Goal: Task Accomplishment & Management: Manage account settings

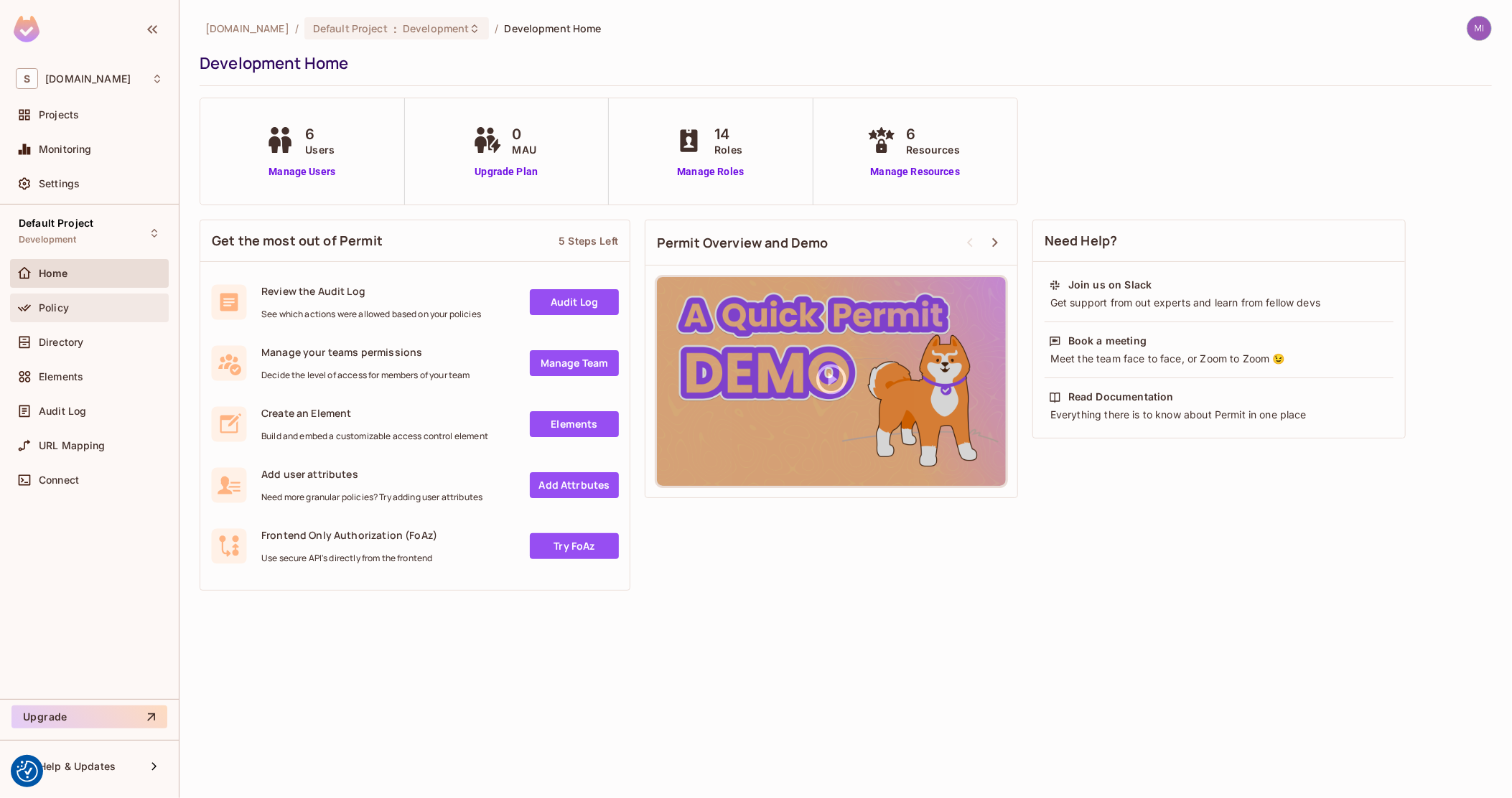
click at [79, 314] on div "Policy" at bounding box center [89, 307] width 147 height 18
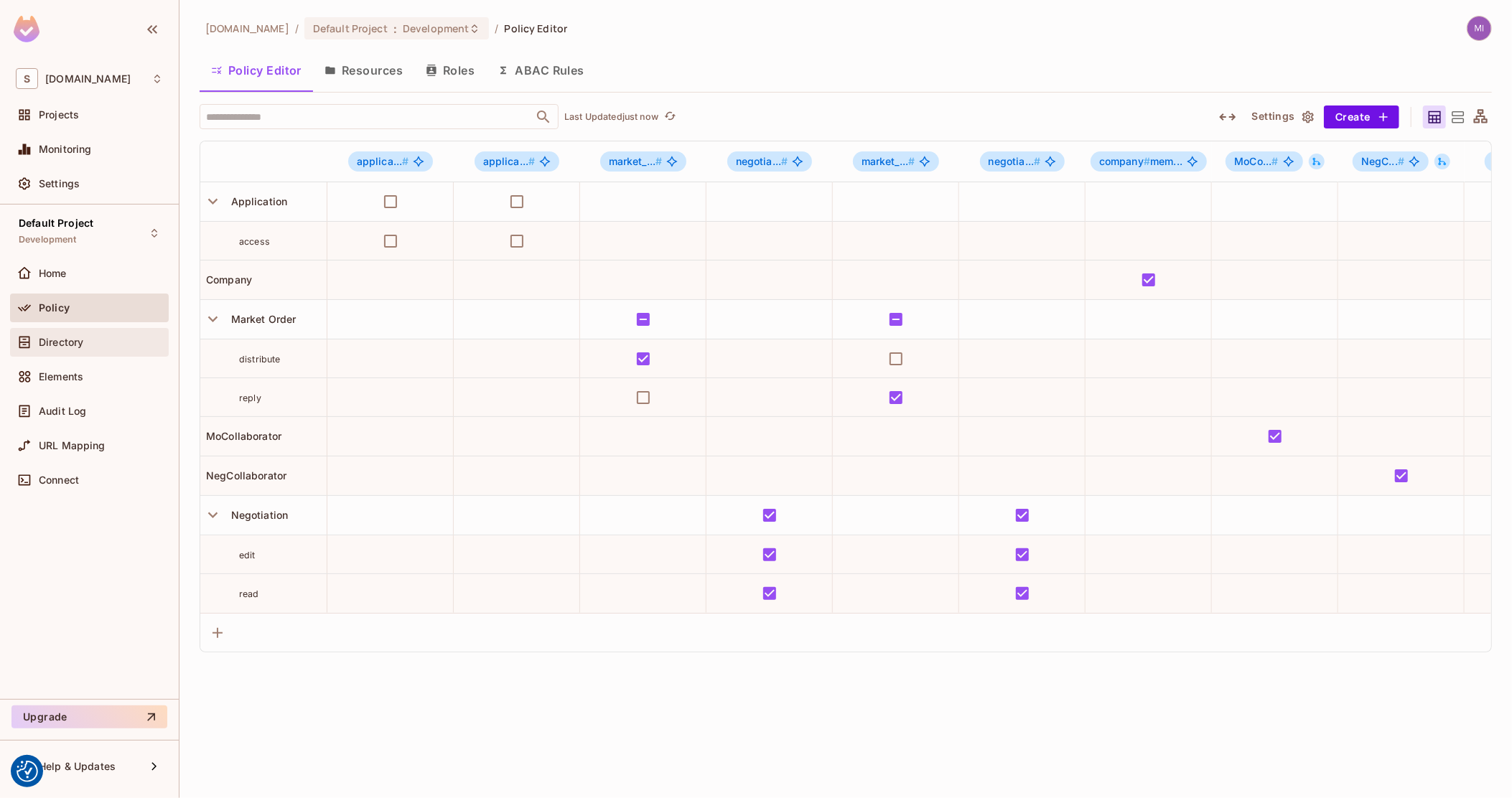
click at [77, 336] on span "Directory" at bounding box center [61, 342] width 44 height 11
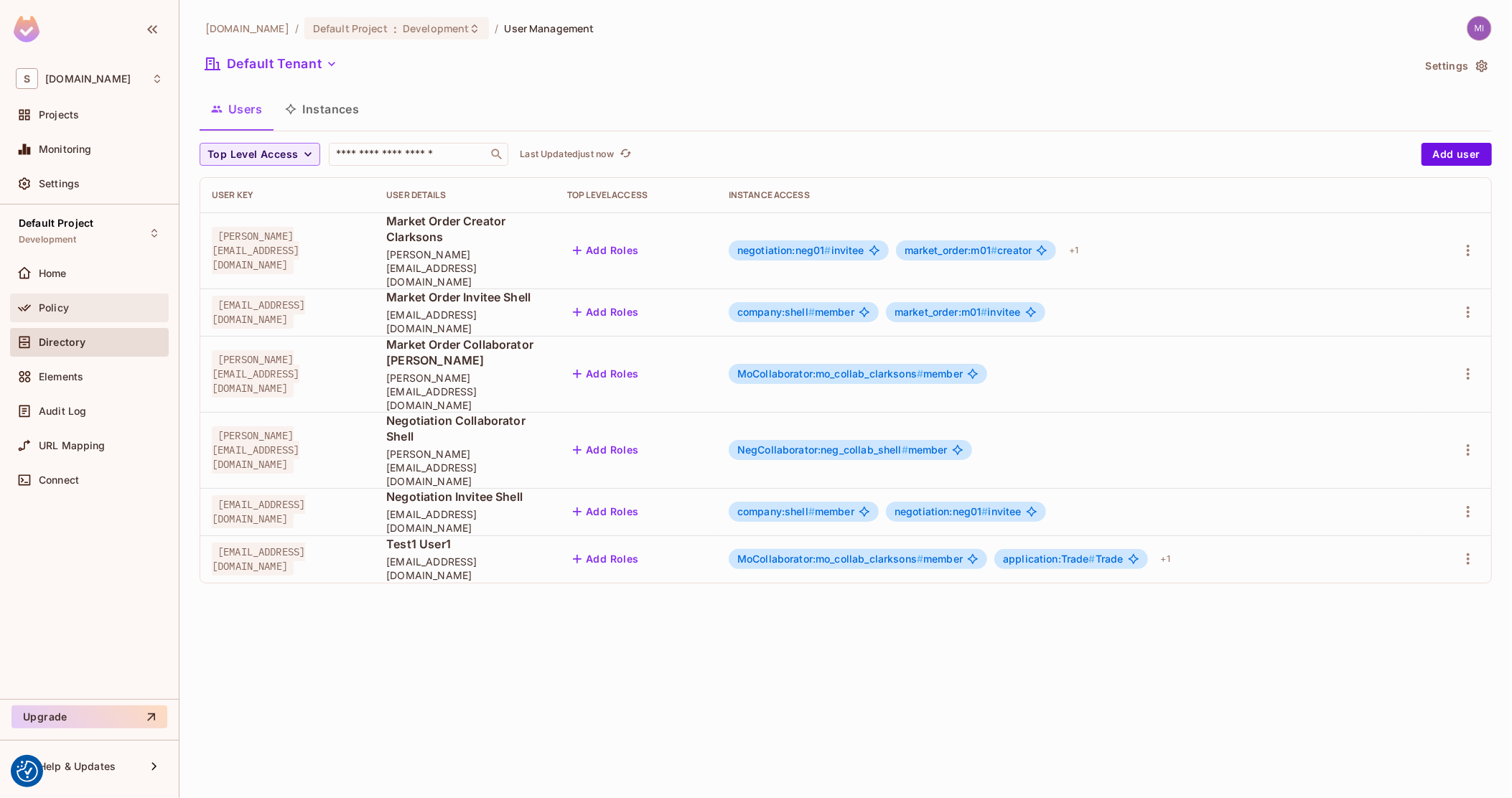
click at [75, 299] on div "Policy" at bounding box center [89, 307] width 147 height 18
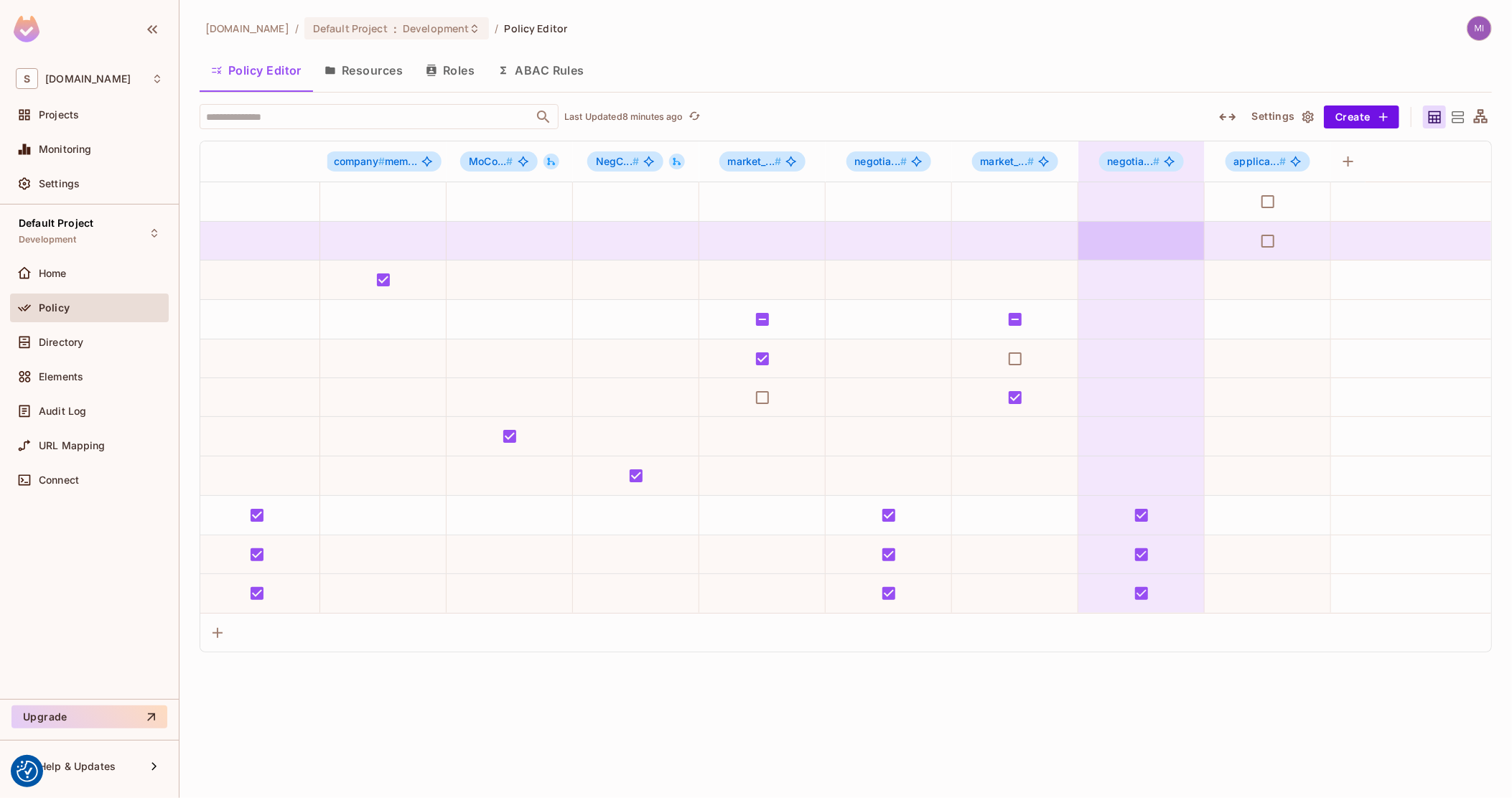
drag, startPoint x: 557, startPoint y: 230, endPoint x: 1117, endPoint y: 238, distance: 560.1
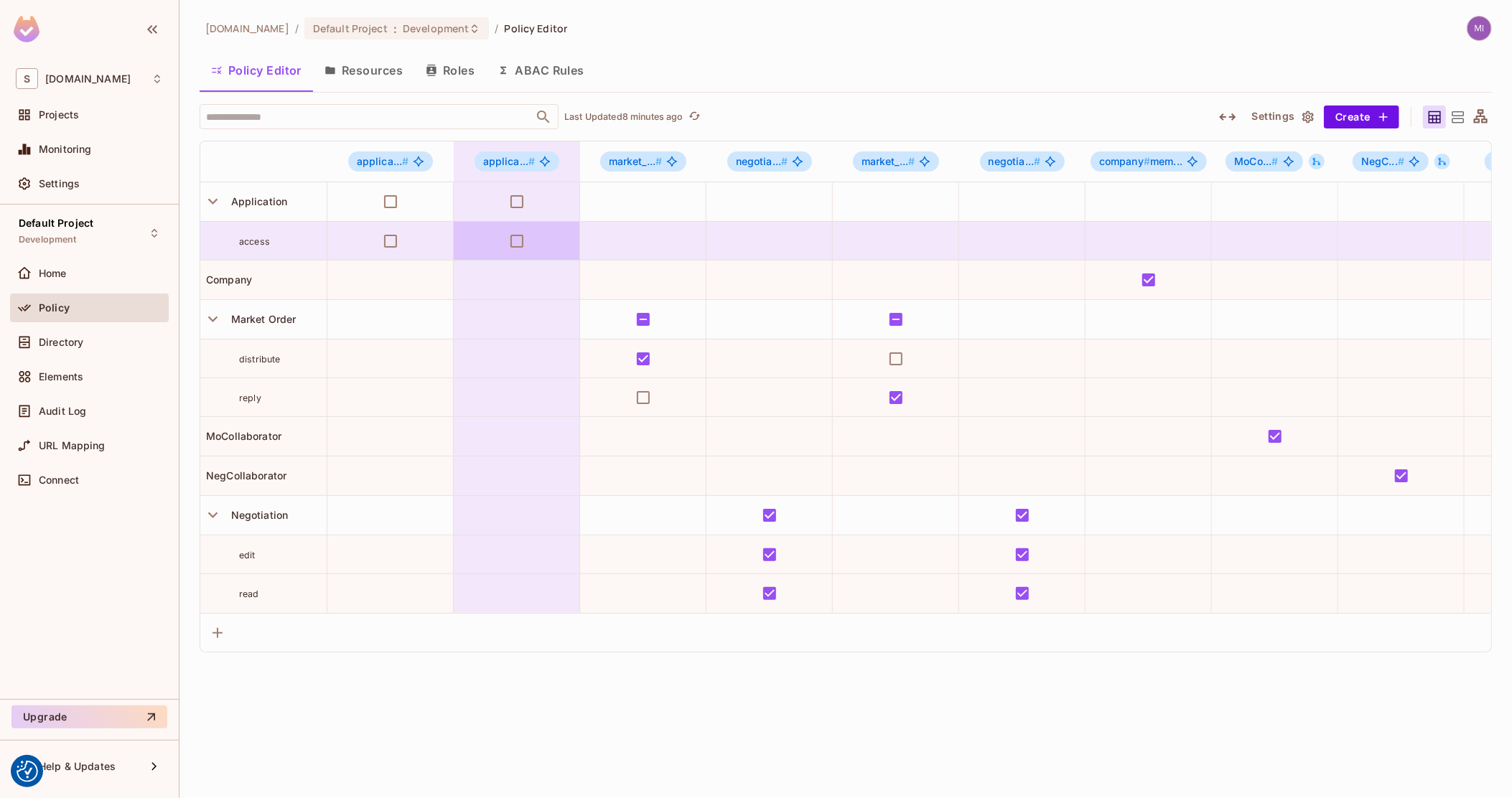
drag, startPoint x: 992, startPoint y: 231, endPoint x: 421, endPoint y: 238, distance: 571.0
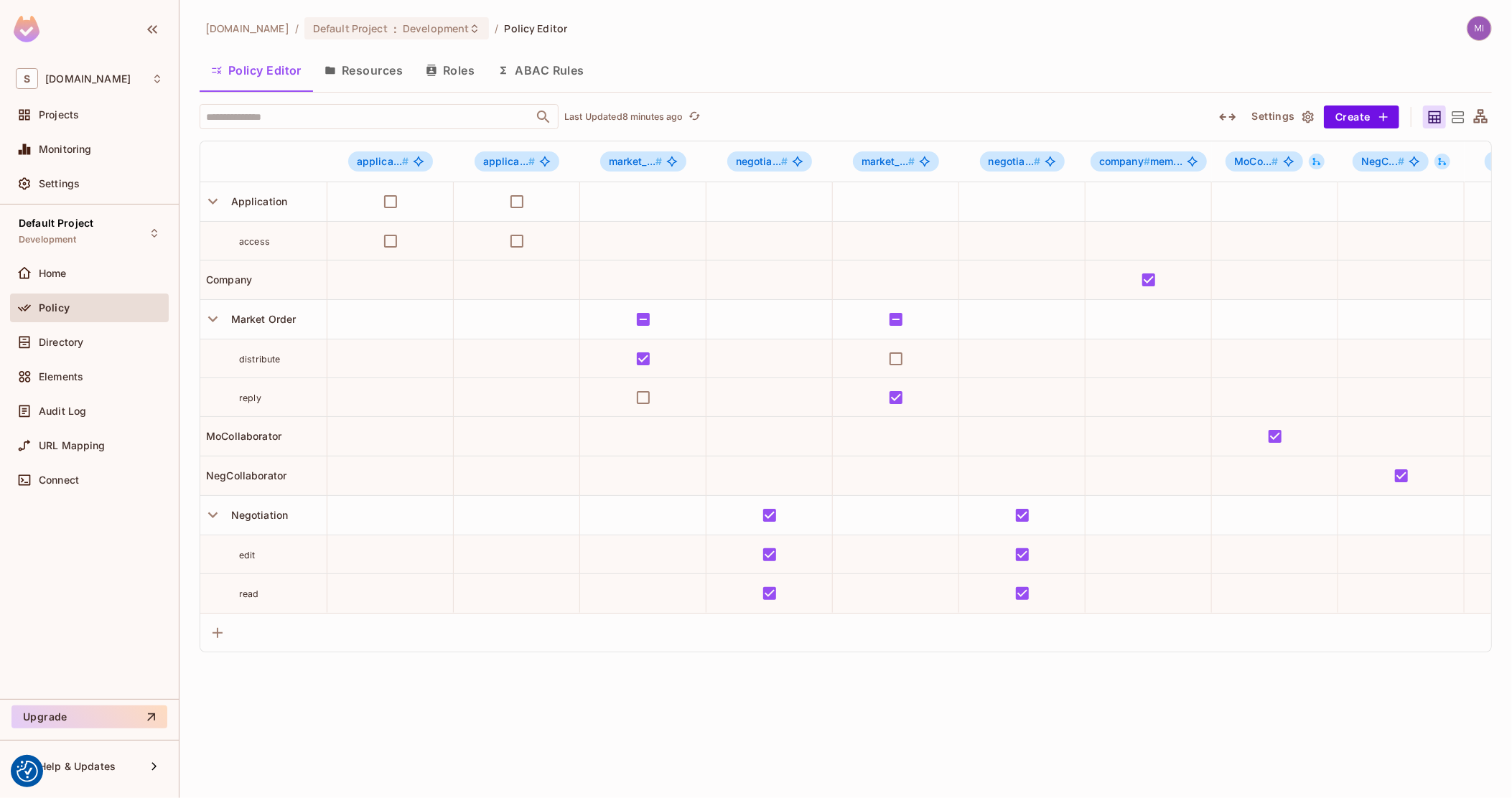
click at [369, 71] on button "Resources" at bounding box center [363, 70] width 101 height 36
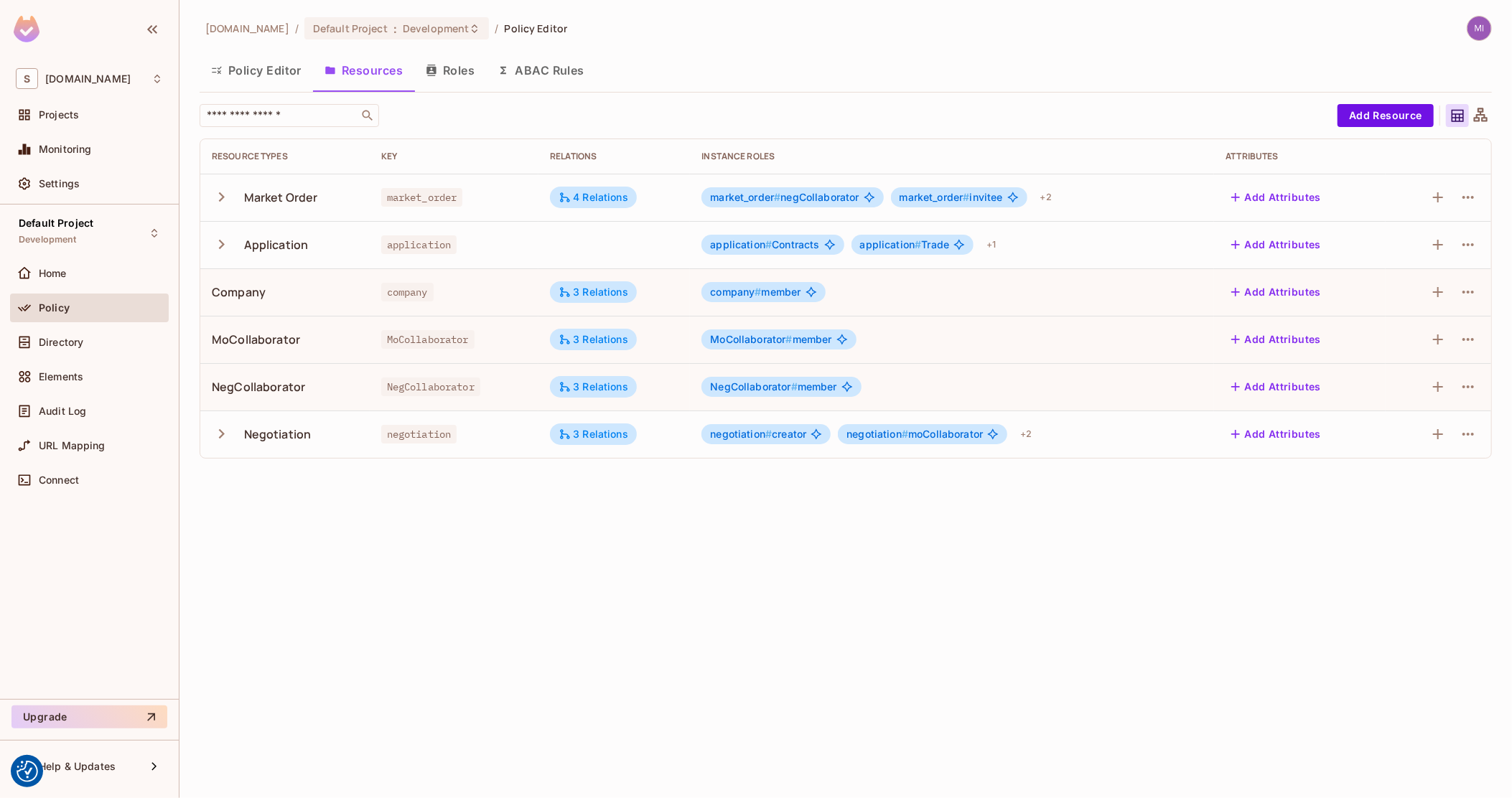
click at [1006, 245] on div "application # Contracts application # Trade + 1" at bounding box center [951, 245] width 501 height 23
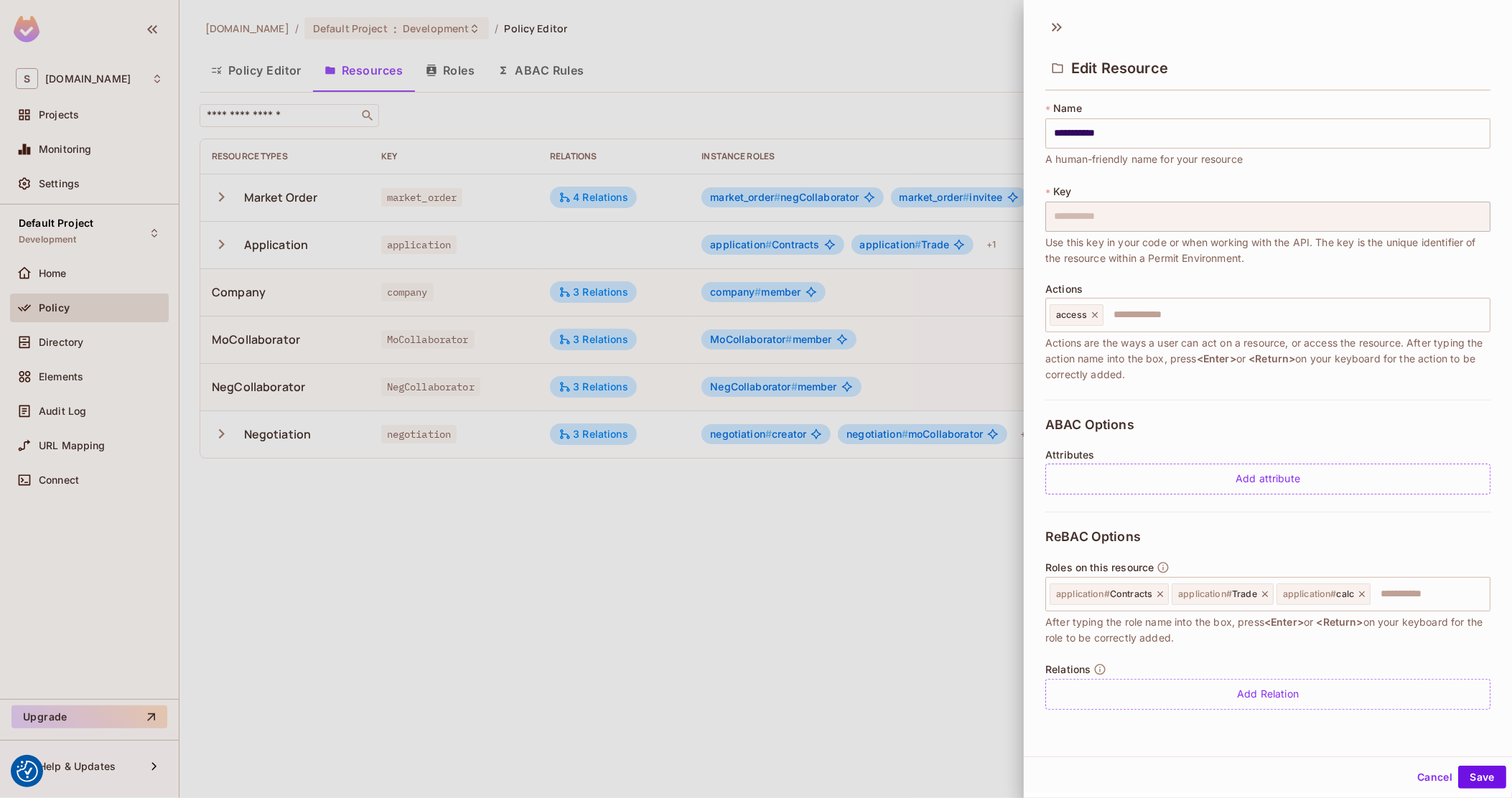
click at [790, 559] on div at bounding box center [756, 399] width 1512 height 798
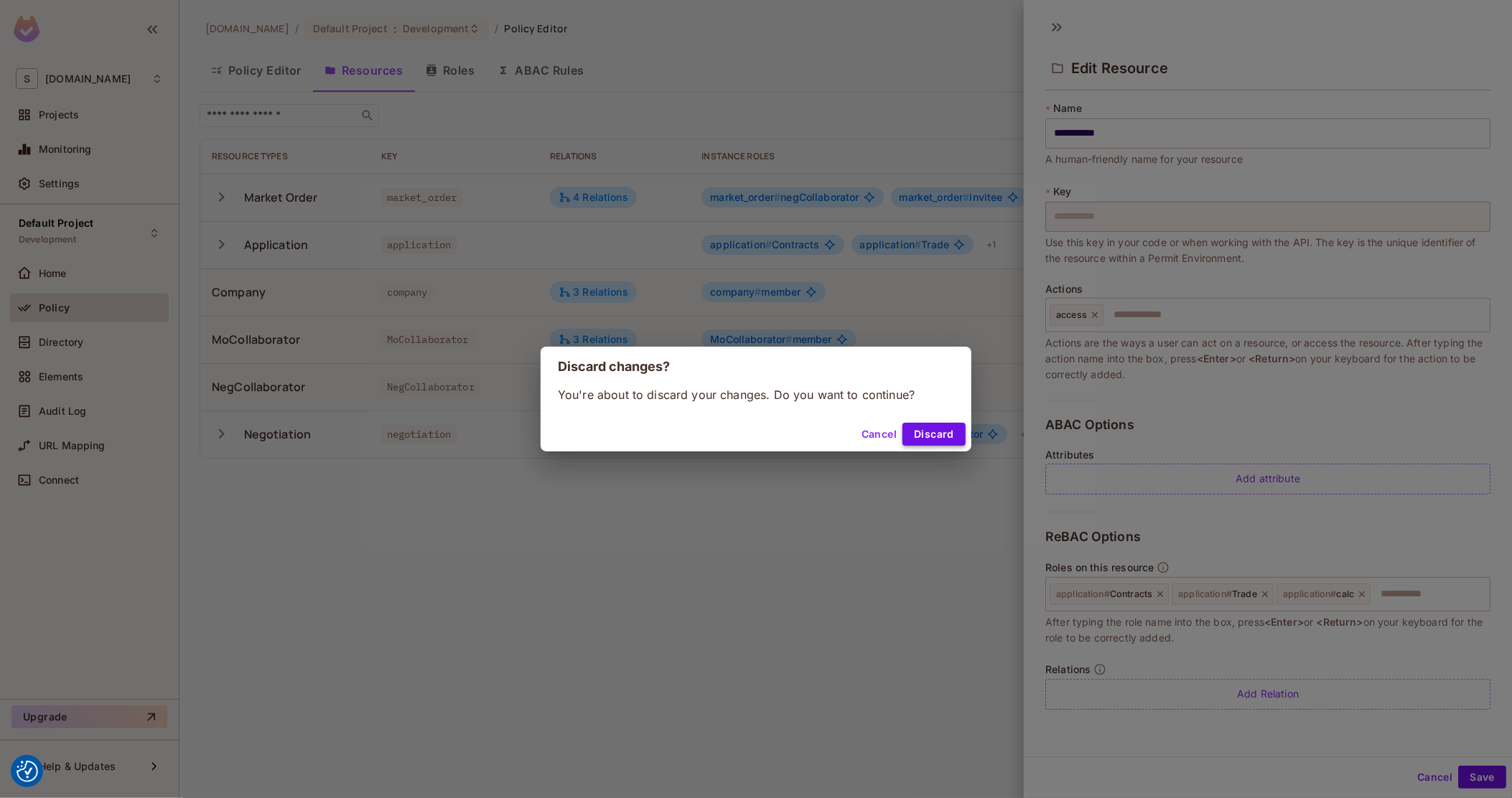
click at [928, 433] on button "Discard" at bounding box center [934, 434] width 63 height 23
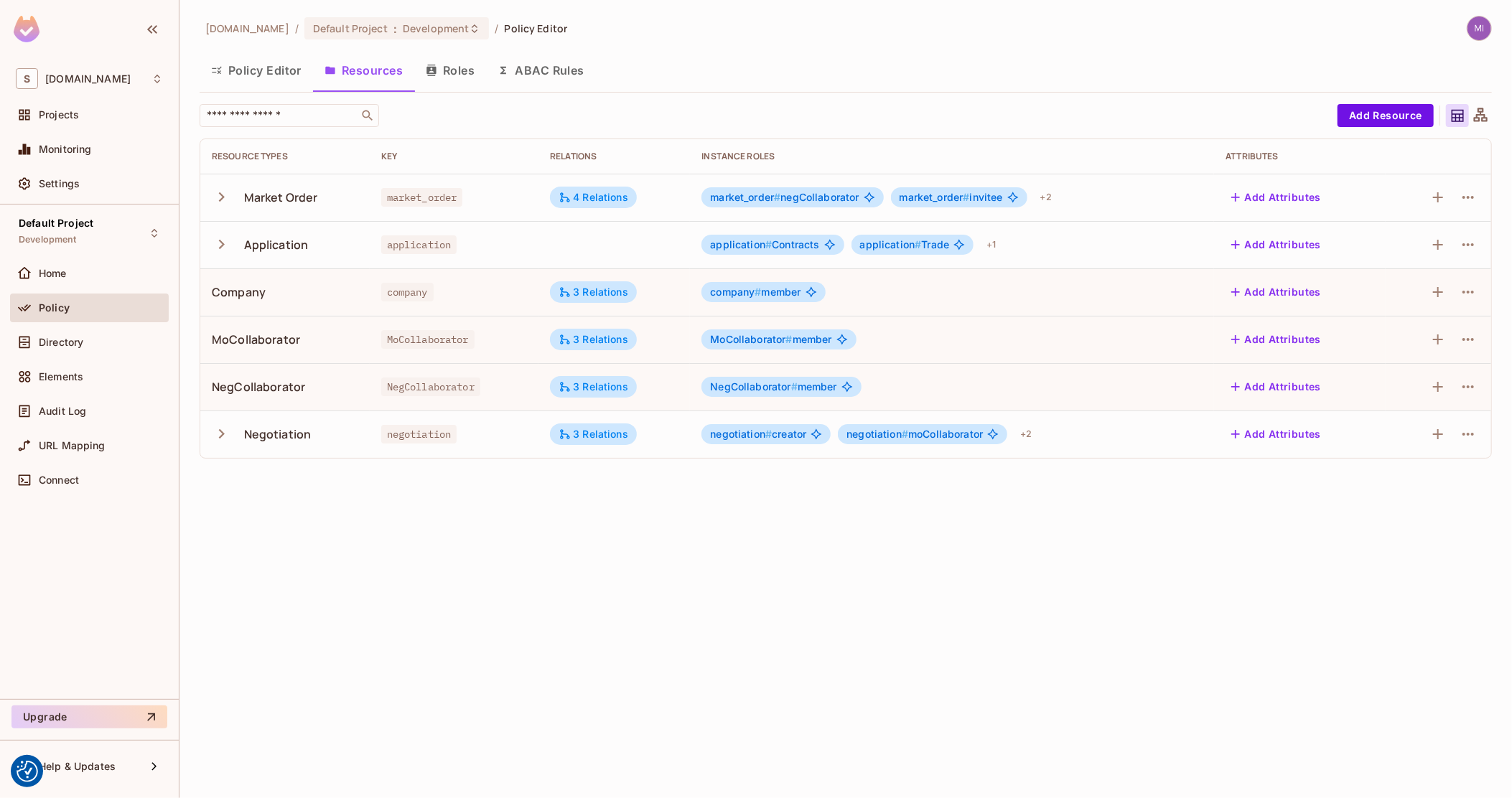
click at [296, 245] on div "Application" at bounding box center [276, 245] width 64 height 16
click at [1462, 243] on icon "button" at bounding box center [1468, 245] width 18 height 18
click at [1404, 290] on span "Edit Resource" at bounding box center [1406, 301] width 76 height 23
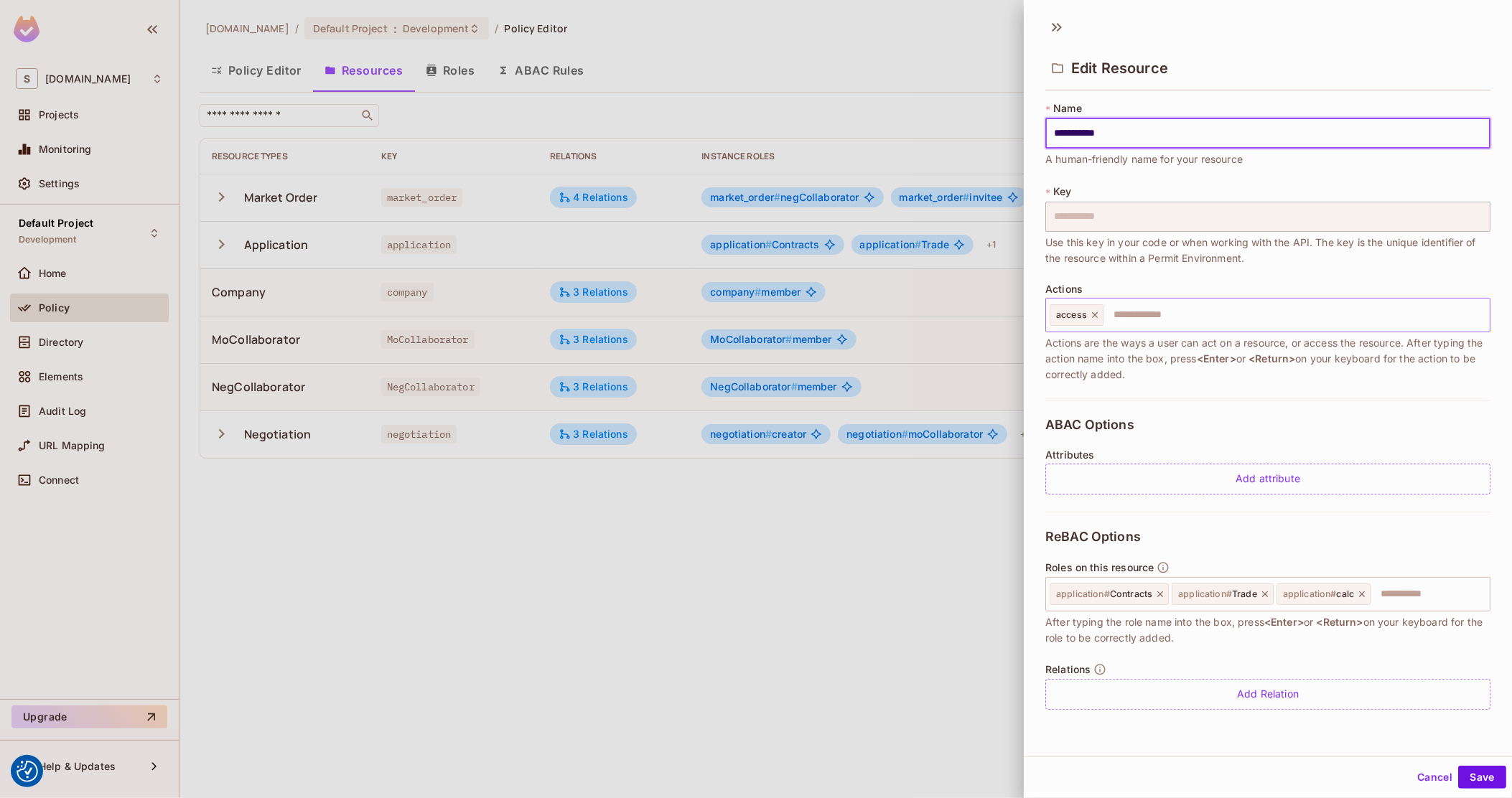
click at [1094, 318] on icon at bounding box center [1094, 315] width 10 height 10
click at [1120, 310] on input "text" at bounding box center [1267, 315] width 436 height 29
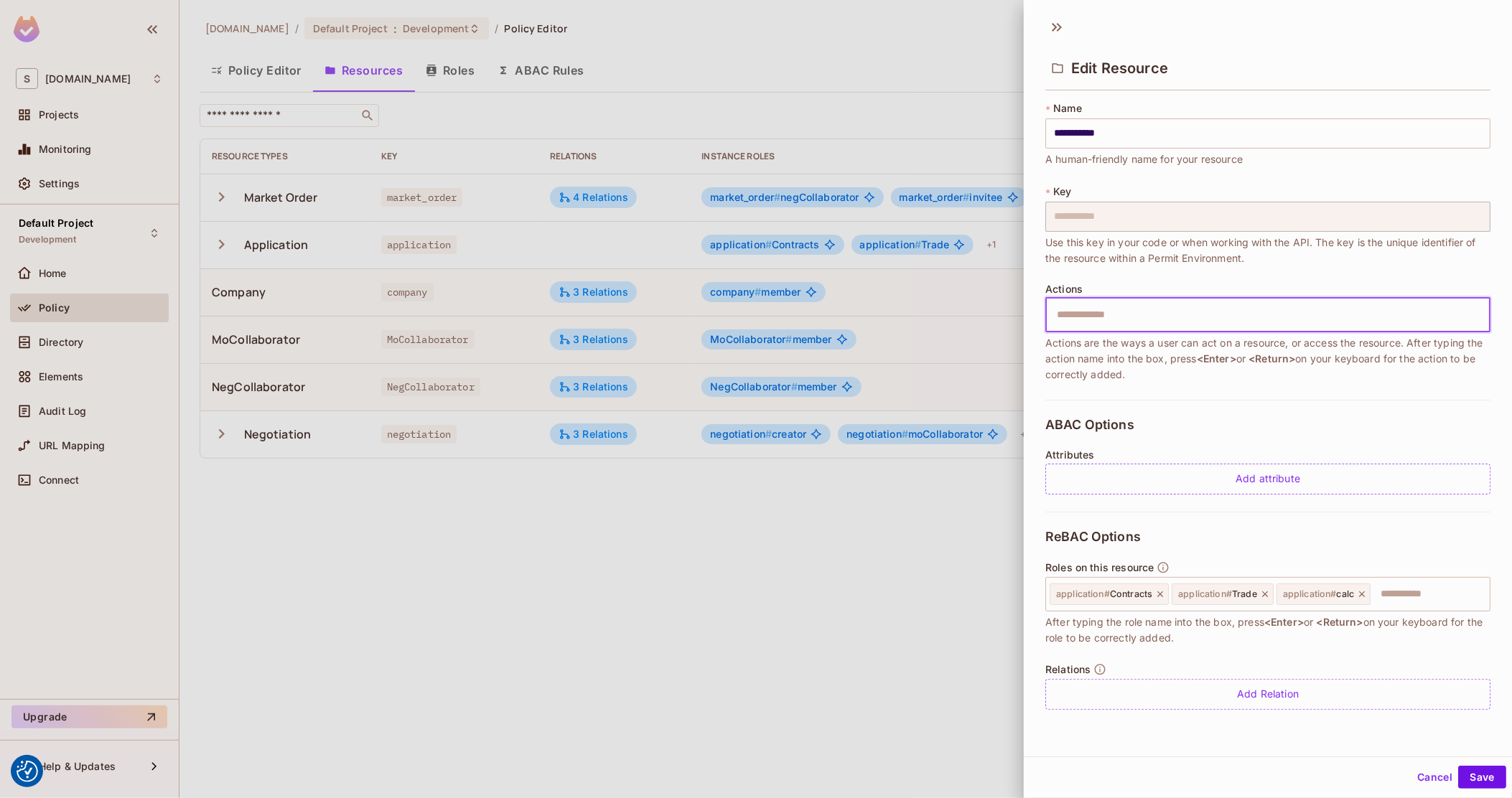
click at [1183, 320] on input "text" at bounding box center [1267, 315] width 436 height 29
paste input "**********"
type input "**********"
click at [1249, 312] on input "text" at bounding box center [1319, 315] width 328 height 29
paste input "**********"
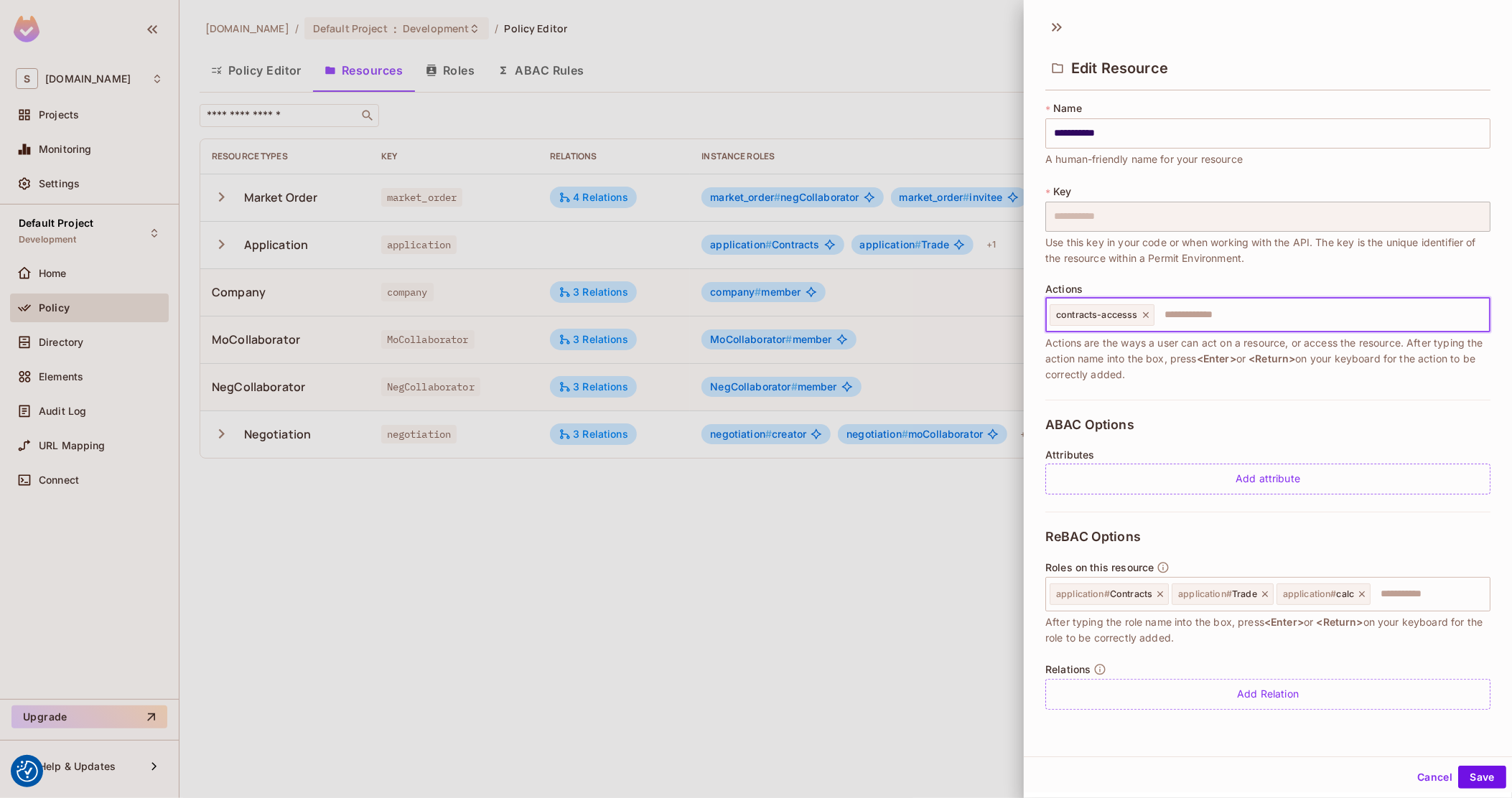
type input "**********"
click at [1309, 310] on input "text" at bounding box center [1361, 315] width 245 height 29
click at [1458, 766] on button "Save" at bounding box center [1482, 777] width 48 height 23
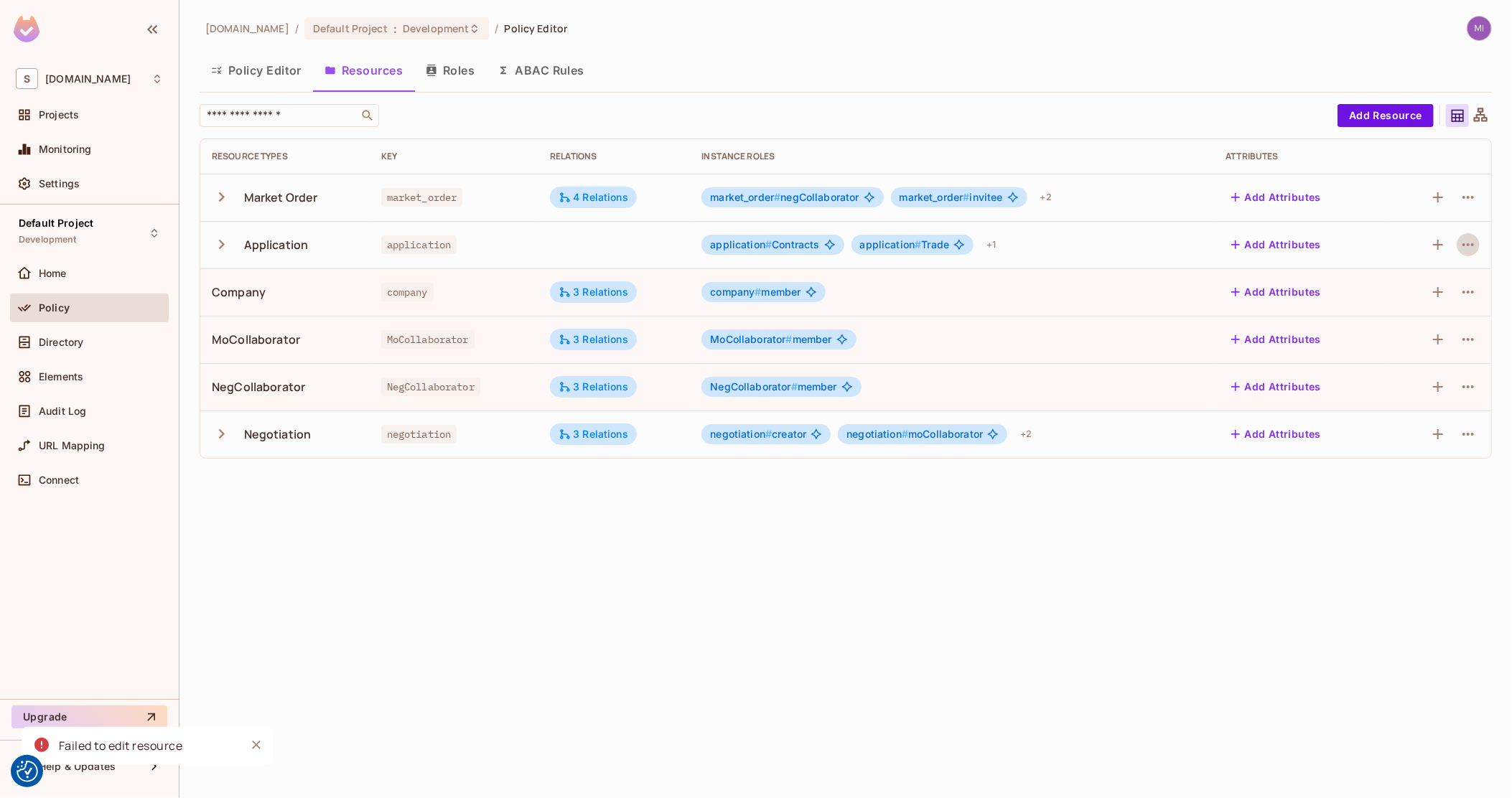
click at [217, 237] on icon "button" at bounding box center [221, 244] width 19 height 19
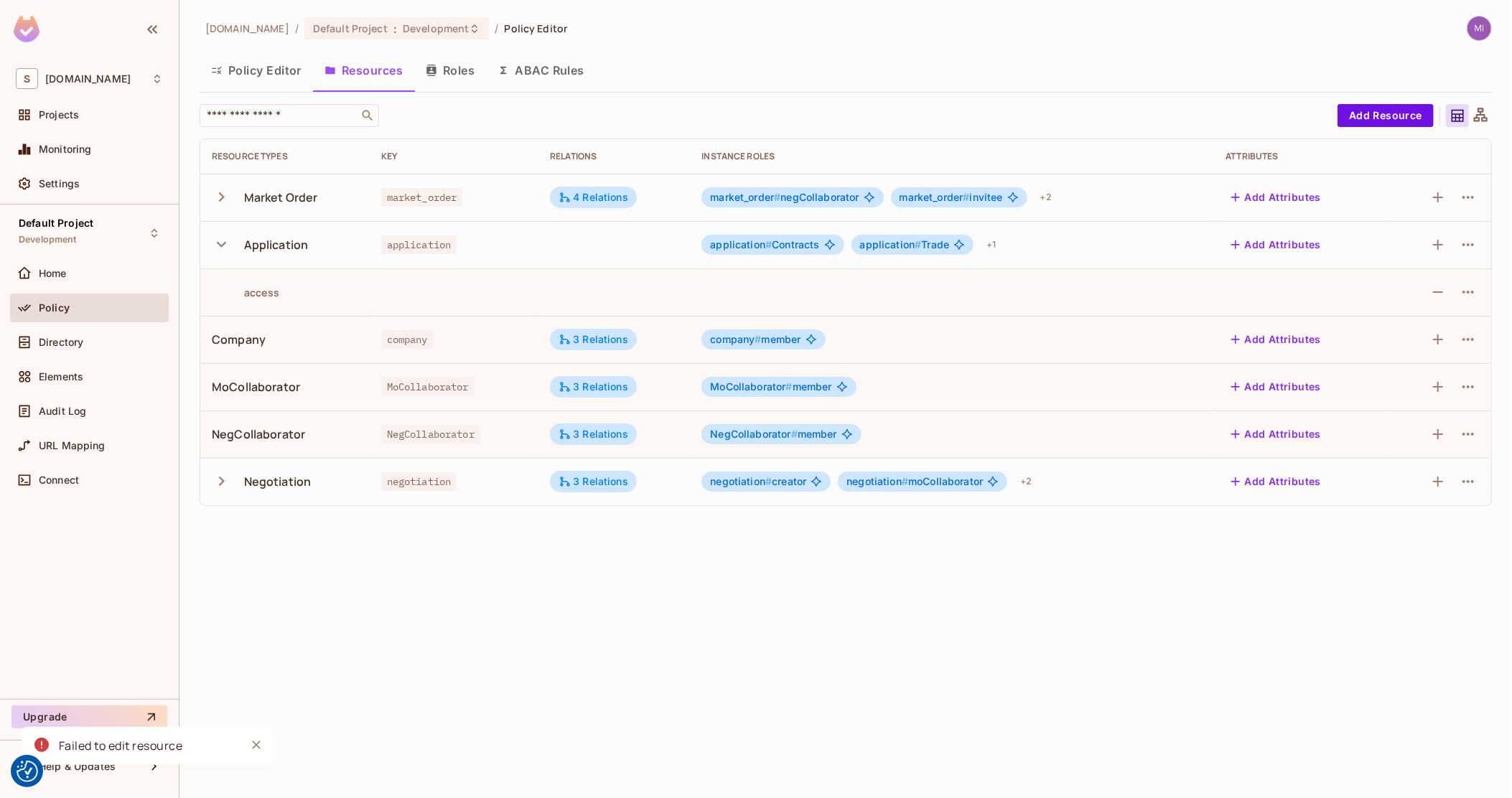
click at [217, 237] on icon "button" at bounding box center [221, 244] width 19 height 19
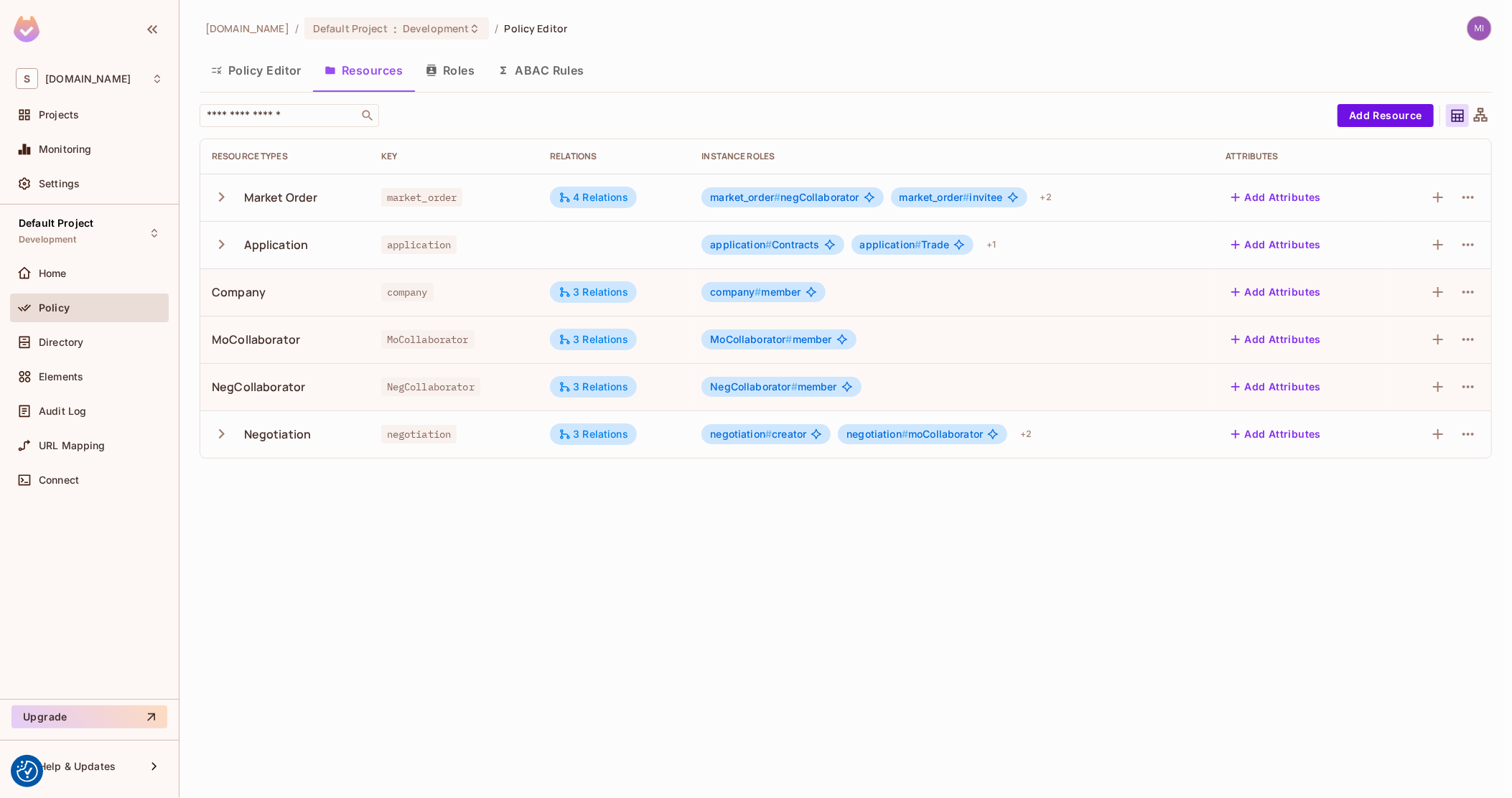
click at [444, 251] on span "application" at bounding box center [419, 245] width 76 height 18
click at [224, 240] on icon "button" at bounding box center [221, 244] width 19 height 19
click at [212, 250] on icon "button" at bounding box center [221, 244] width 19 height 19
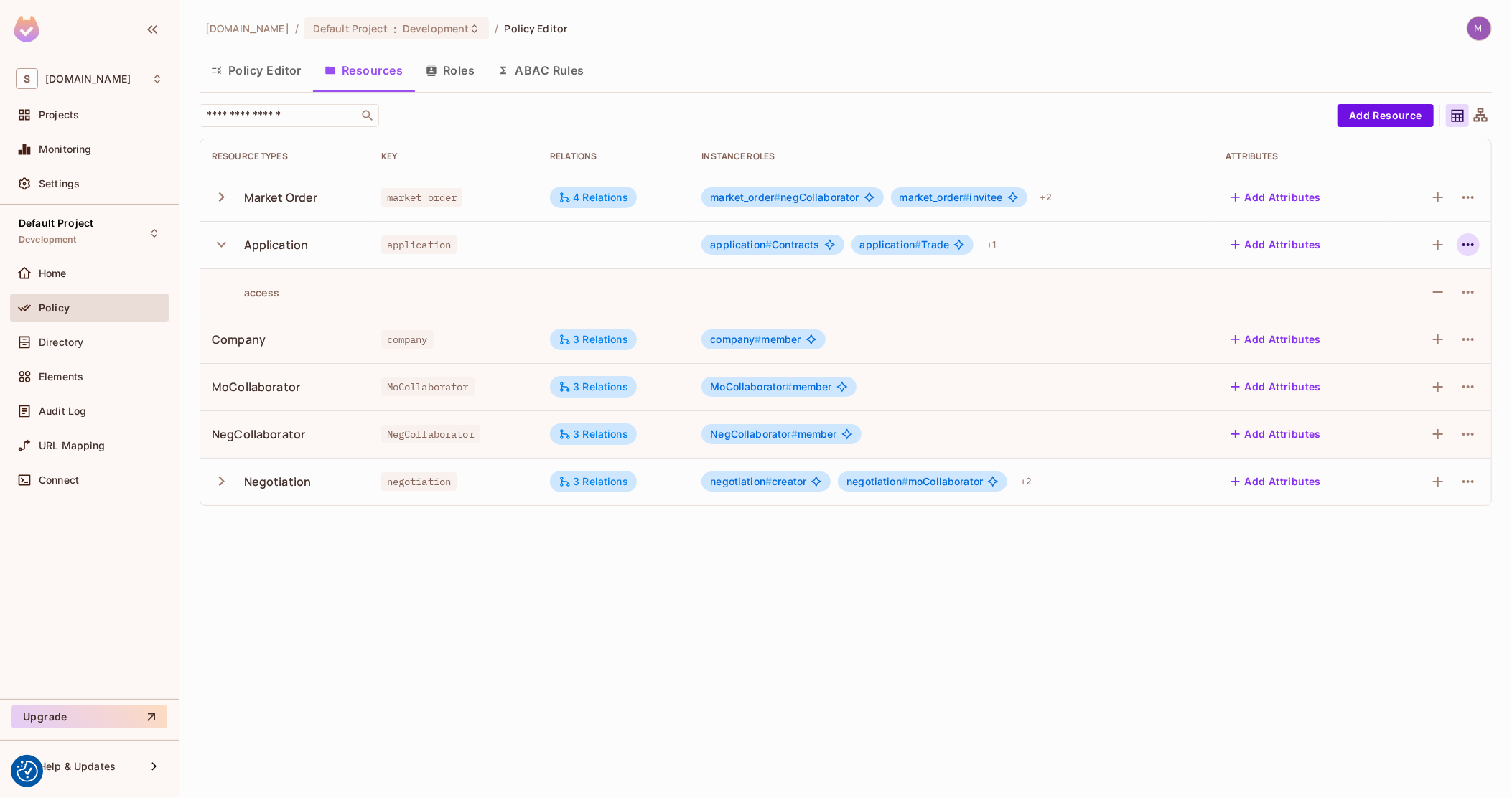
click at [1471, 241] on icon "button" at bounding box center [1468, 245] width 18 height 18
click at [1432, 299] on div "Edit Resource" at bounding box center [1406, 301] width 67 height 15
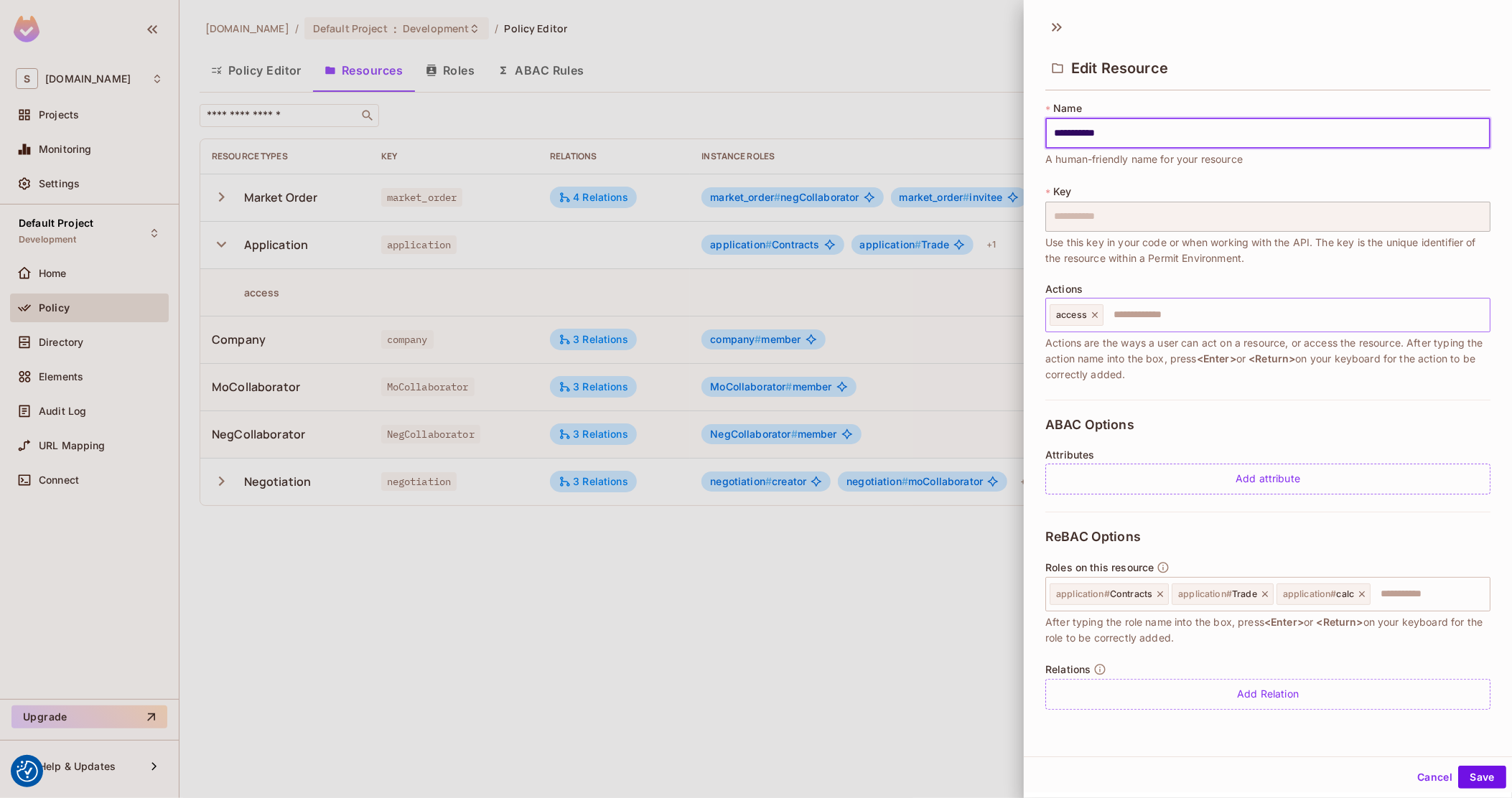
click at [1179, 324] on input "text" at bounding box center [1295, 315] width 379 height 29
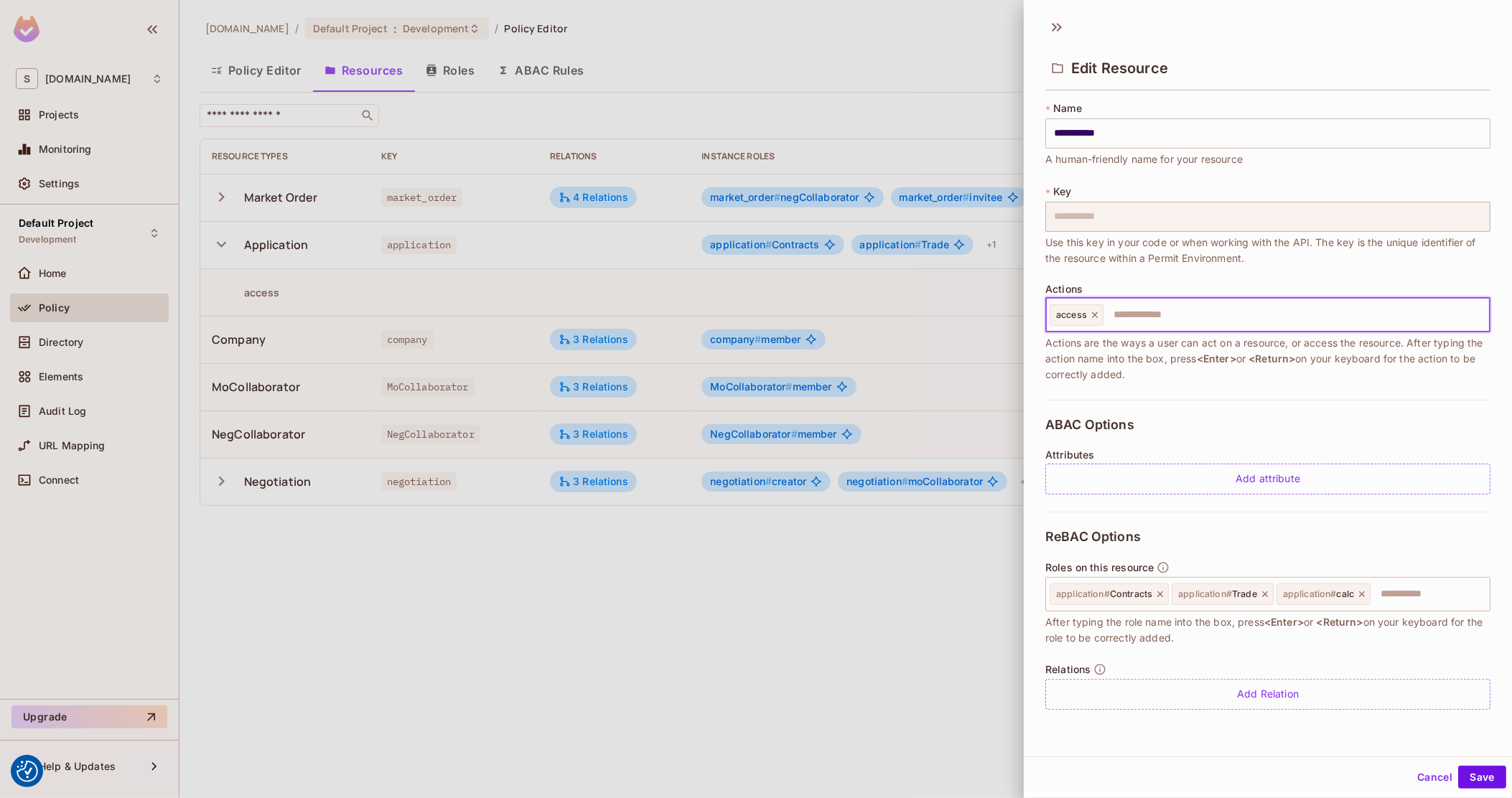
click at [1094, 316] on icon at bounding box center [1094, 315] width 10 height 10
click at [1094, 316] on input "text" at bounding box center [1267, 315] width 436 height 29
type input "**********"
click at [1471, 773] on button "Save" at bounding box center [1482, 777] width 48 height 23
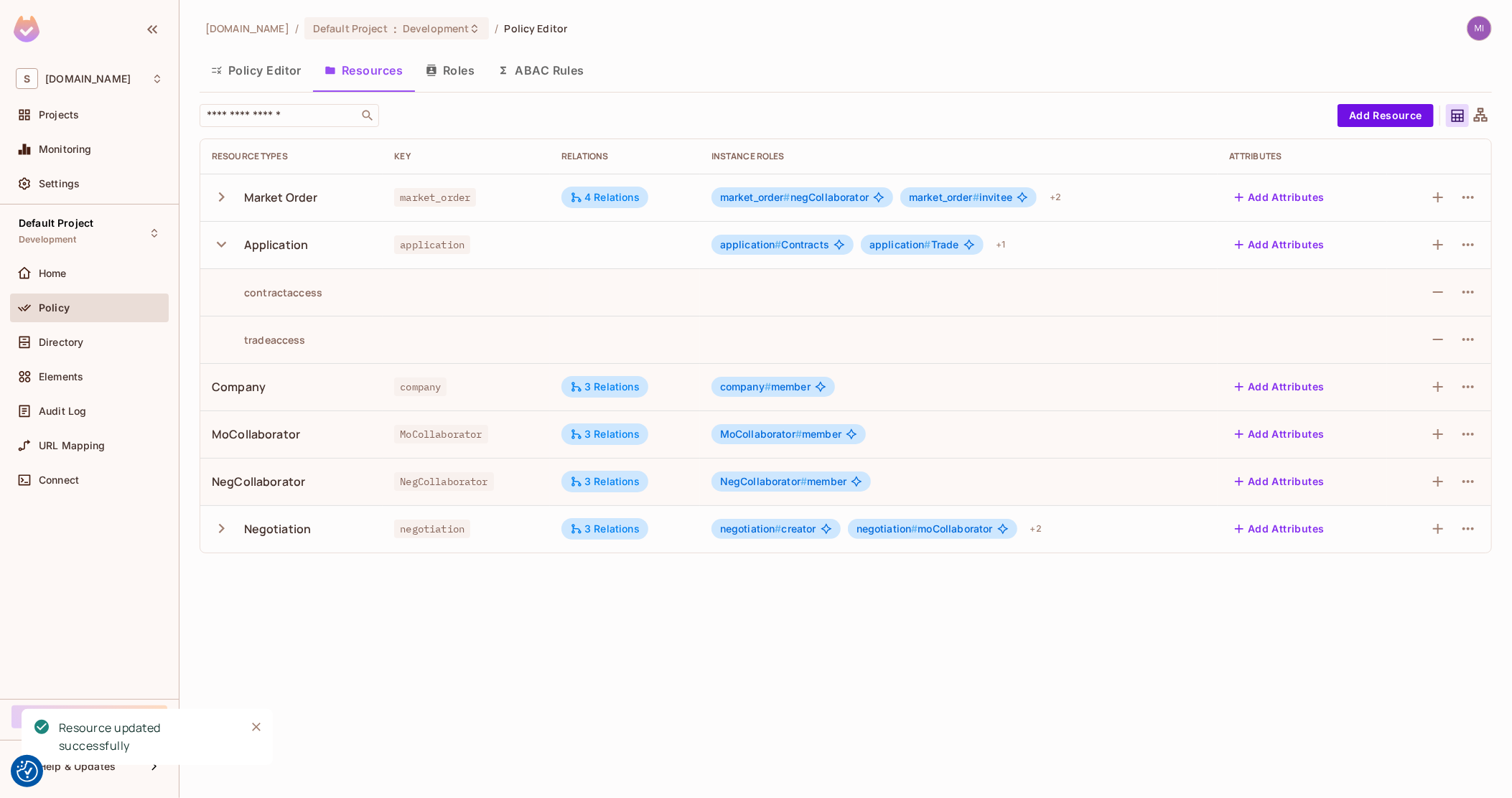
click at [301, 308] on td "contractaccess" at bounding box center [291, 292] width 182 height 47
click at [1478, 294] on button "button" at bounding box center [1468, 292] width 23 height 23
click at [1432, 322] on div "Edit Action" at bounding box center [1413, 325] width 53 height 15
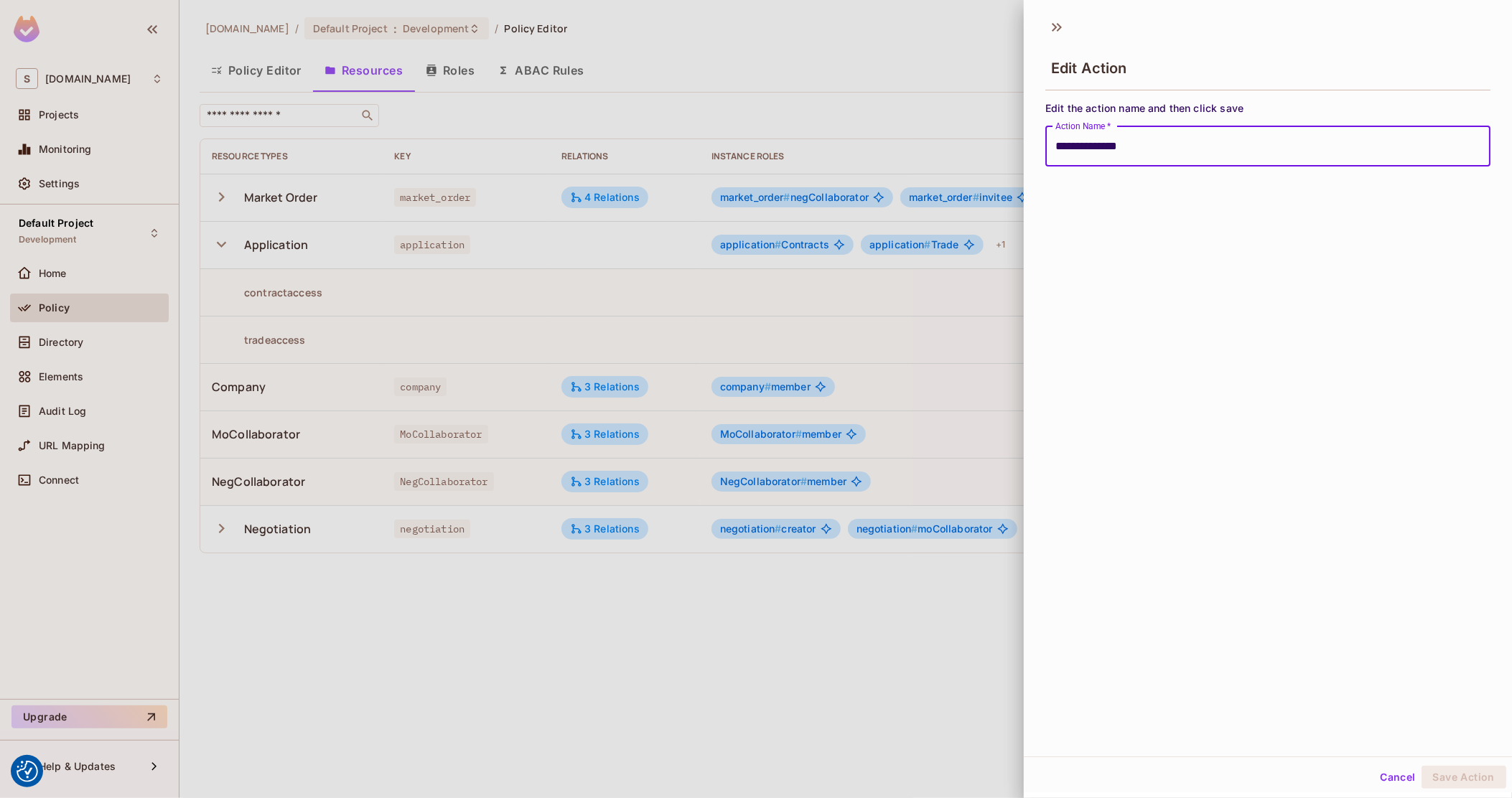
click at [1399, 779] on button "Cancel" at bounding box center [1397, 777] width 47 height 23
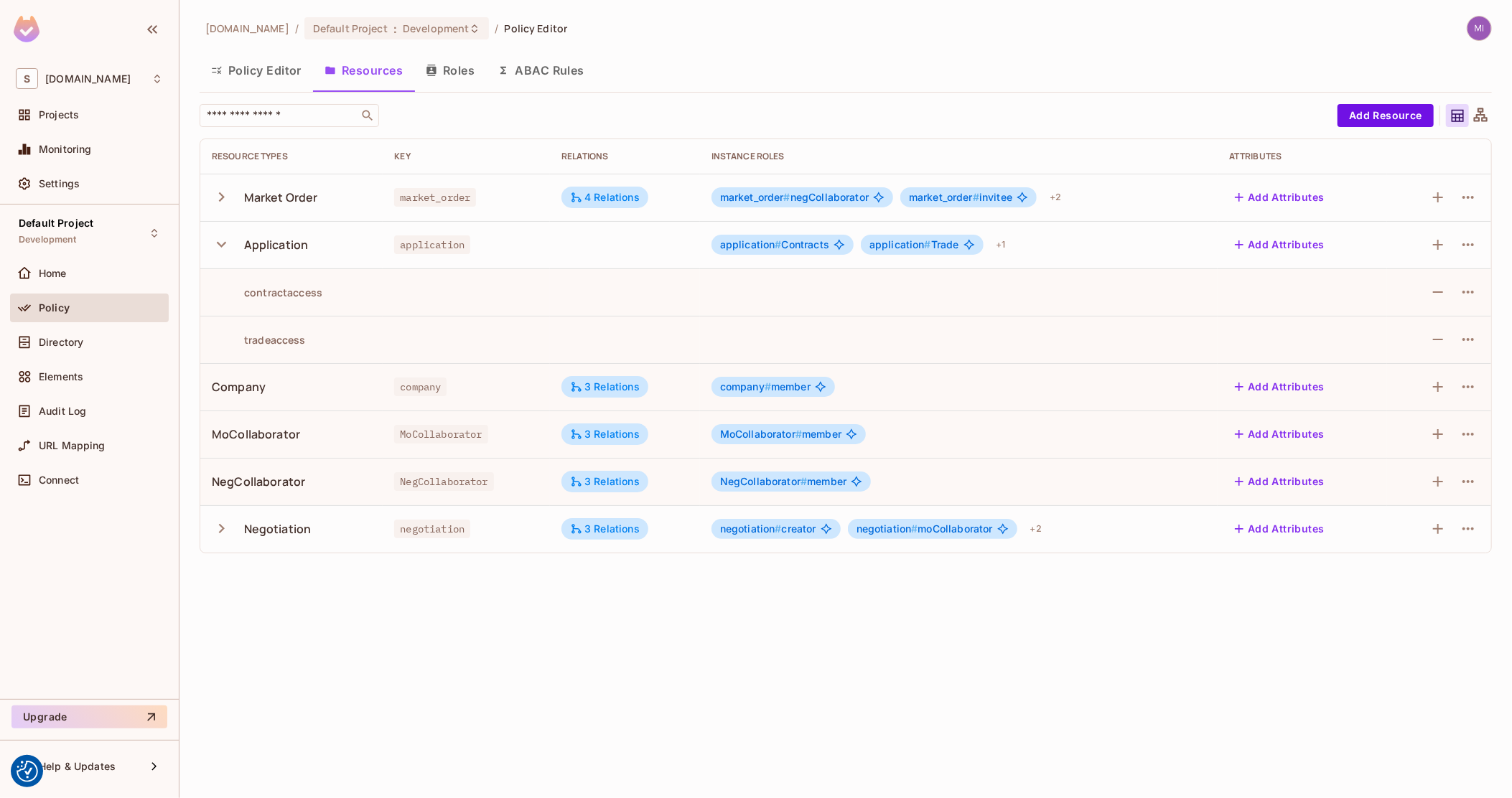
click at [1480, 338] on td at bounding box center [1439, 339] width 104 height 47
click at [1474, 338] on icon "button" at bounding box center [1468, 339] width 18 height 18
click at [1438, 368] on div "Edit Action" at bounding box center [1413, 372] width 53 height 15
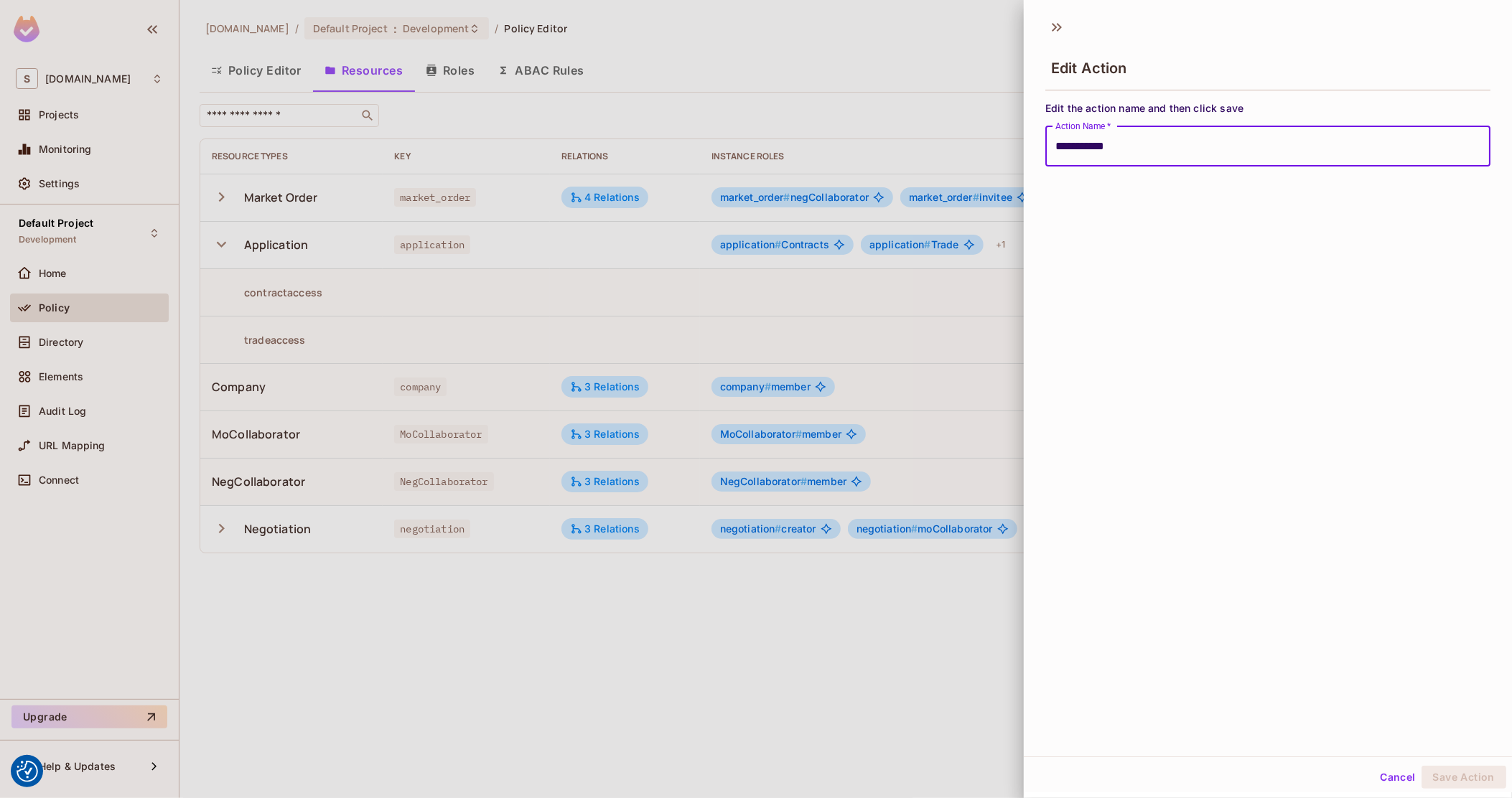
click at [1089, 141] on input "**********" at bounding box center [1268, 146] width 445 height 41
click at [1442, 770] on button "Save Action" at bounding box center [1464, 777] width 85 height 23
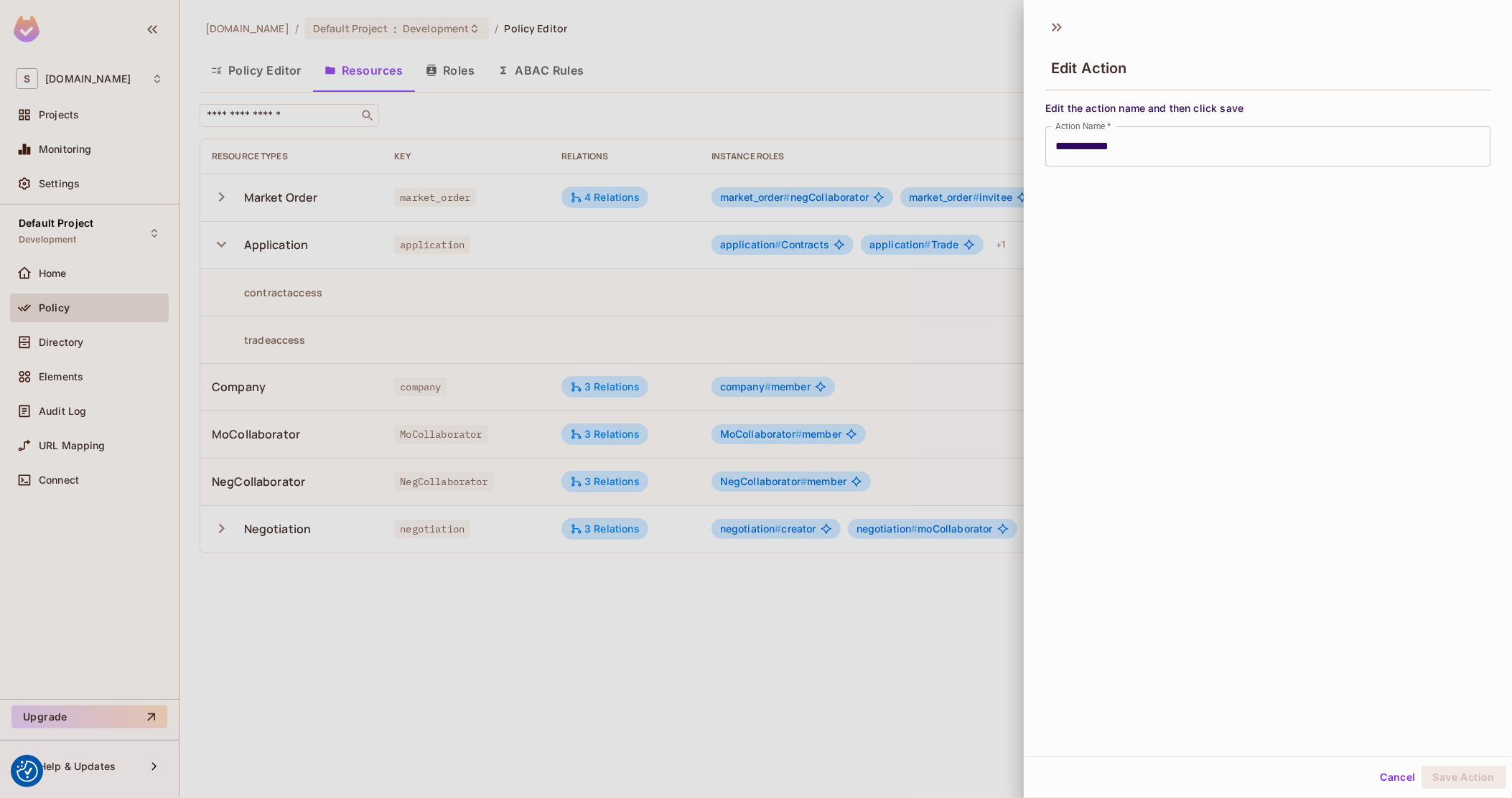
type input "**********"
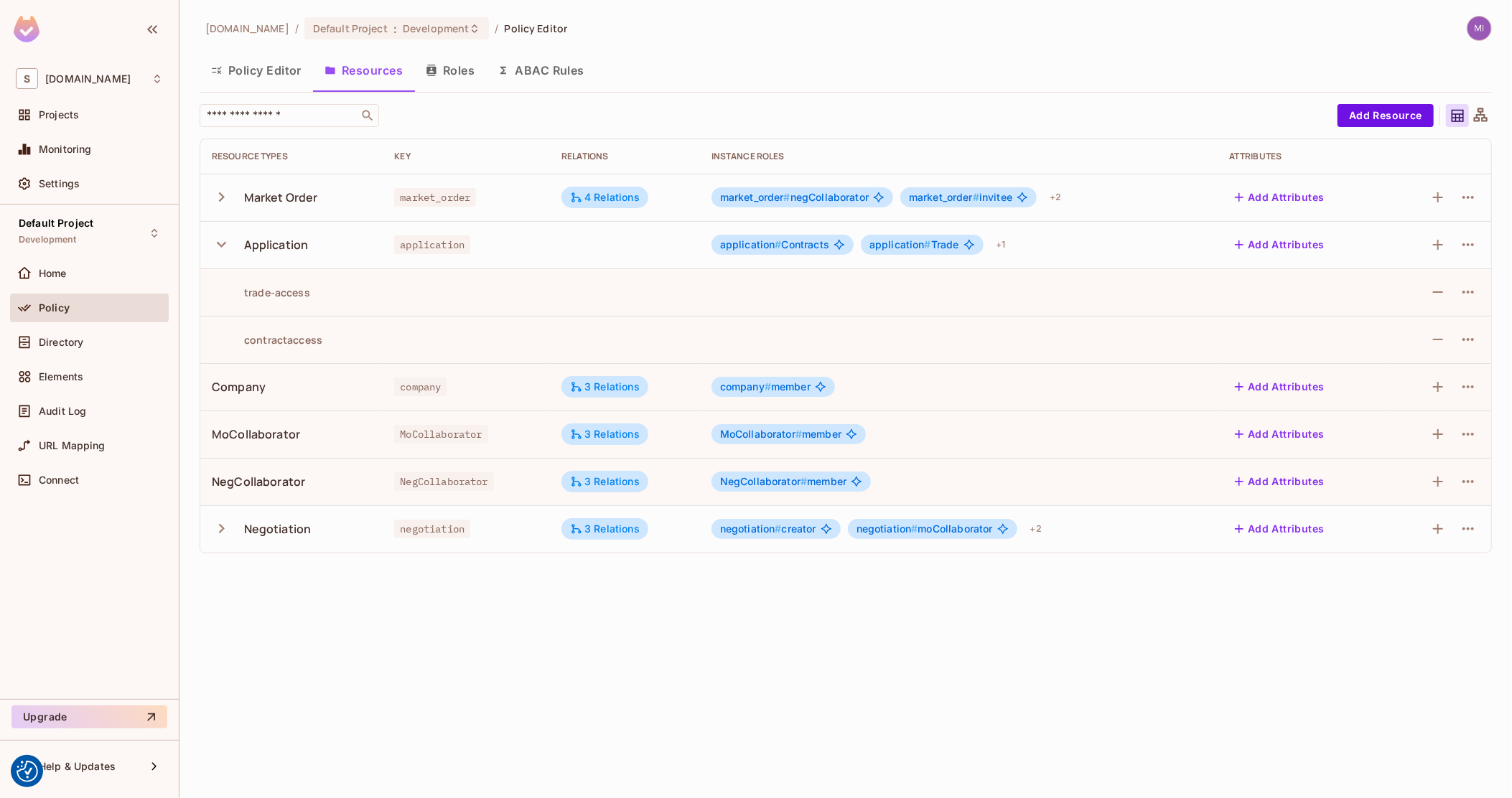
click at [1481, 343] on td at bounding box center [1439, 339] width 104 height 47
click at [1477, 342] on icon "button" at bounding box center [1468, 339] width 18 height 18
click at [1439, 367] on div "Edit Action" at bounding box center [1413, 372] width 53 height 15
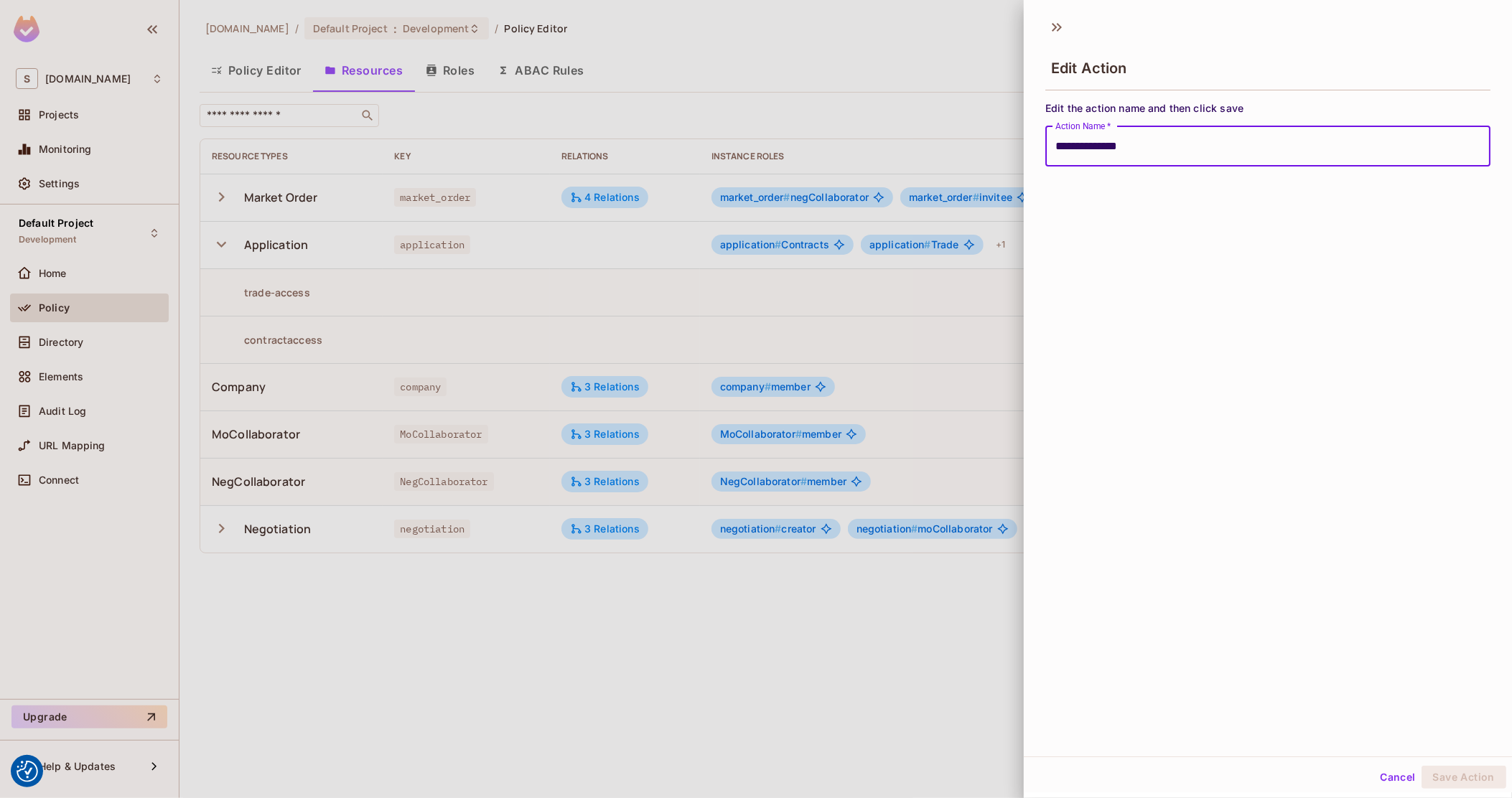
click at [1097, 144] on input "**********" at bounding box center [1268, 146] width 445 height 41
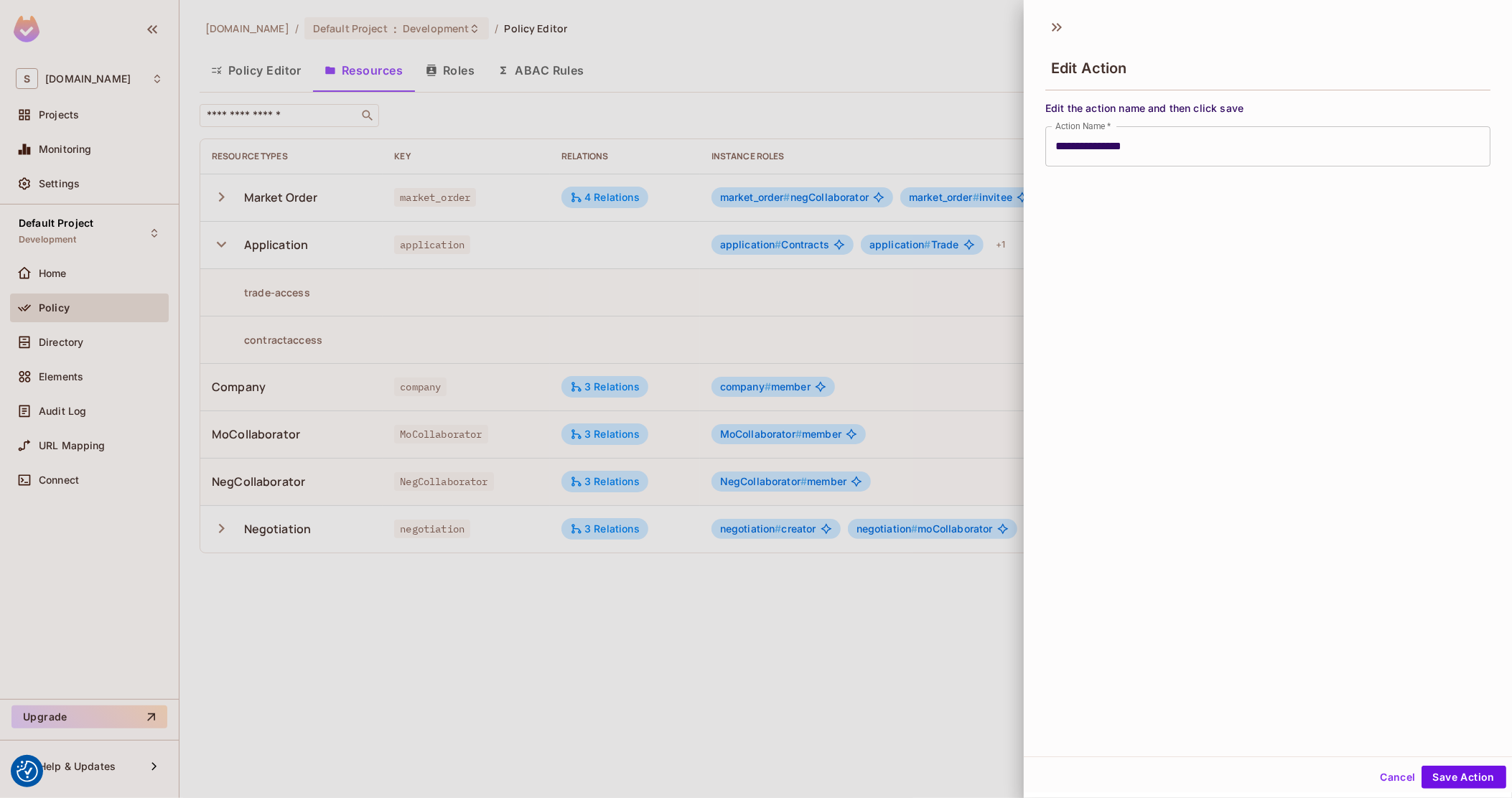
click at [1098, 143] on input "**********" at bounding box center [1268, 146] width 445 height 41
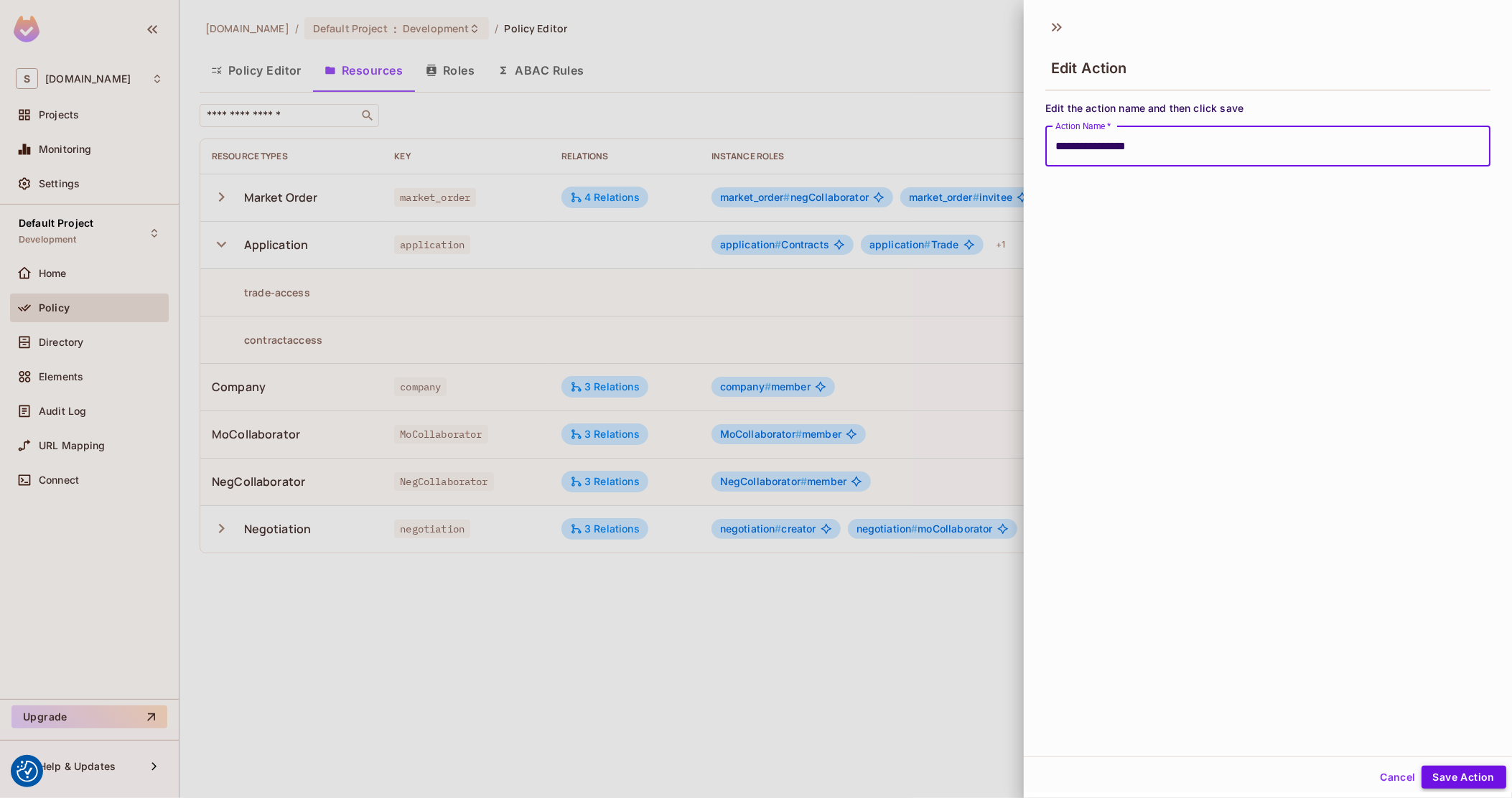
click at [1451, 775] on button "Save Action" at bounding box center [1464, 777] width 85 height 23
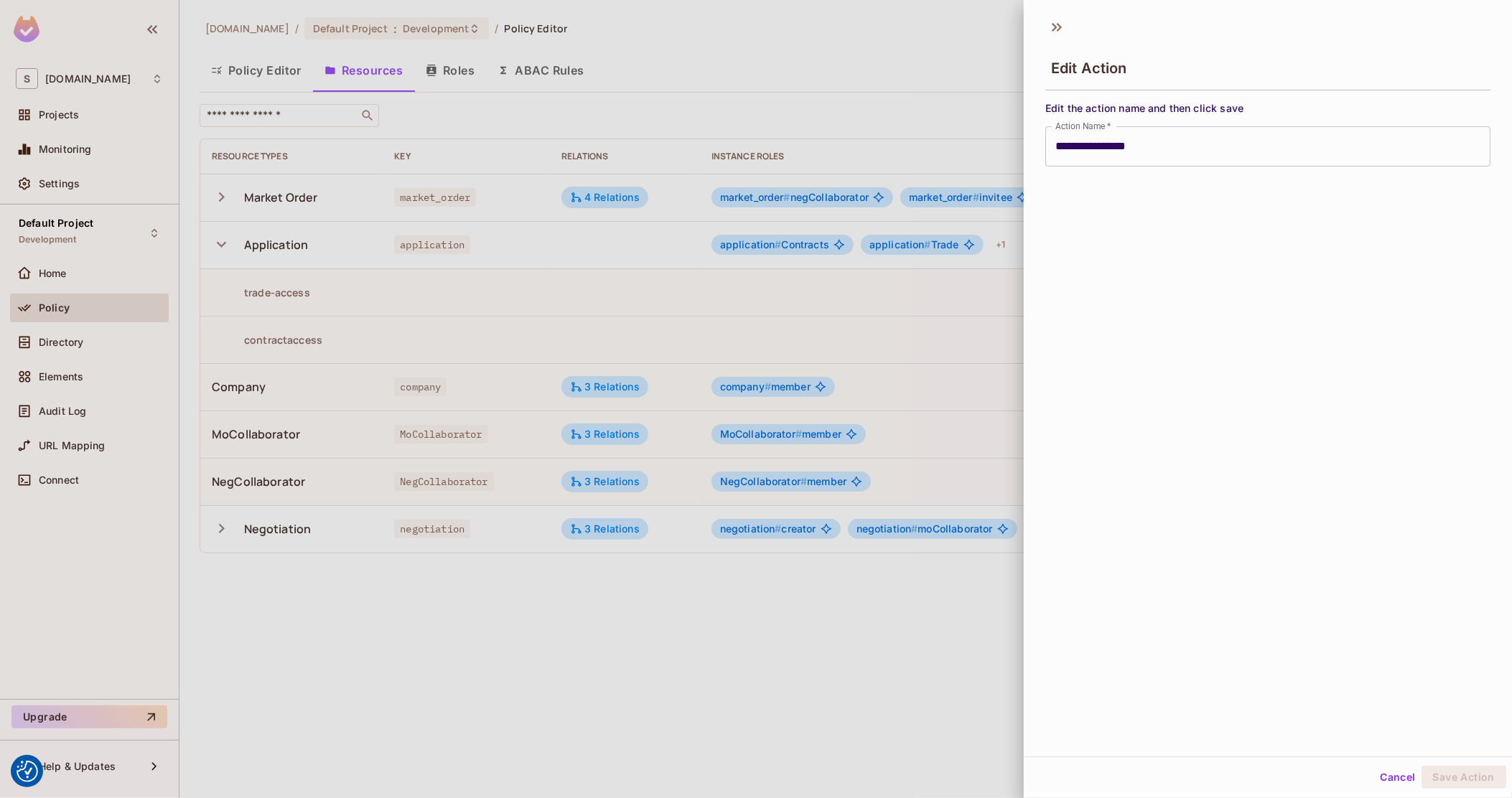
type input "**********"
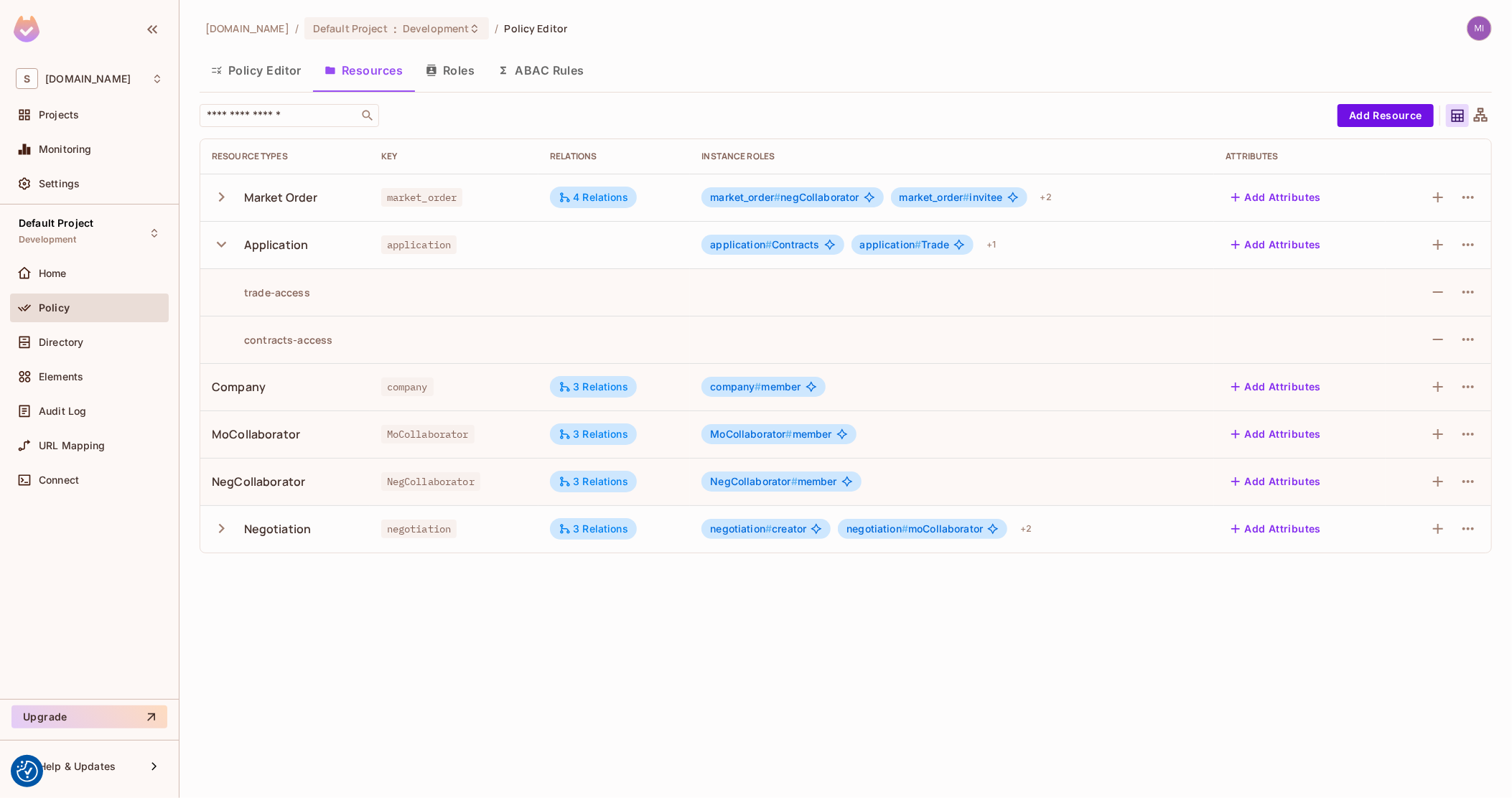
click at [278, 68] on button "Policy Editor" at bounding box center [256, 70] width 113 height 36
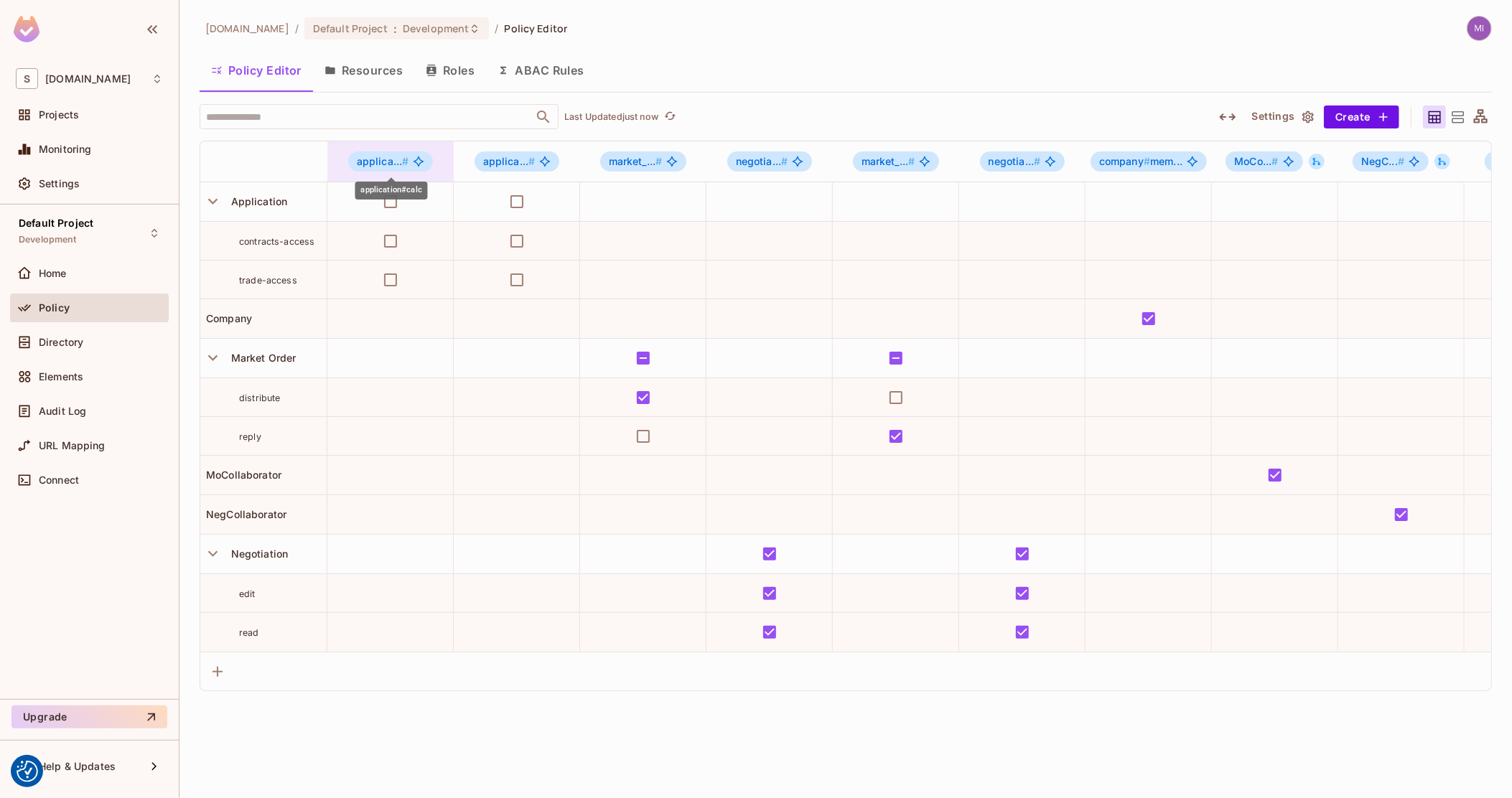
click at [418, 157] on icon "application#calc" at bounding box center [419, 161] width 11 height 11
click at [394, 358] on div "Delete Role" at bounding box center [395, 352] width 55 height 15
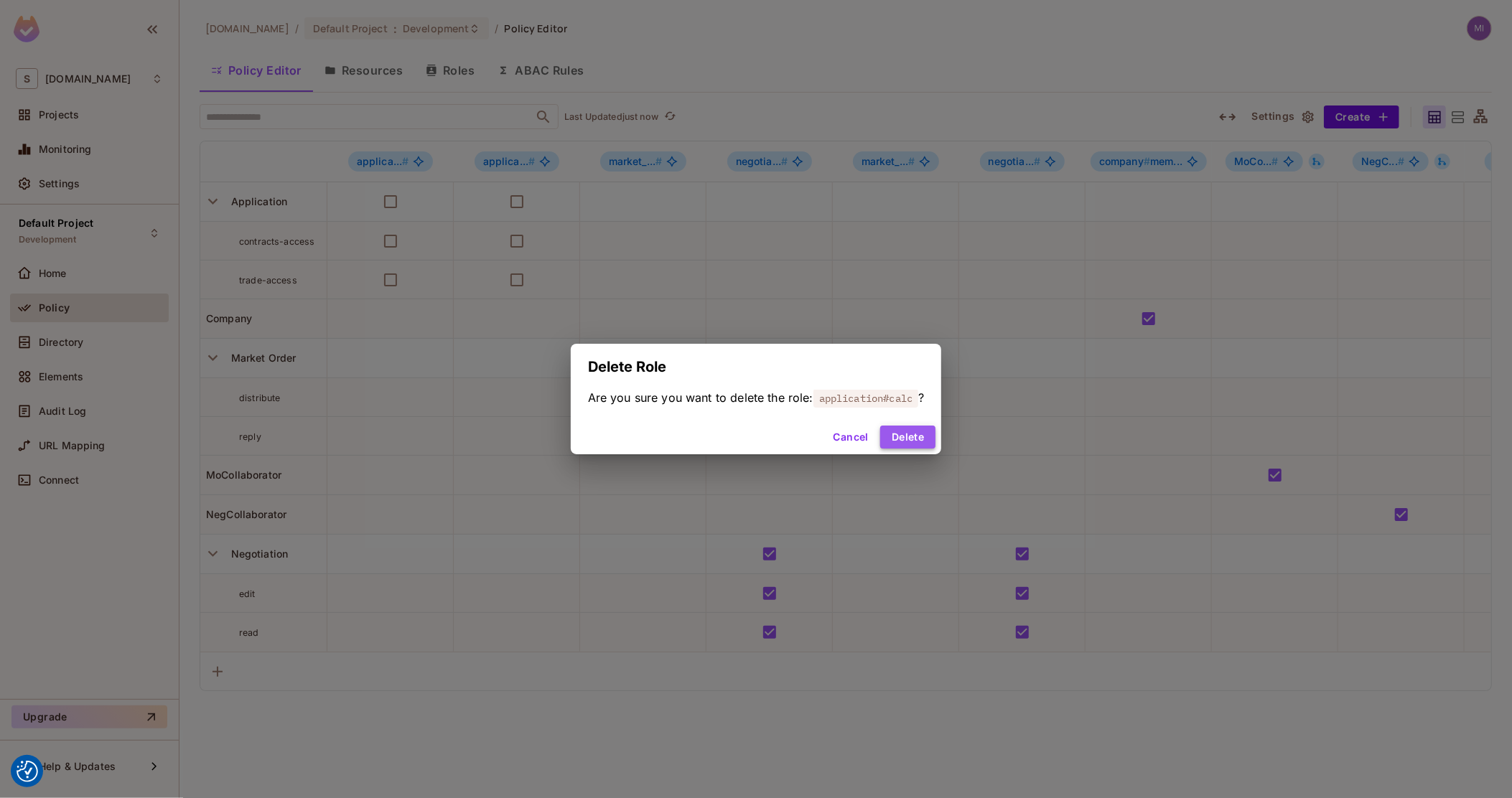
click at [897, 440] on button "Delete" at bounding box center [908, 437] width 55 height 23
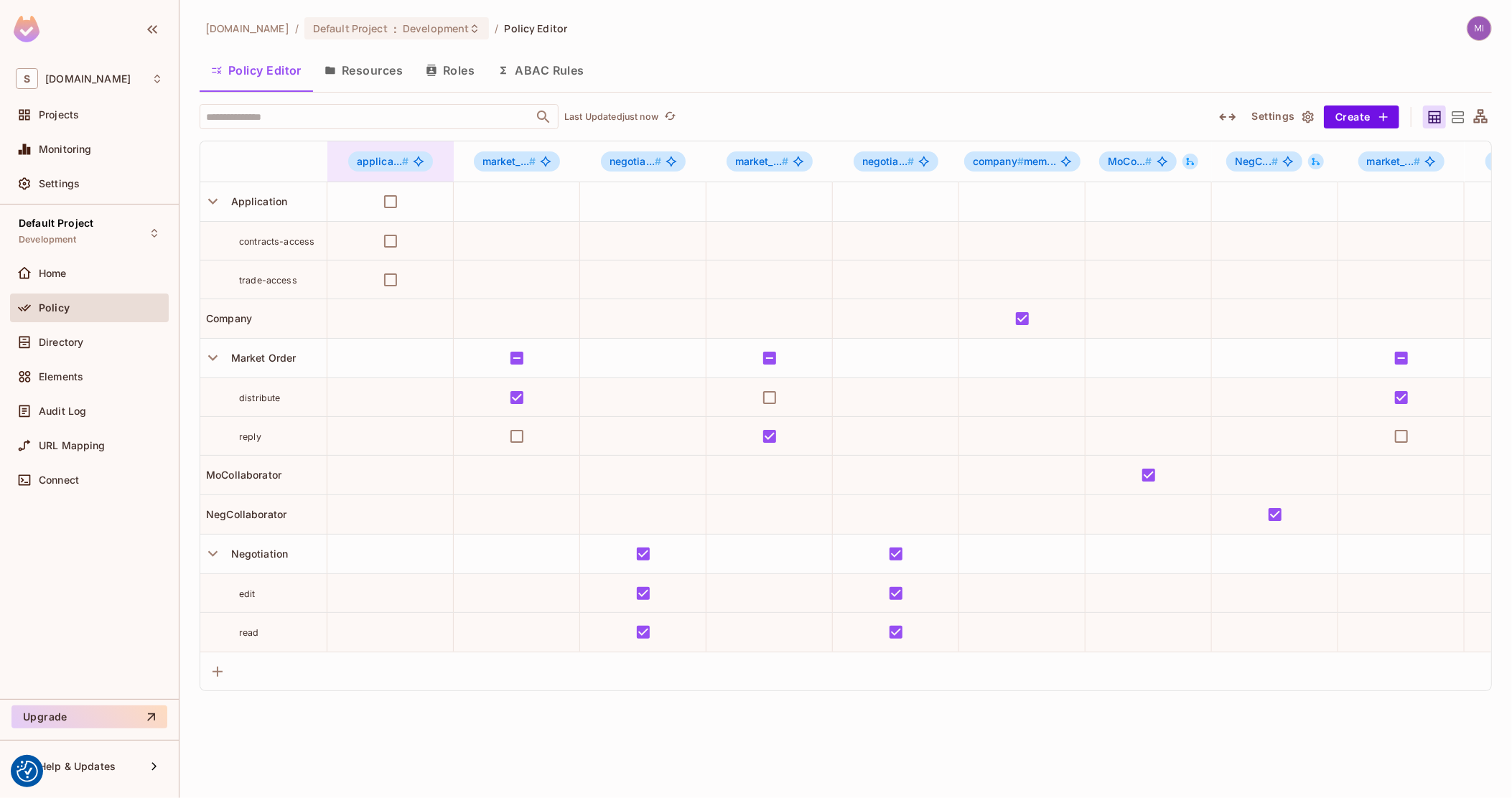
click at [420, 158] on icon "application#Contracts" at bounding box center [418, 161] width 11 height 11
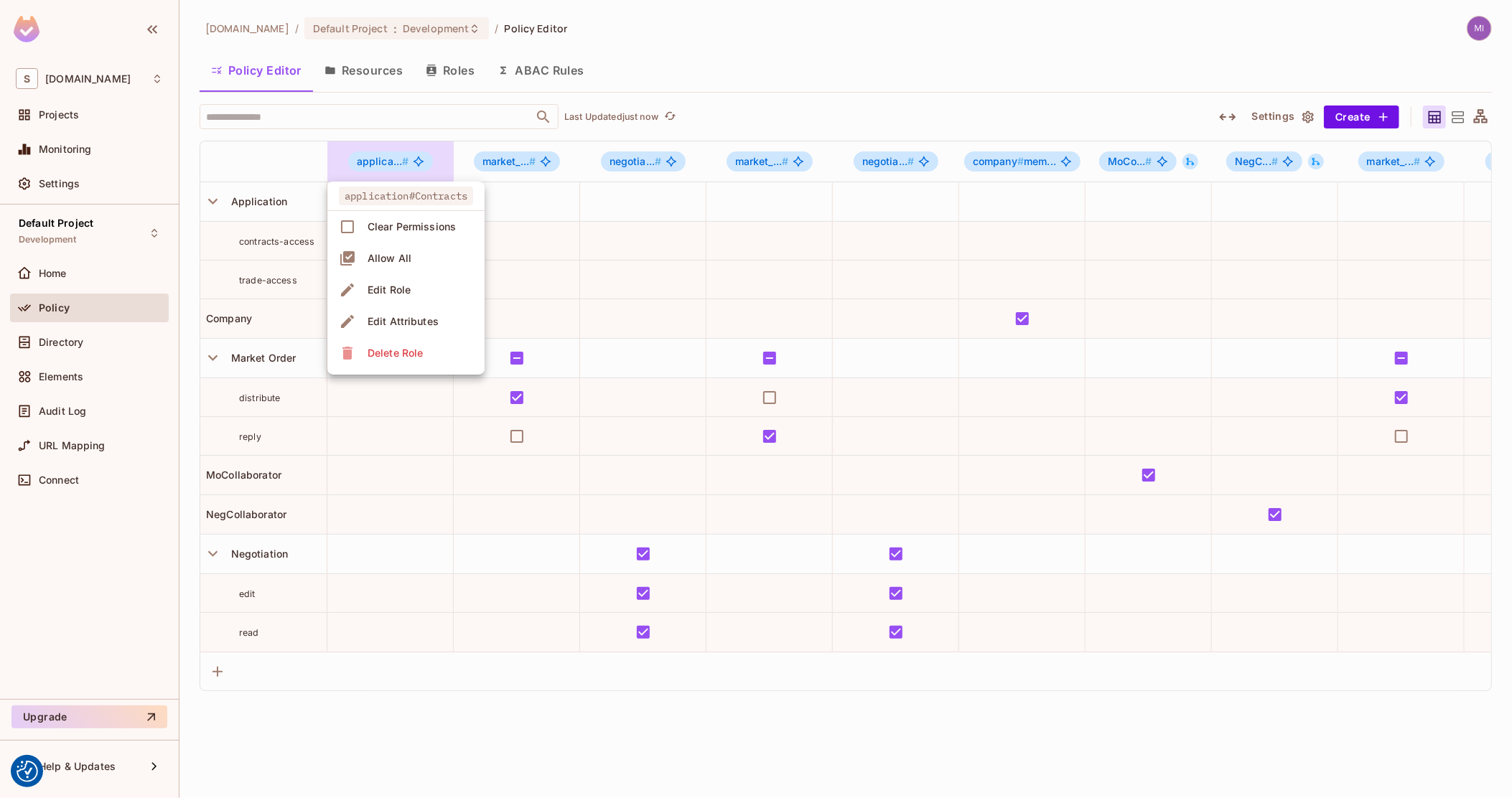
click at [418, 294] on li "Edit Role" at bounding box center [406, 290] width 158 height 31
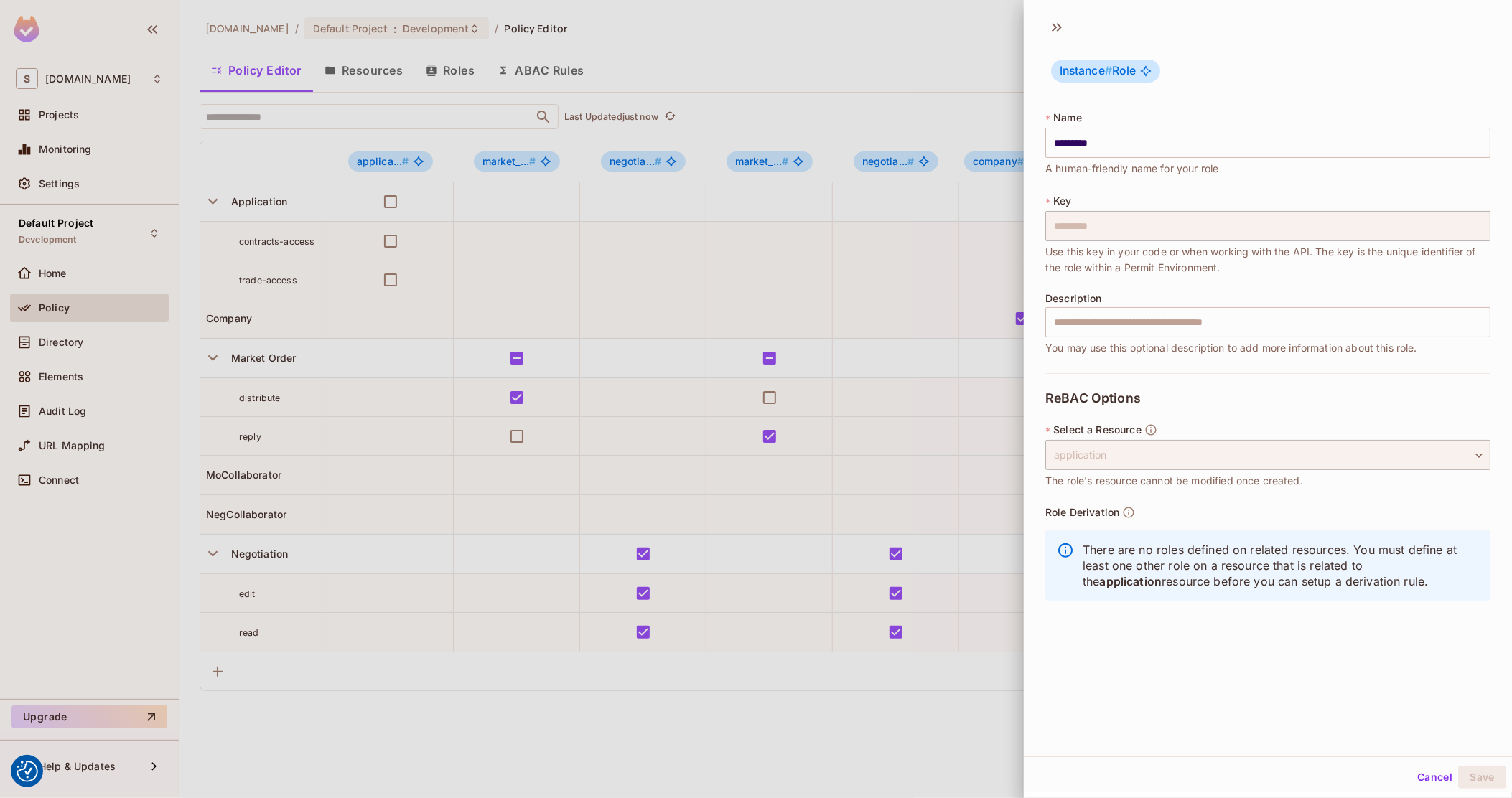
click at [689, 310] on div at bounding box center [756, 399] width 1512 height 798
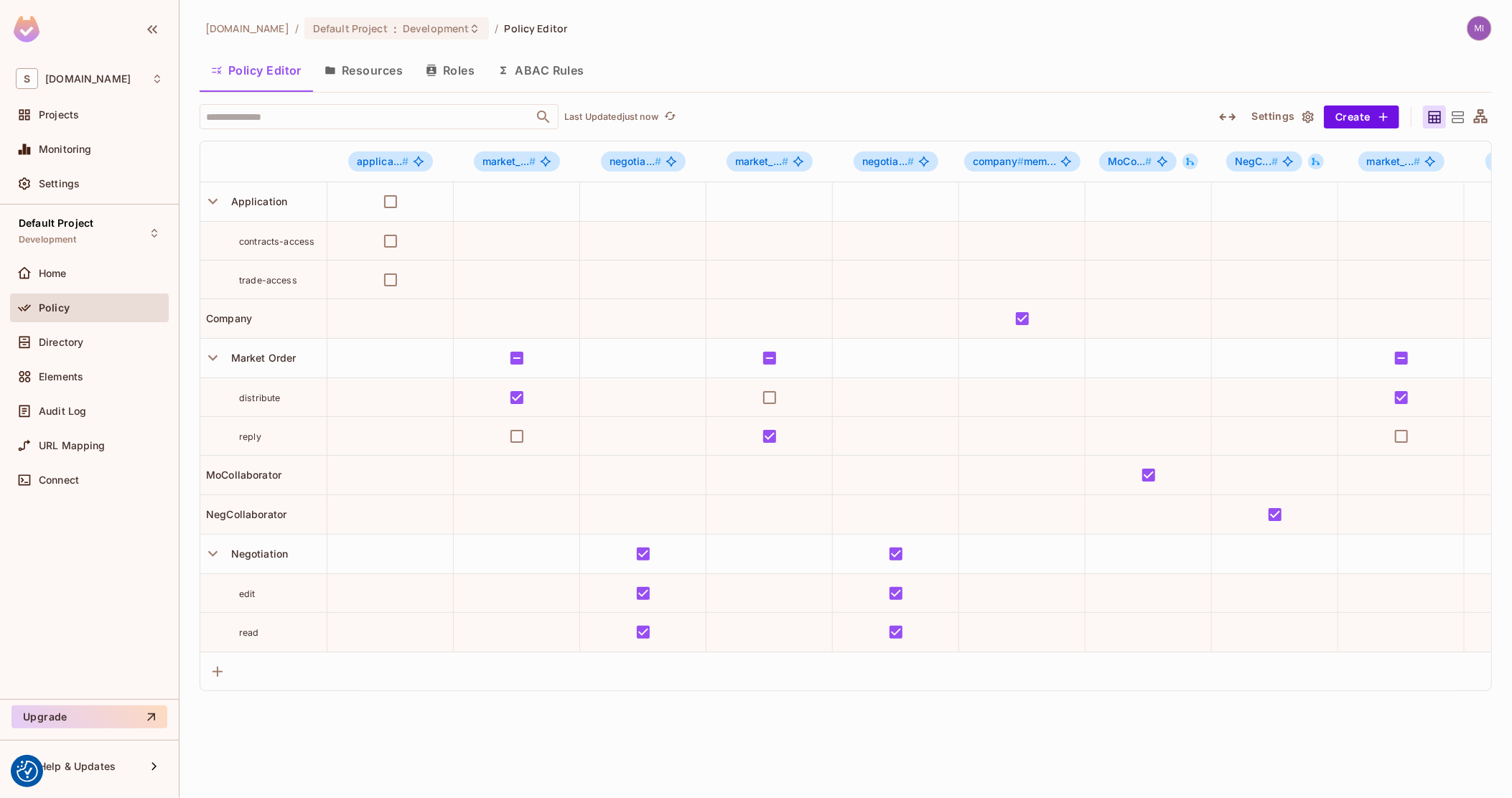
click at [404, 60] on button "Resources" at bounding box center [363, 70] width 101 height 36
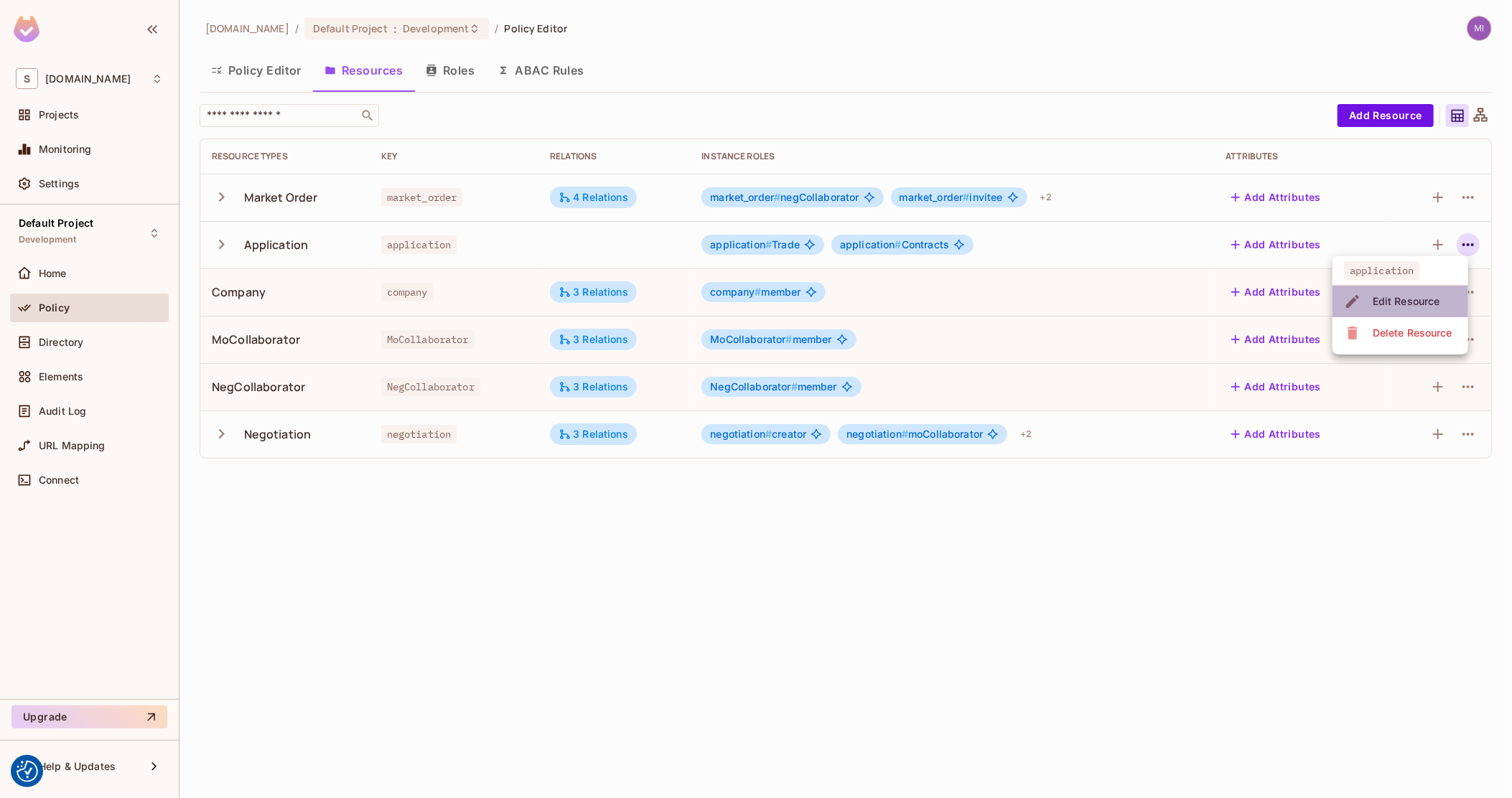
click at [1403, 297] on div "Edit Resource" at bounding box center [1406, 301] width 67 height 15
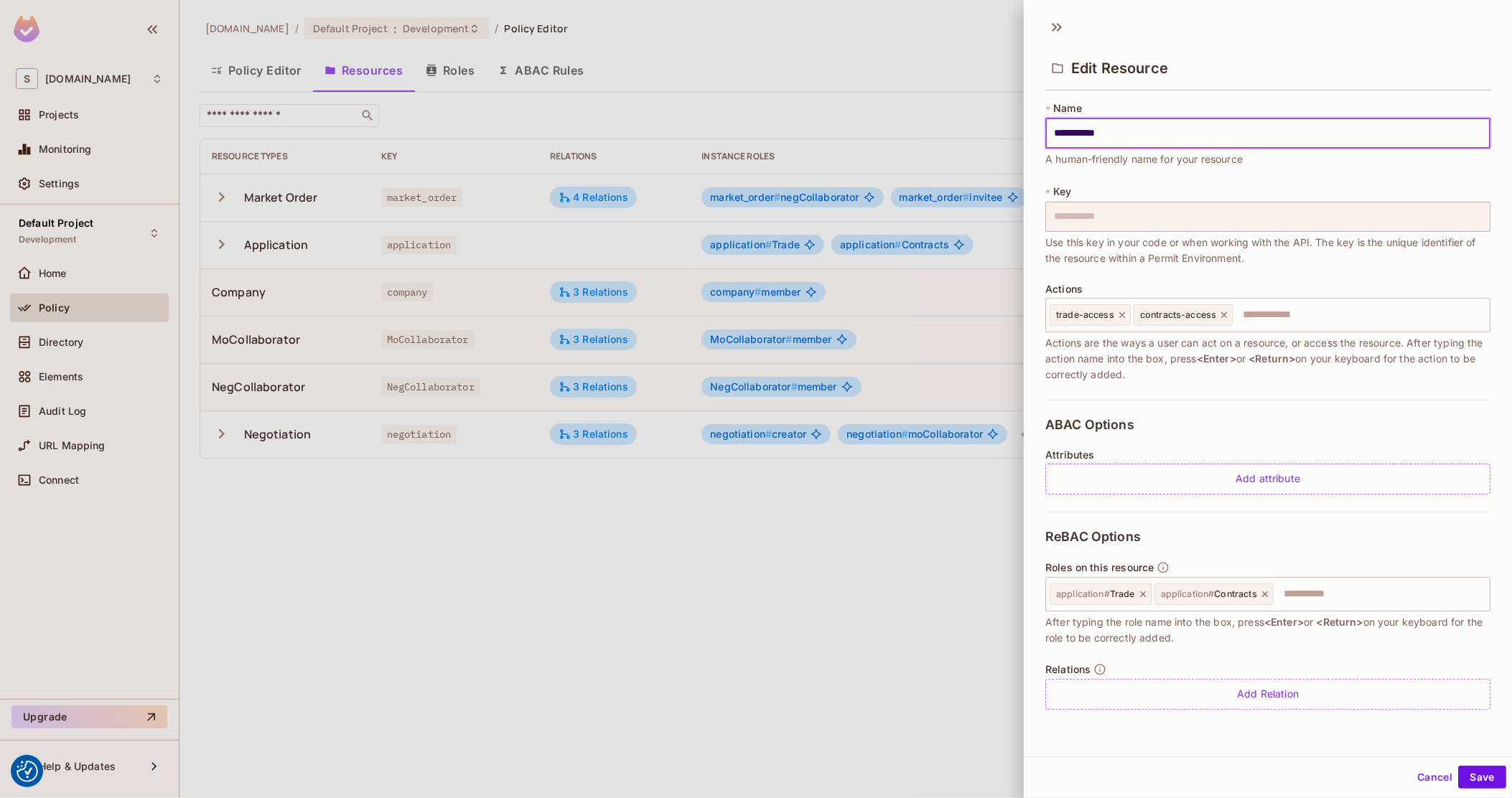
scroll to position [2, 0]
click at [779, 512] on div at bounding box center [756, 399] width 1512 height 798
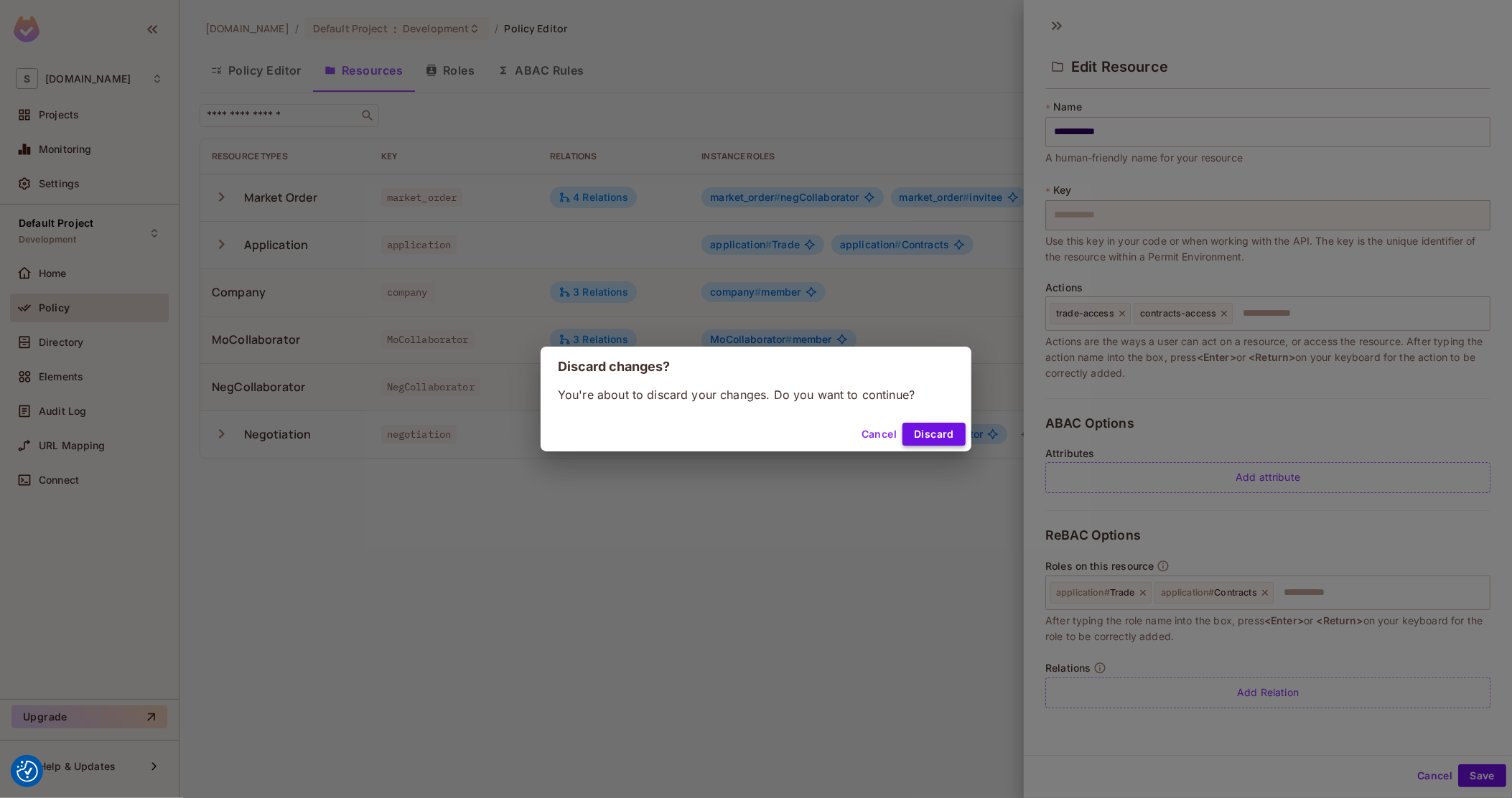
click at [921, 444] on button "Discard" at bounding box center [934, 434] width 63 height 23
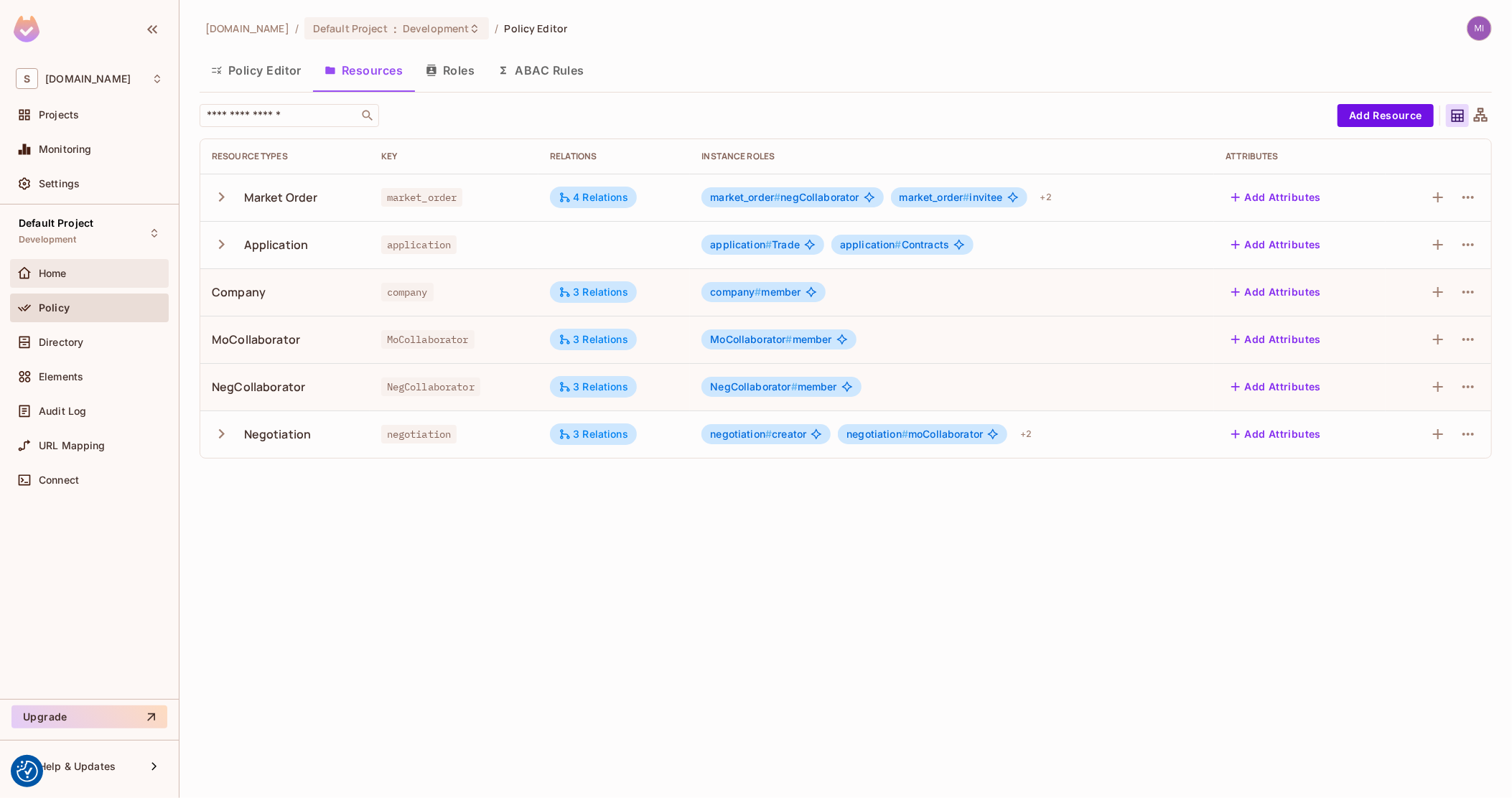
click at [41, 282] on div "Home" at bounding box center [89, 274] width 158 height 29
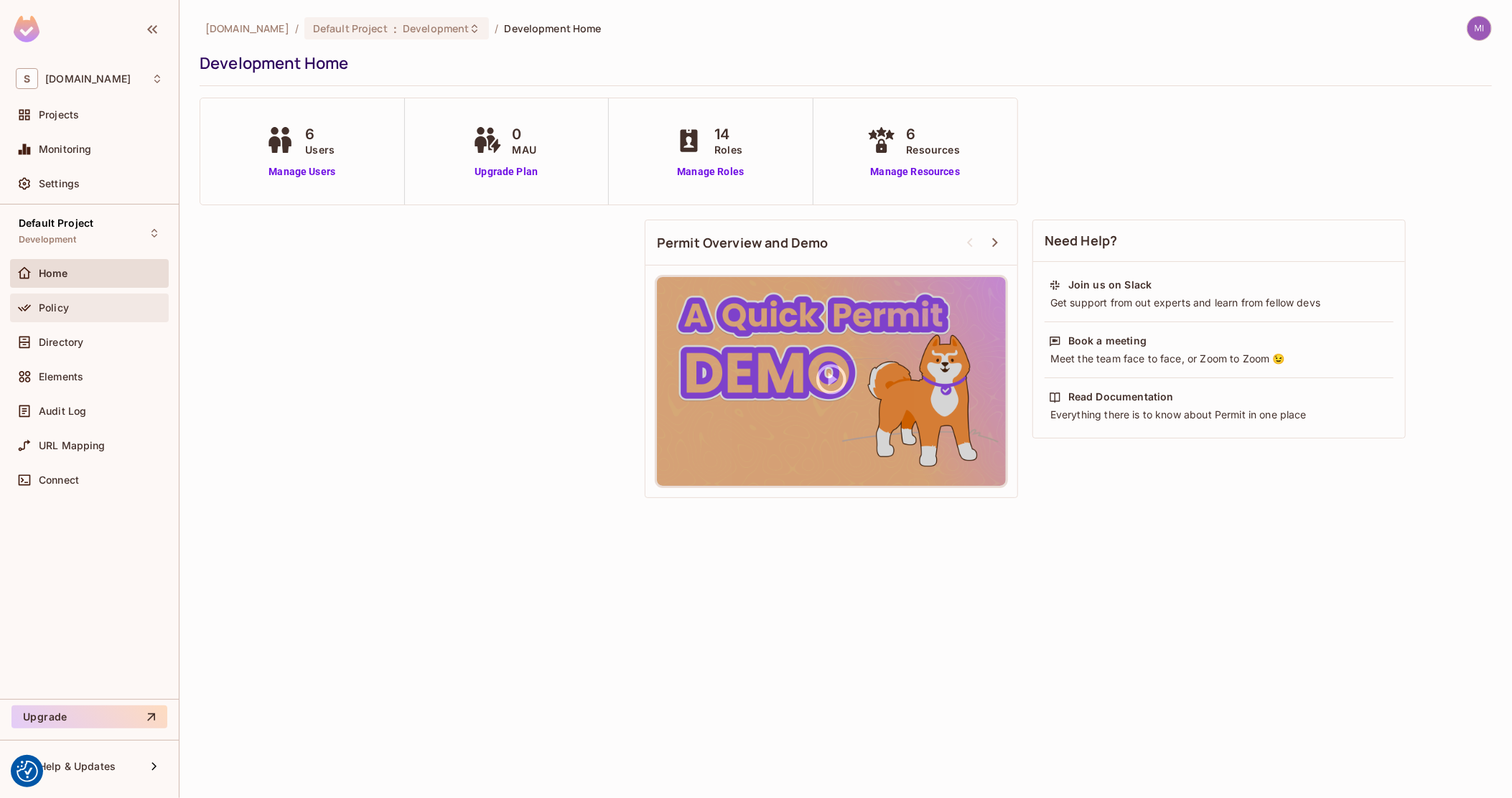
click at [42, 308] on span "Policy" at bounding box center [54, 307] width 30 height 11
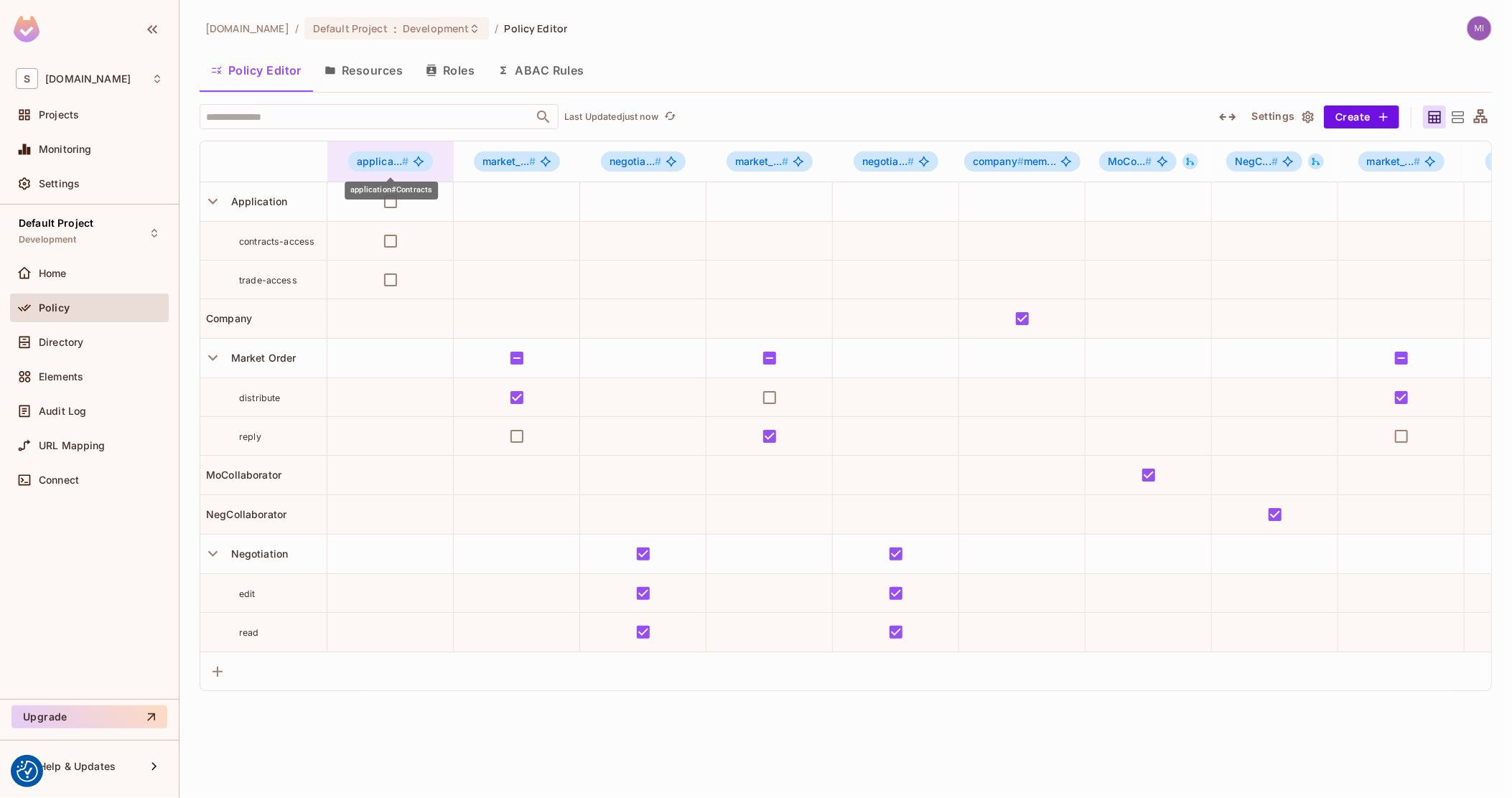
click at [422, 156] on icon "application#Contracts" at bounding box center [418, 161] width 11 height 11
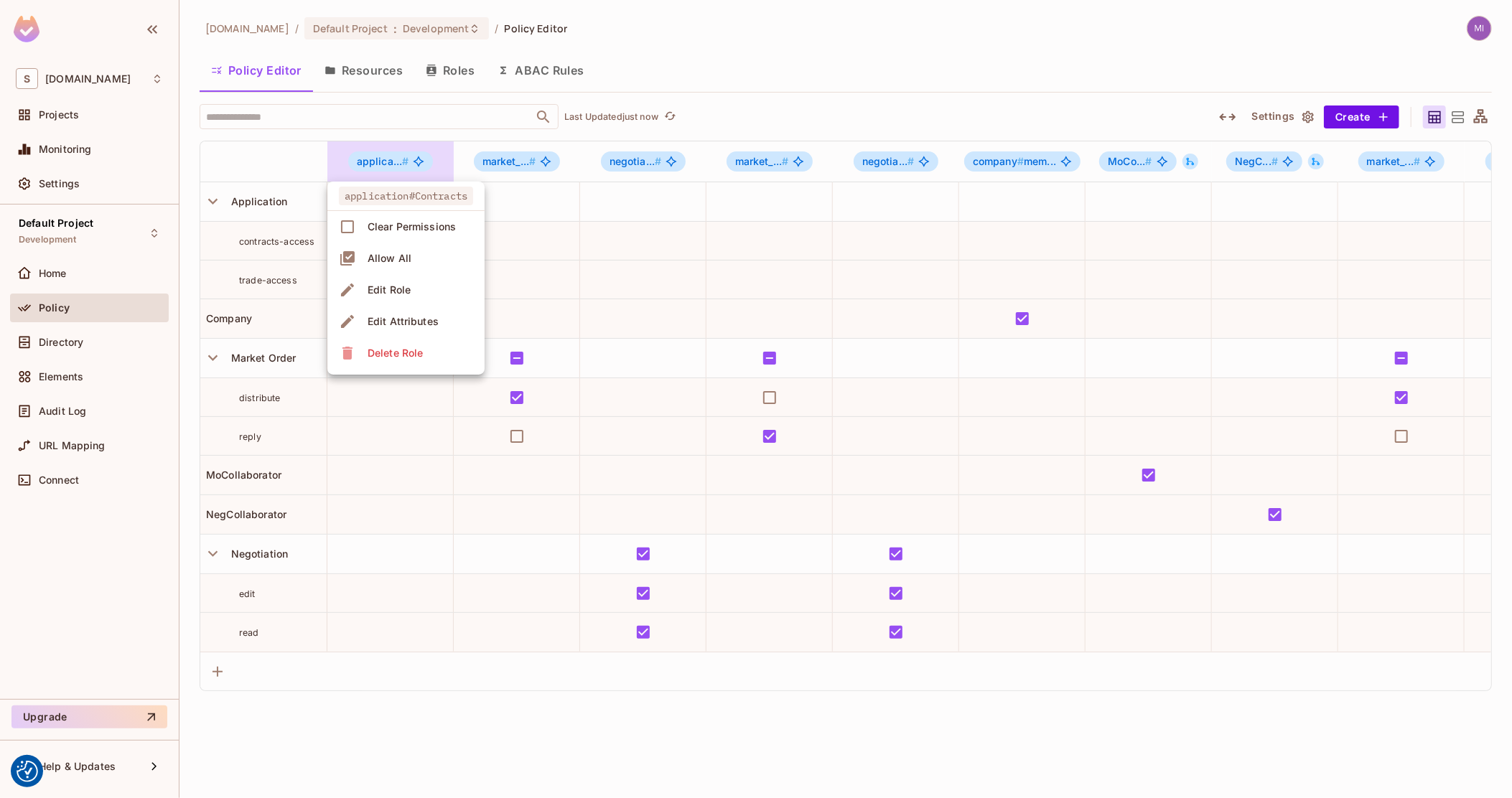
click at [426, 290] on li "Edit Role" at bounding box center [406, 290] width 158 height 31
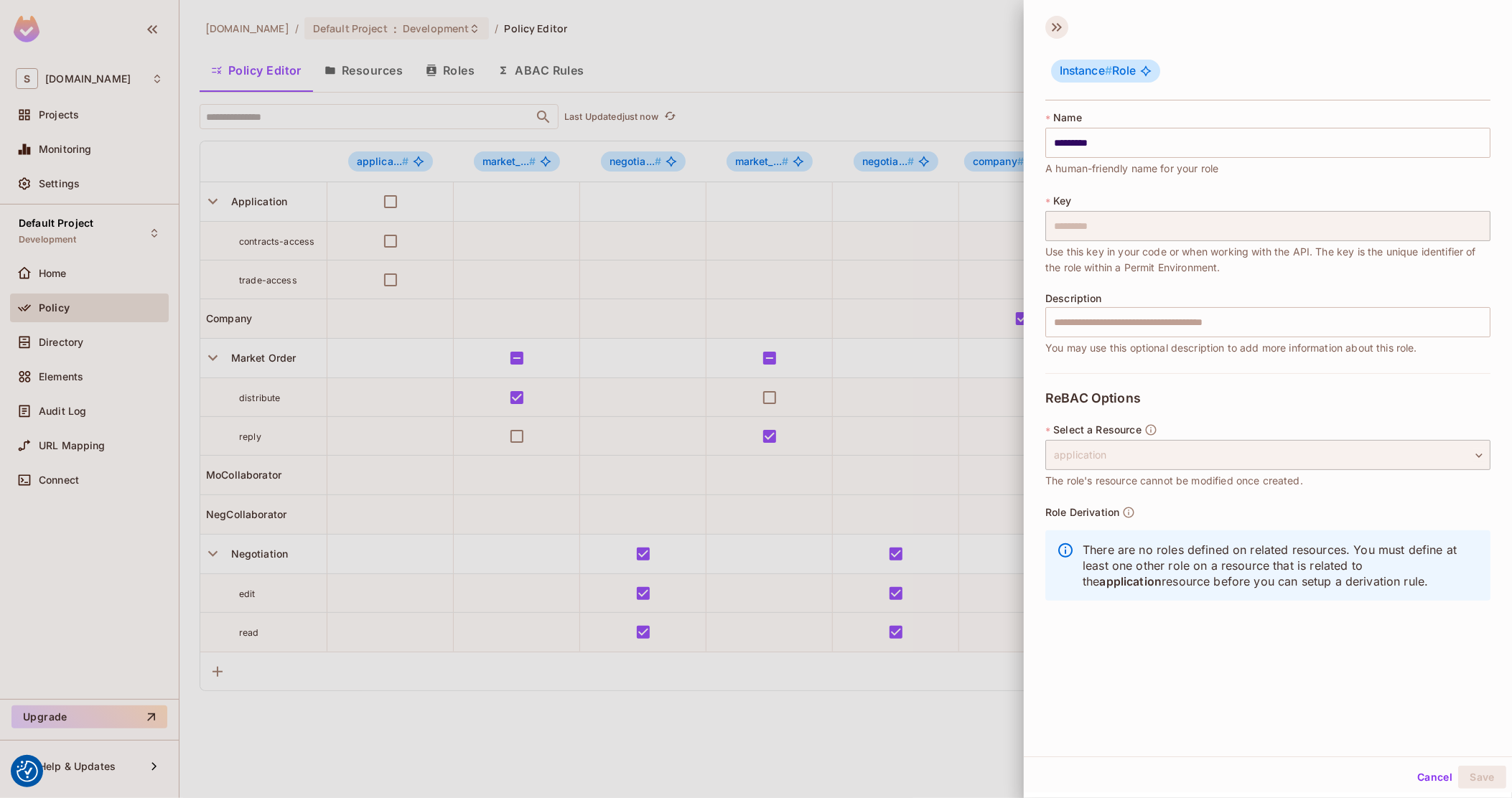
click at [1055, 29] on icon at bounding box center [1057, 28] width 23 height 23
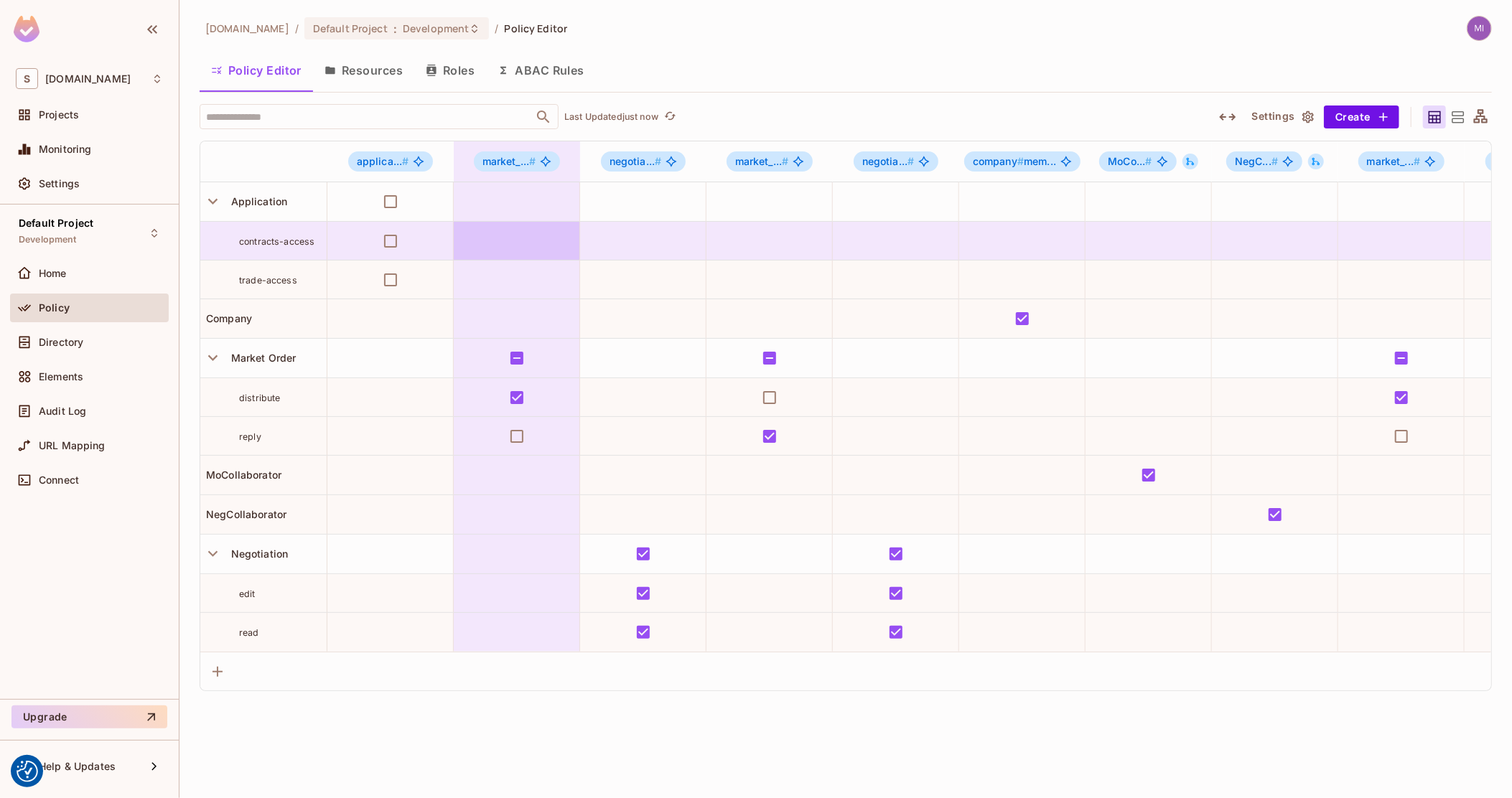
click at [545, 240] on td at bounding box center [516, 241] width 126 height 39
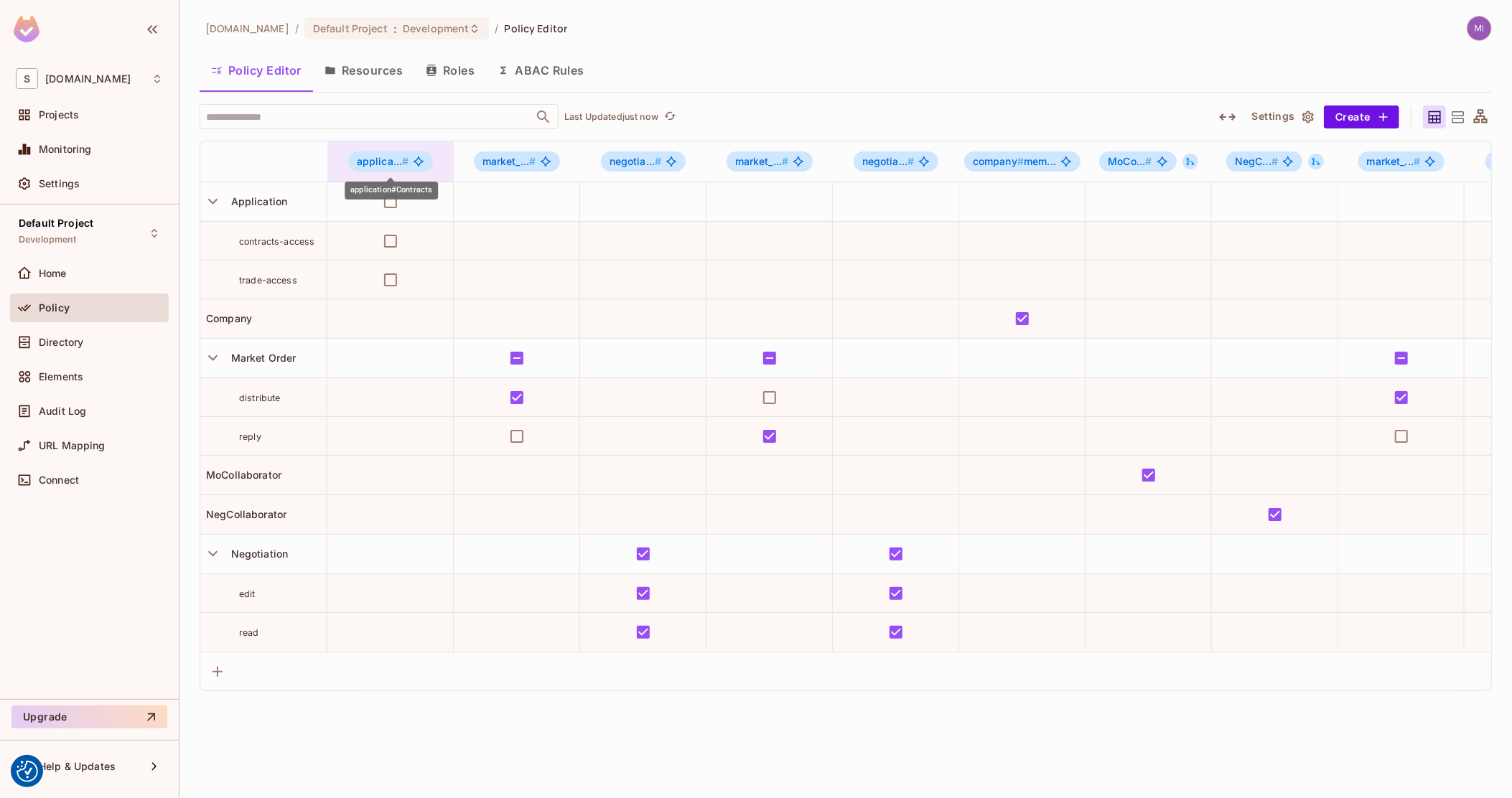
click at [379, 165] on span "applica... #" at bounding box center [383, 161] width 53 height 12
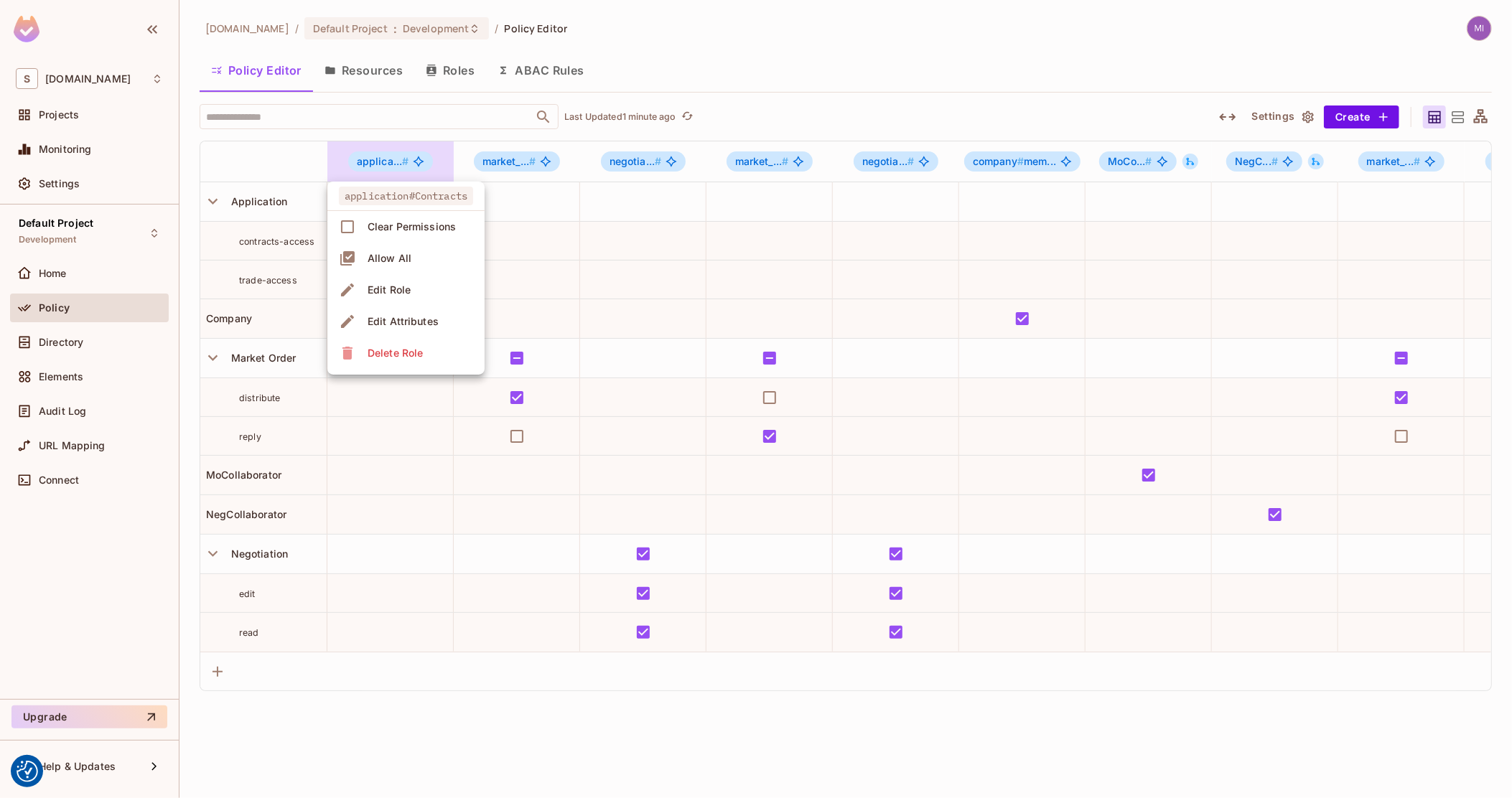
click at [92, 298] on div at bounding box center [756, 399] width 1512 height 798
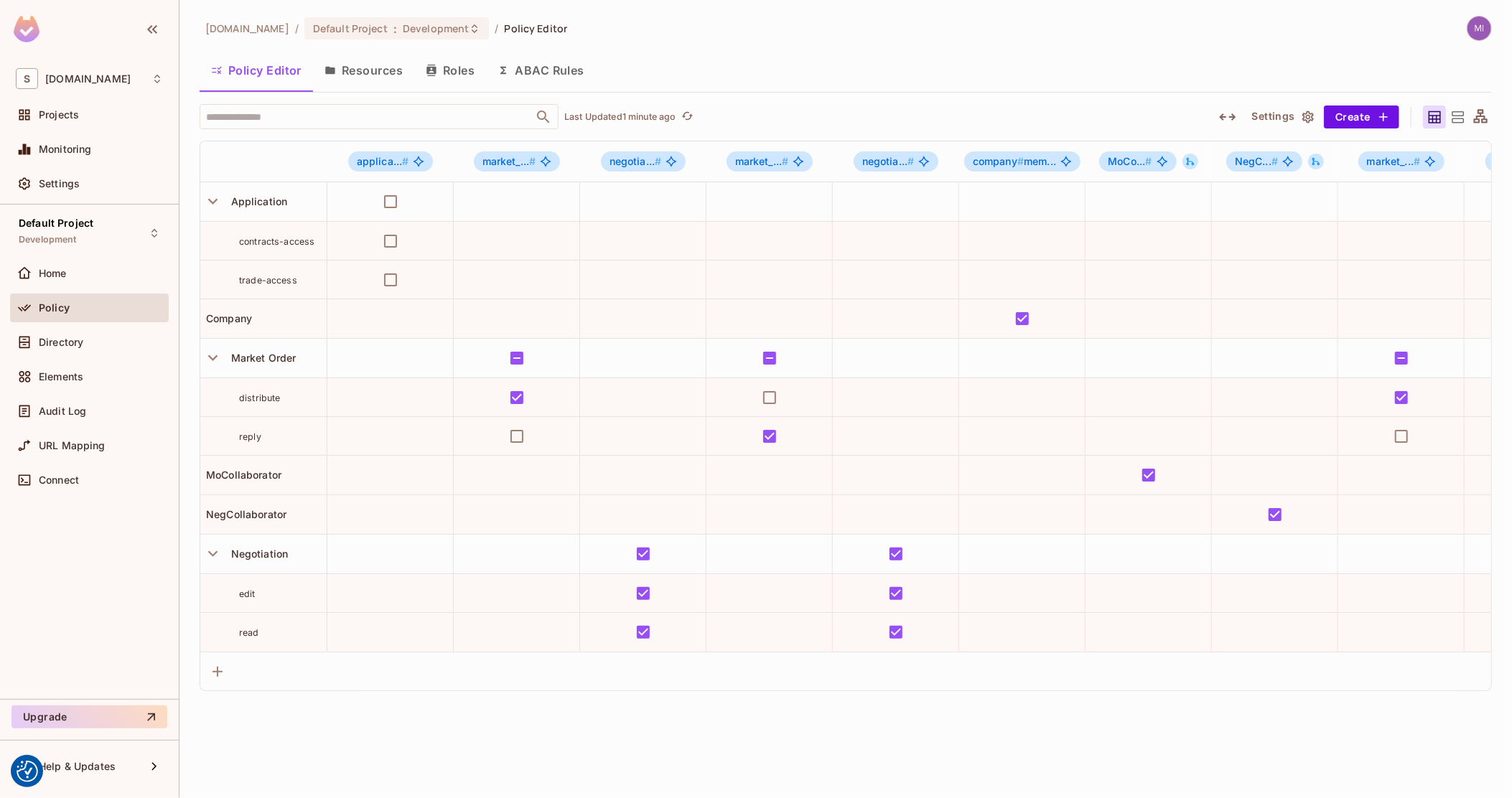
click at [387, 76] on button "Resources" at bounding box center [363, 70] width 101 height 36
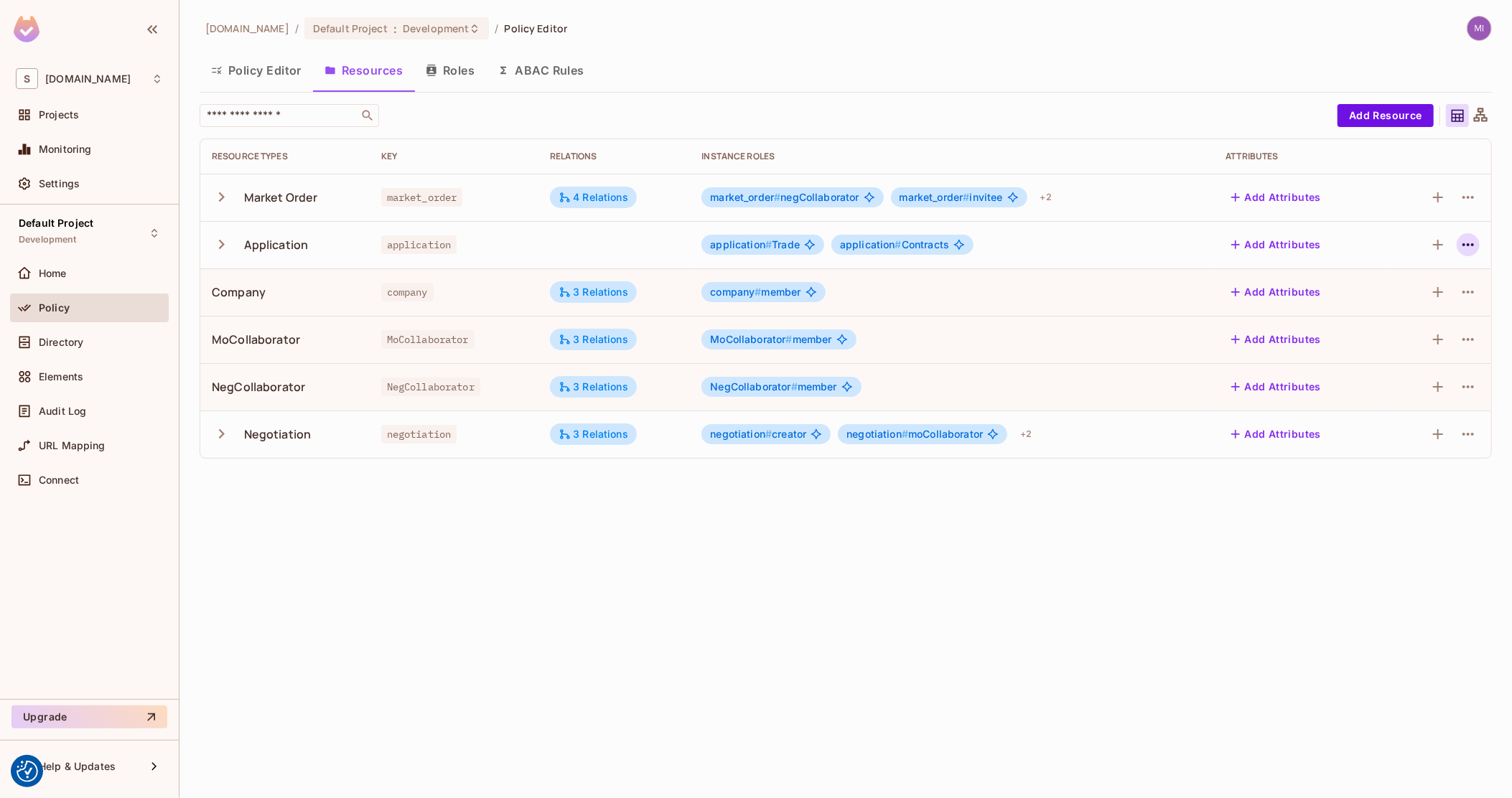
click at [1465, 242] on icon "button" at bounding box center [1468, 245] width 18 height 18
click at [1398, 303] on div "Edit Resource" at bounding box center [1406, 301] width 67 height 15
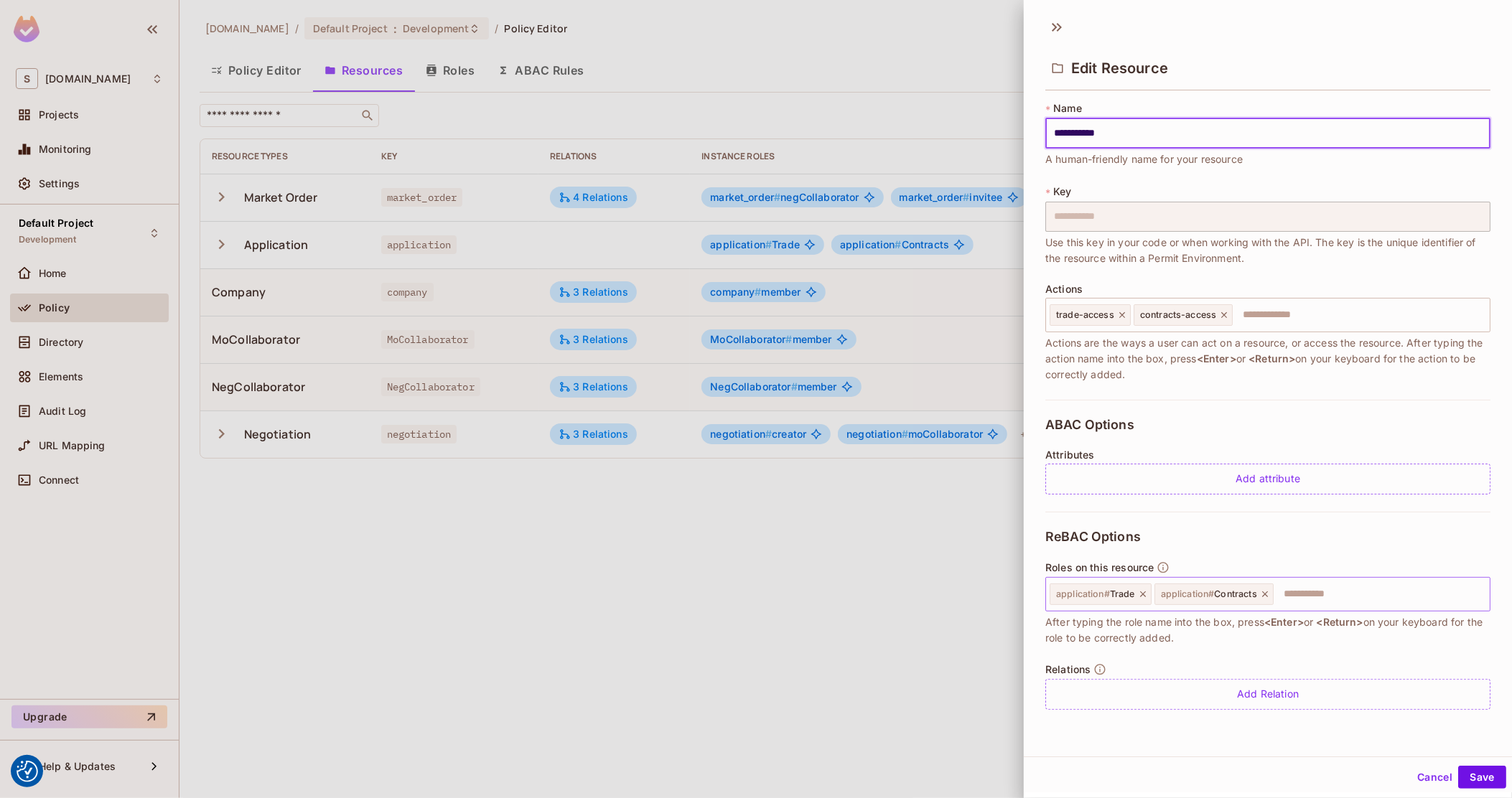
click at [1144, 593] on icon at bounding box center [1143, 594] width 10 height 10
click at [1162, 598] on icon at bounding box center [1159, 594] width 10 height 10
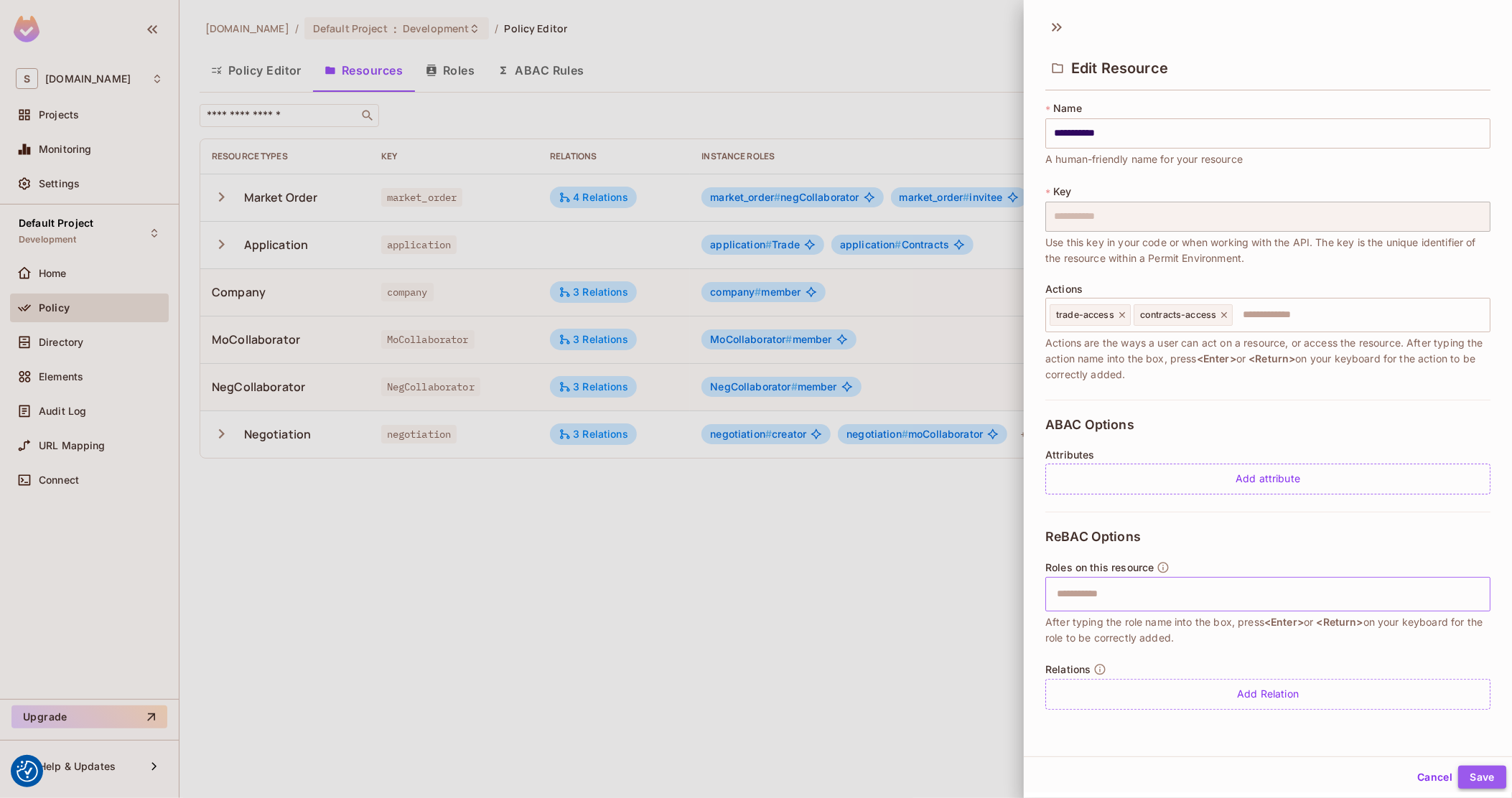
click at [1461, 785] on button "Save" at bounding box center [1482, 777] width 48 height 23
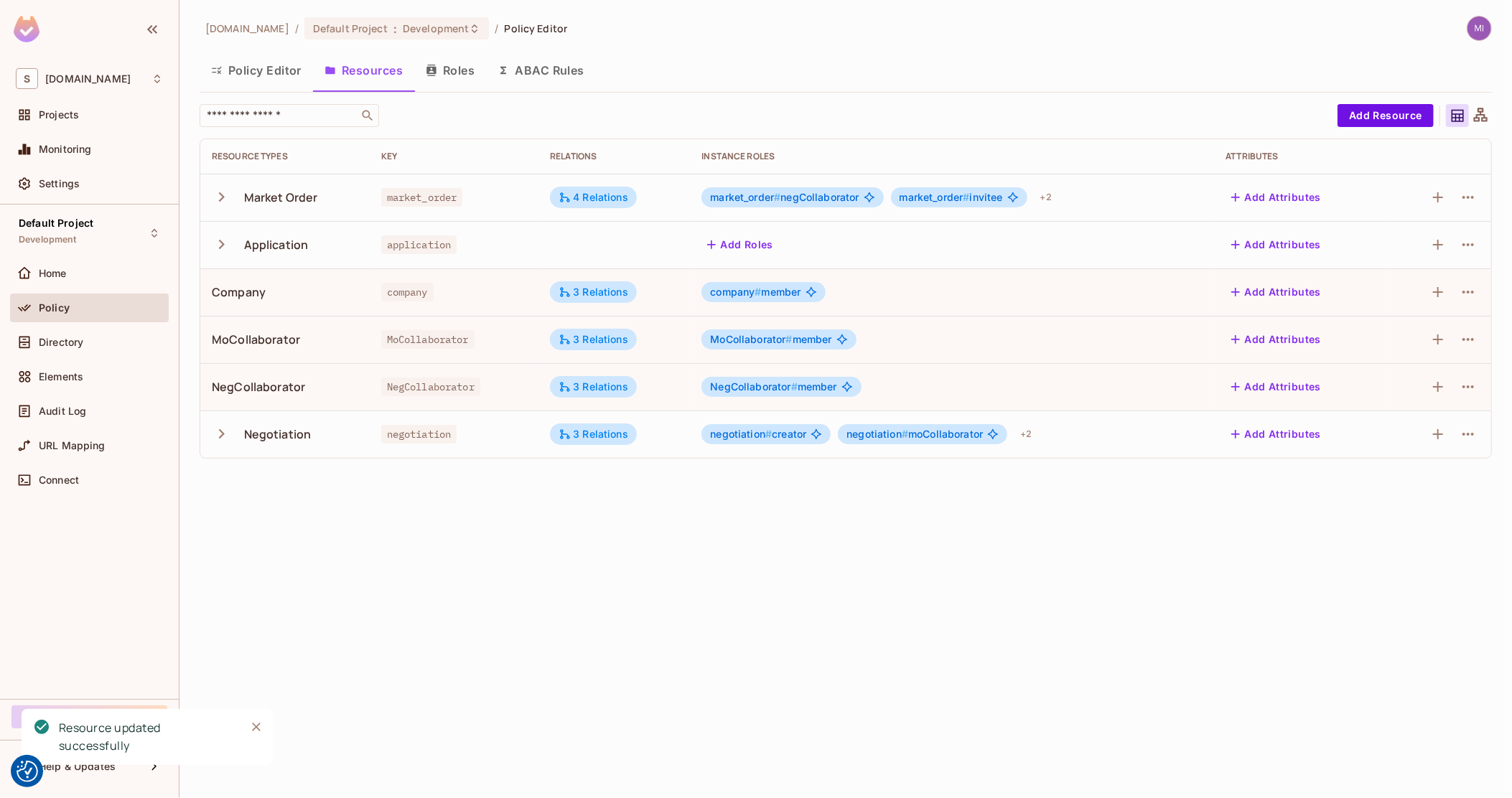
click at [100, 256] on div "Default Project Development Home Policy Directory Elements Audit Log URL Mappin…" at bounding box center [89, 452] width 179 height 495
click at [93, 269] on div "Home" at bounding box center [101, 273] width 124 height 11
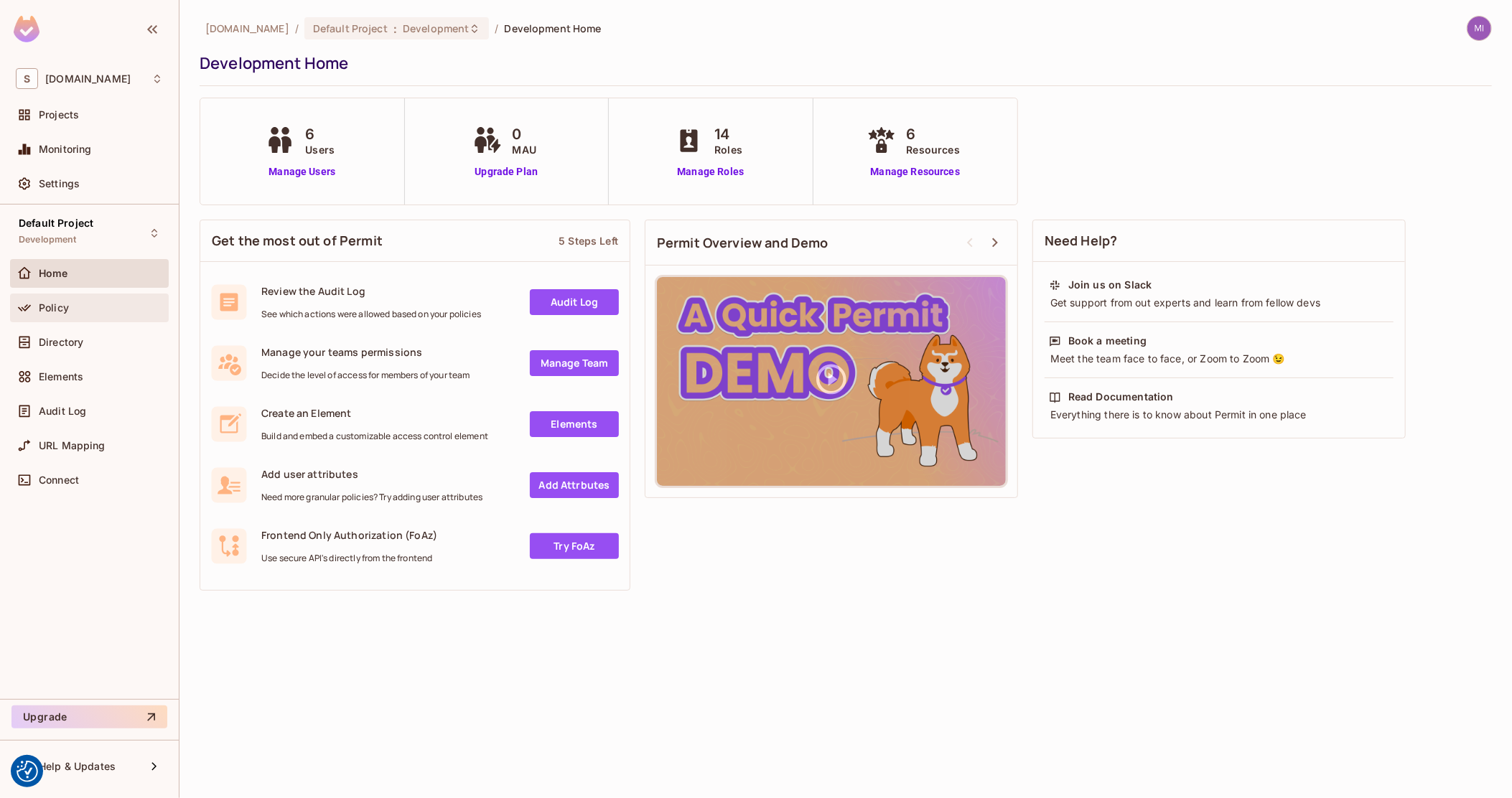
click at [62, 321] on div "Policy" at bounding box center [89, 308] width 158 height 29
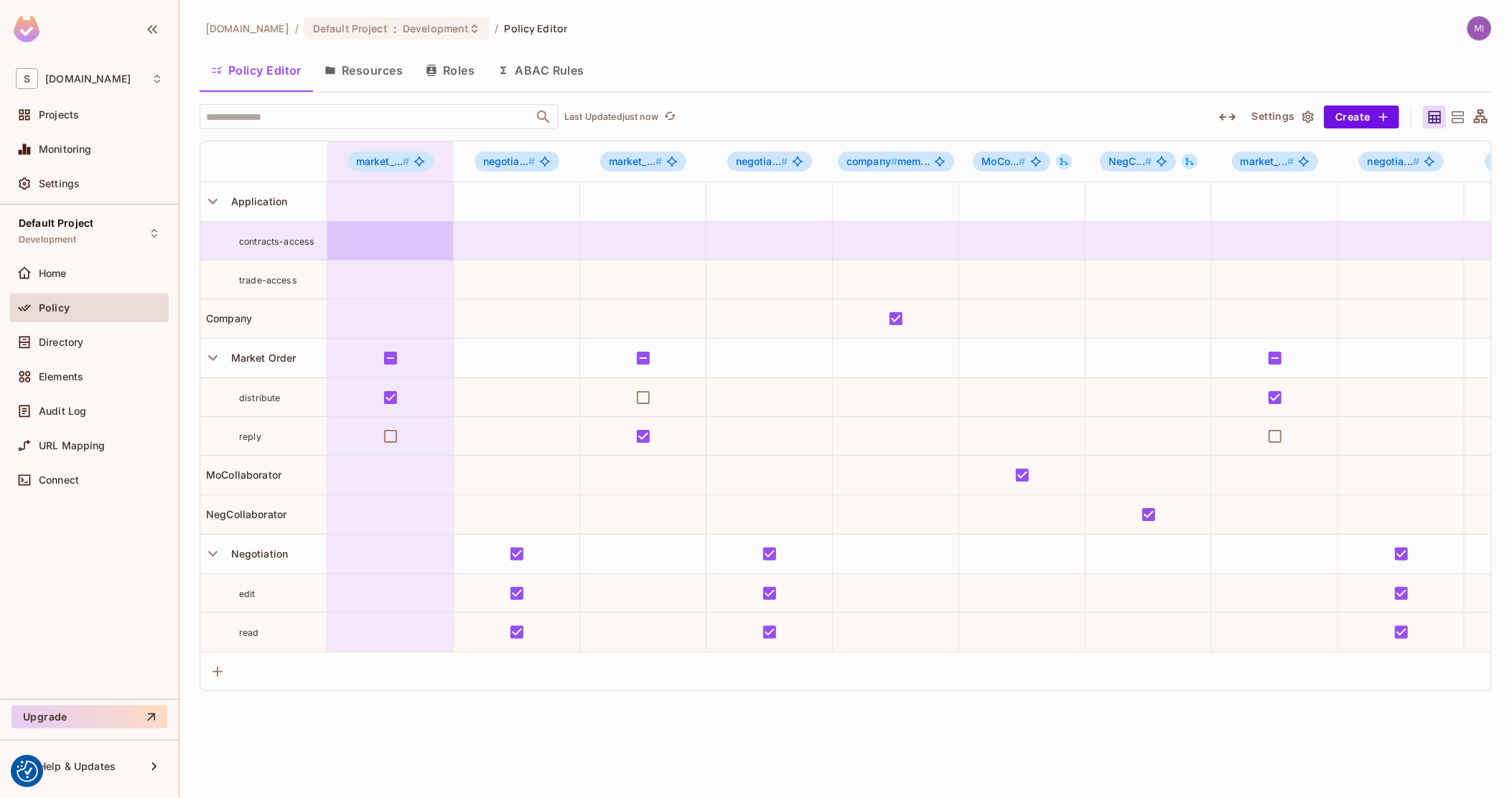
click at [381, 248] on td at bounding box center [390, 241] width 126 height 39
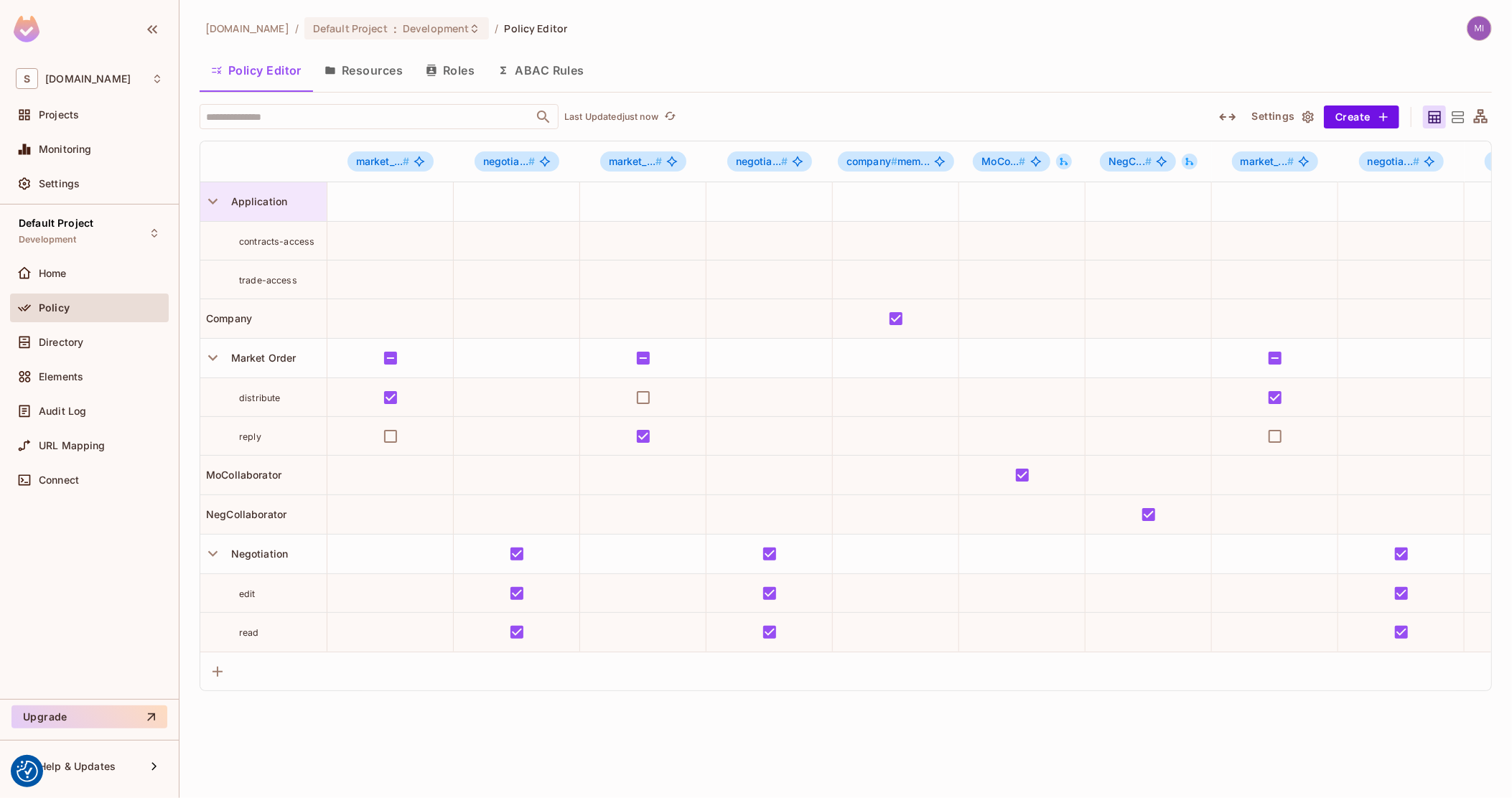
click at [251, 203] on span "Application" at bounding box center [257, 201] width 63 height 12
click at [272, 321] on span "Edit Resource" at bounding box center [275, 329] width 76 height 23
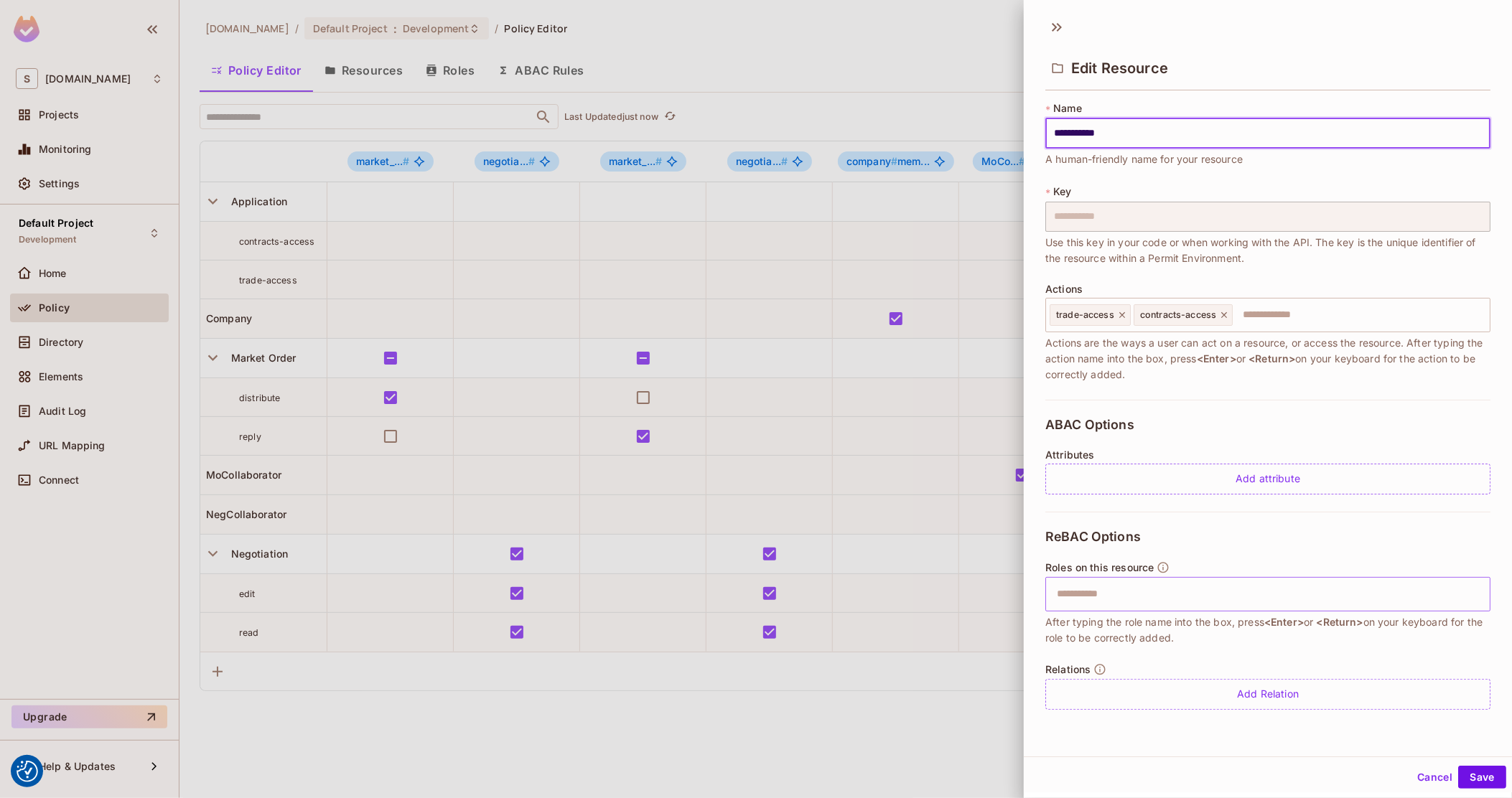
click at [1156, 599] on input "text" at bounding box center [1267, 595] width 436 height 29
type input "**********"
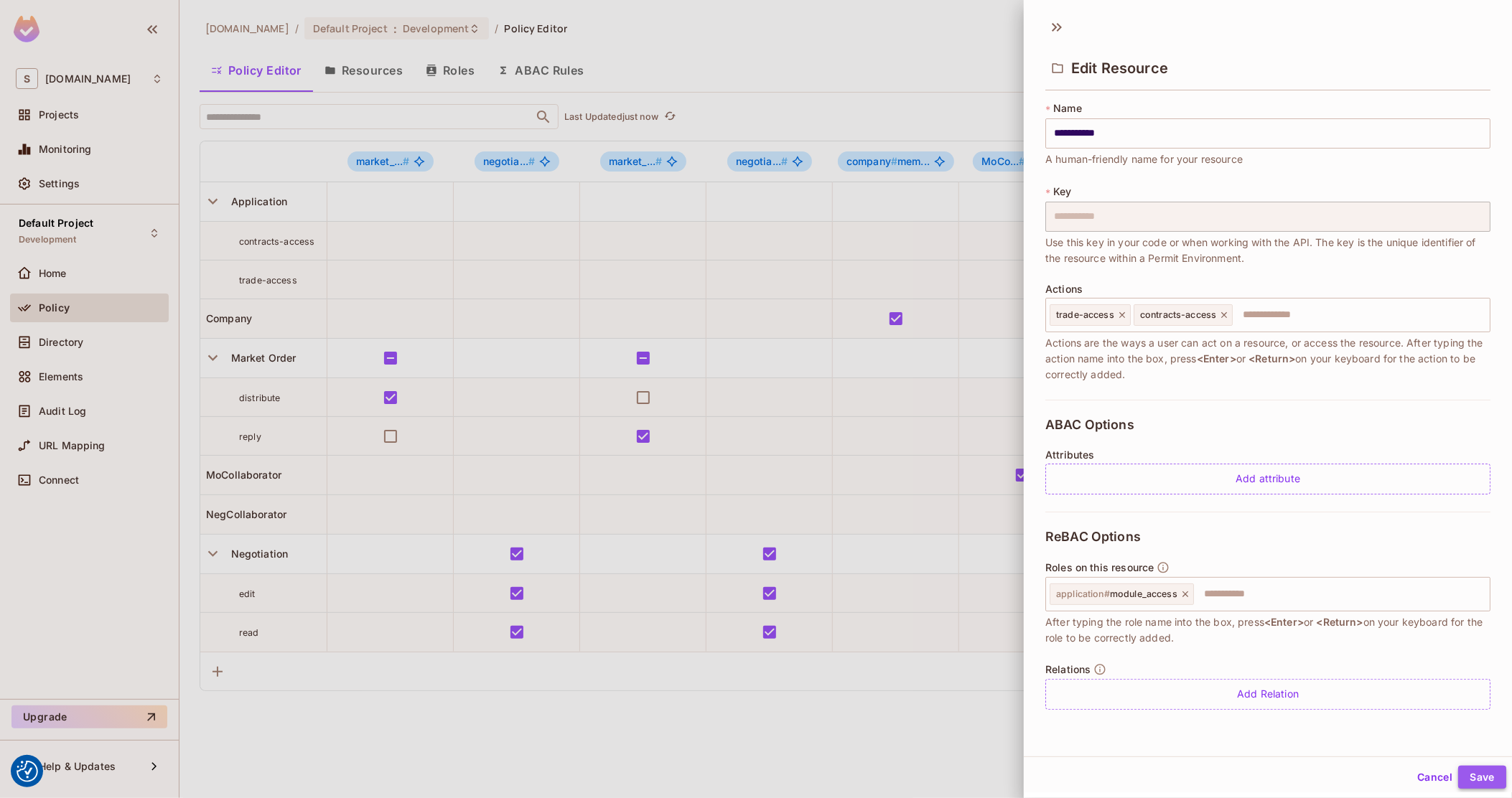
click at [1467, 780] on button "Save" at bounding box center [1482, 777] width 48 height 23
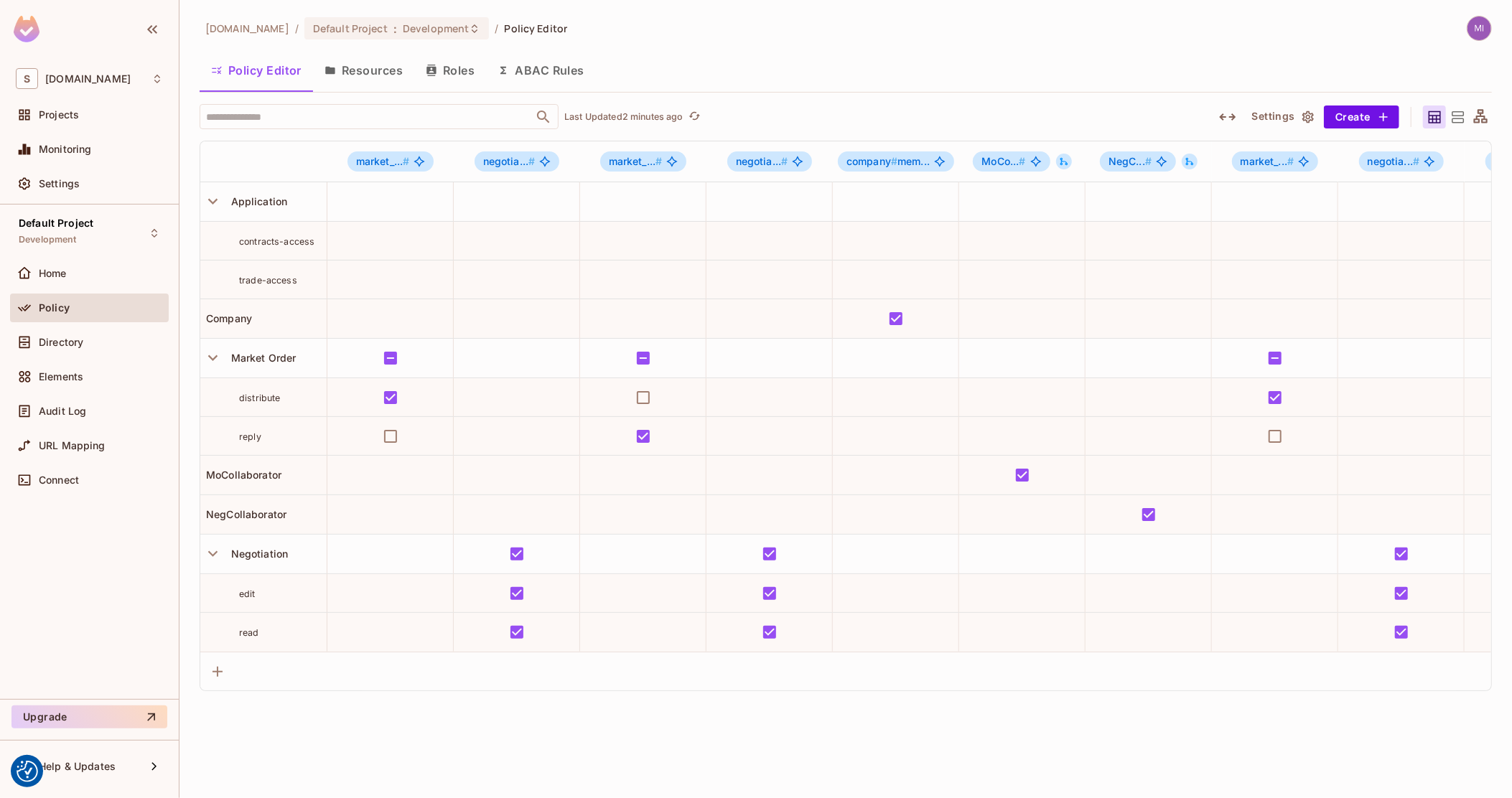
click at [1234, 118] on icon "button" at bounding box center [1227, 116] width 17 height 7
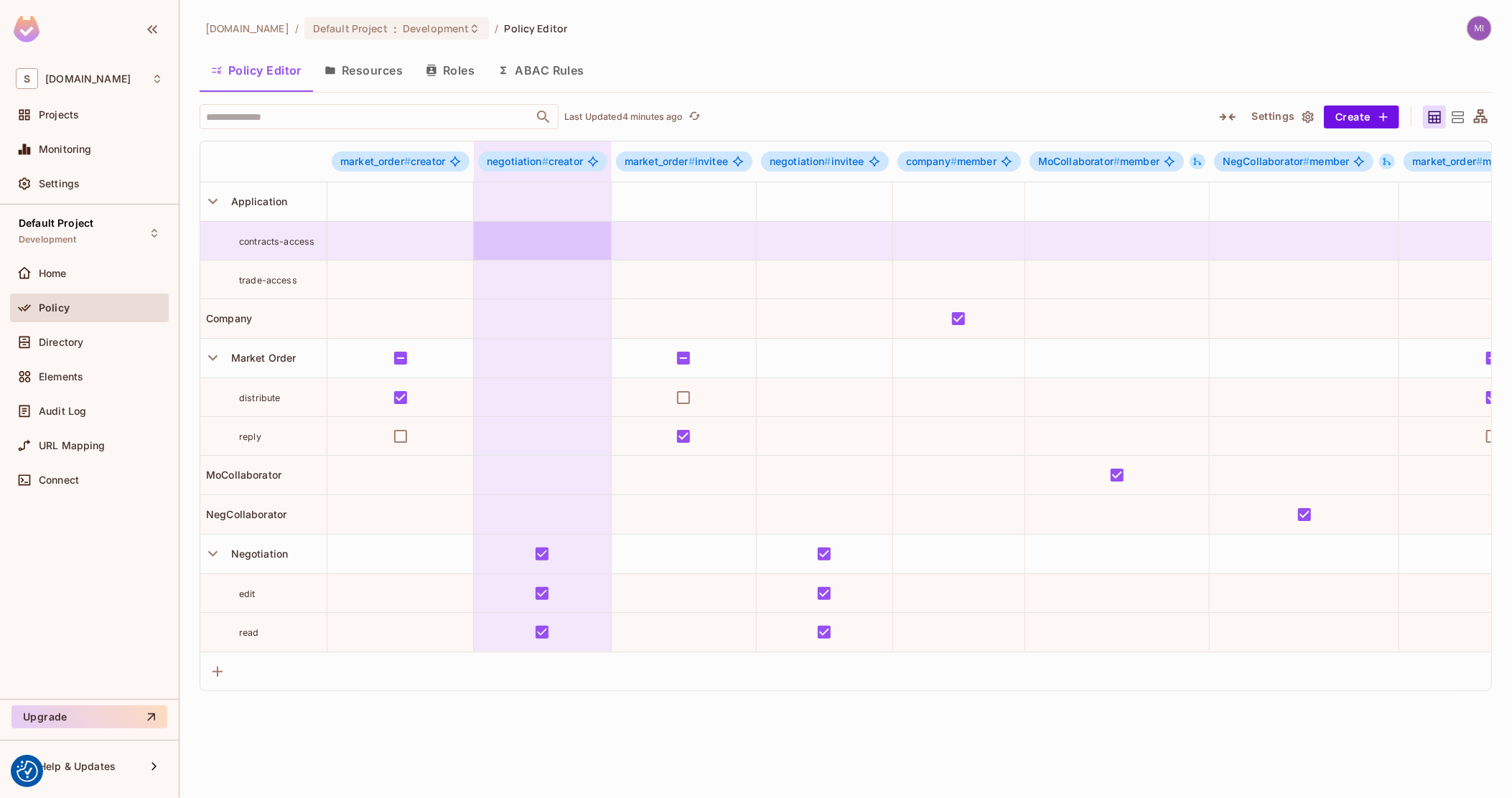
drag, startPoint x: 768, startPoint y: 255, endPoint x: 559, endPoint y: 224, distance: 211.3
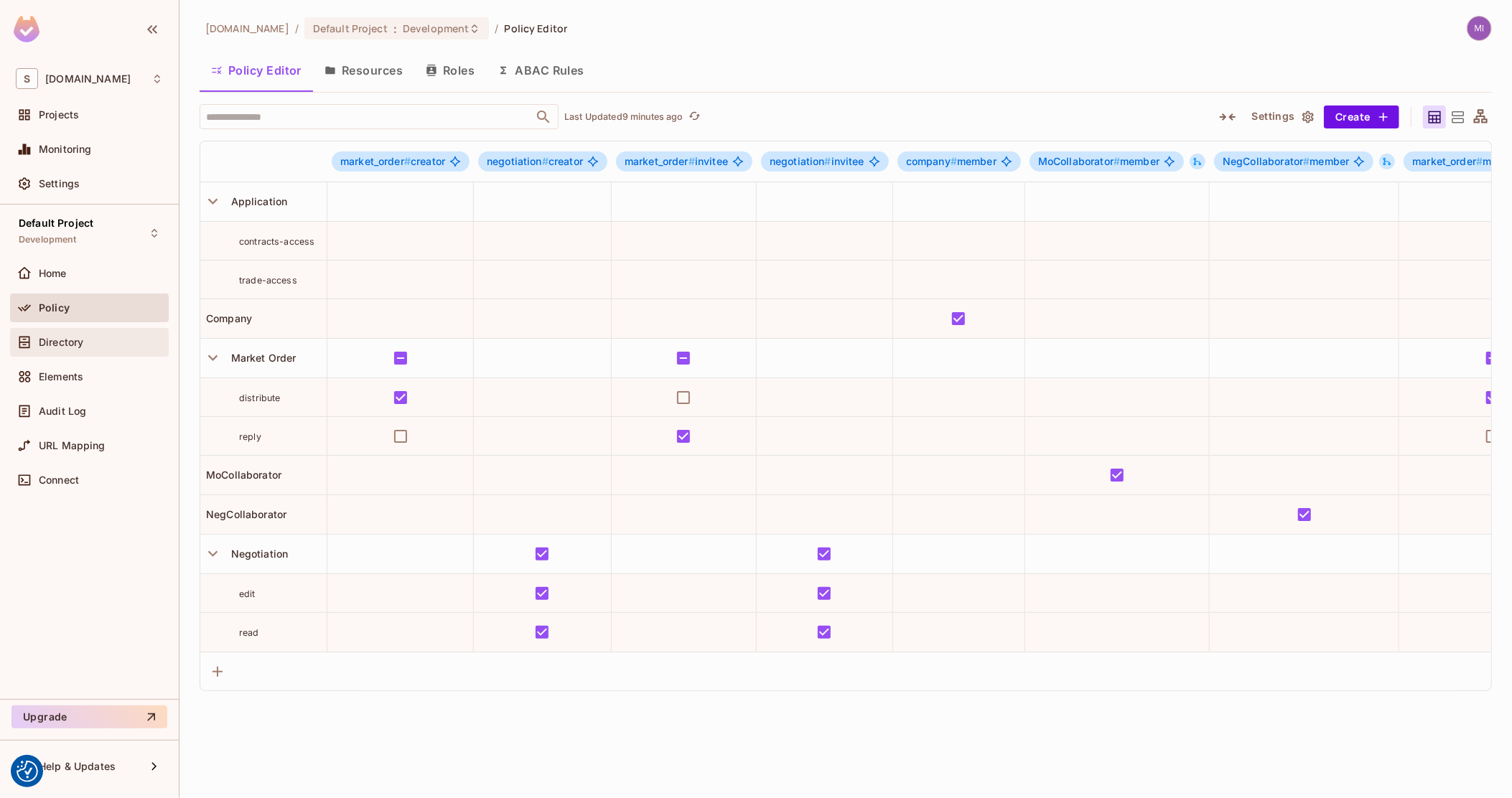
click at [76, 334] on div "Directory" at bounding box center [89, 342] width 147 height 18
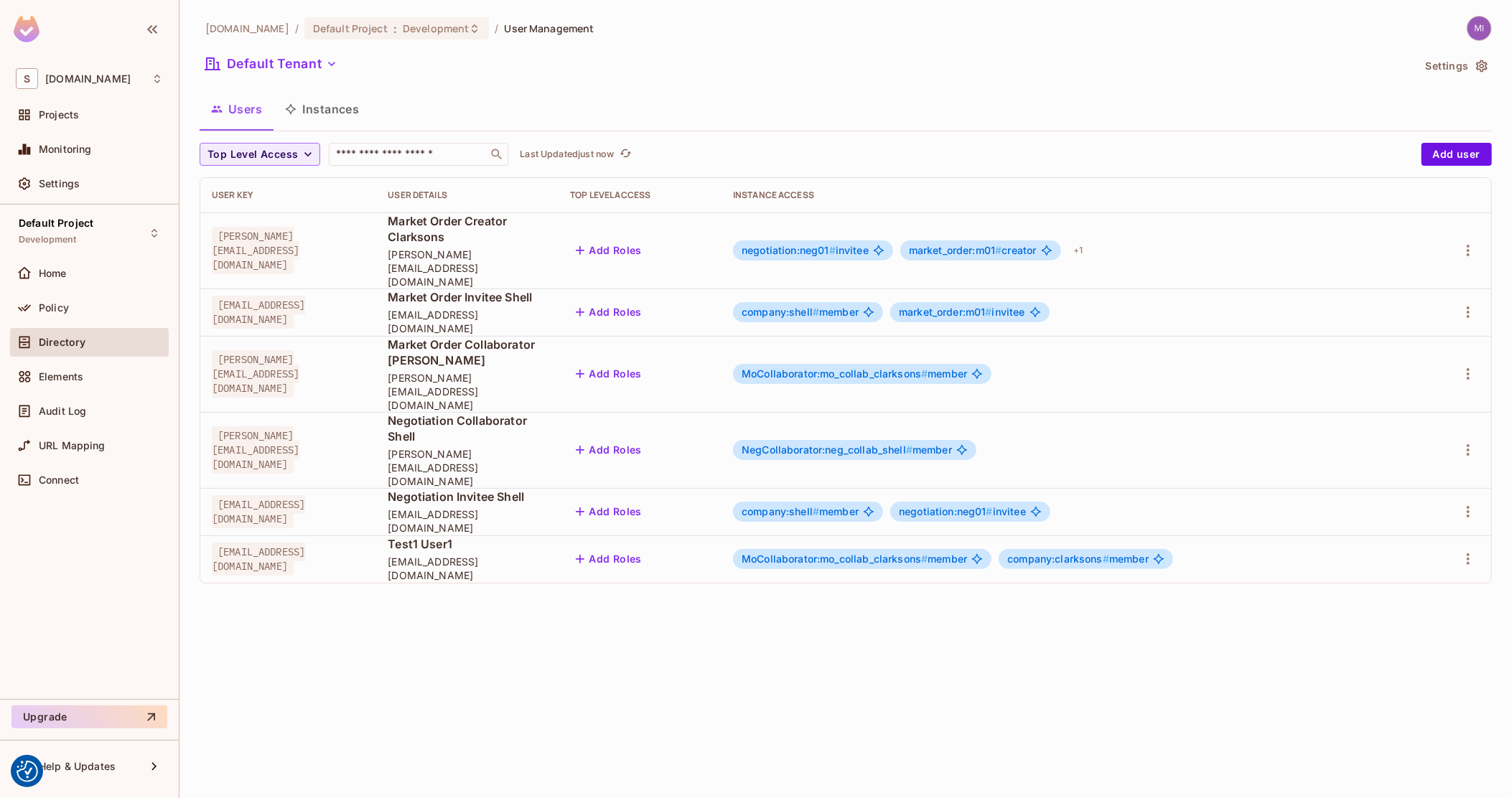
click at [311, 123] on button "Instances" at bounding box center [322, 109] width 97 height 36
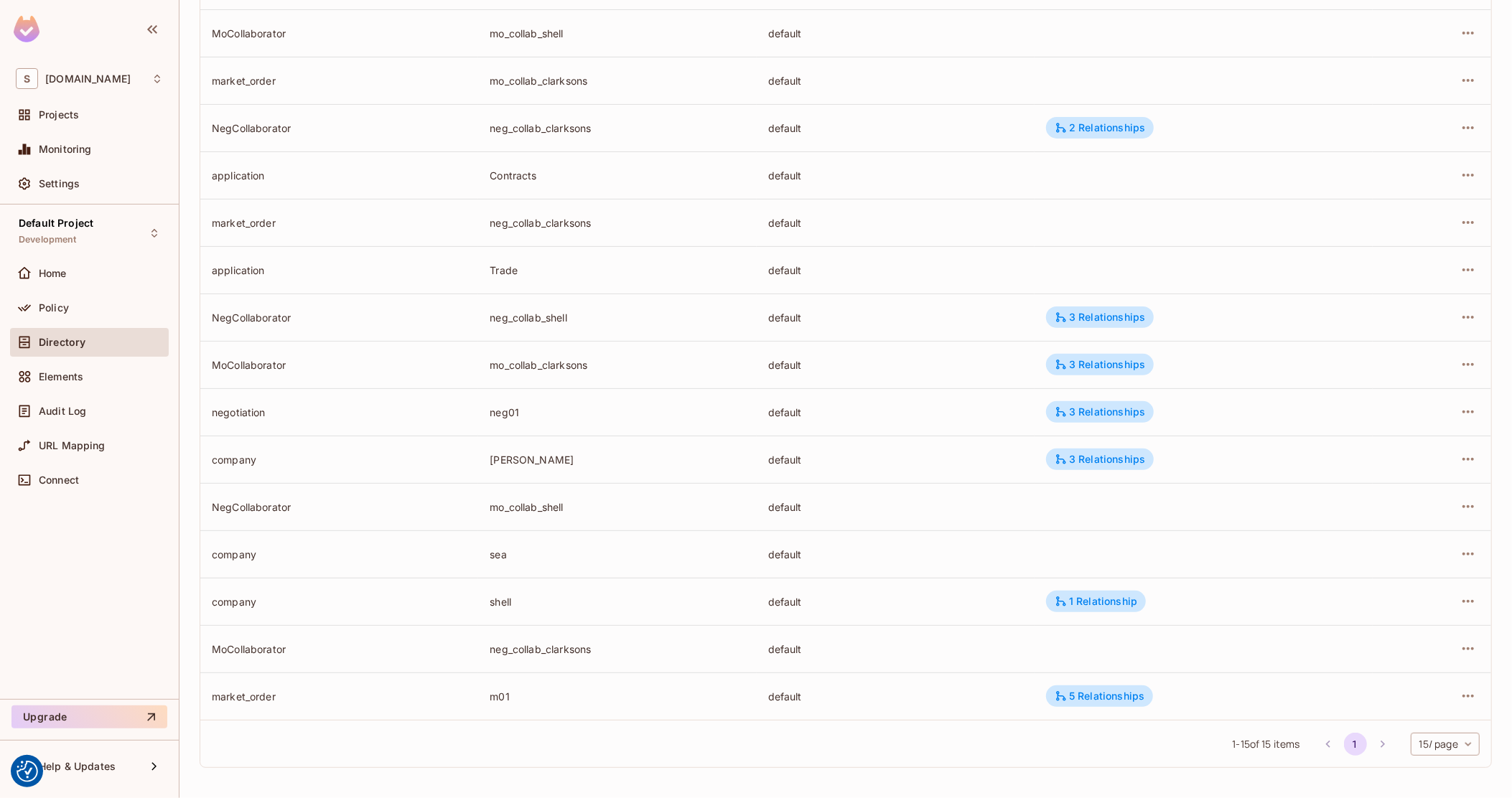
scroll to position [113, 0]
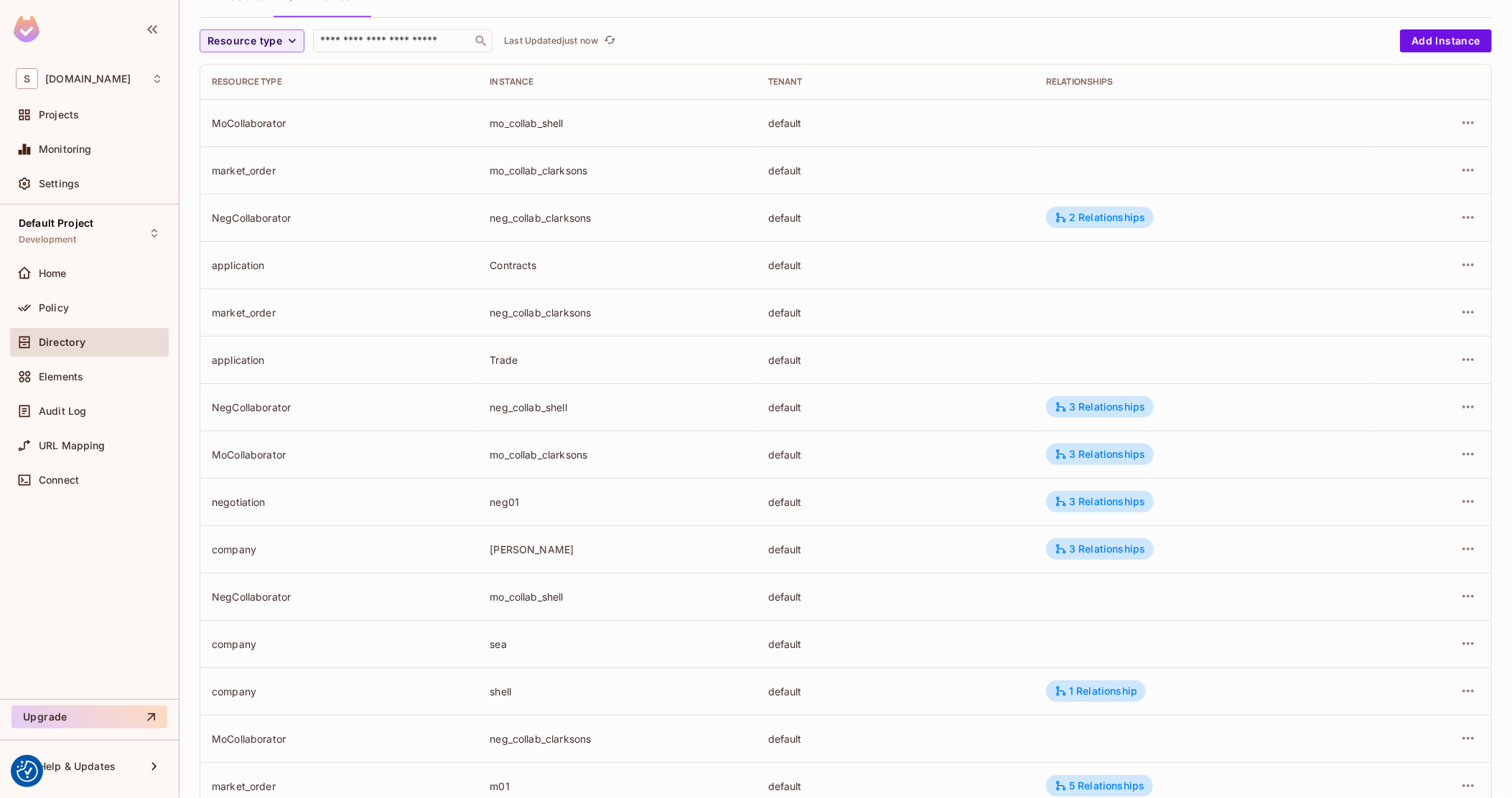
click at [516, 365] on td "Trade" at bounding box center [616, 359] width 278 height 47
click at [508, 363] on div "Trade" at bounding box center [616, 360] width 255 height 14
click at [245, 360] on div "application" at bounding box center [339, 360] width 255 height 14
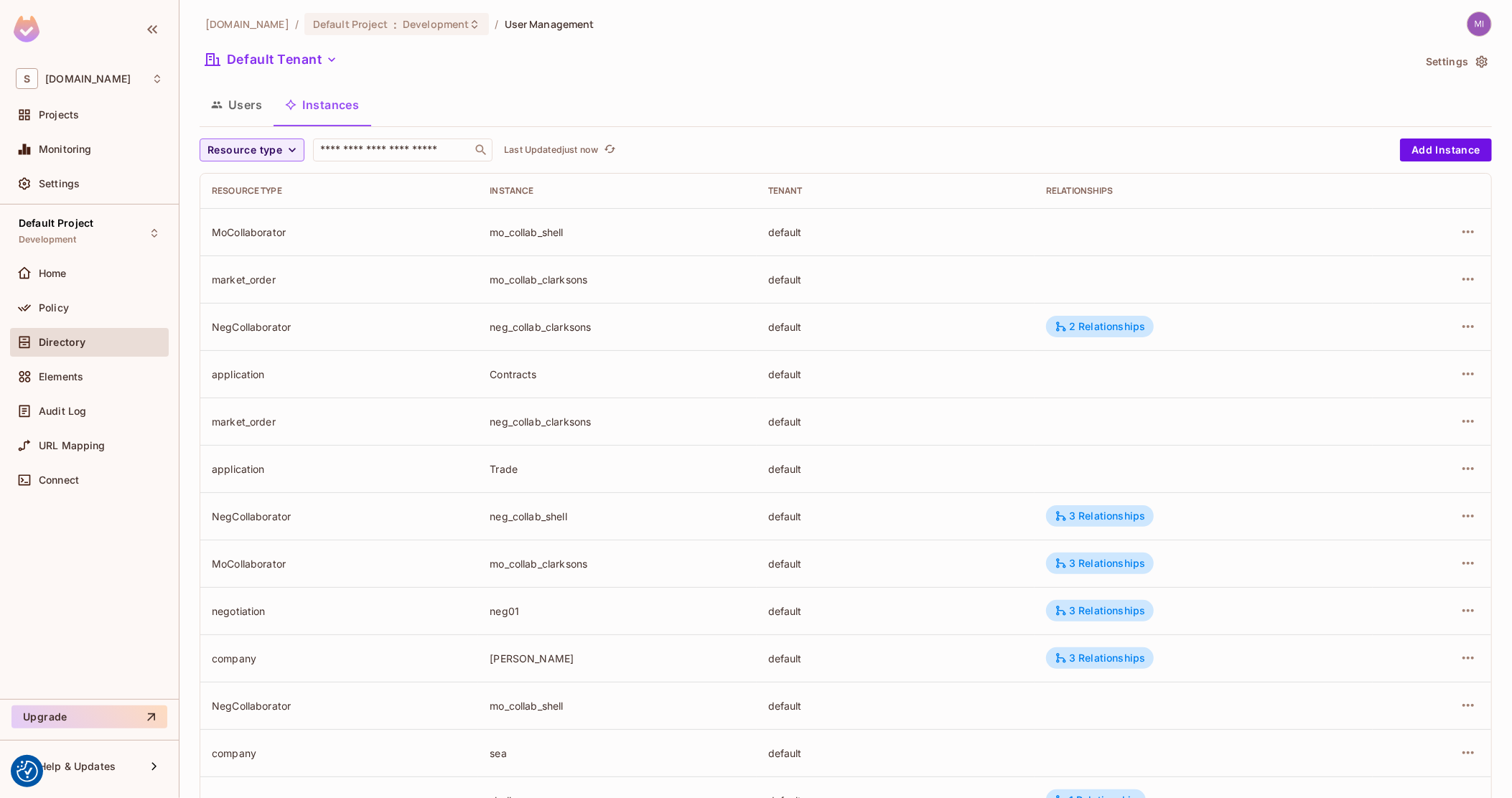
scroll to position [0, 0]
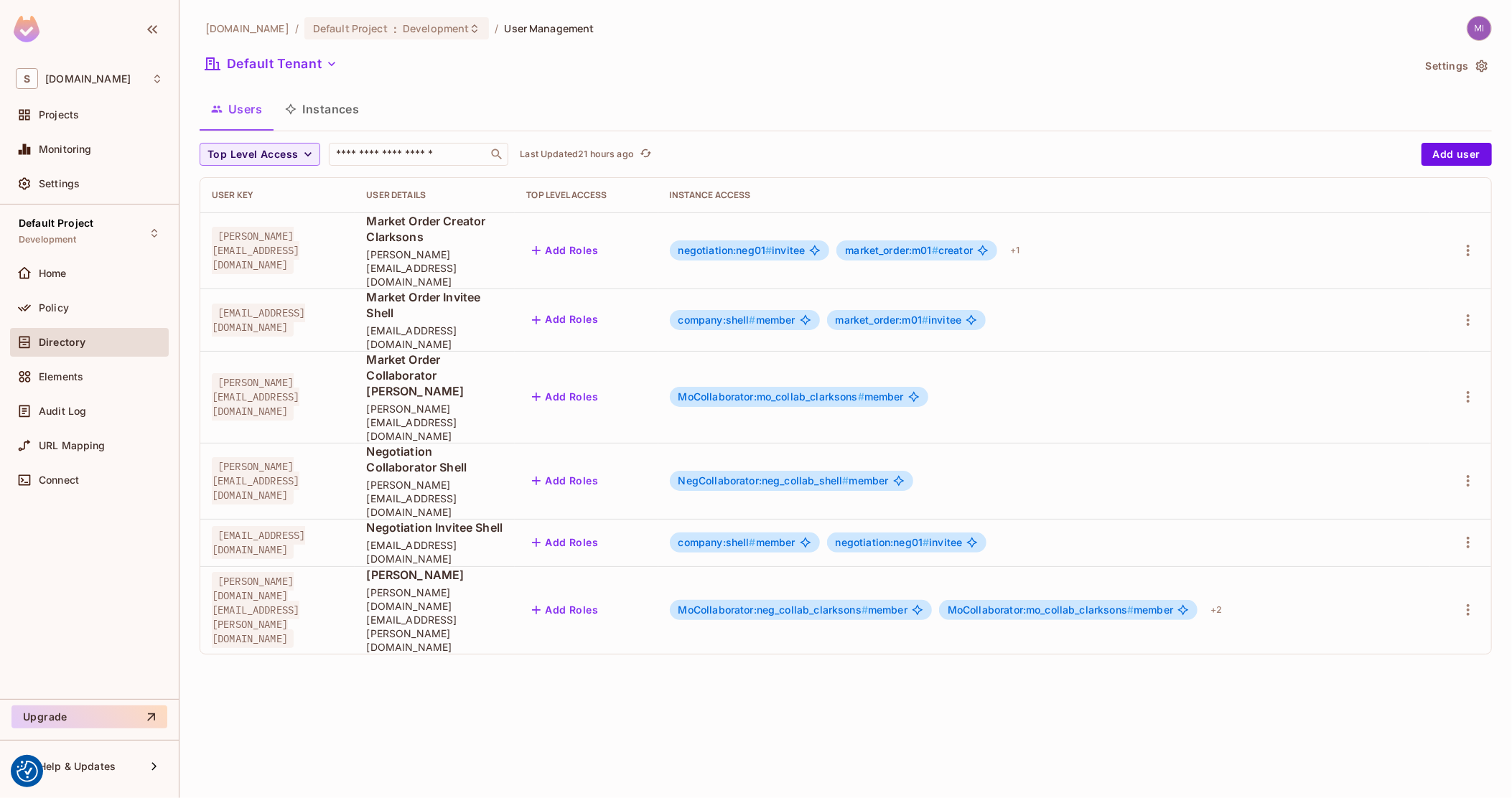
click at [84, 388] on div "Elements" at bounding box center [89, 377] width 158 height 29
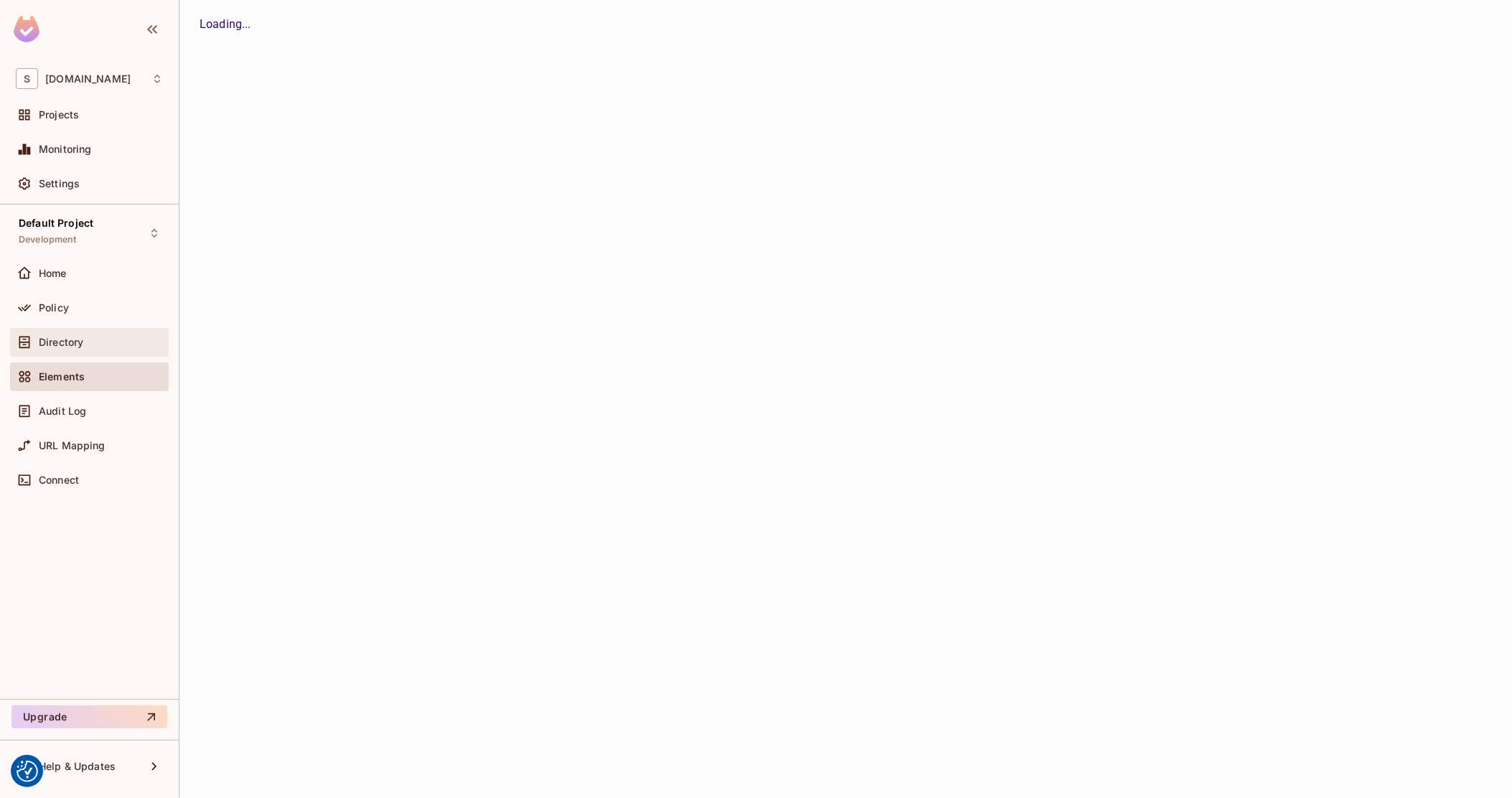
click at [88, 347] on div "Directory" at bounding box center [89, 342] width 147 height 18
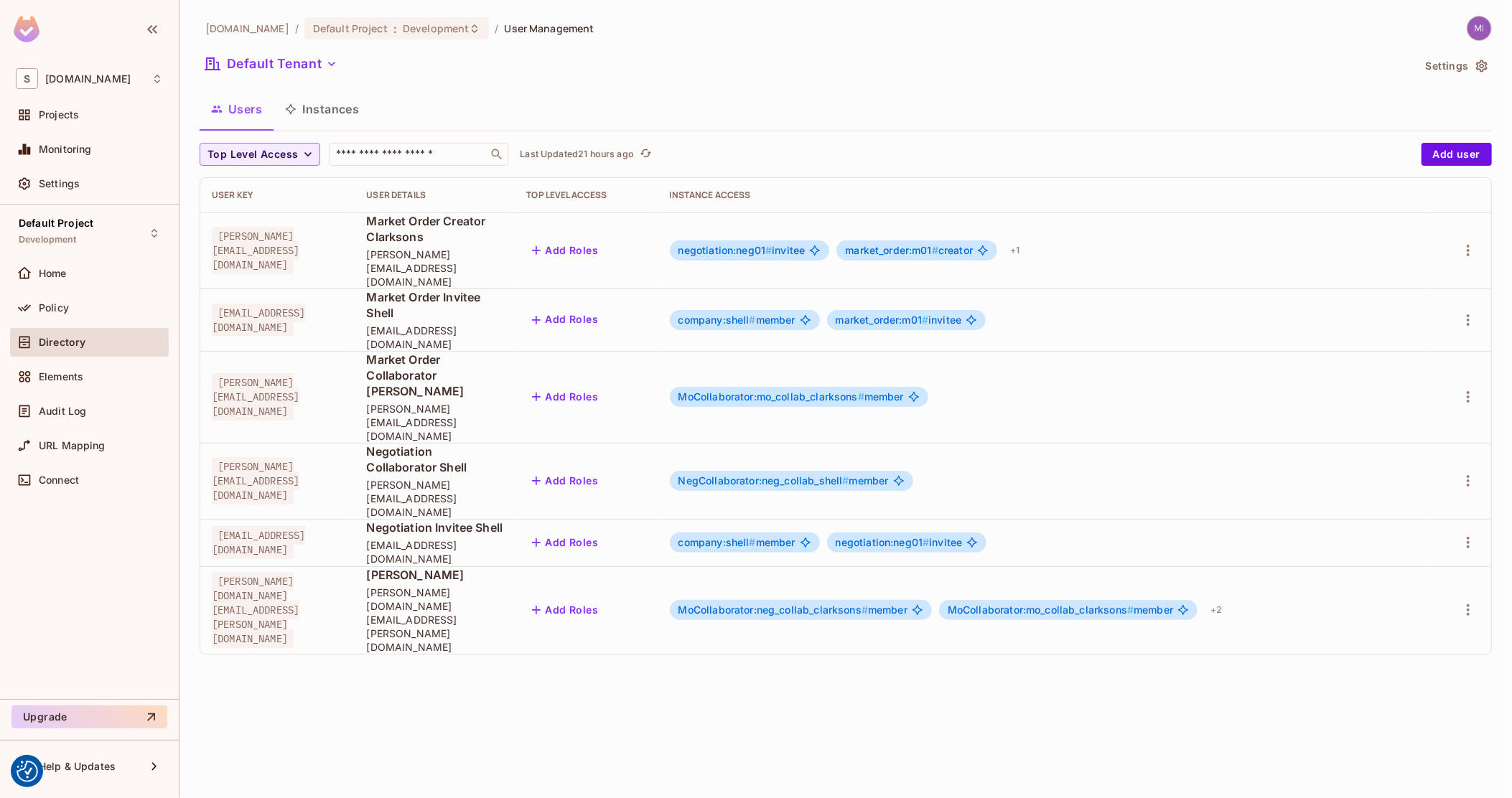
click at [330, 108] on button "Instances" at bounding box center [322, 109] width 97 height 36
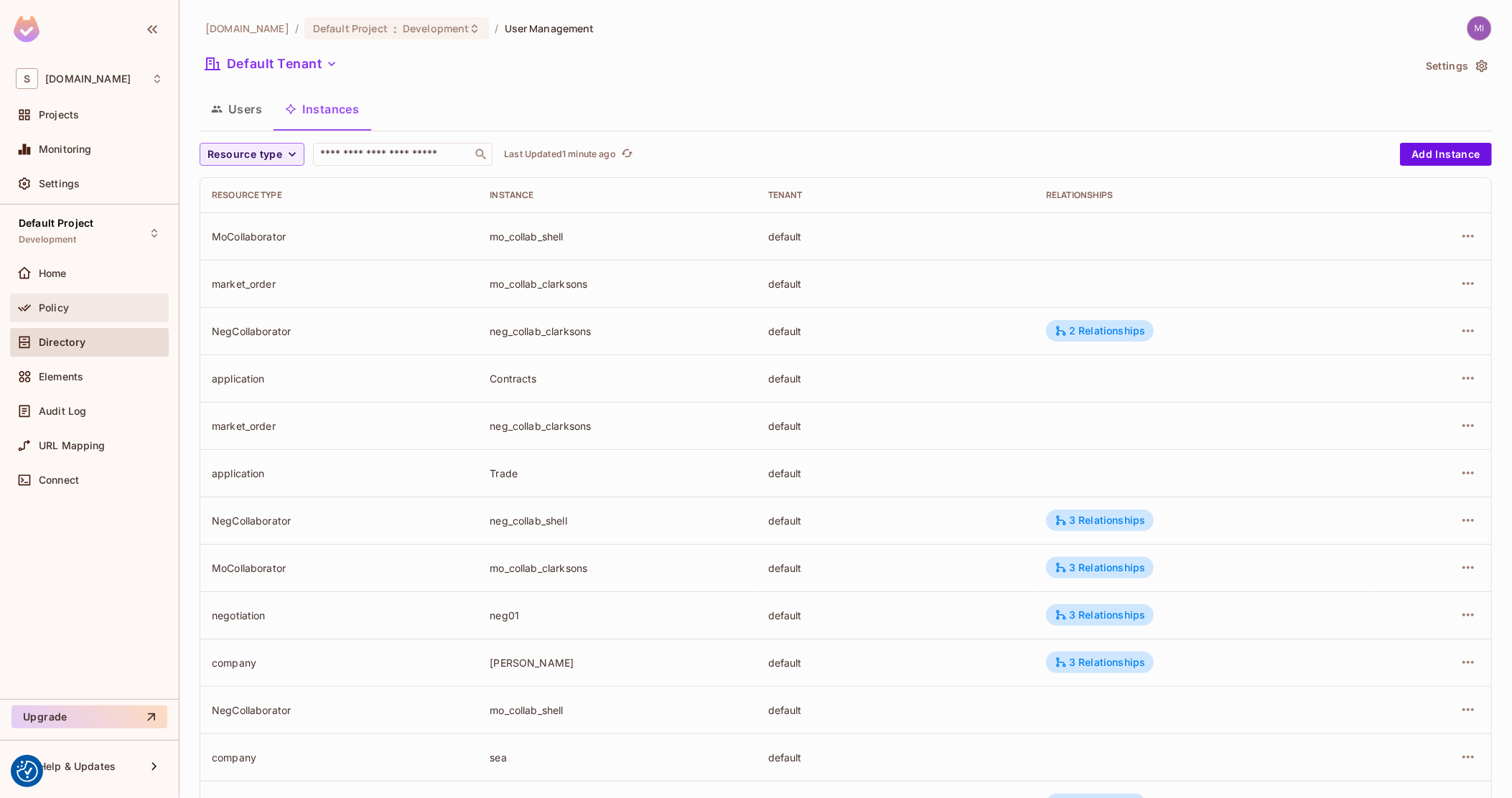
click at [65, 310] on span "Policy" at bounding box center [54, 307] width 30 height 11
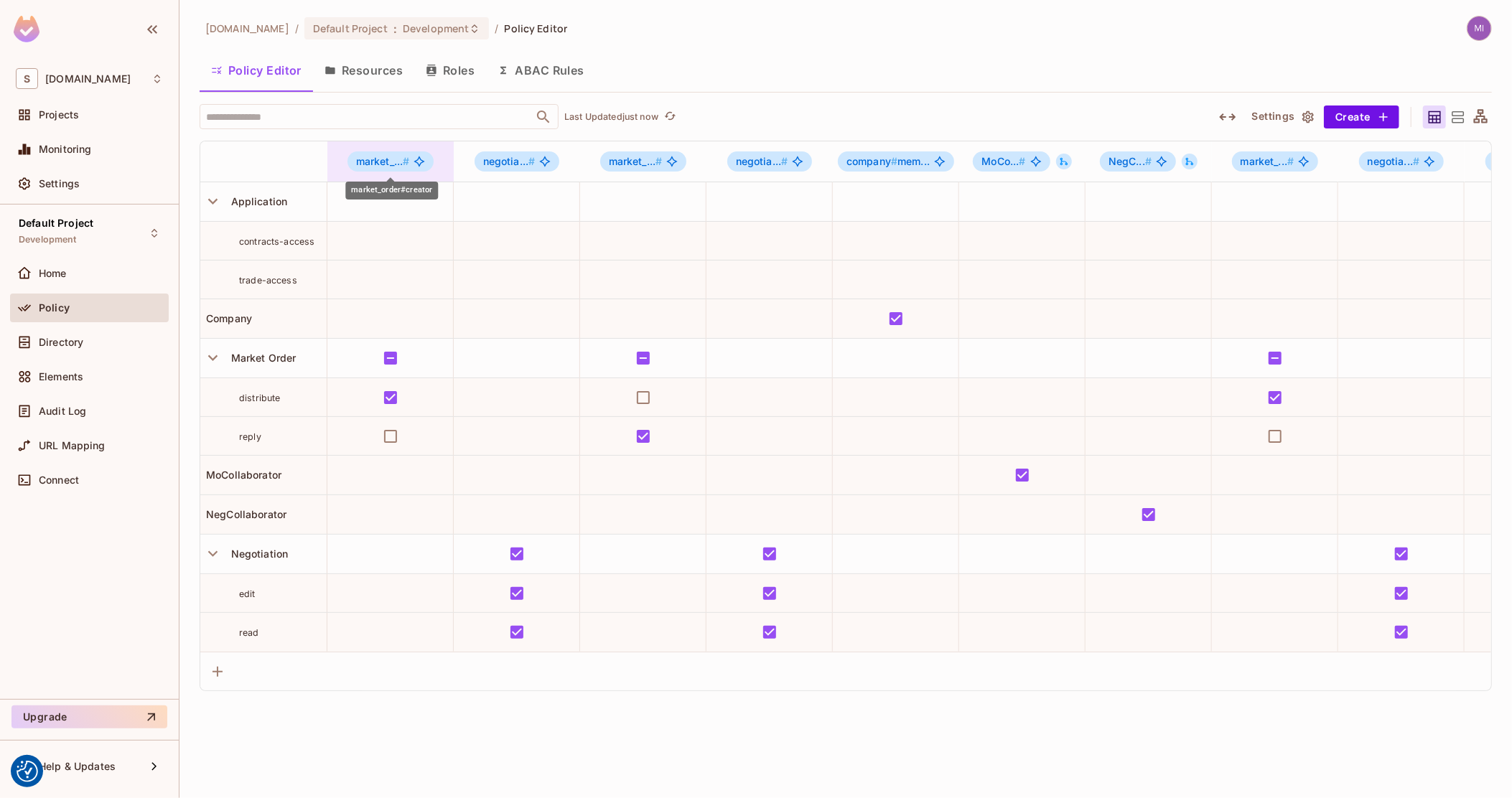
click at [408, 154] on div "market_... #" at bounding box center [391, 161] width 87 height 20
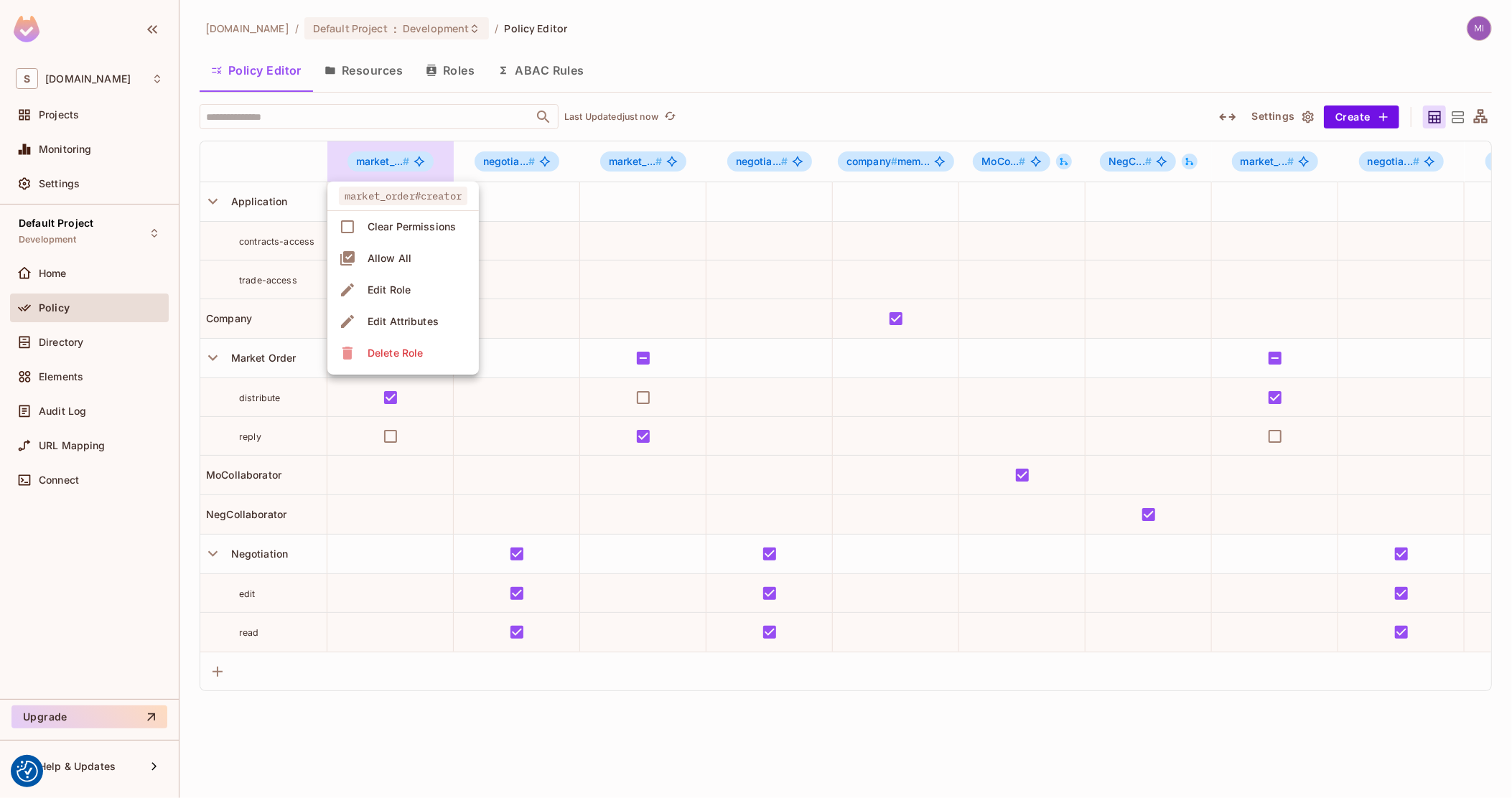
click at [412, 287] on span "Edit Role" at bounding box center [389, 290] width 52 height 23
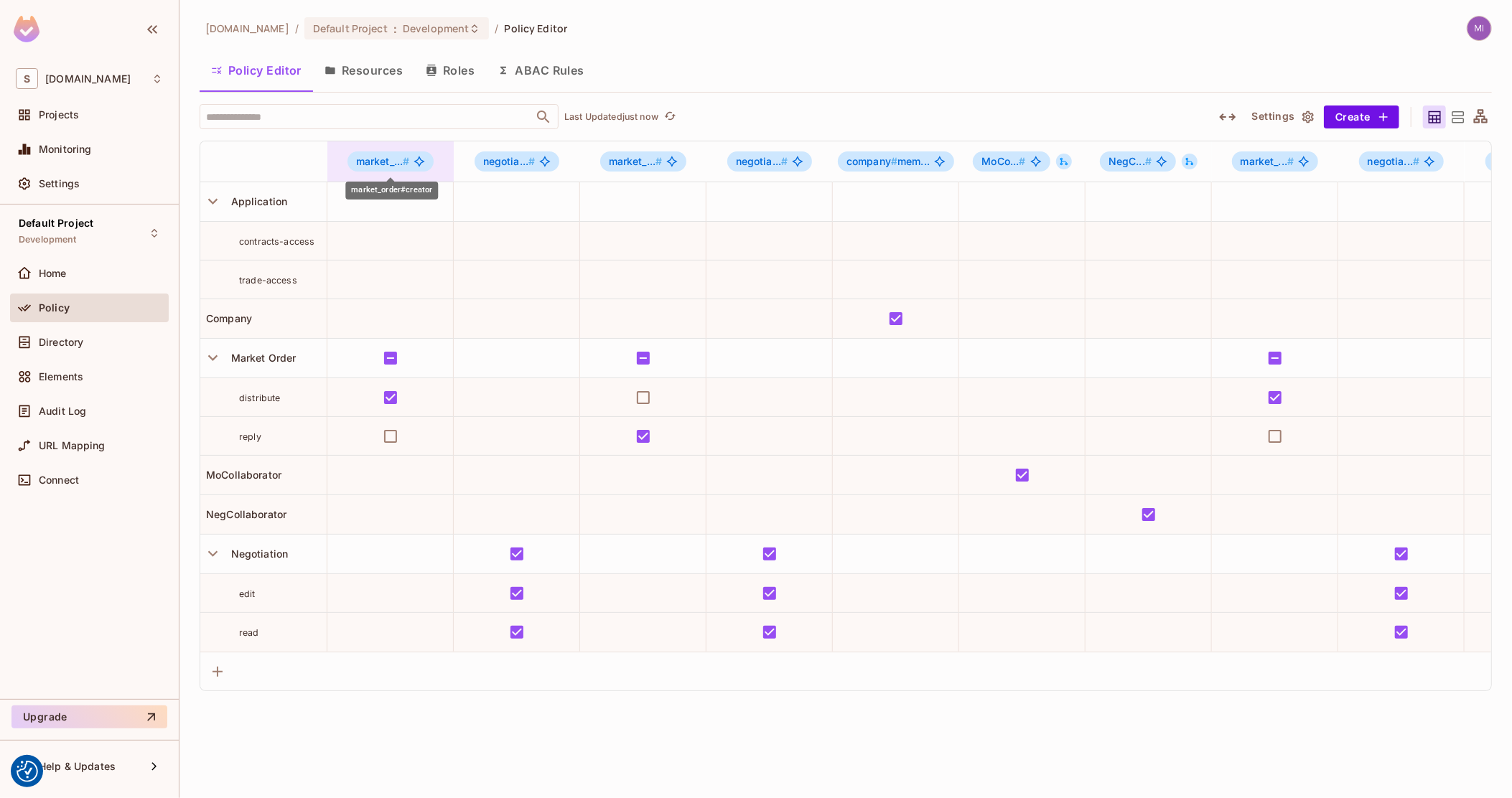
click at [362, 157] on body "We use cookies to enhance your browsing experience, serve personalized ads or c…" at bounding box center [756, 399] width 1512 height 798
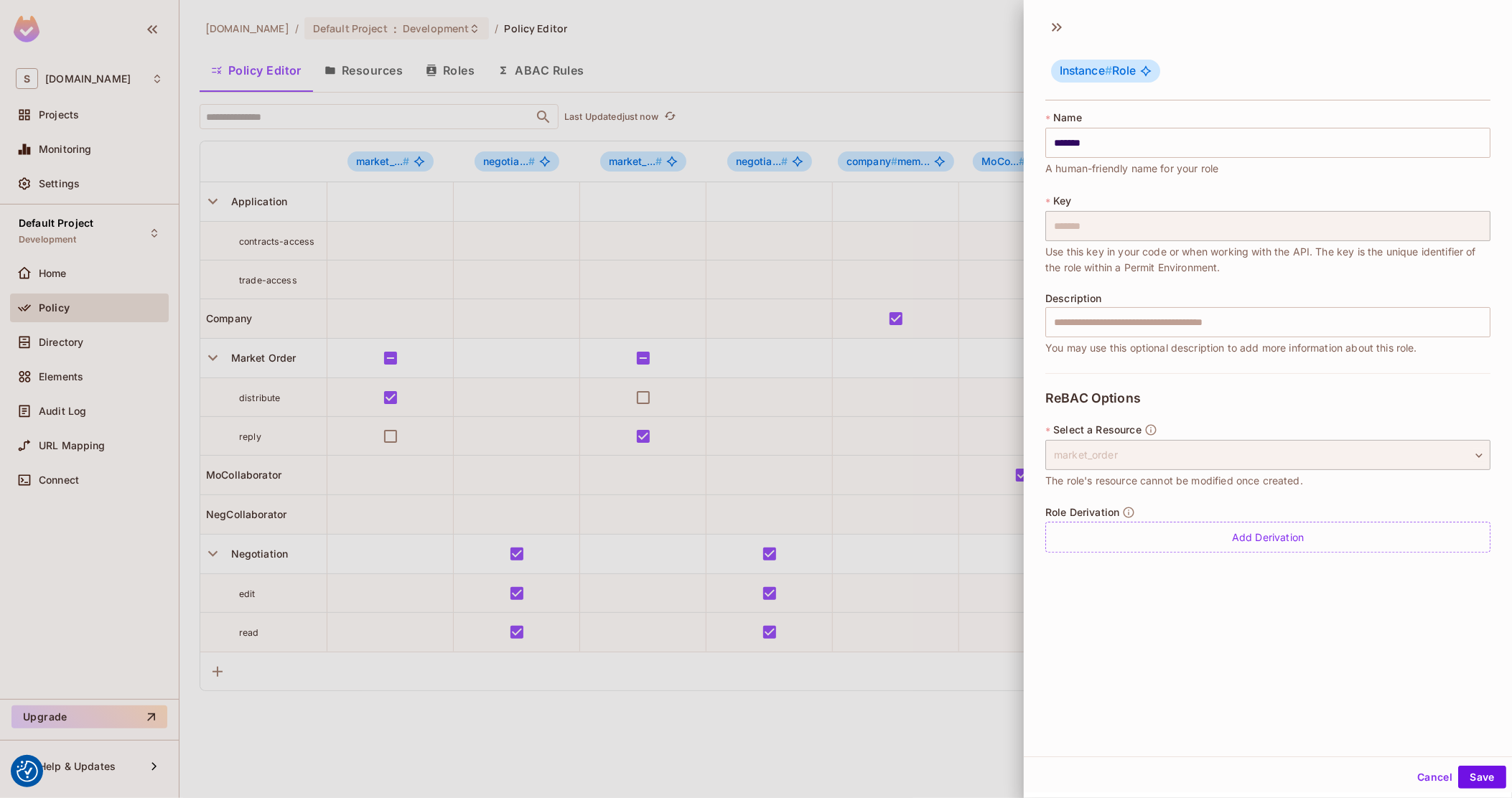
click at [844, 340] on div at bounding box center [756, 399] width 1512 height 798
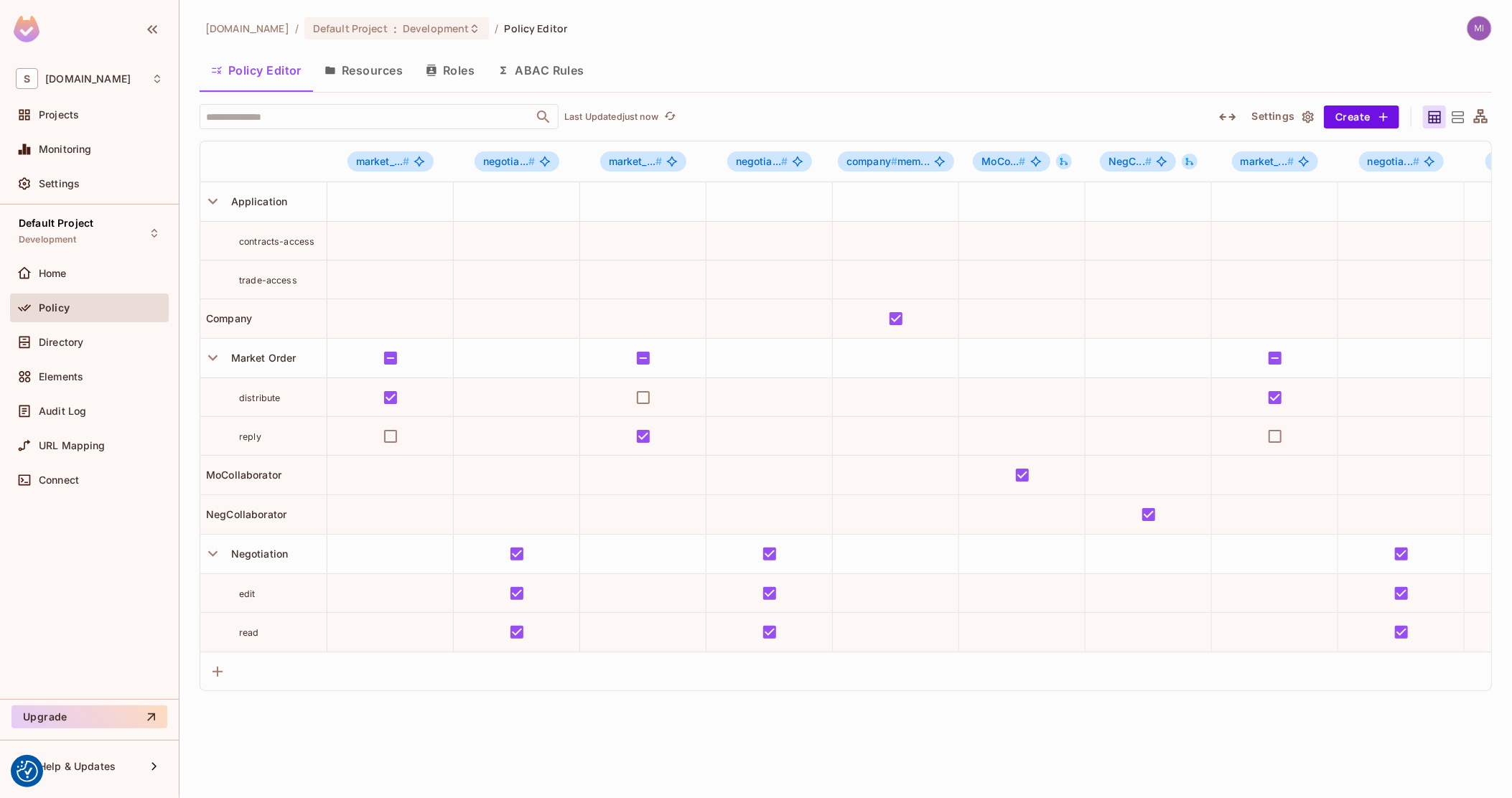
click at [418, 65] on button "Roles" at bounding box center [450, 70] width 72 height 36
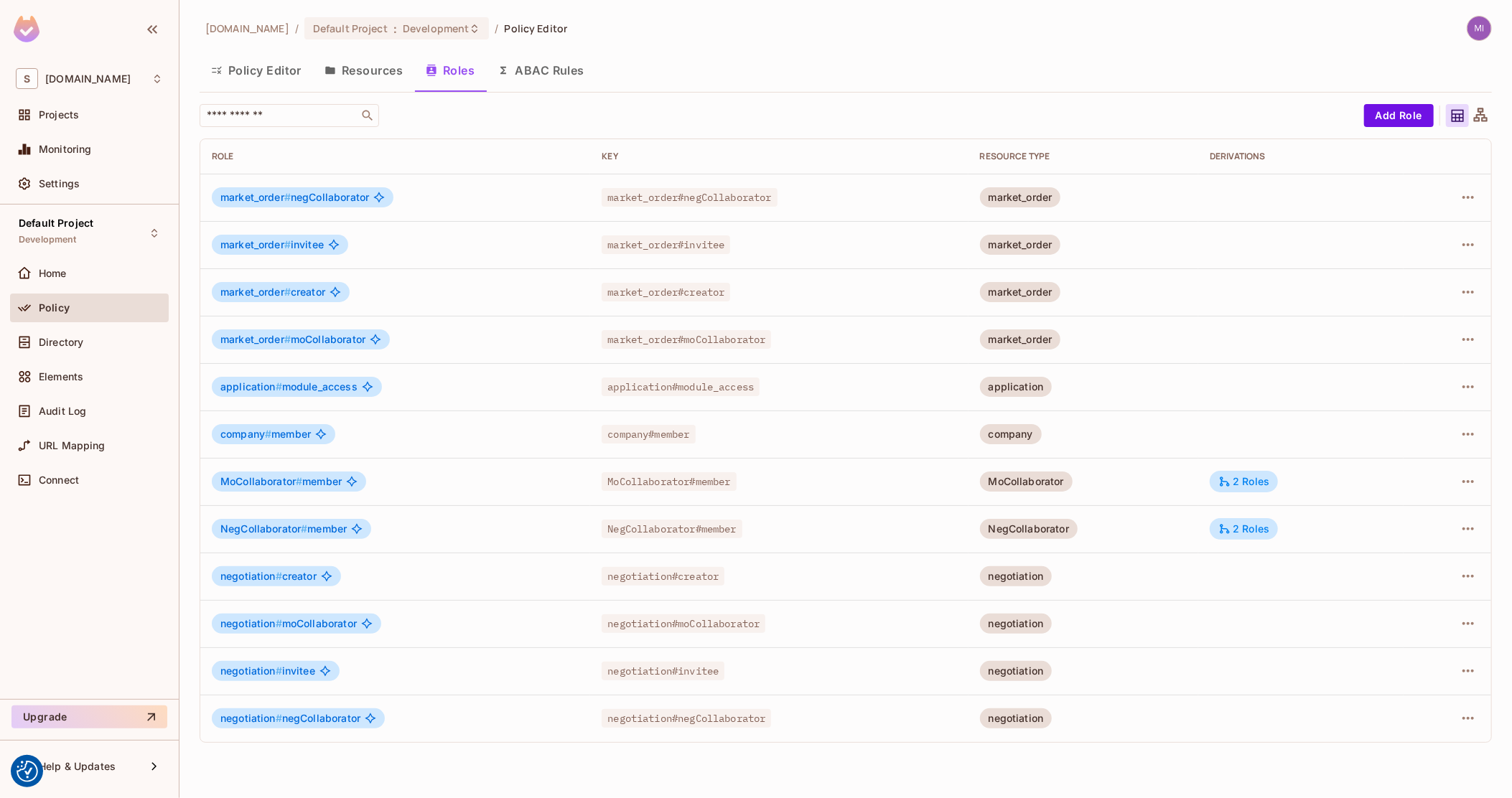
click at [307, 379] on div "application # module_access" at bounding box center [297, 387] width 170 height 20
click at [306, 383] on span "application # module_access" at bounding box center [288, 386] width 137 height 11
click at [1463, 388] on icon "button" at bounding box center [1468, 387] width 11 height 3
click at [1419, 417] on div "Edit Role" at bounding box center [1404, 420] width 43 height 15
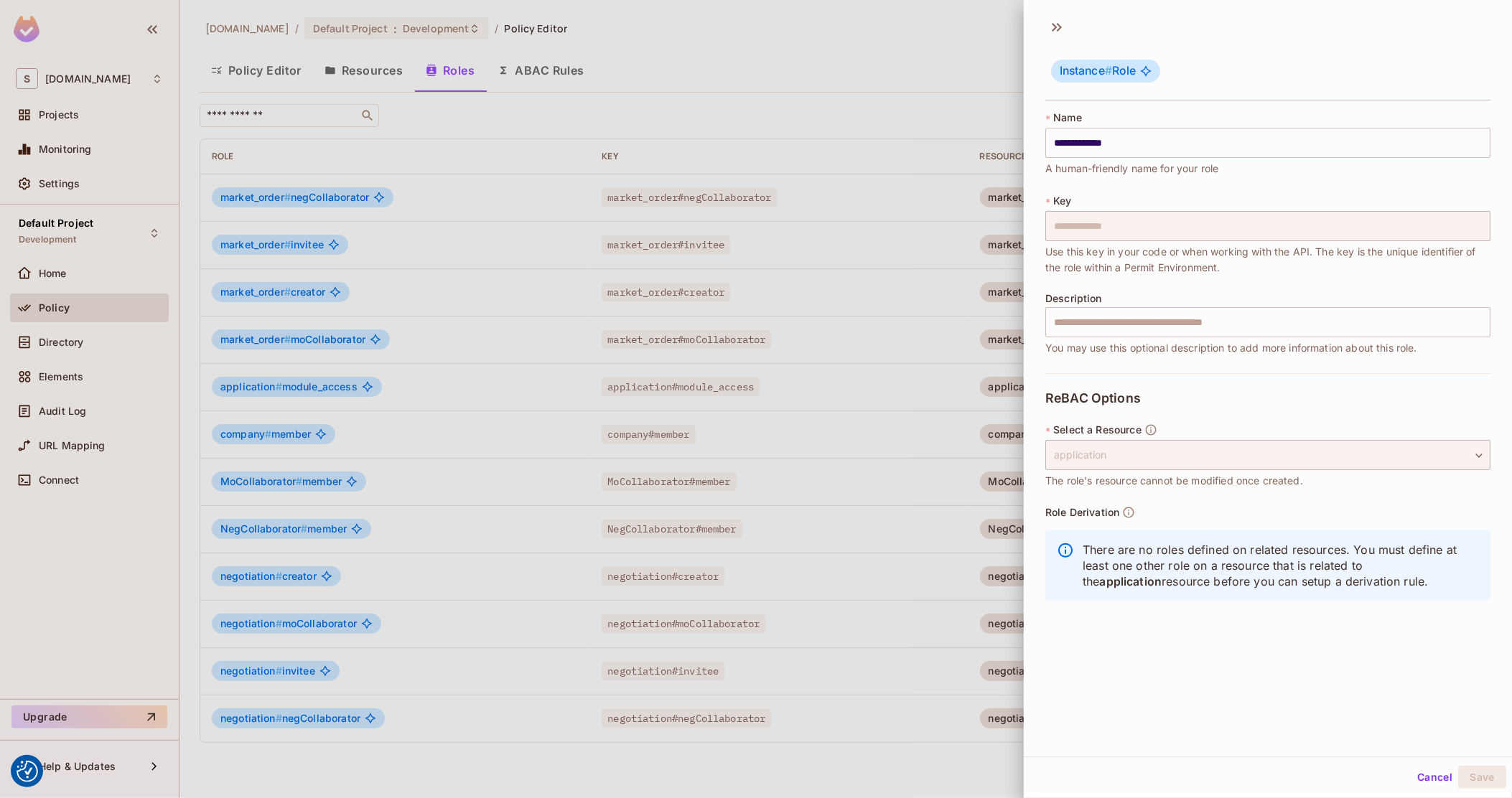
click at [800, 429] on div at bounding box center [756, 399] width 1512 height 798
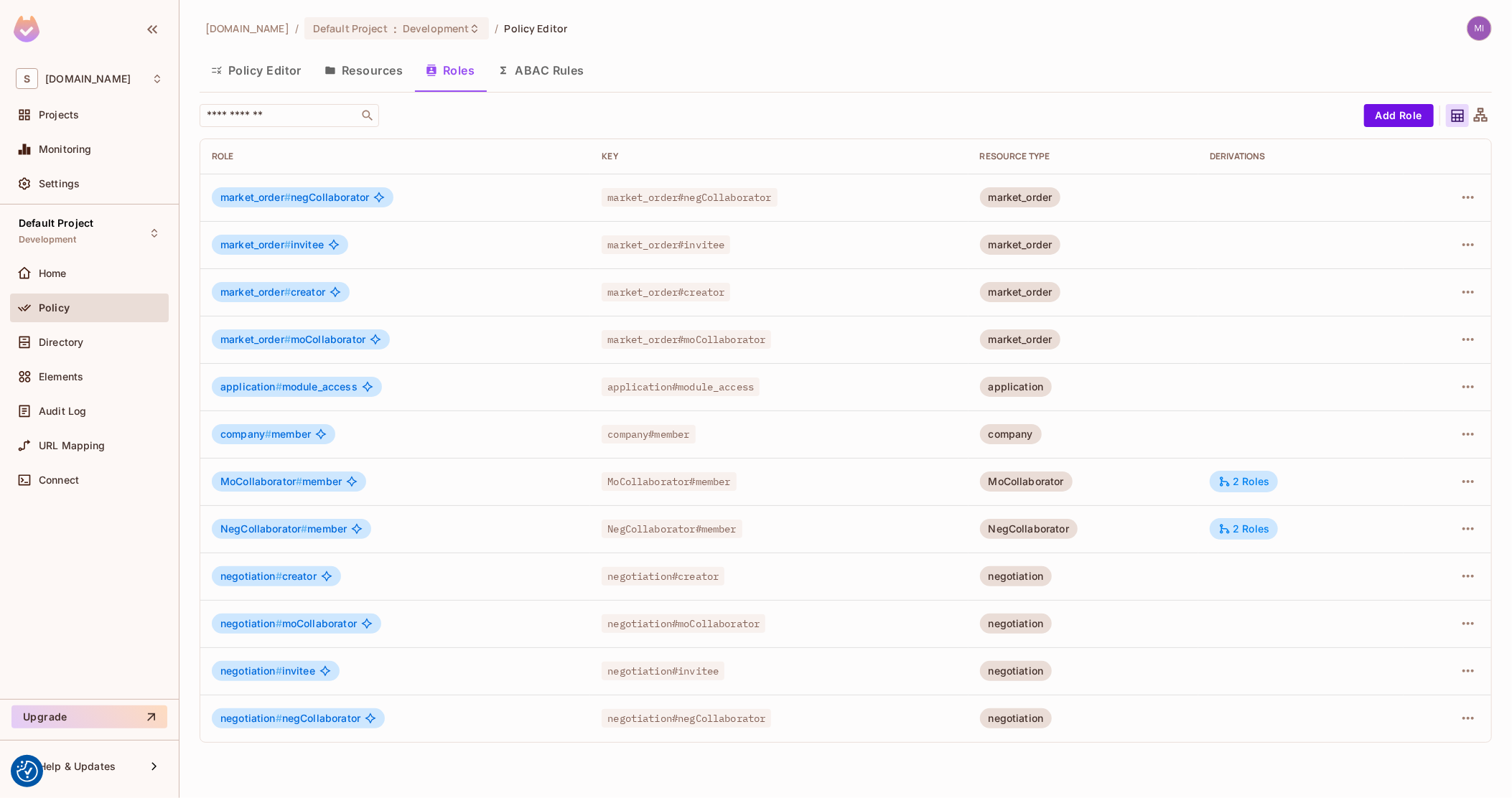
click at [386, 75] on button "Resources" at bounding box center [363, 70] width 101 height 36
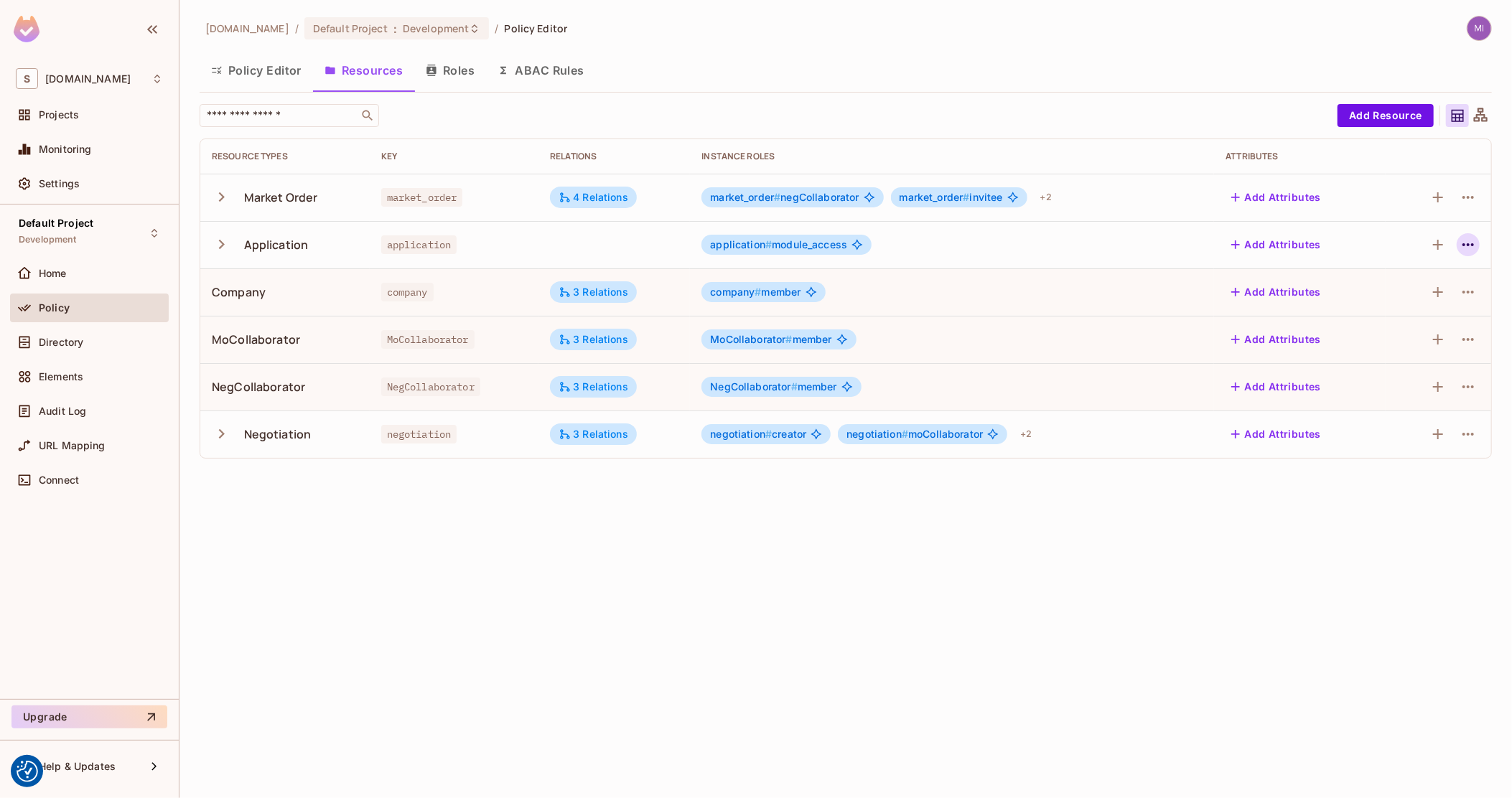
click at [1474, 242] on icon "button" at bounding box center [1468, 245] width 18 height 18
click at [1383, 291] on span "Edit Resource" at bounding box center [1406, 301] width 76 height 23
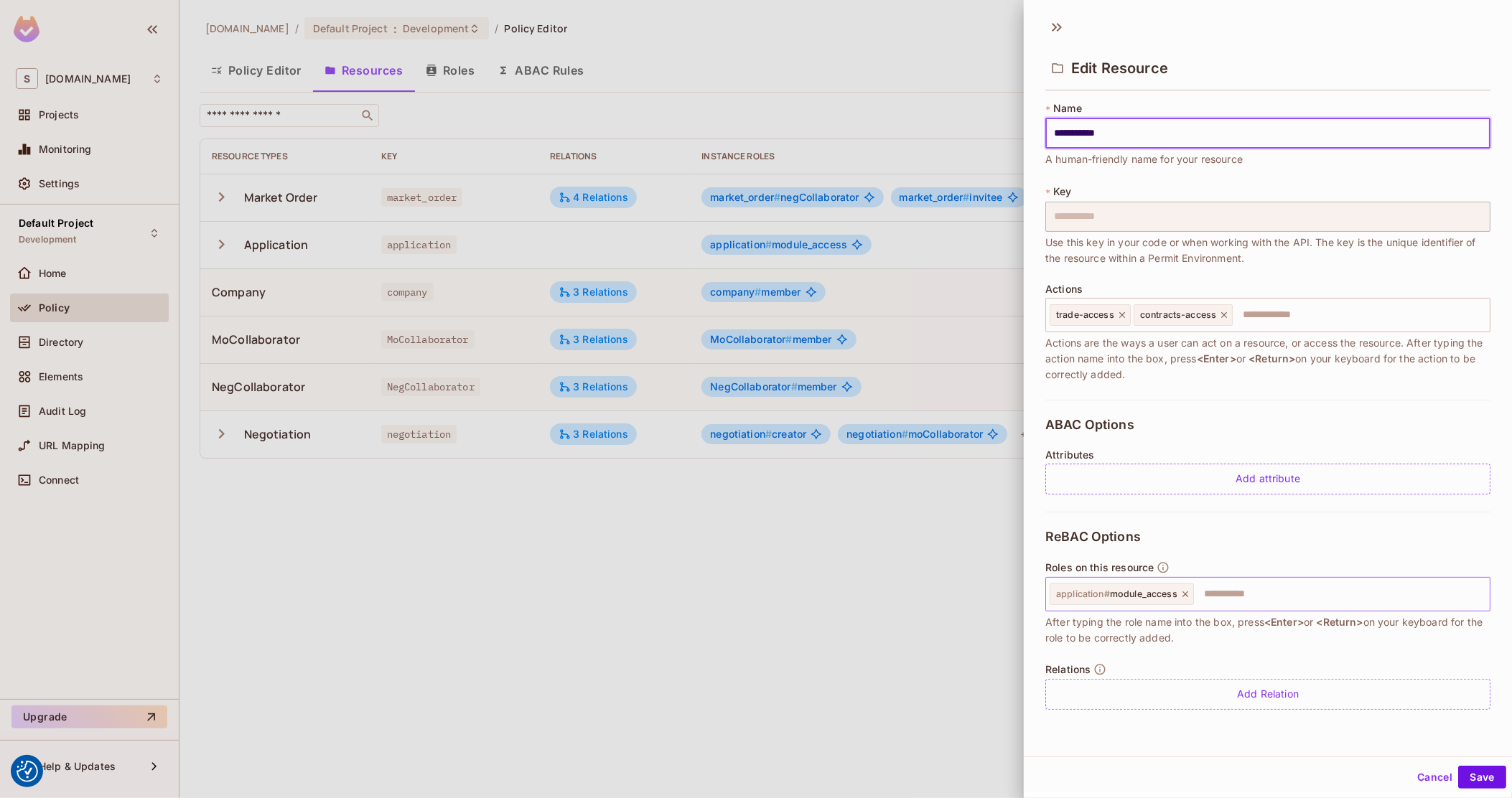
click at [1185, 593] on icon at bounding box center [1185, 594] width 10 height 10
click at [1159, 596] on input "text" at bounding box center [1267, 595] width 436 height 29
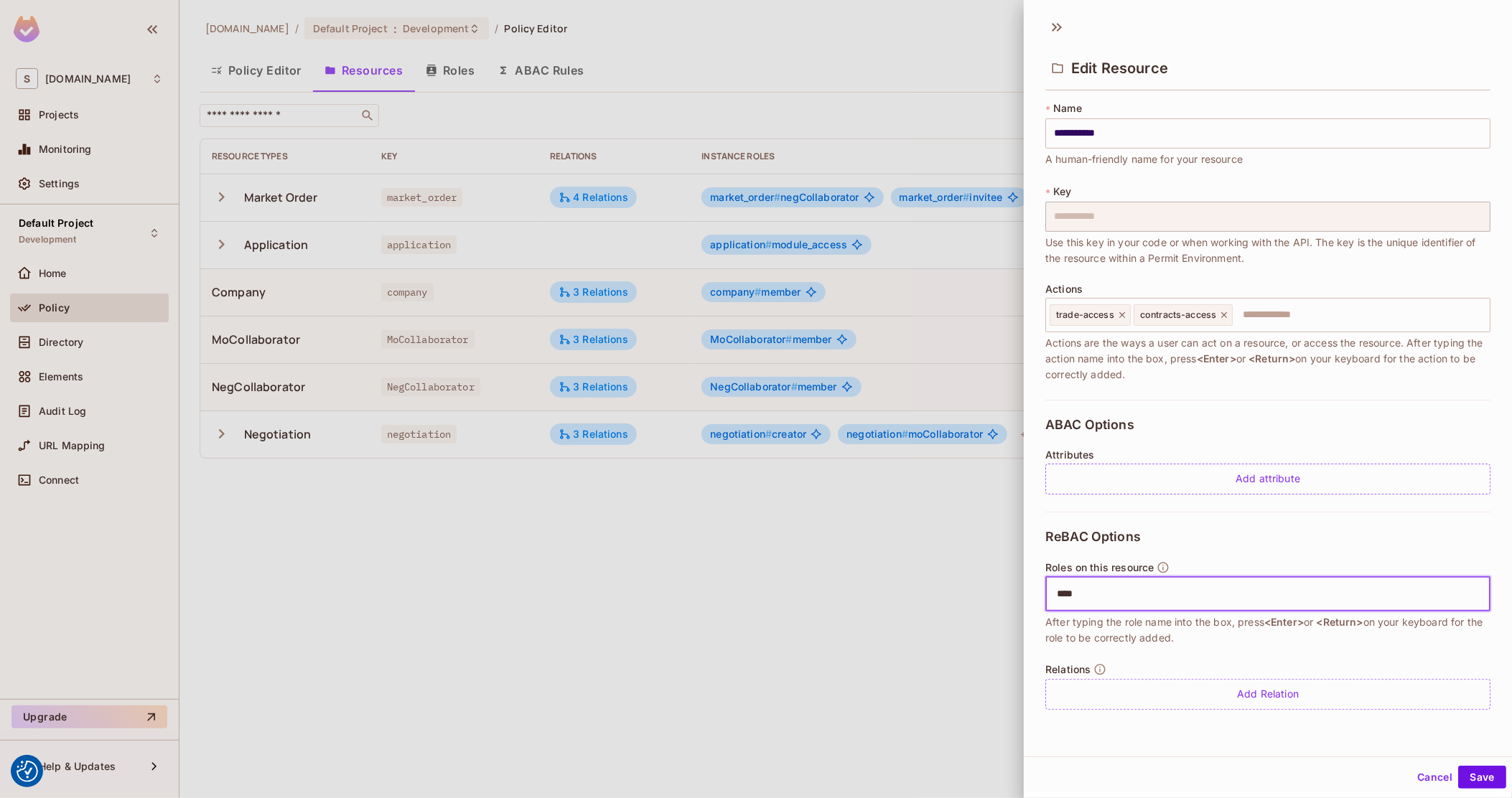
type input "*****"
type input "*********"
click at [1478, 770] on button "Save" at bounding box center [1482, 777] width 48 height 23
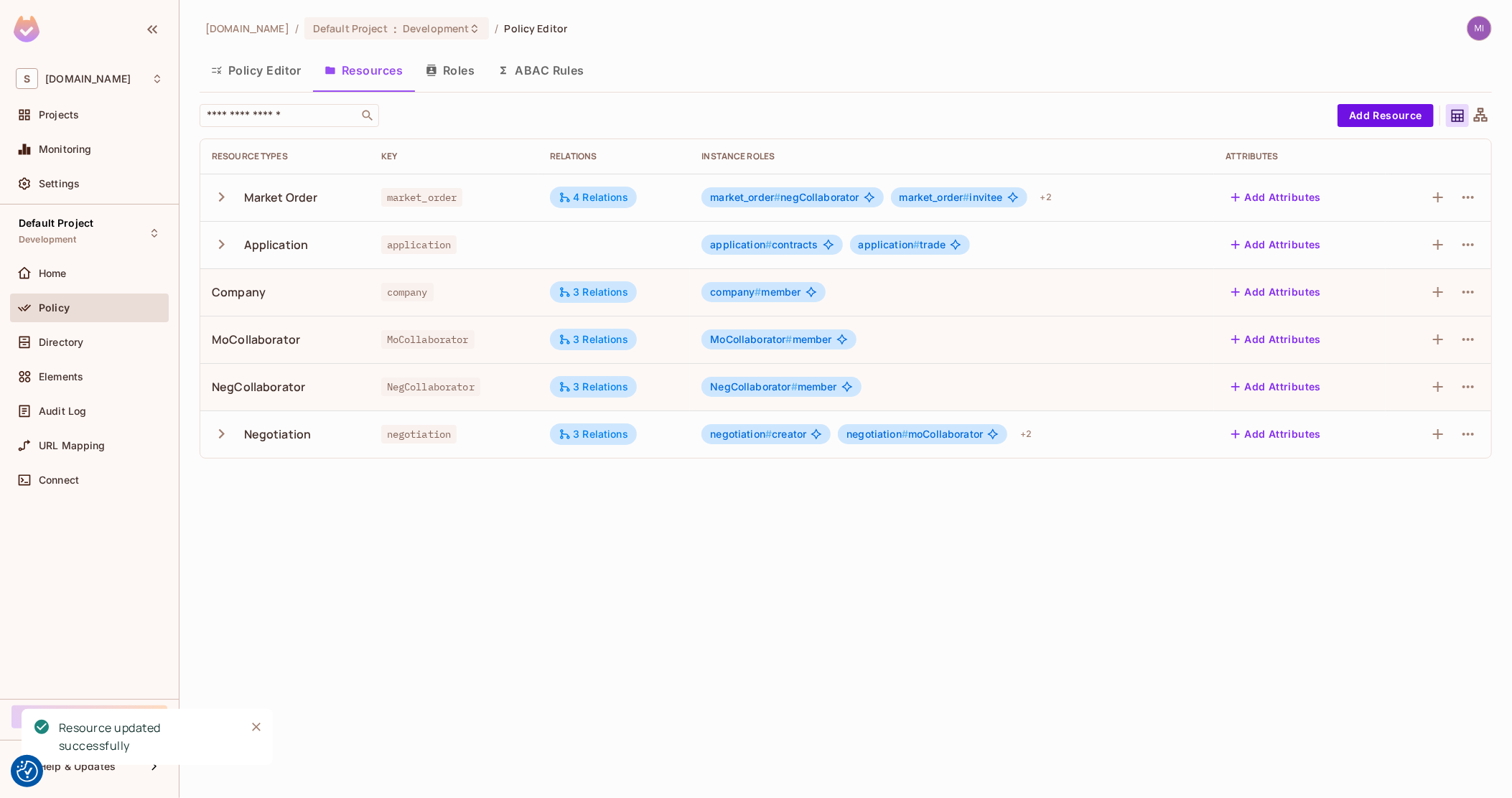
click at [253, 60] on button "Policy Editor" at bounding box center [256, 70] width 113 height 36
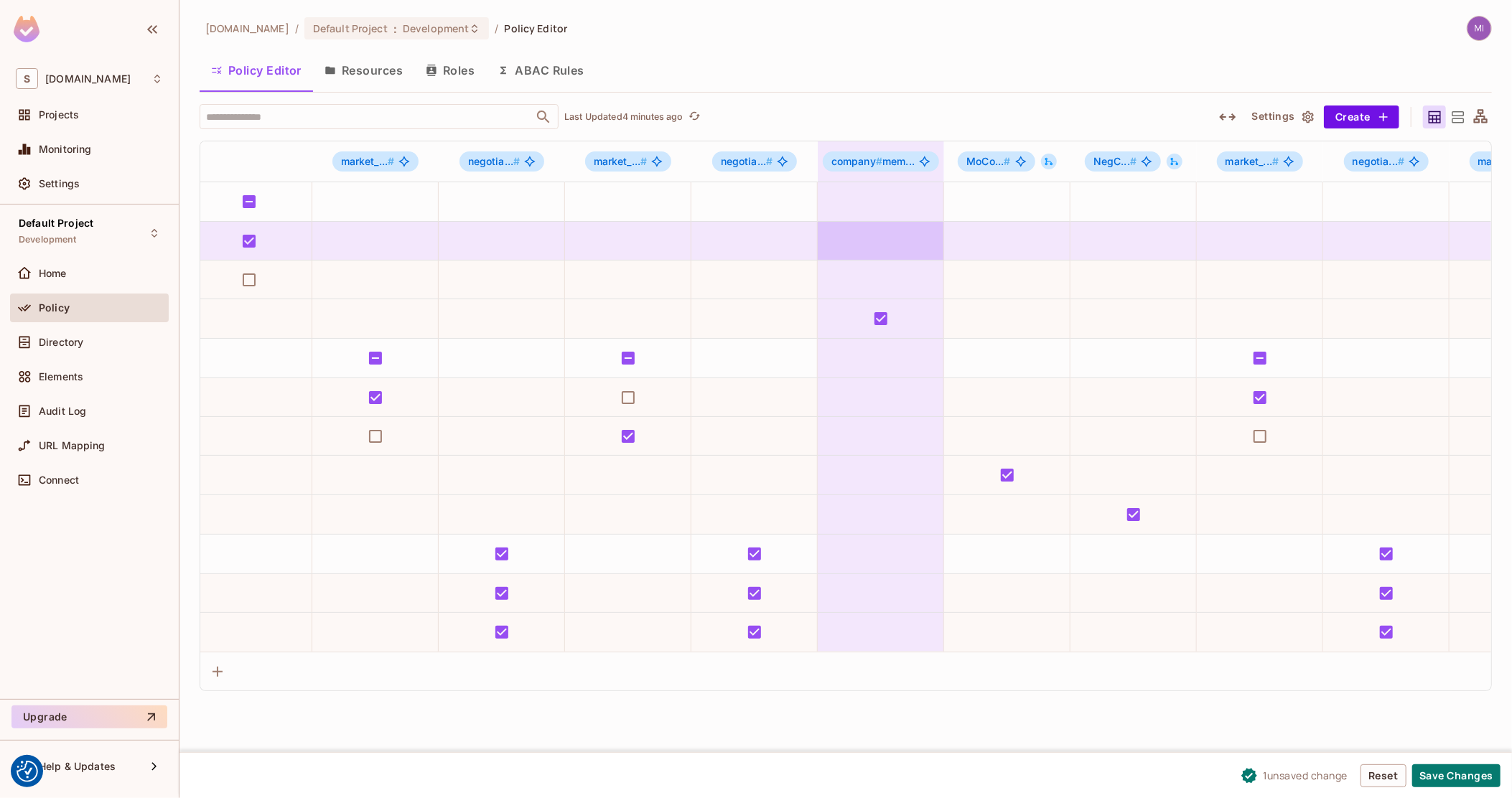
drag, startPoint x: 918, startPoint y: 246, endPoint x: 991, endPoint y: 251, distance: 73.2
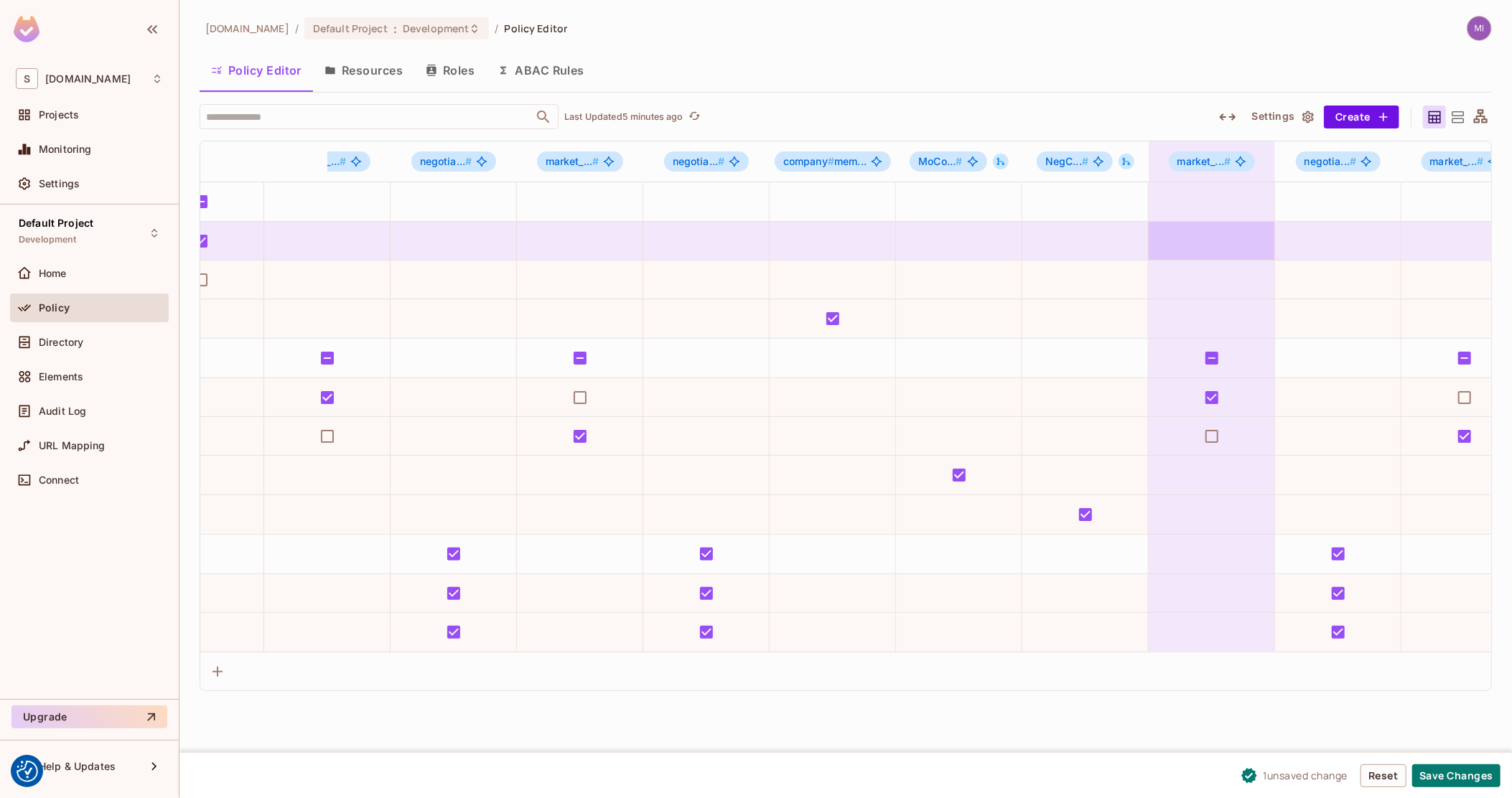
scroll to position [0, 639]
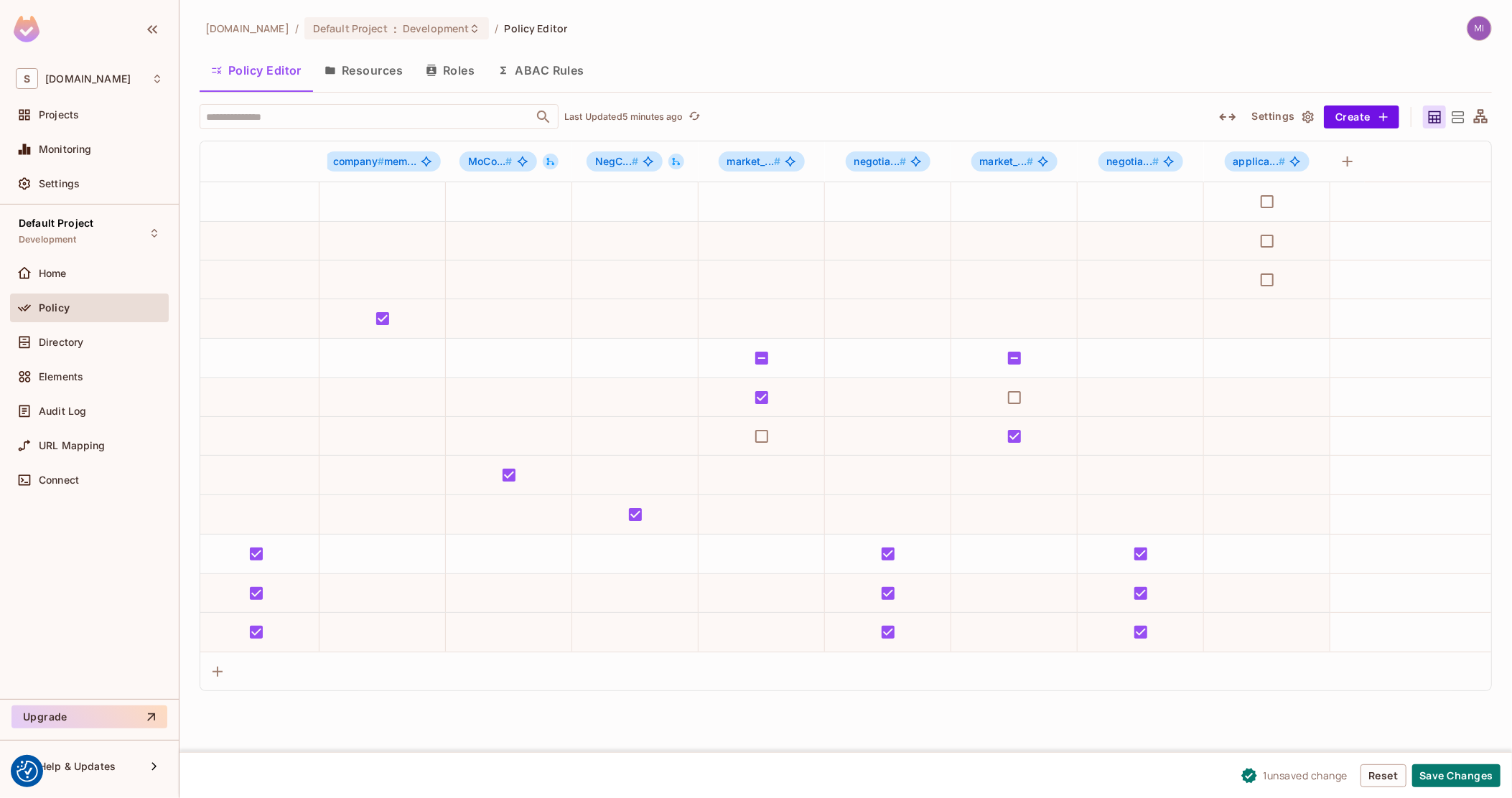
drag, startPoint x: 1175, startPoint y: 242, endPoint x: 1426, endPoint y: 232, distance: 251.2
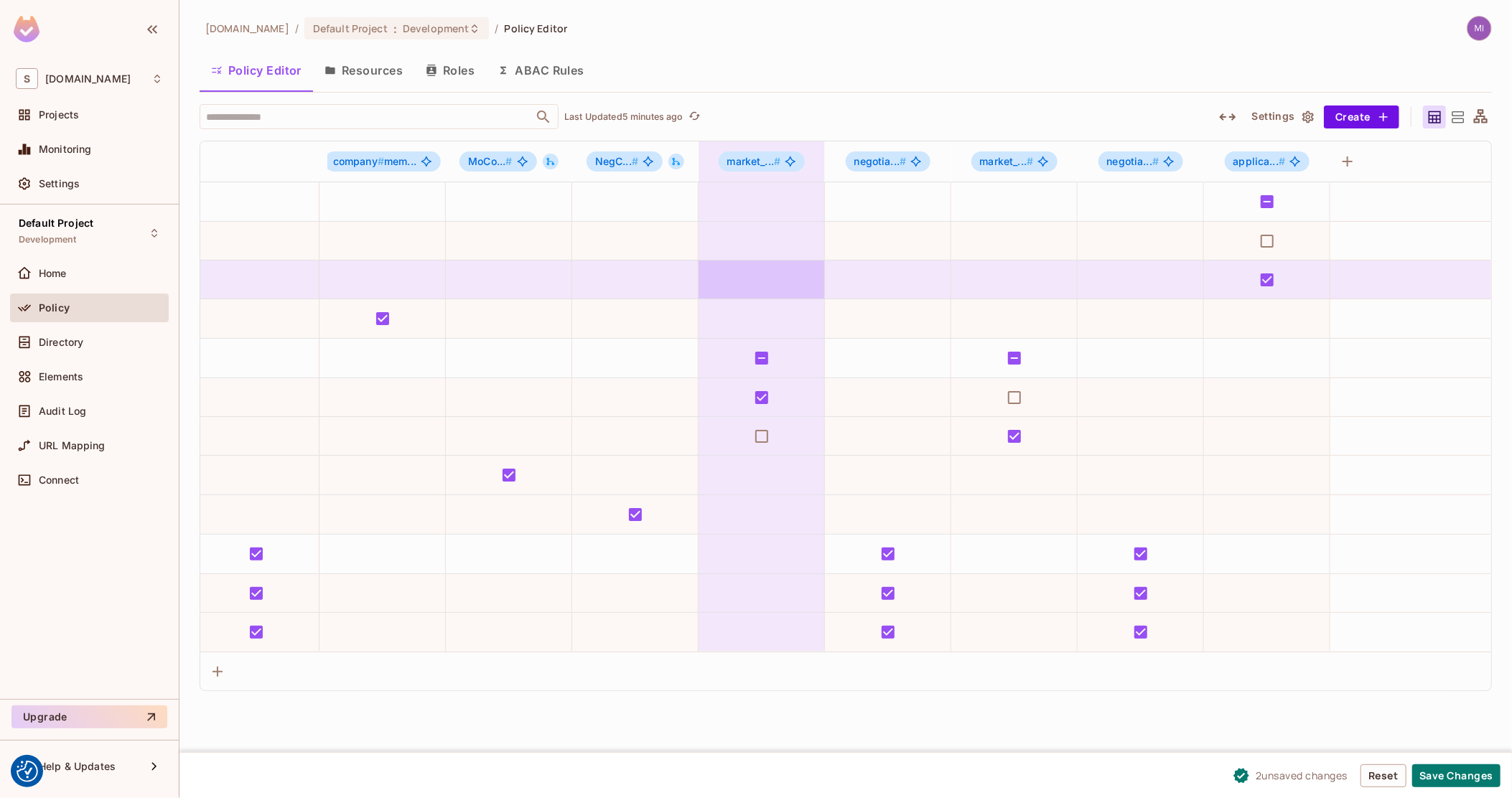
drag, startPoint x: 1218, startPoint y: 280, endPoint x: 698, endPoint y: 287, distance: 520.0
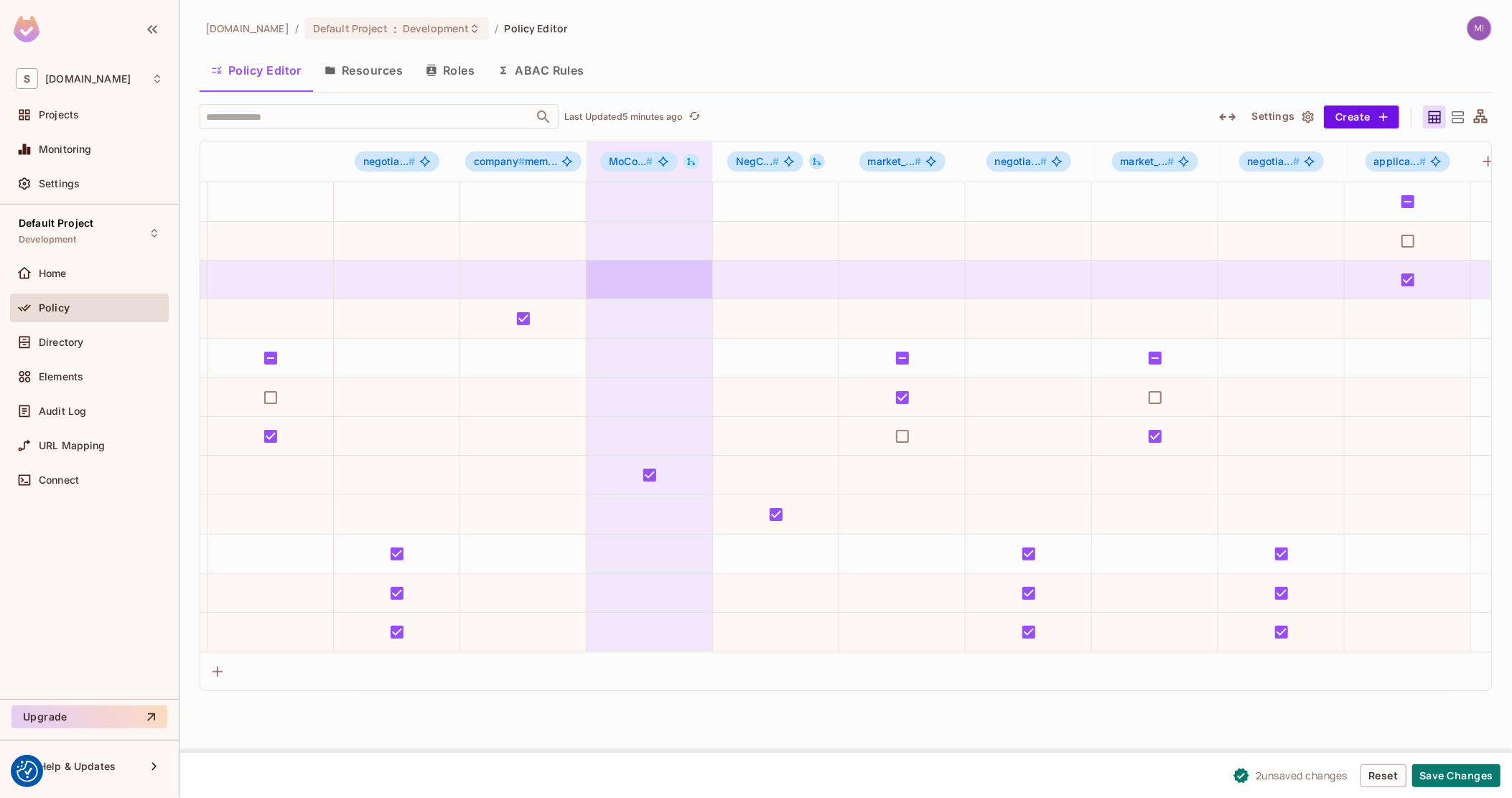
drag, startPoint x: 696, startPoint y: 287, endPoint x: 500, endPoint y: 299, distance: 196.4
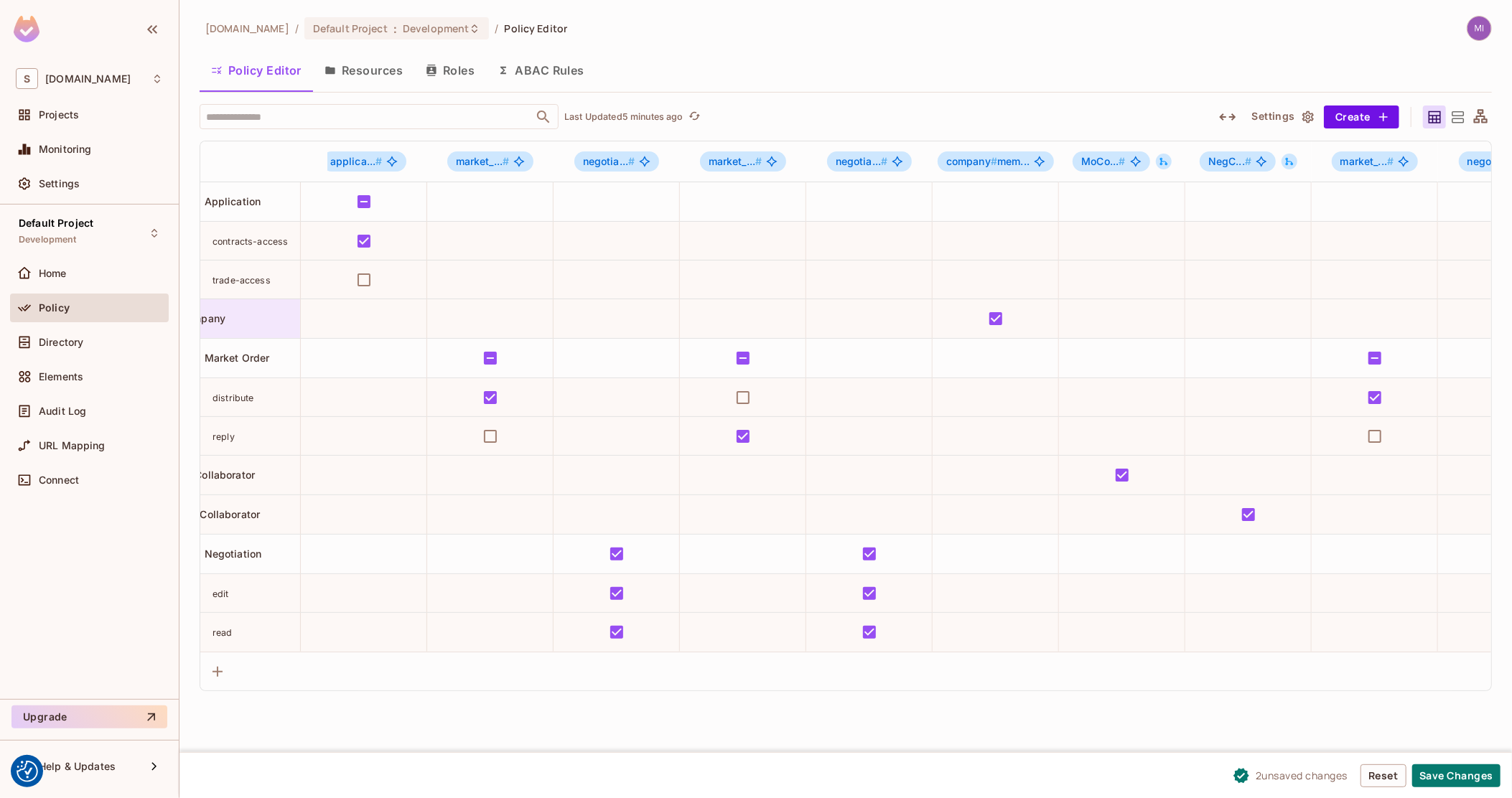
scroll to position [0, 0]
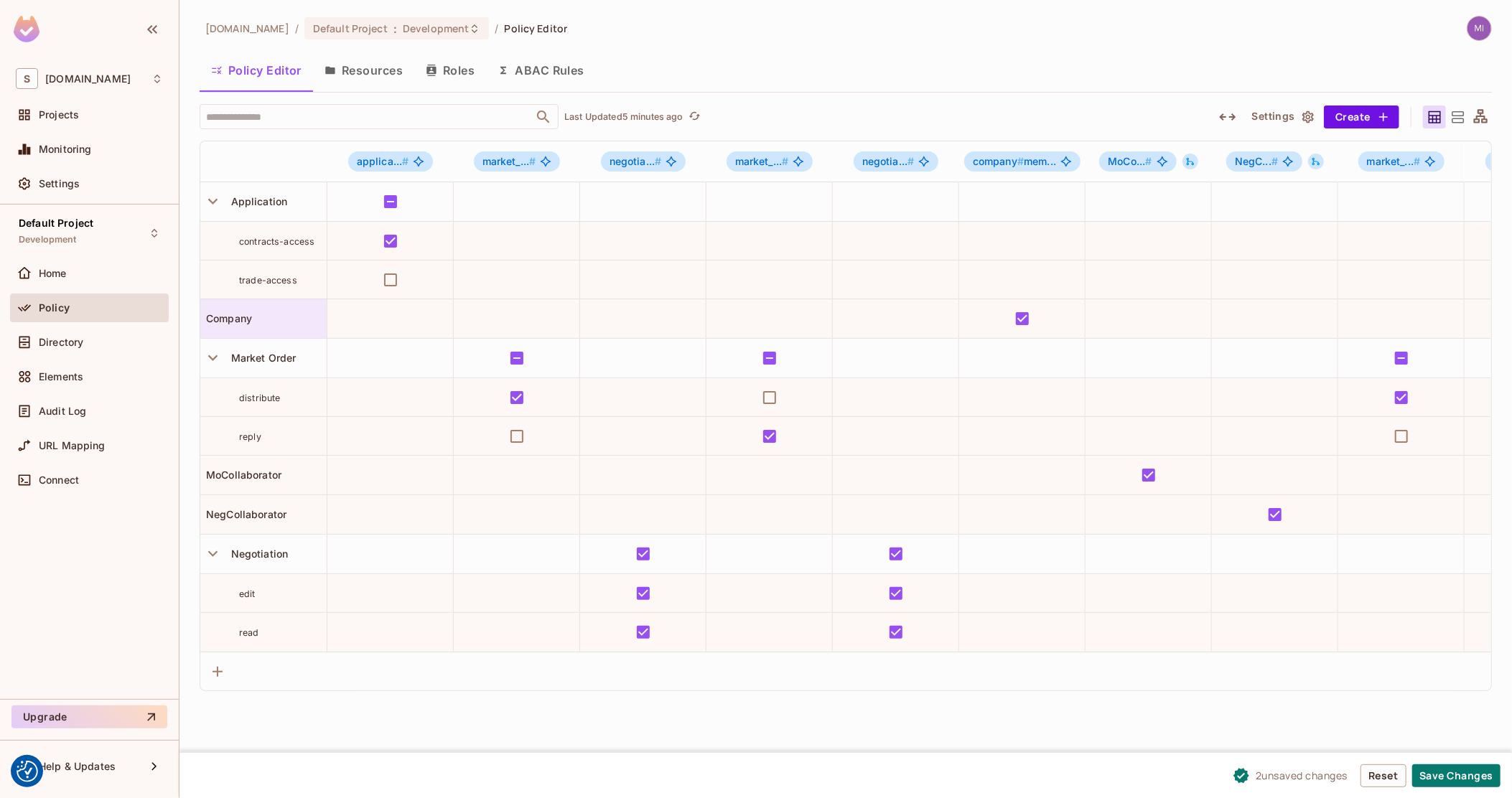
drag, startPoint x: 500, startPoint y: 299, endPoint x: 206, endPoint y: 311, distance: 294.2
click at [1445, 781] on button "Save Changes" at bounding box center [1456, 776] width 88 height 23
click at [1219, 112] on icon "button" at bounding box center [1227, 117] width 18 height 18
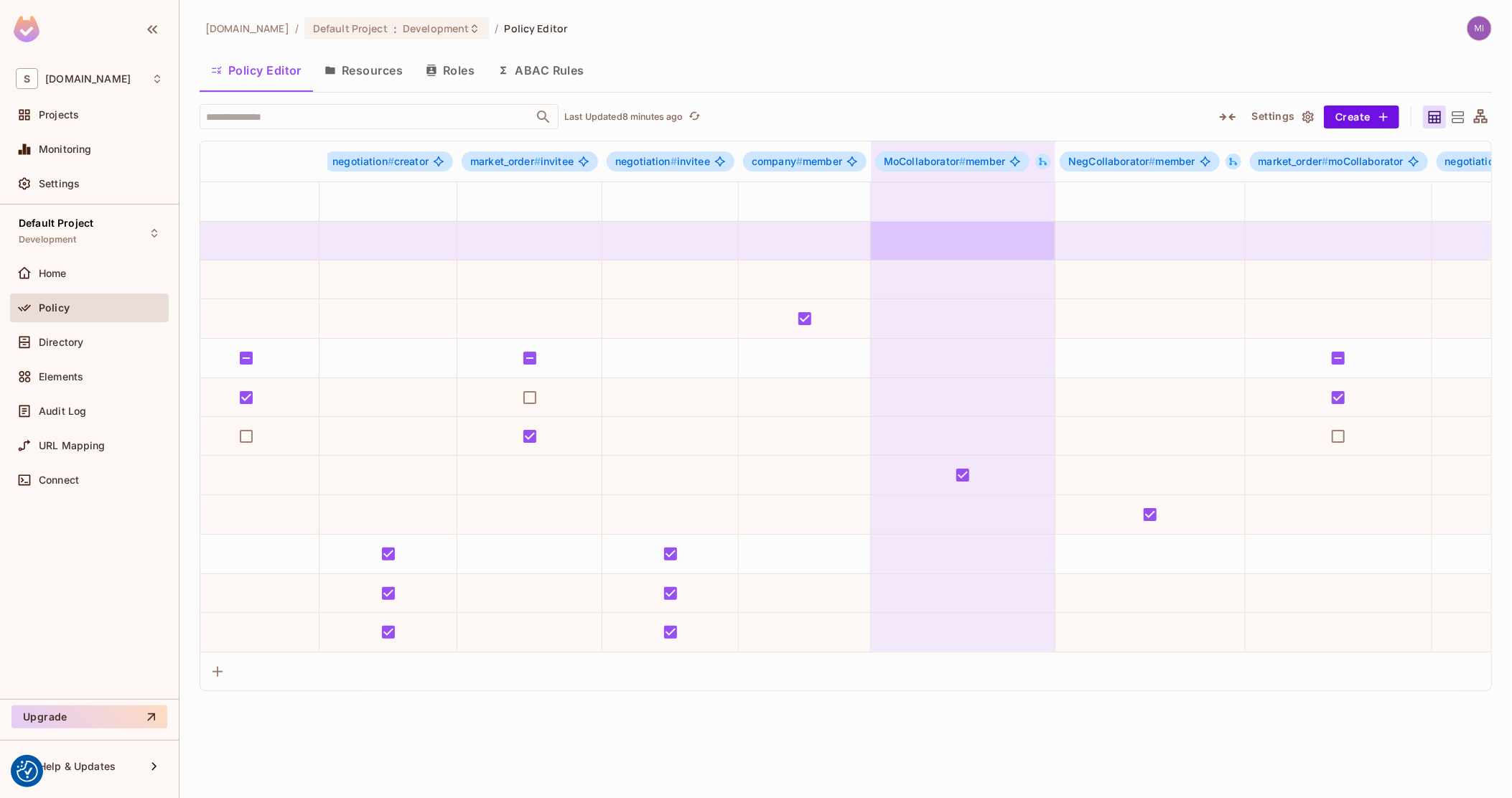
drag, startPoint x: 854, startPoint y: 225, endPoint x: 1187, endPoint y: 241, distance: 333.4
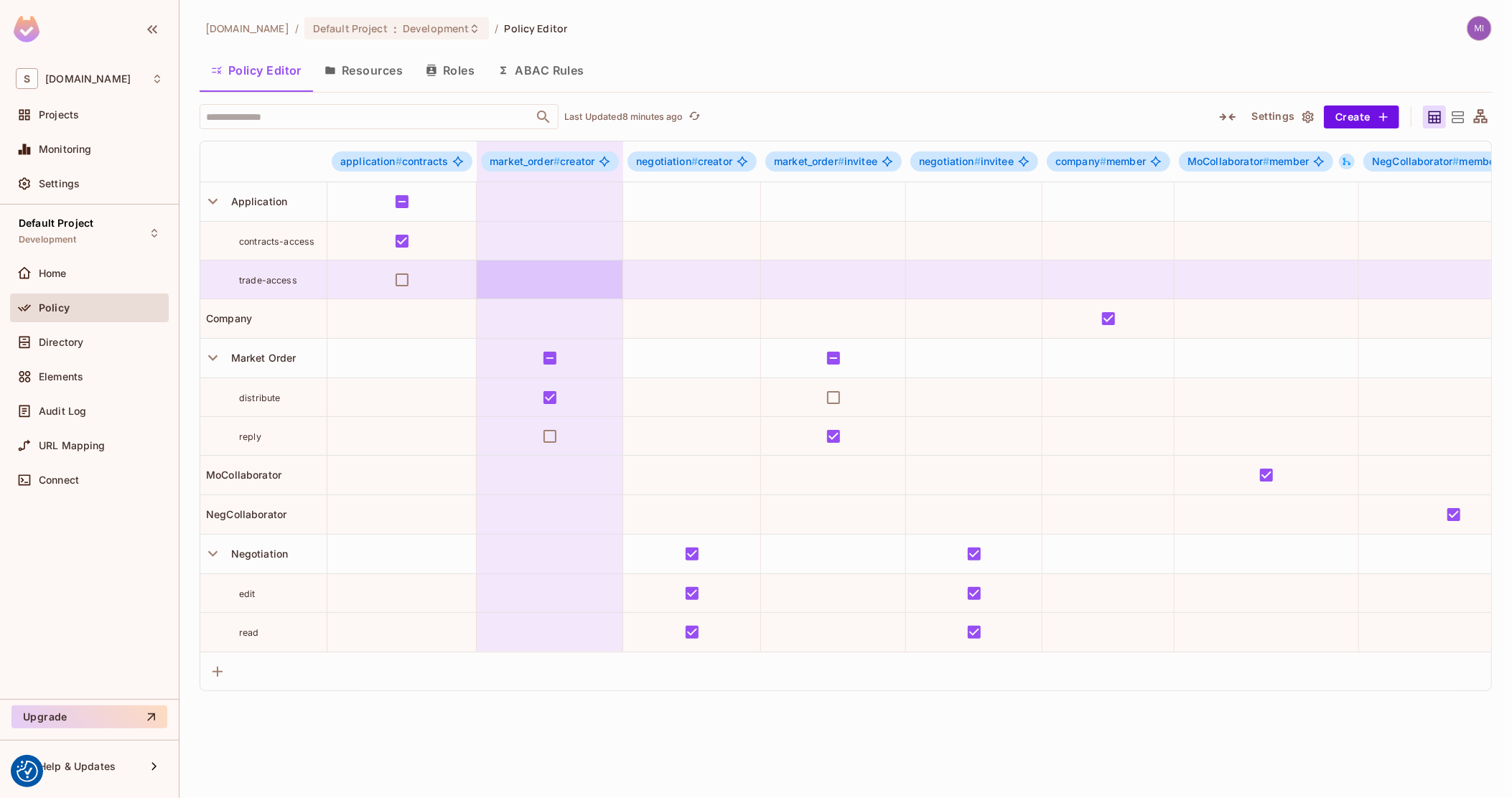
drag, startPoint x: 1187, startPoint y: 241, endPoint x: 508, endPoint y: 280, distance: 680.1
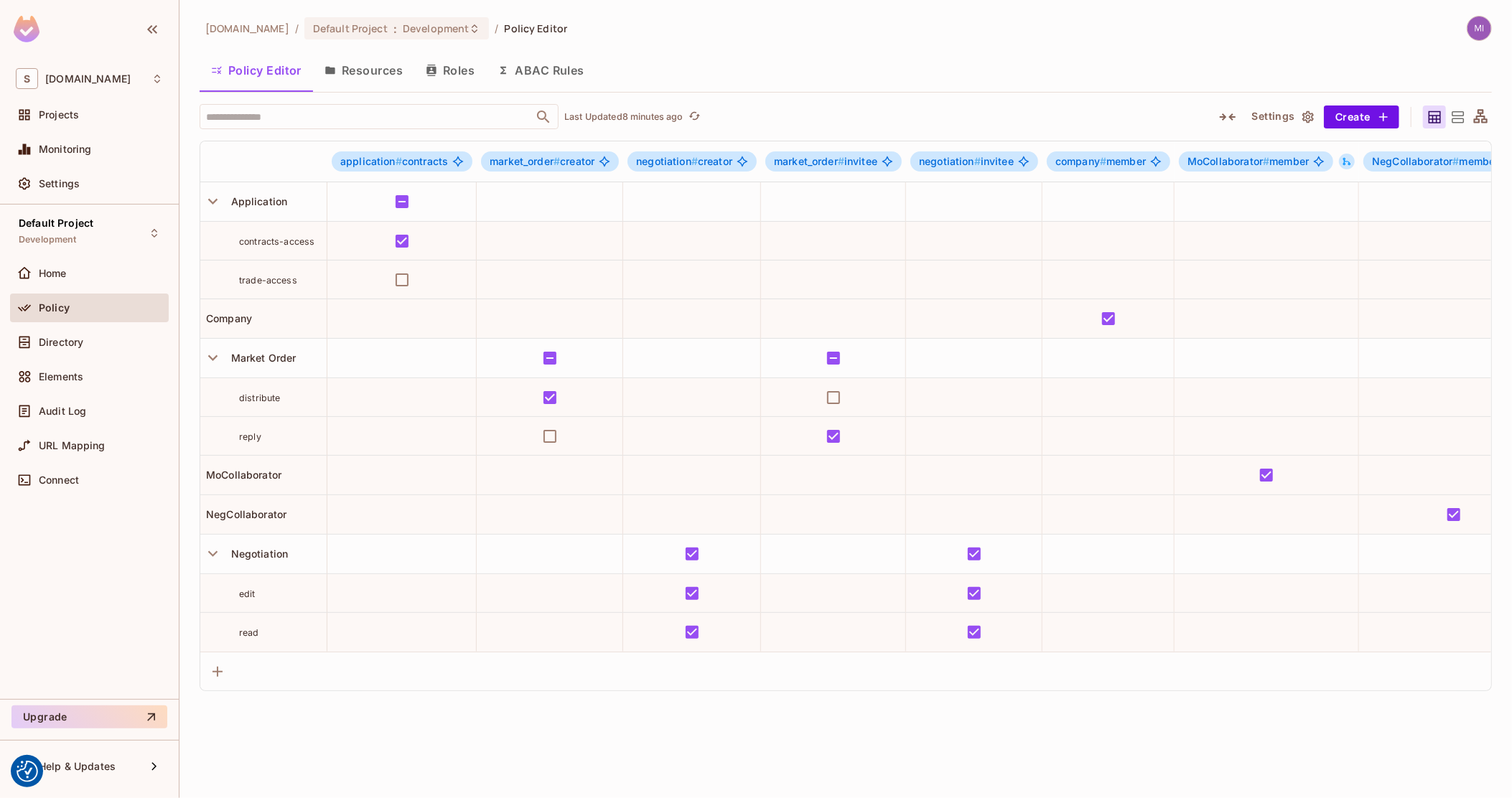
click at [451, 63] on button "Roles" at bounding box center [450, 70] width 72 height 36
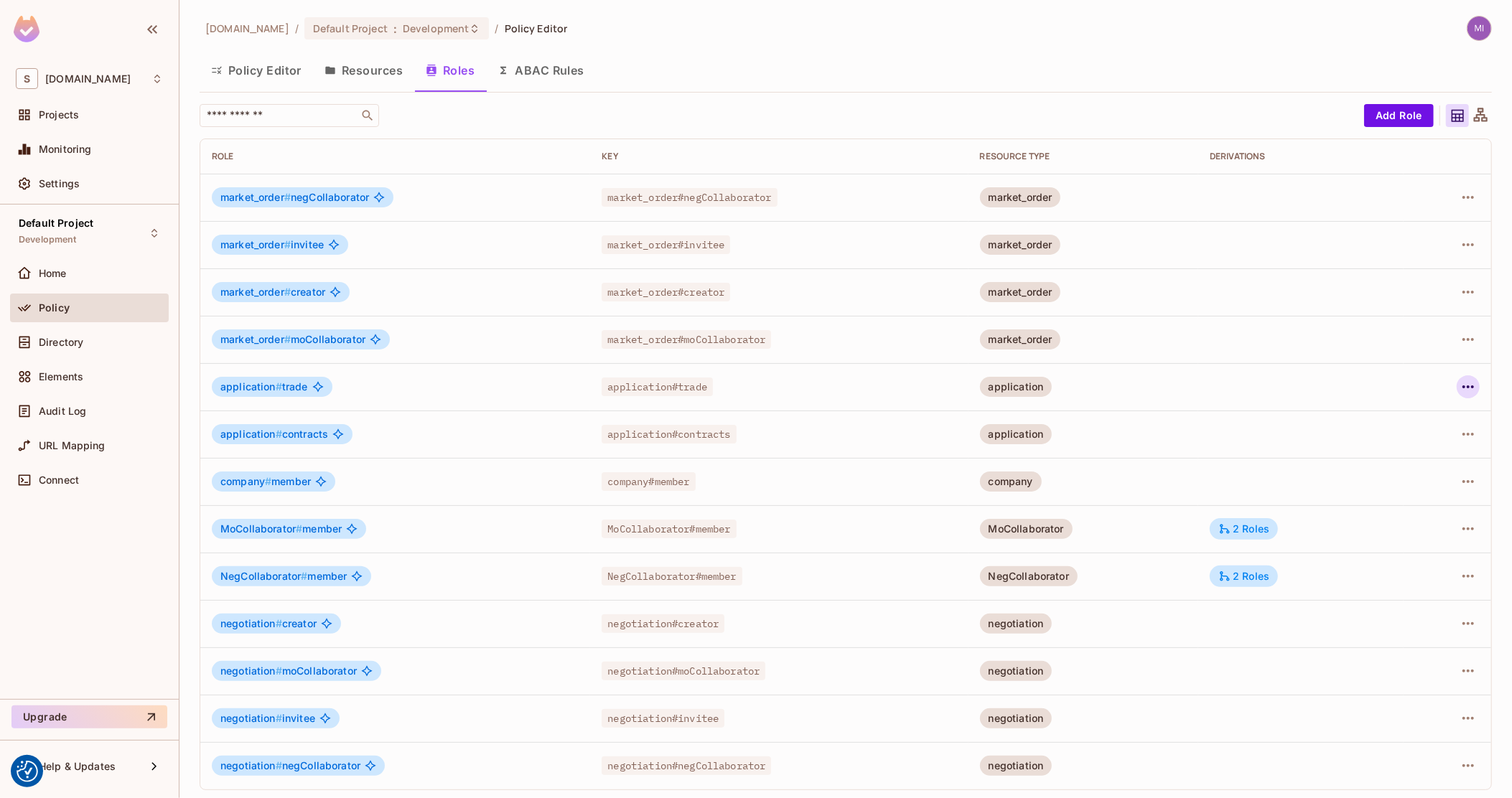
click at [1457, 377] on button "button" at bounding box center [1468, 387] width 23 height 23
click at [1423, 414] on li "Edit Role" at bounding box center [1393, 420] width 127 height 31
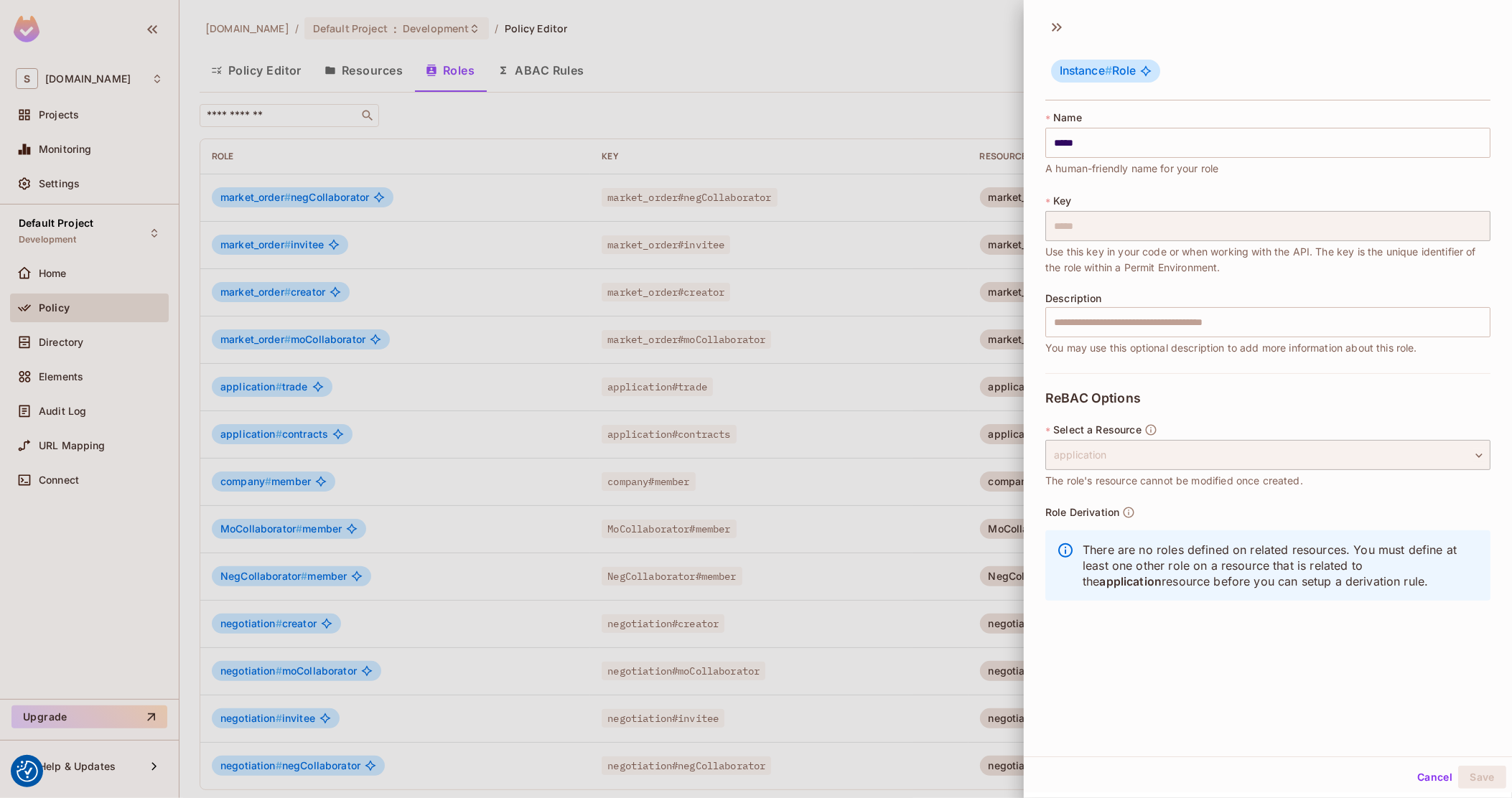
click at [1415, 780] on button "Cancel" at bounding box center [1435, 777] width 47 height 23
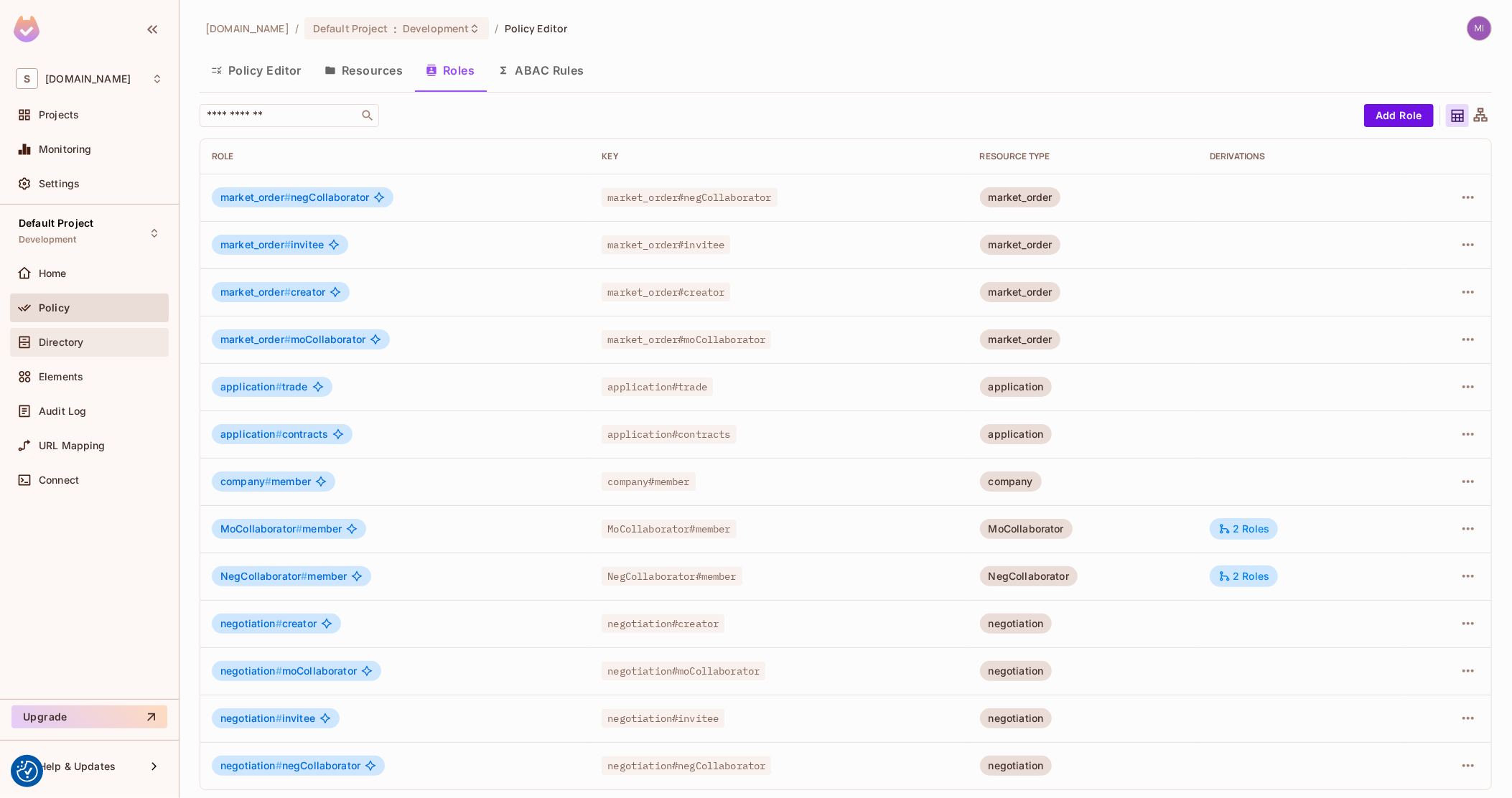
click at [67, 336] on span "Directory" at bounding box center [61, 342] width 44 height 11
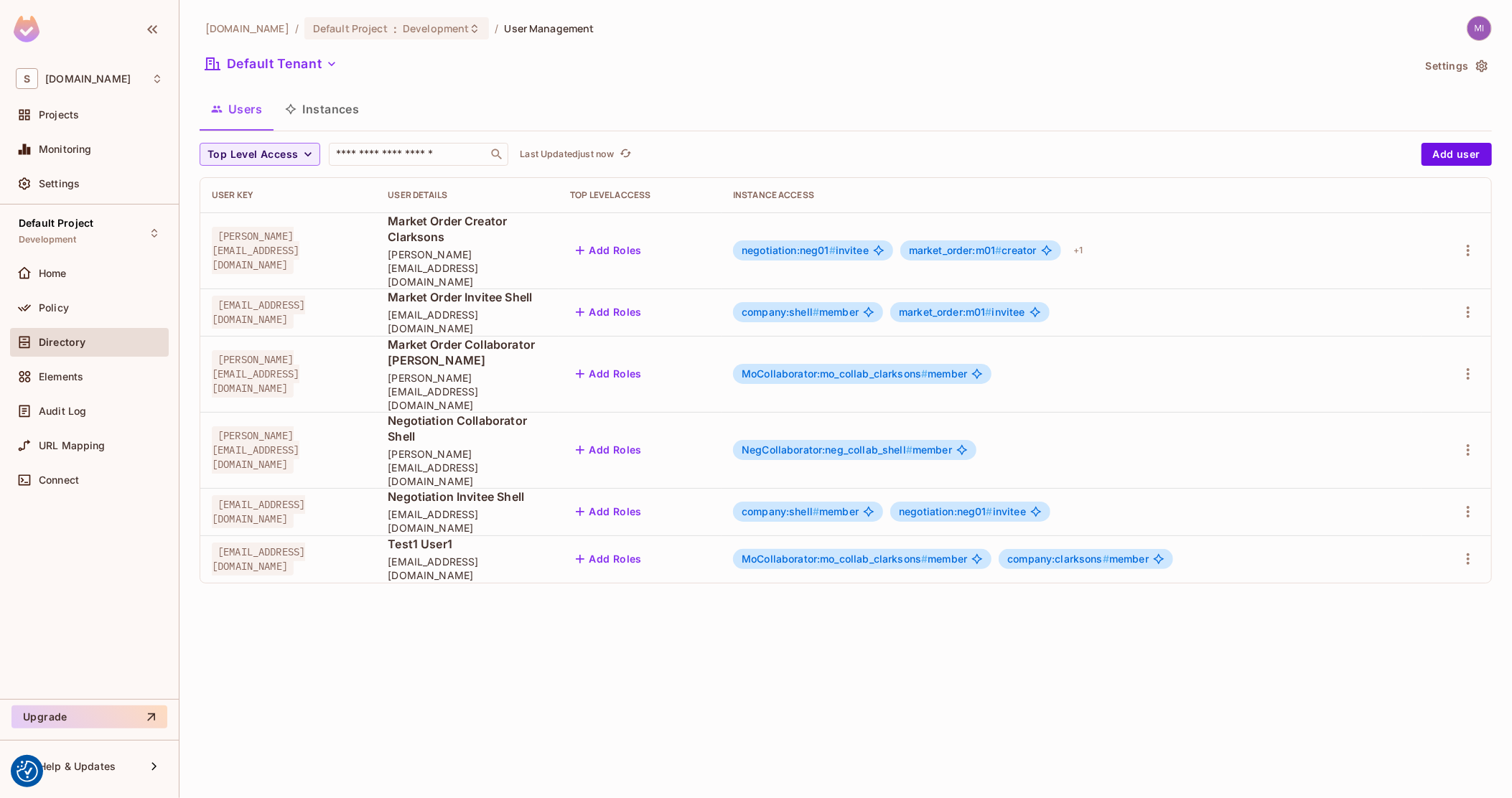
click at [329, 99] on button "Instances" at bounding box center [322, 109] width 97 height 36
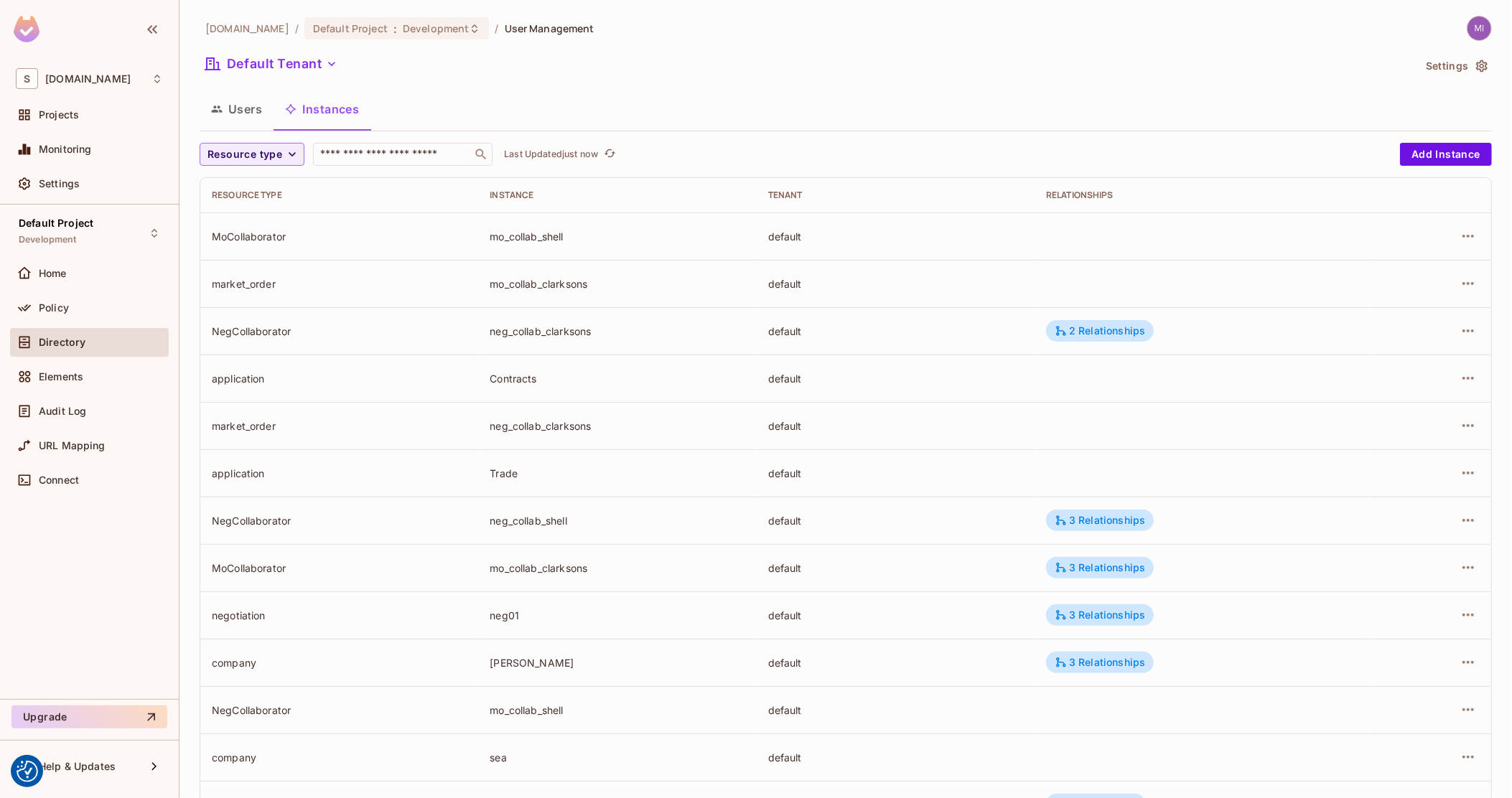
click at [76, 342] on span "Directory" at bounding box center [62, 342] width 47 height 11
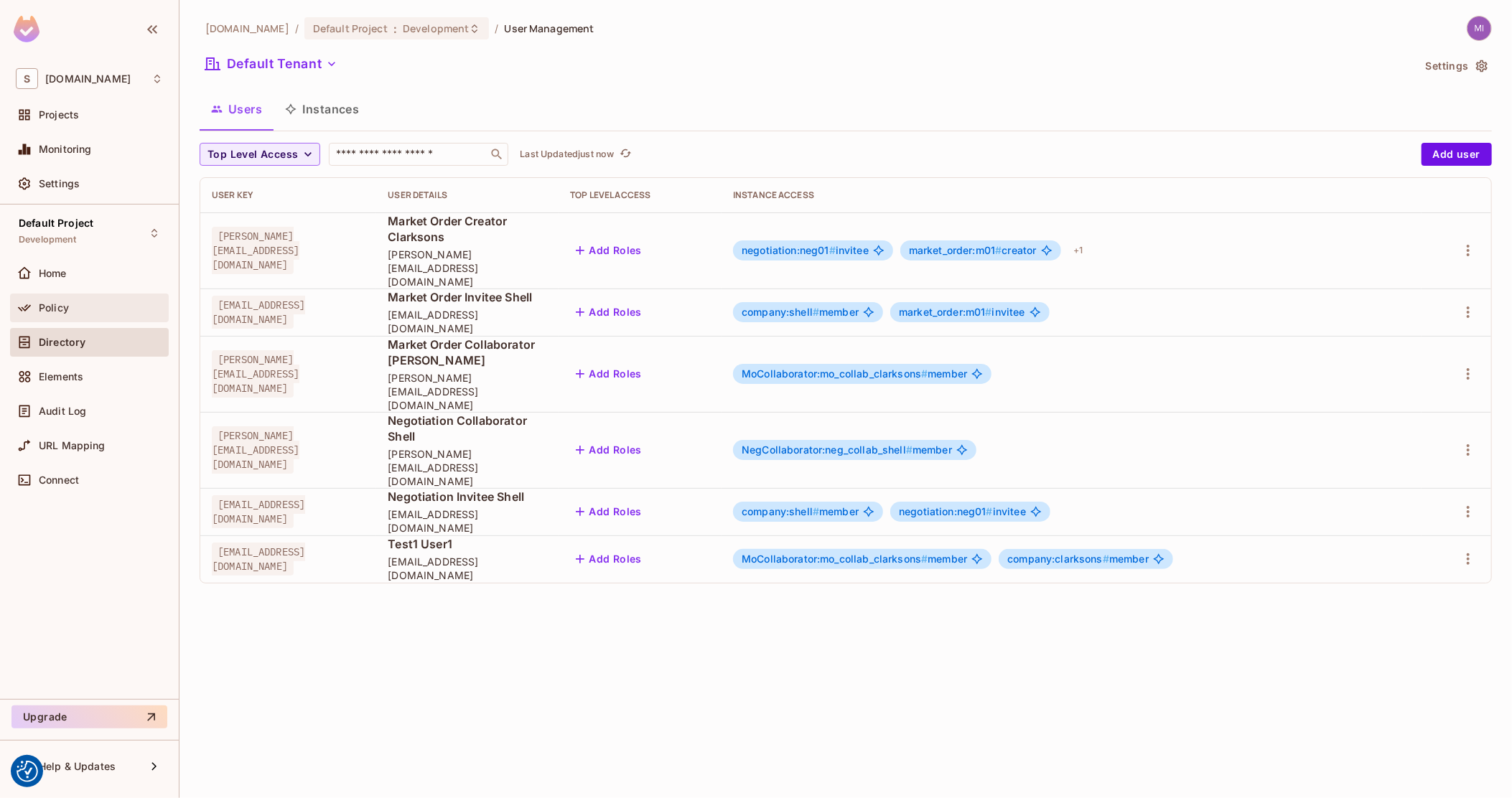
click at [105, 294] on div "Policy" at bounding box center [89, 308] width 158 height 29
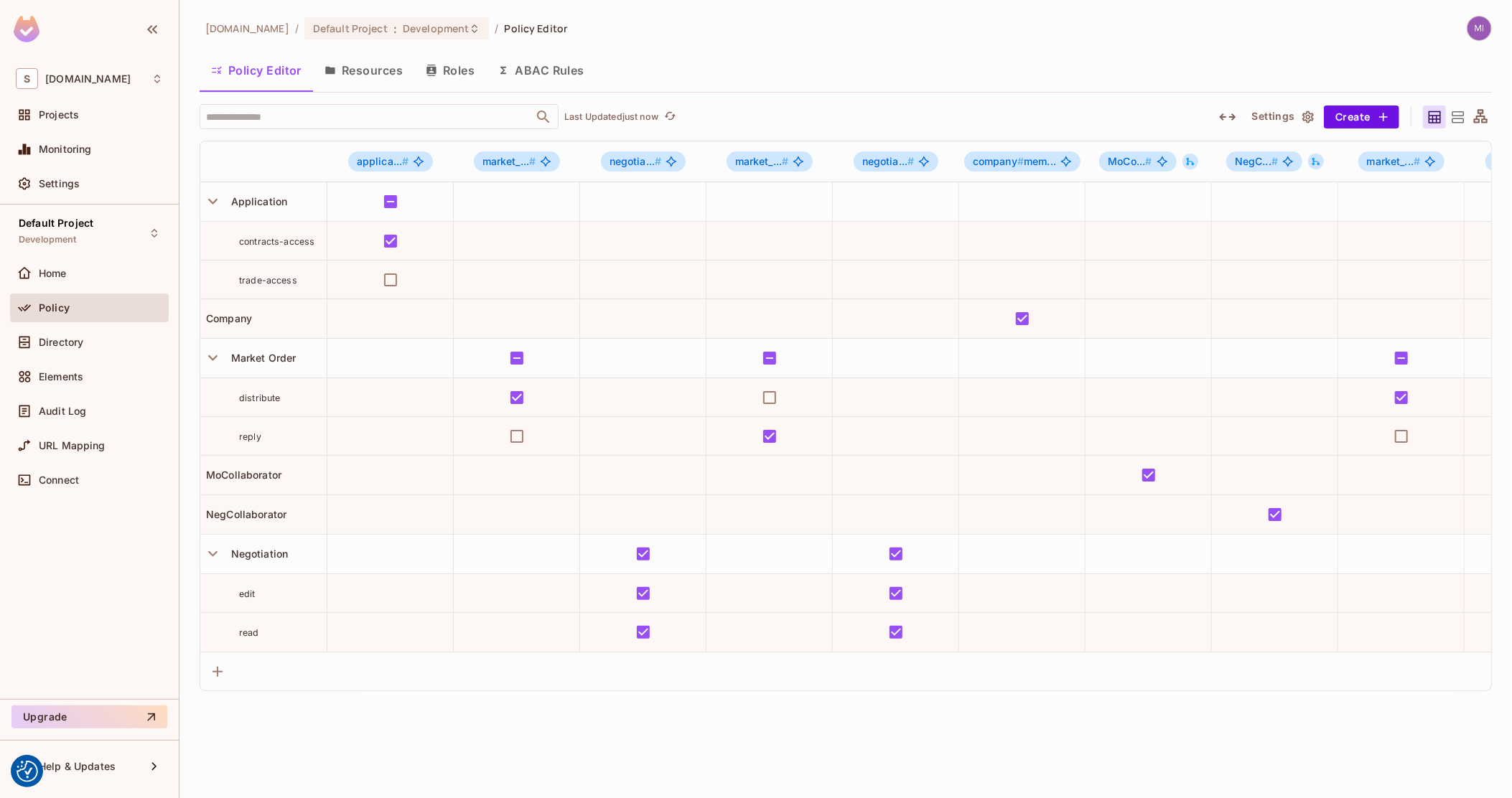
click at [382, 66] on button "Resources" at bounding box center [363, 70] width 101 height 36
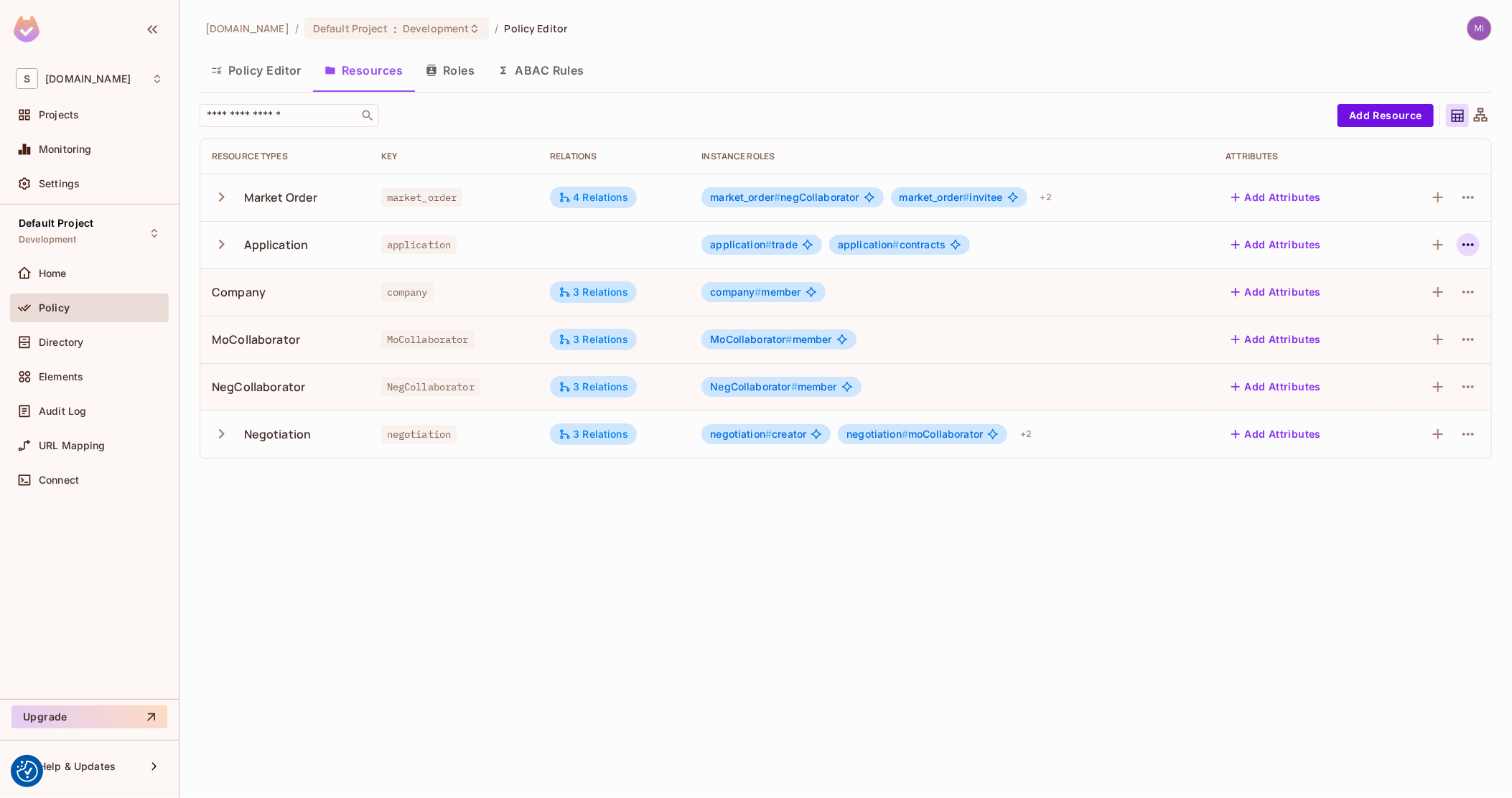
click at [1467, 240] on icon "button" at bounding box center [1468, 245] width 18 height 18
click at [1413, 300] on div "Edit Resource" at bounding box center [1406, 301] width 67 height 15
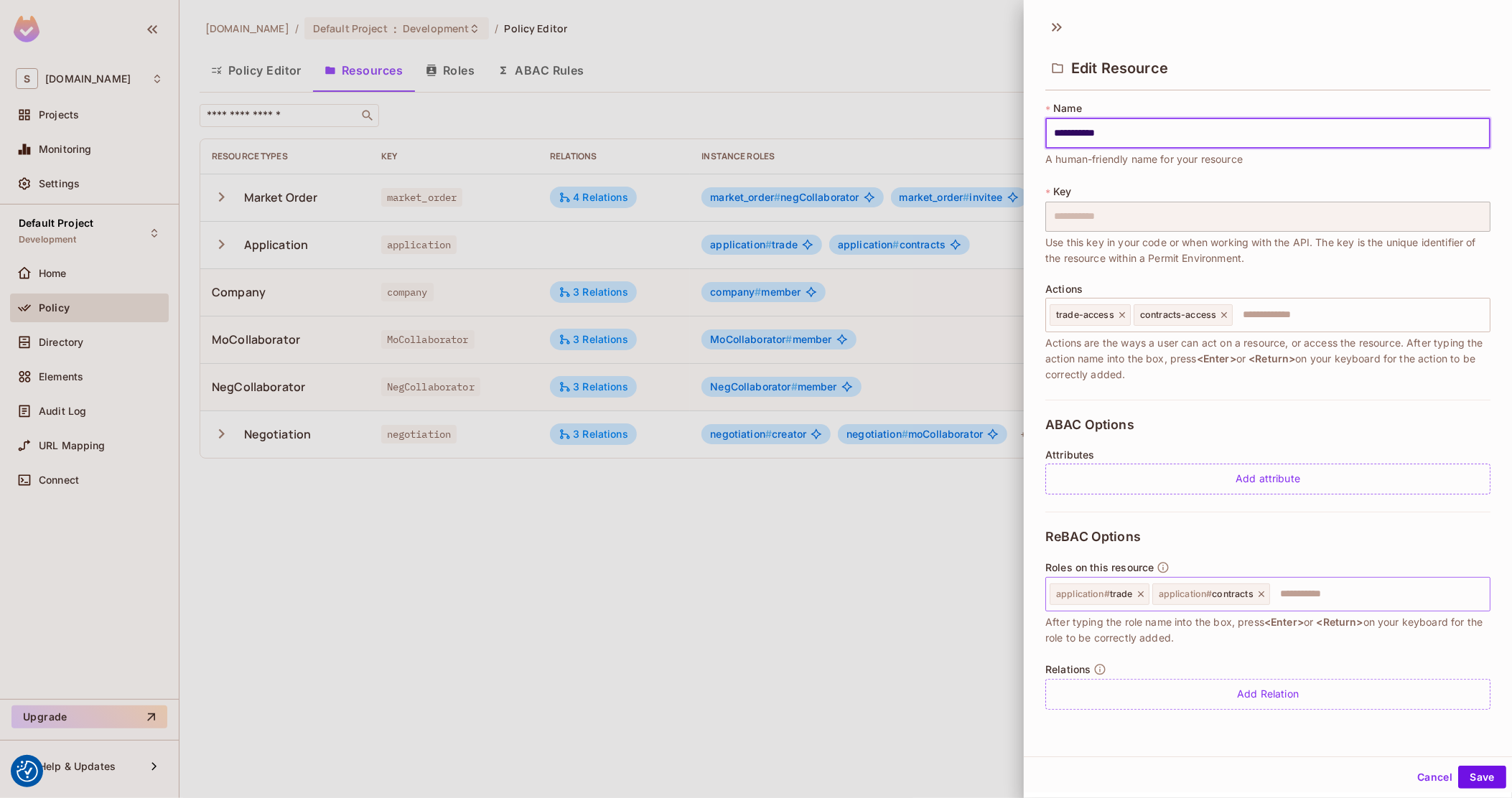
click at [1136, 595] on icon at bounding box center [1140, 594] width 10 height 10
click at [1159, 597] on icon at bounding box center [1159, 594] width 10 height 10
click at [1159, 597] on input "text" at bounding box center [1267, 595] width 436 height 29
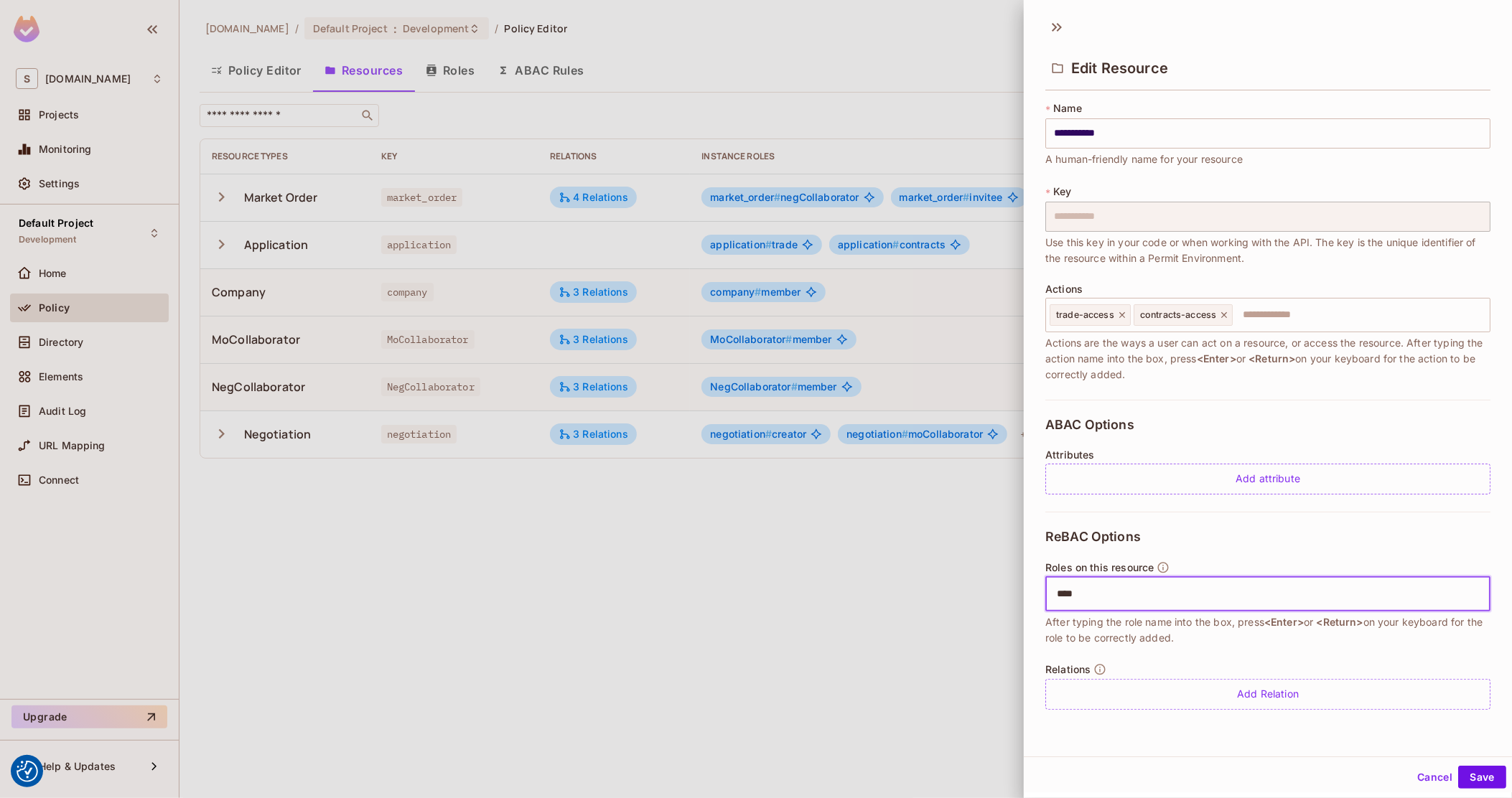
type input "*****"
type input "*********"
click at [1491, 777] on button "Save" at bounding box center [1482, 777] width 48 height 23
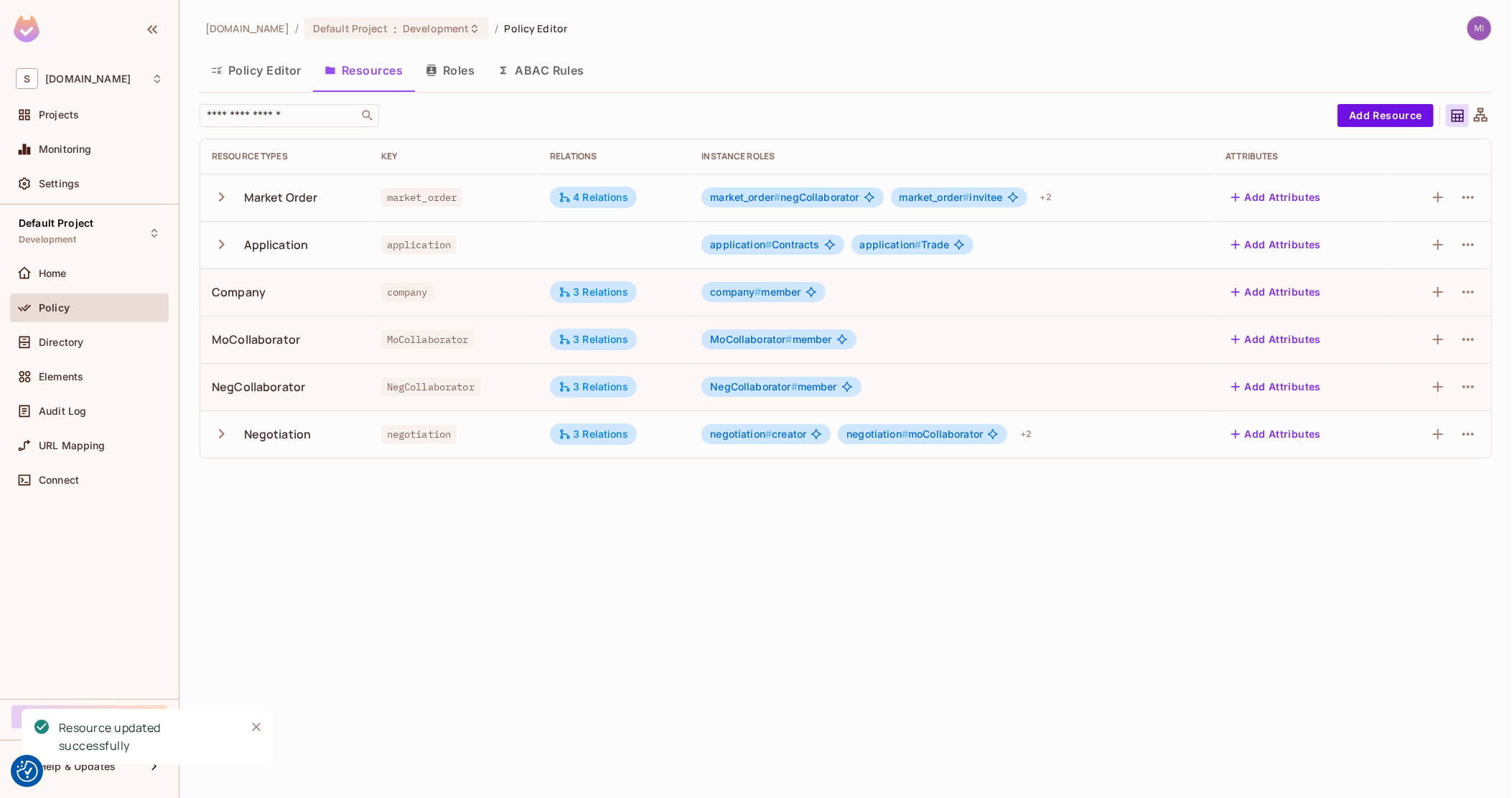
click at [246, 73] on button "Policy Editor" at bounding box center [256, 70] width 113 height 36
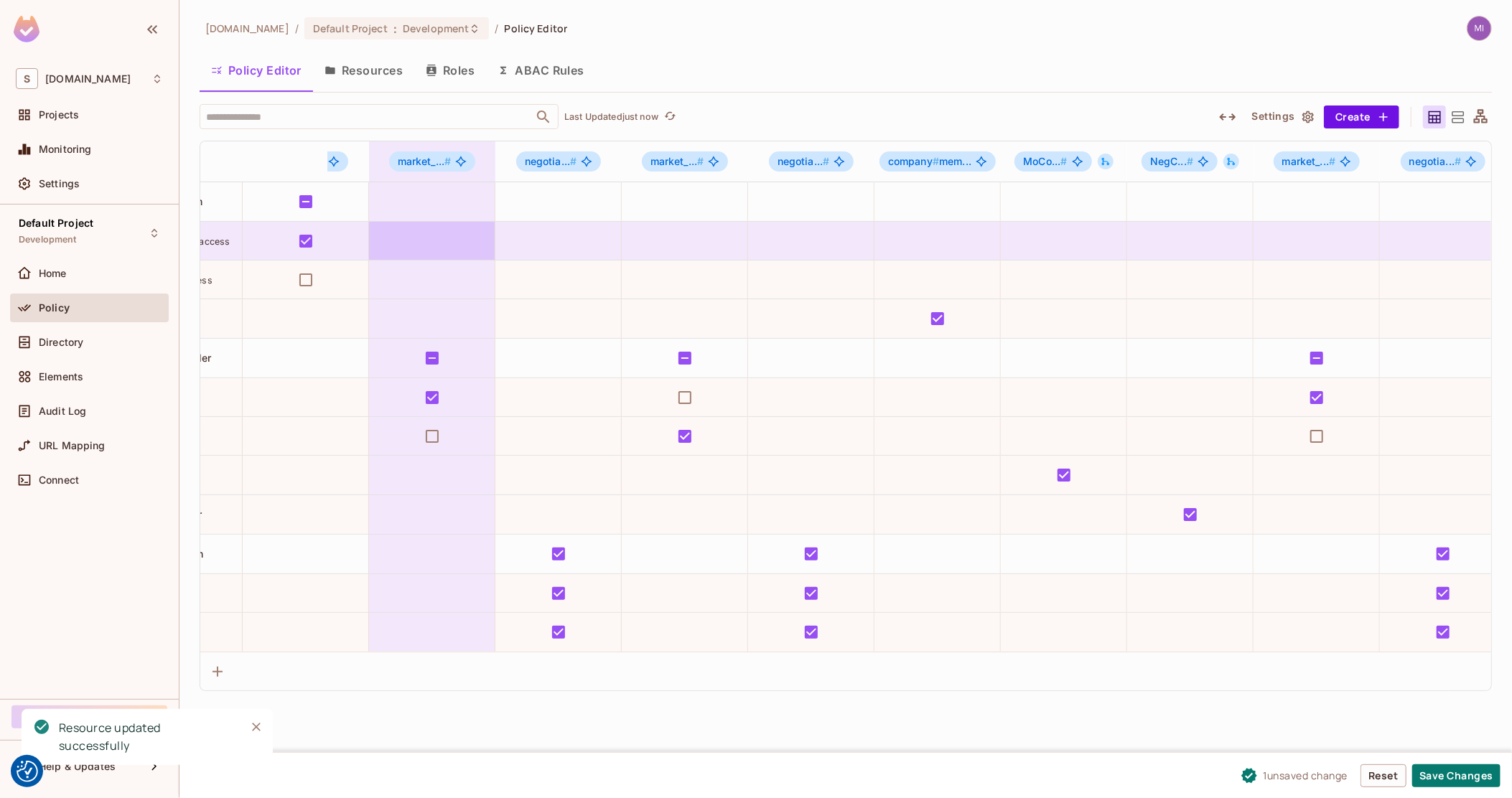
scroll to position [0, 639]
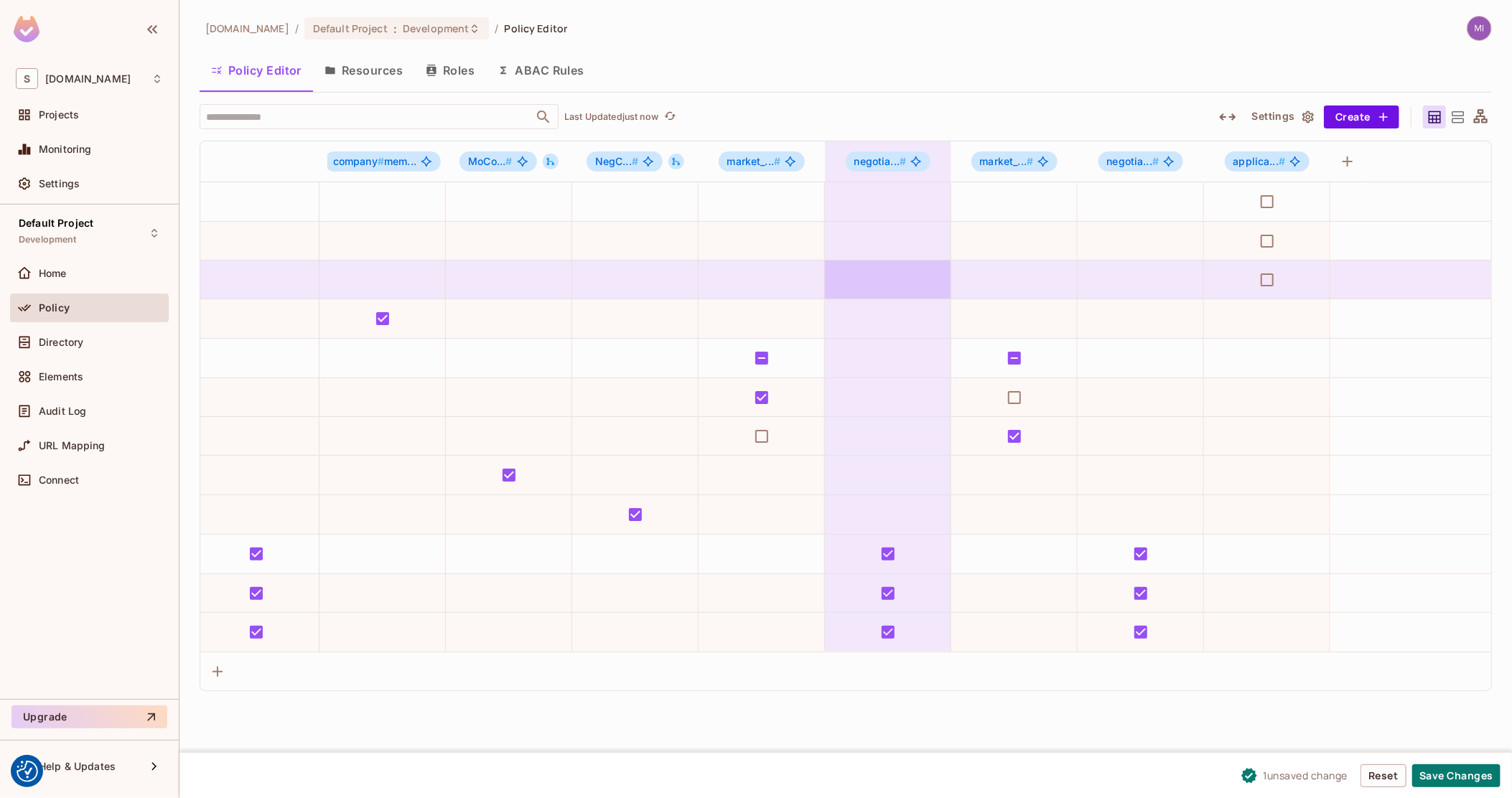
drag, startPoint x: 450, startPoint y: 255, endPoint x: 1097, endPoint y: 259, distance: 647.0
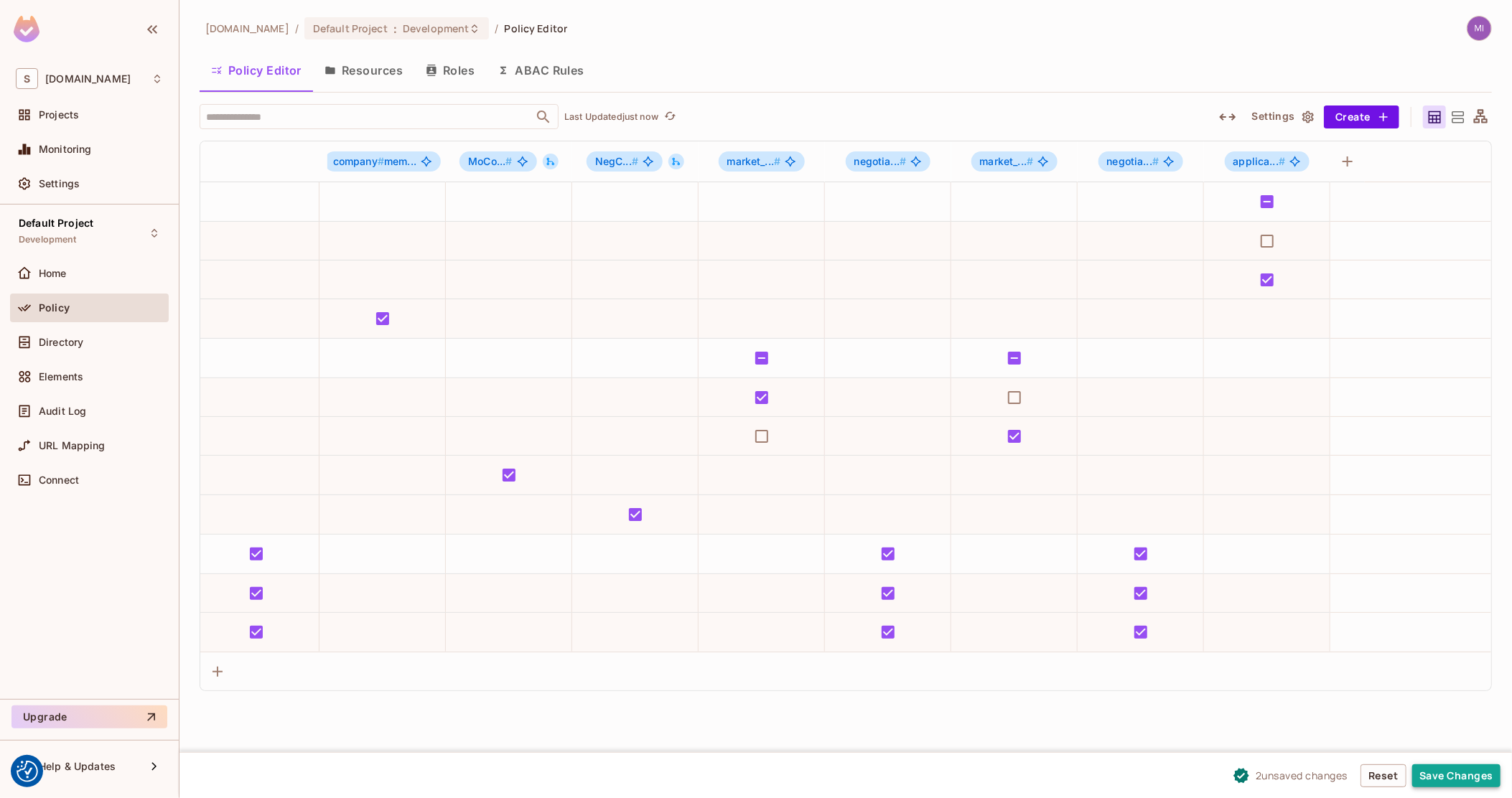
click at [1474, 783] on button "Save Changes" at bounding box center [1456, 776] width 88 height 23
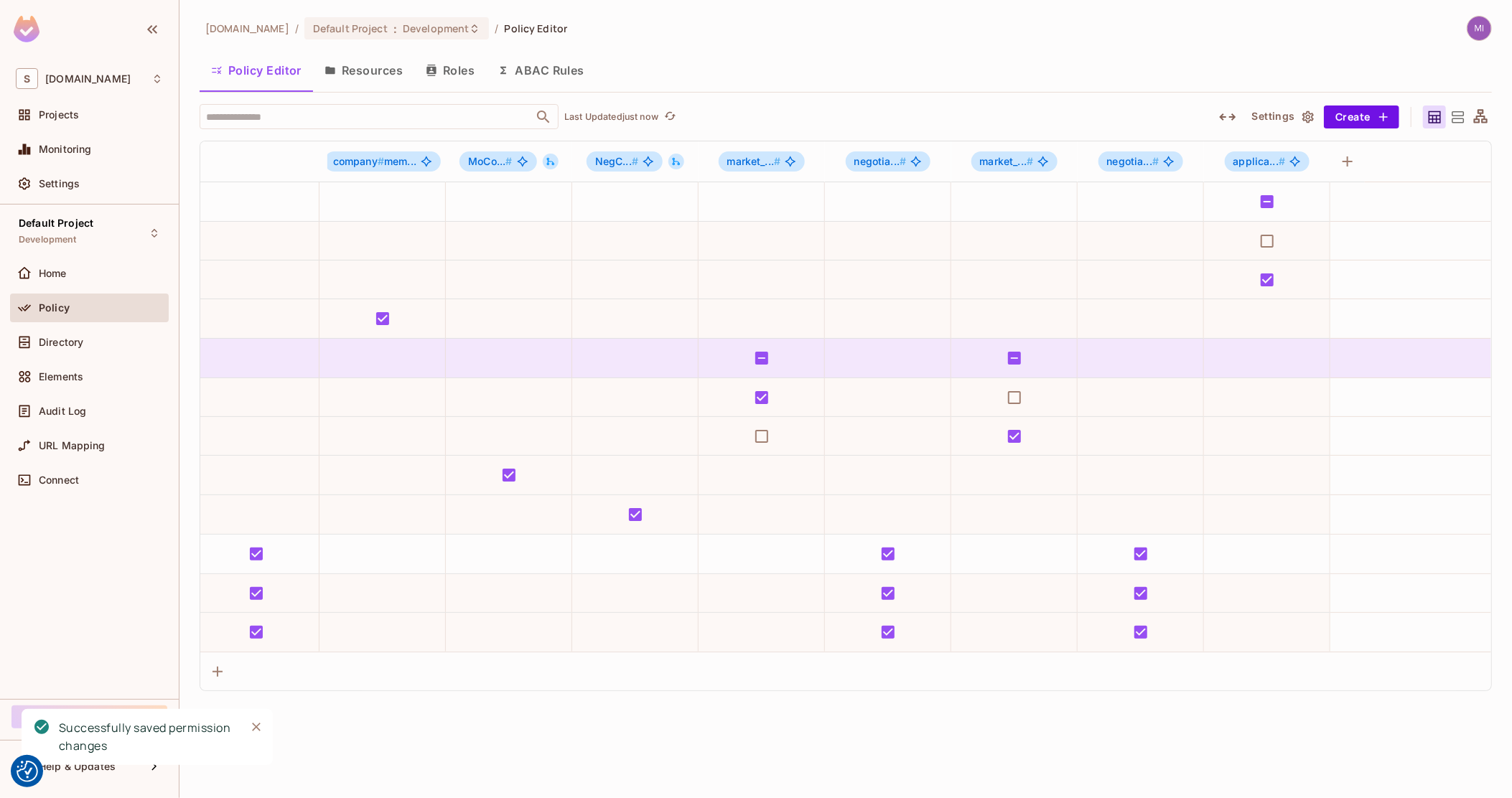
scroll to position [0, 0]
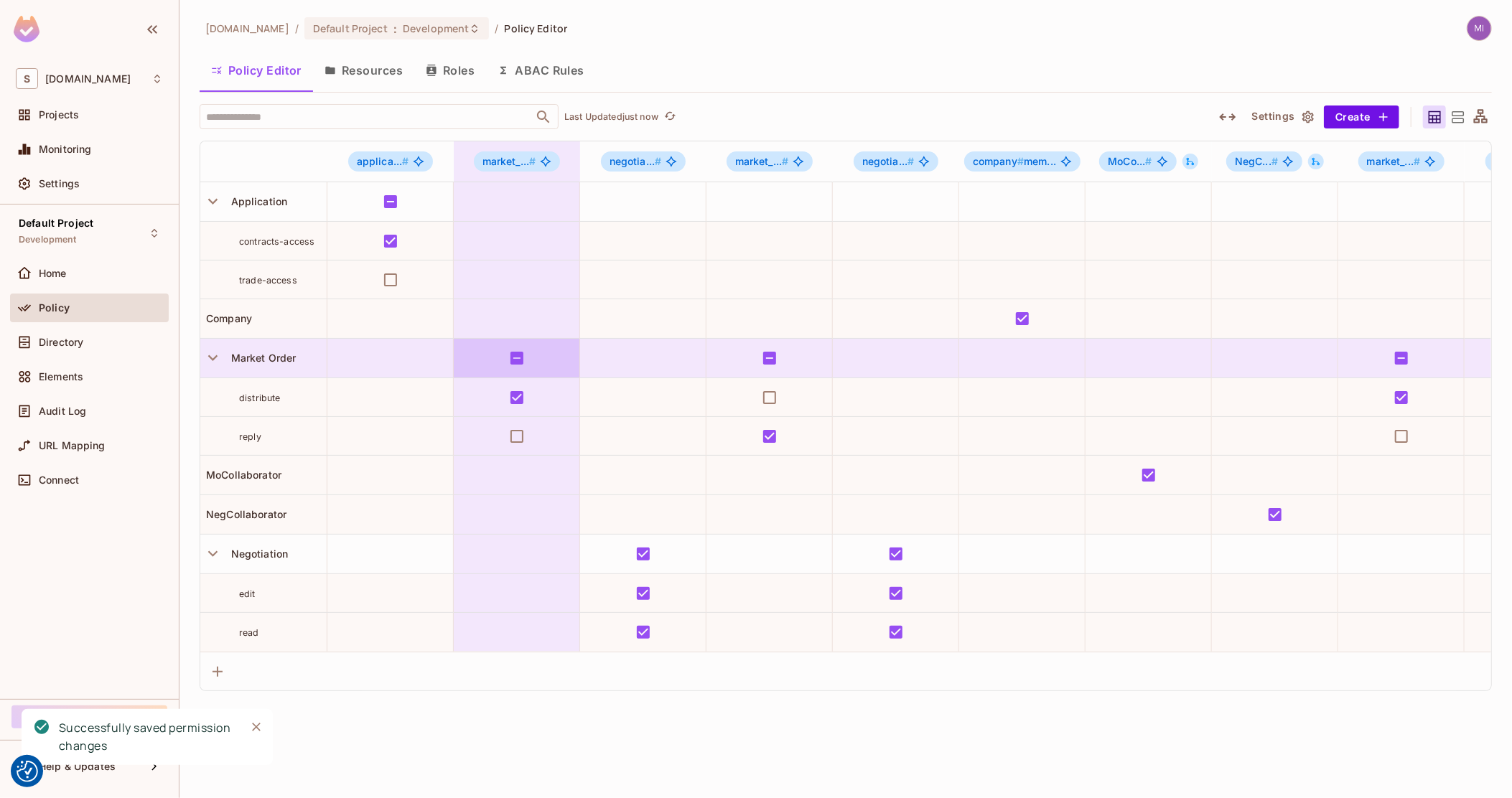
drag, startPoint x: 1153, startPoint y: 362, endPoint x: 459, endPoint y: 355, distance: 694.0
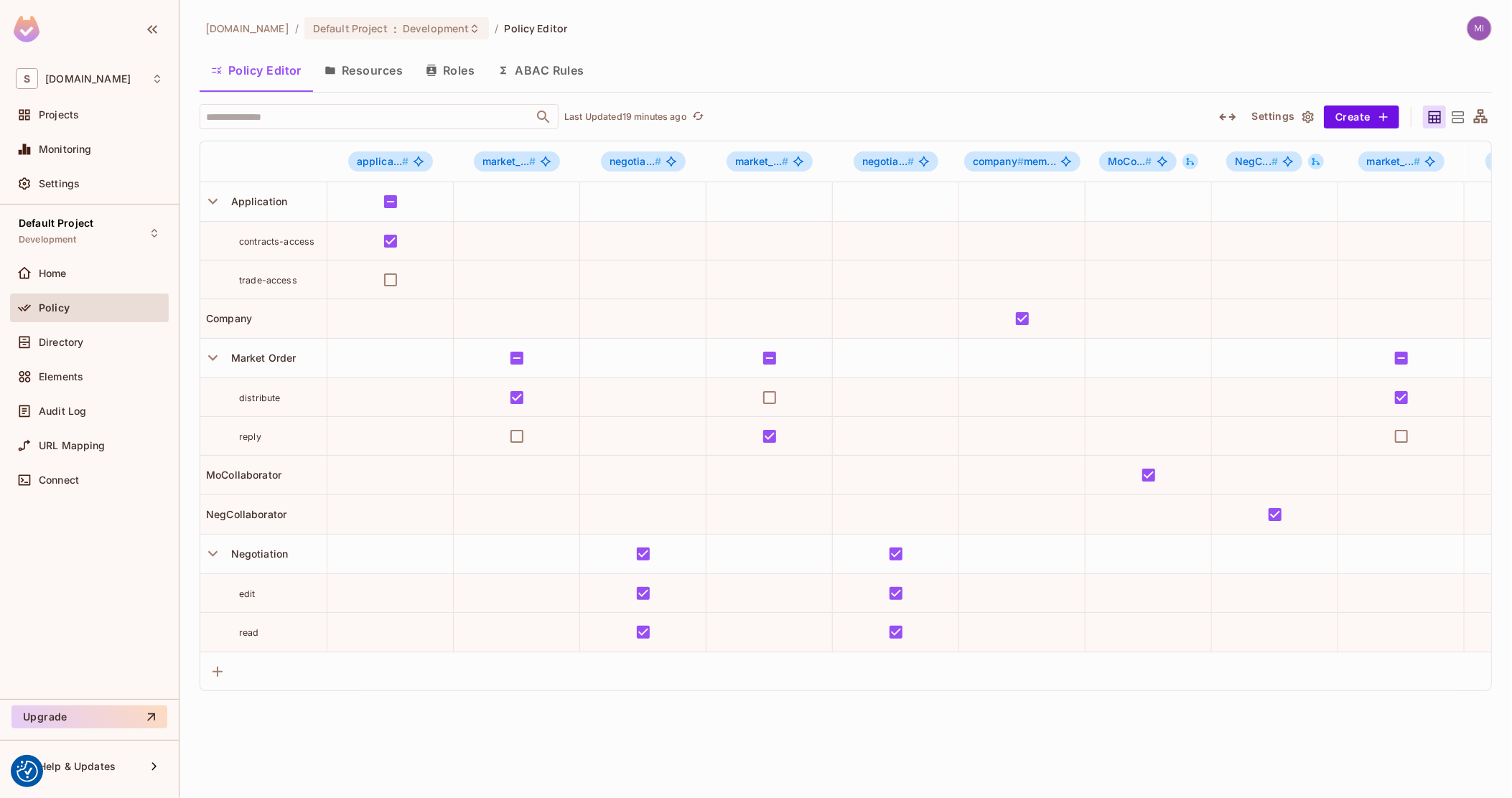
click at [262, 238] on span "contracts-access" at bounding box center [277, 242] width 76 height 11
click at [265, 281] on span "trade-access" at bounding box center [268, 281] width 58 height 11
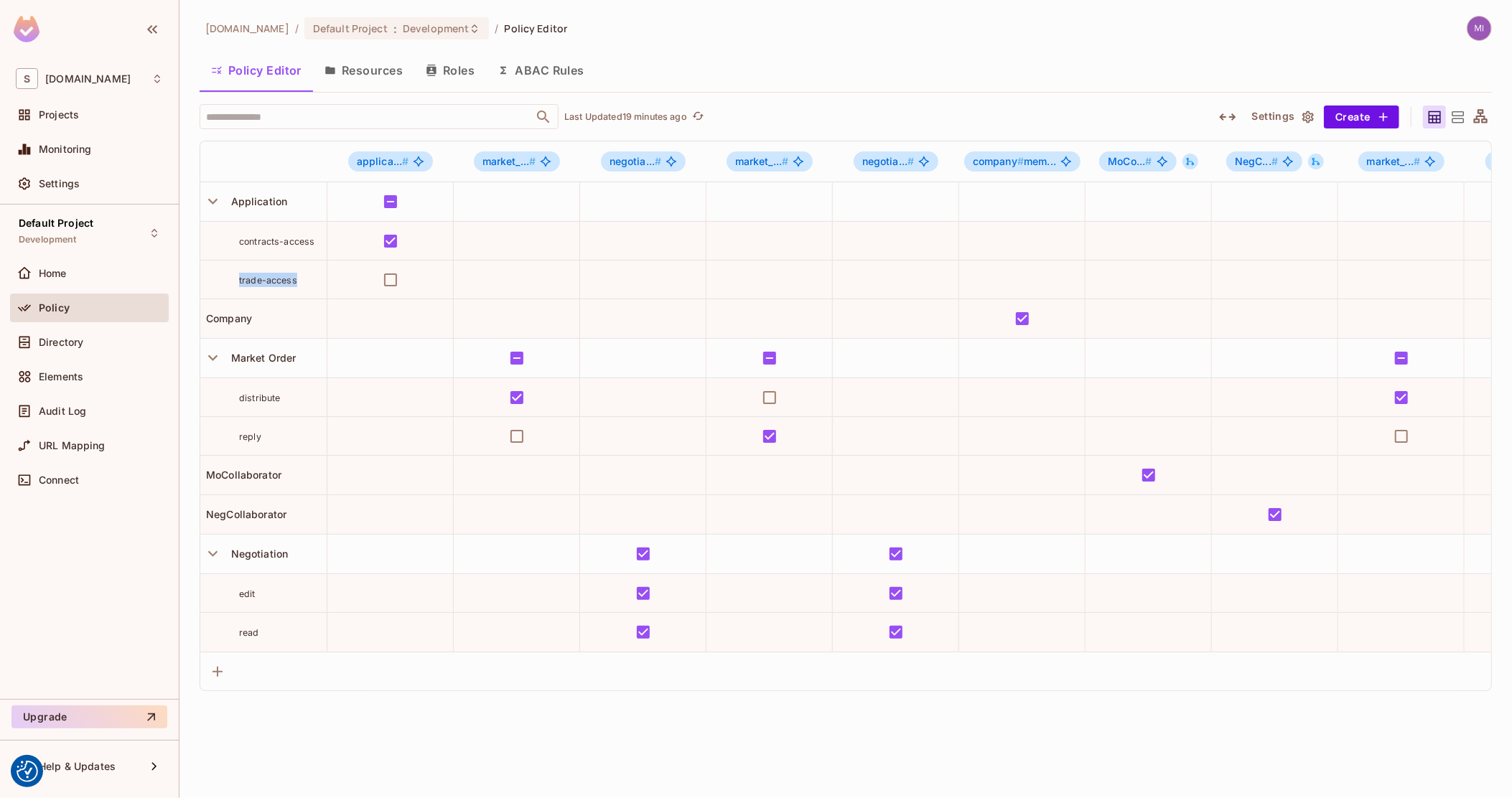
click at [265, 281] on span "trade-access" at bounding box center [268, 281] width 58 height 11
copy tr "trade-access"
click at [70, 351] on div "Directory" at bounding box center [89, 342] width 158 height 29
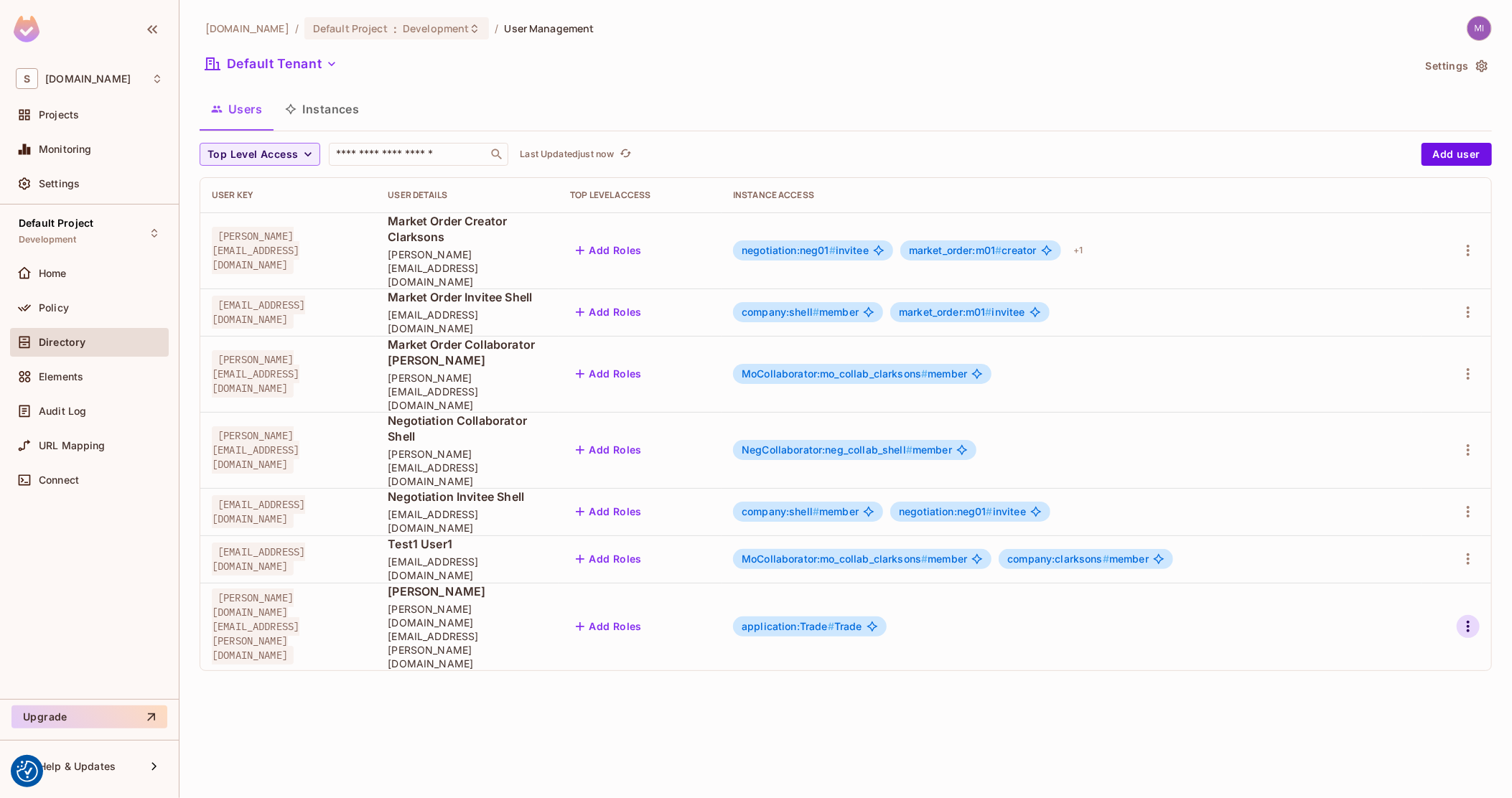
click at [1468, 621] on icon "button" at bounding box center [1468, 626] width 3 height 11
click at [1413, 619] on div "Delete User" at bounding box center [1411, 618] width 57 height 15
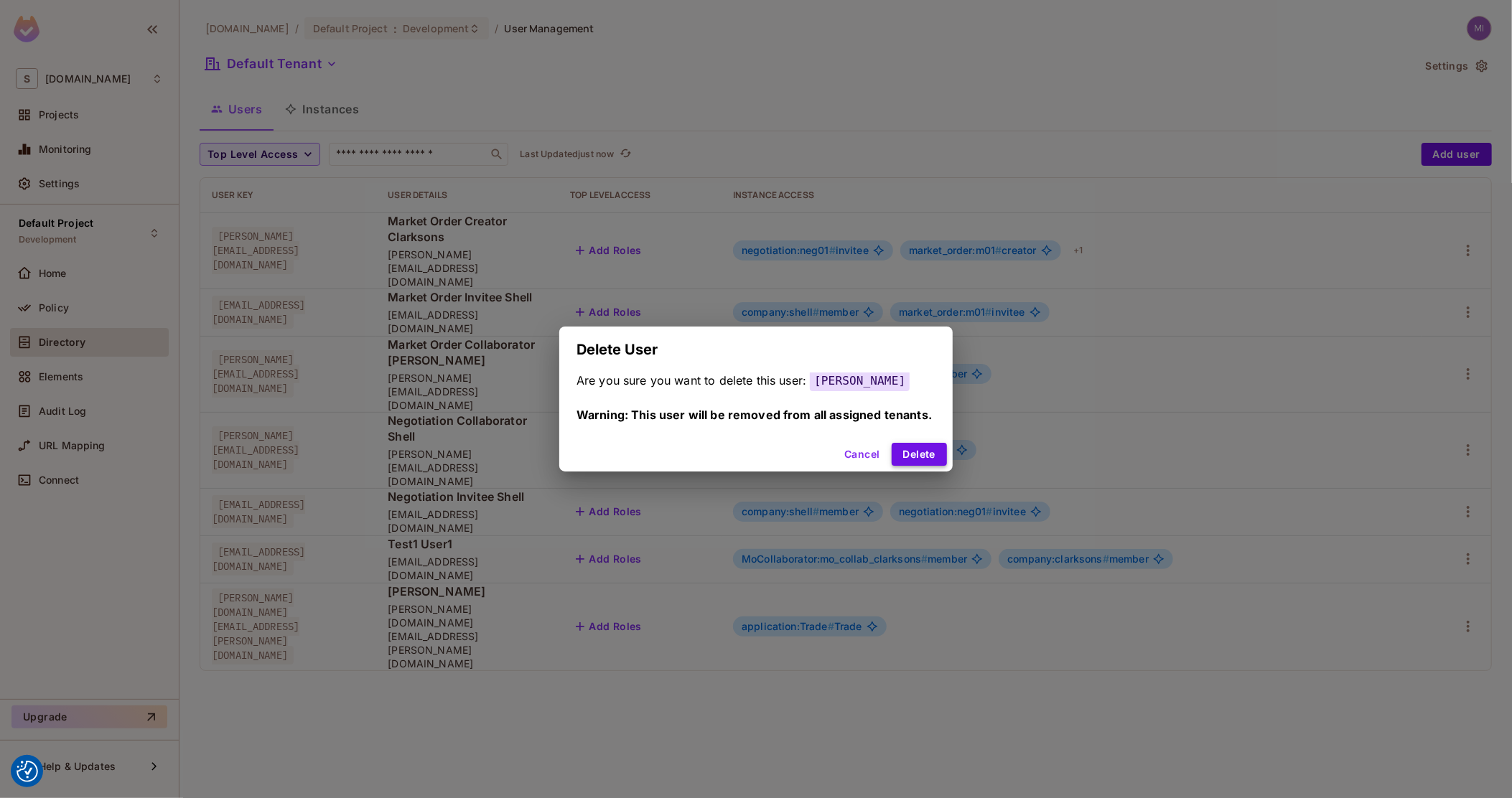
click at [915, 446] on button "Delete" at bounding box center [919, 454] width 55 height 23
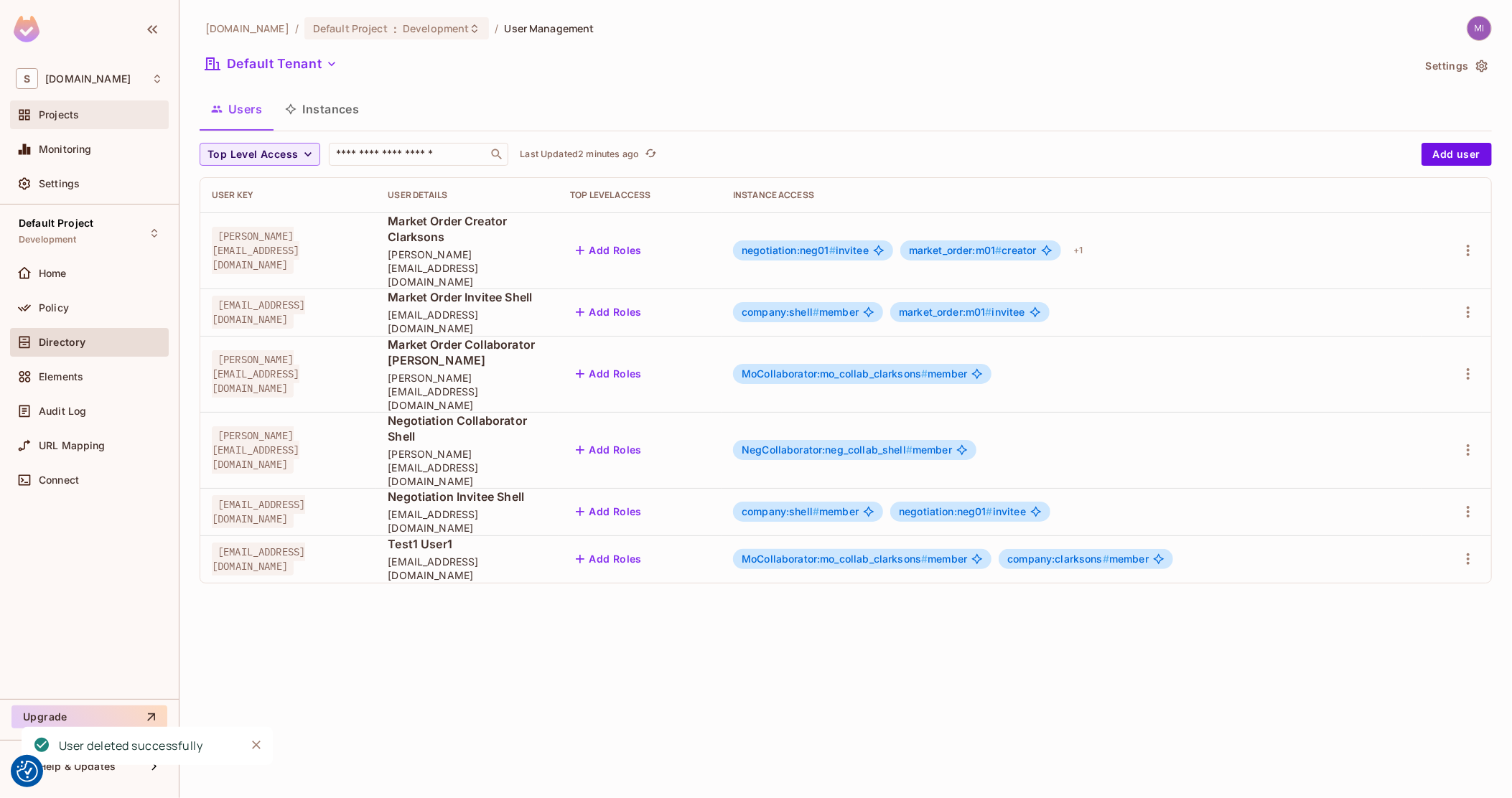
click at [41, 118] on span "Projects" at bounding box center [59, 115] width 41 height 11
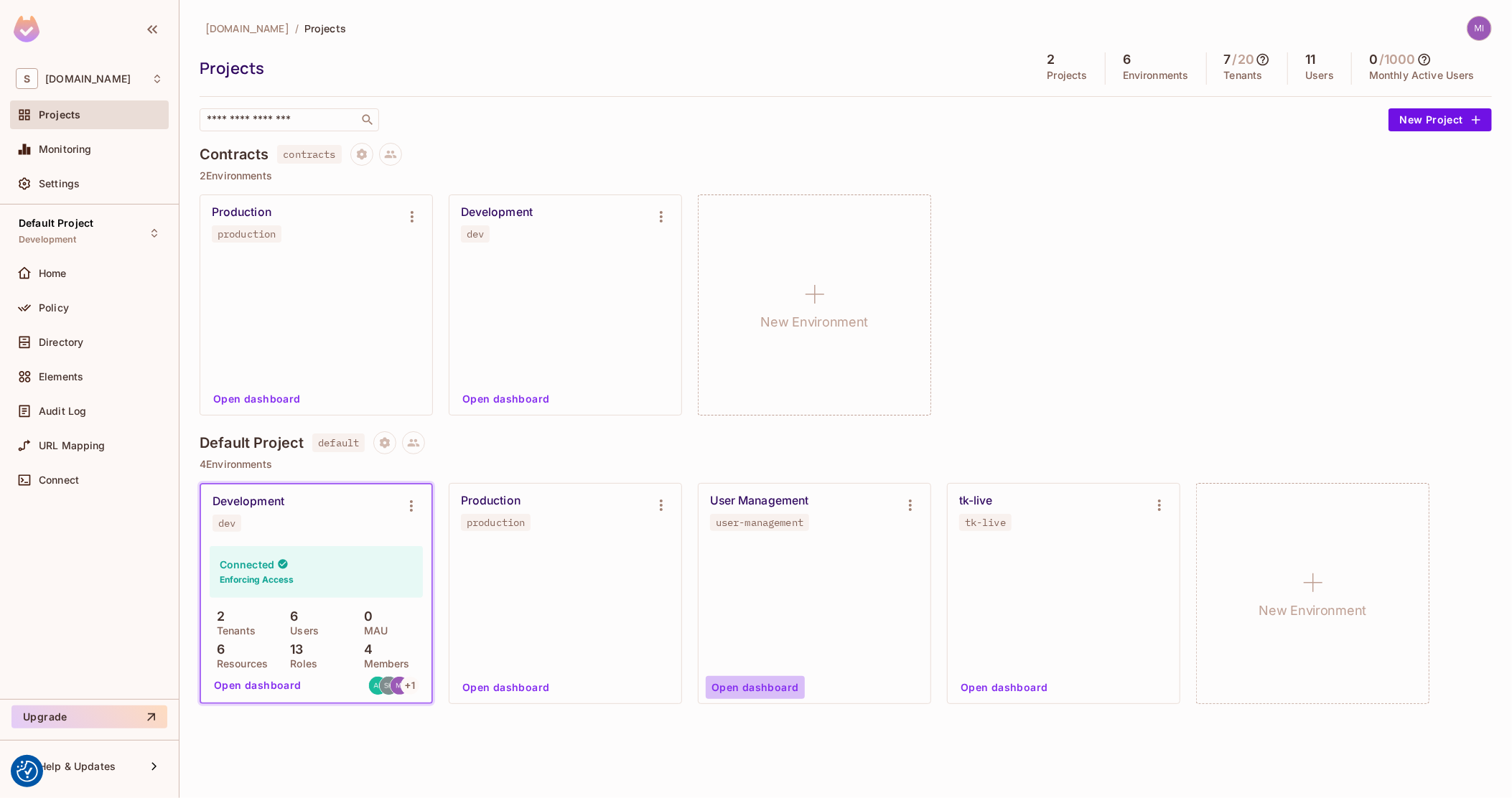
click at [760, 689] on button "Open dashboard" at bounding box center [756, 687] width 99 height 23
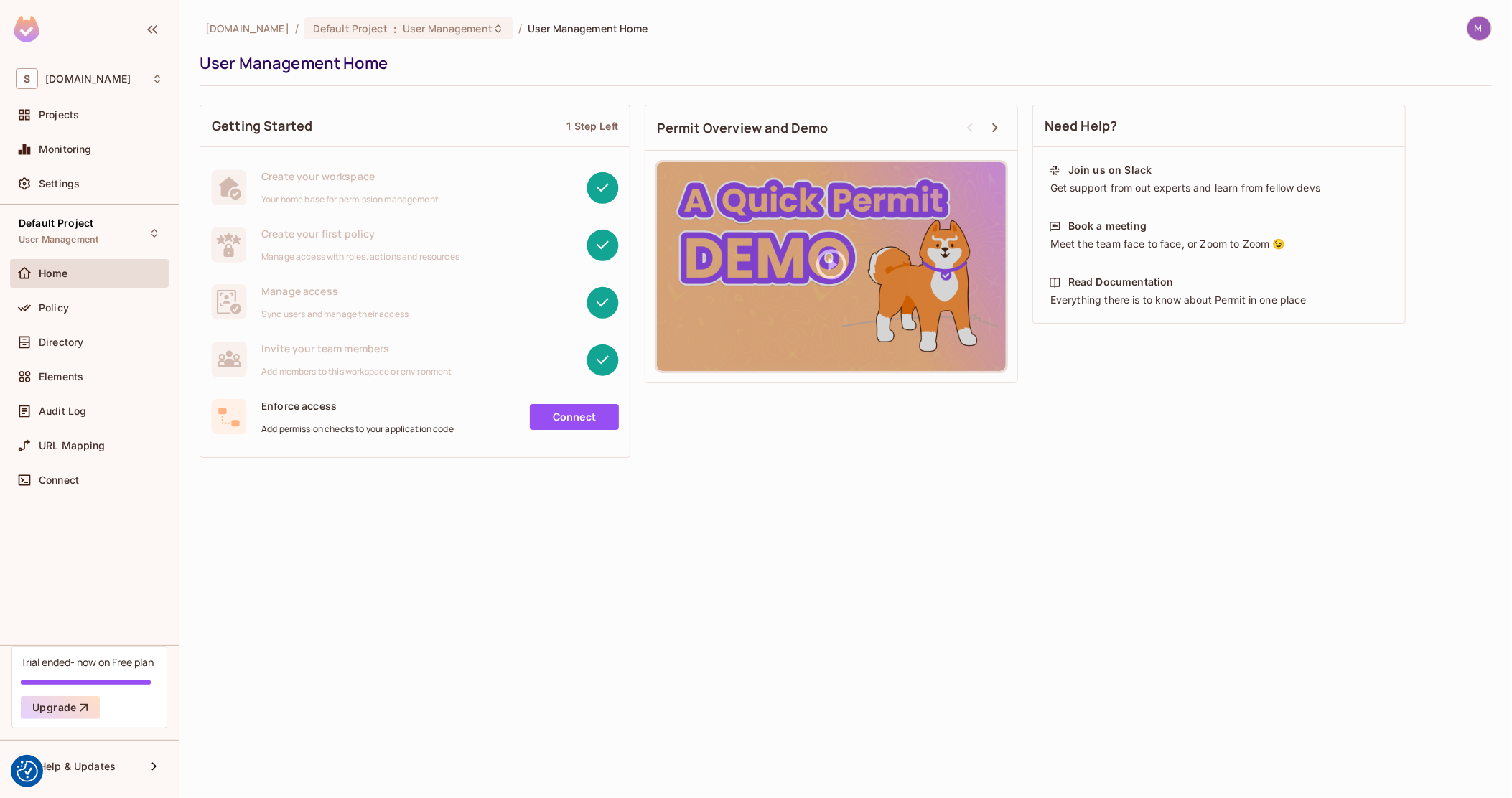
click at [70, 323] on div "Policy" at bounding box center [89, 310] width 158 height 34
click at [73, 313] on div "Policy" at bounding box center [89, 307] width 147 height 18
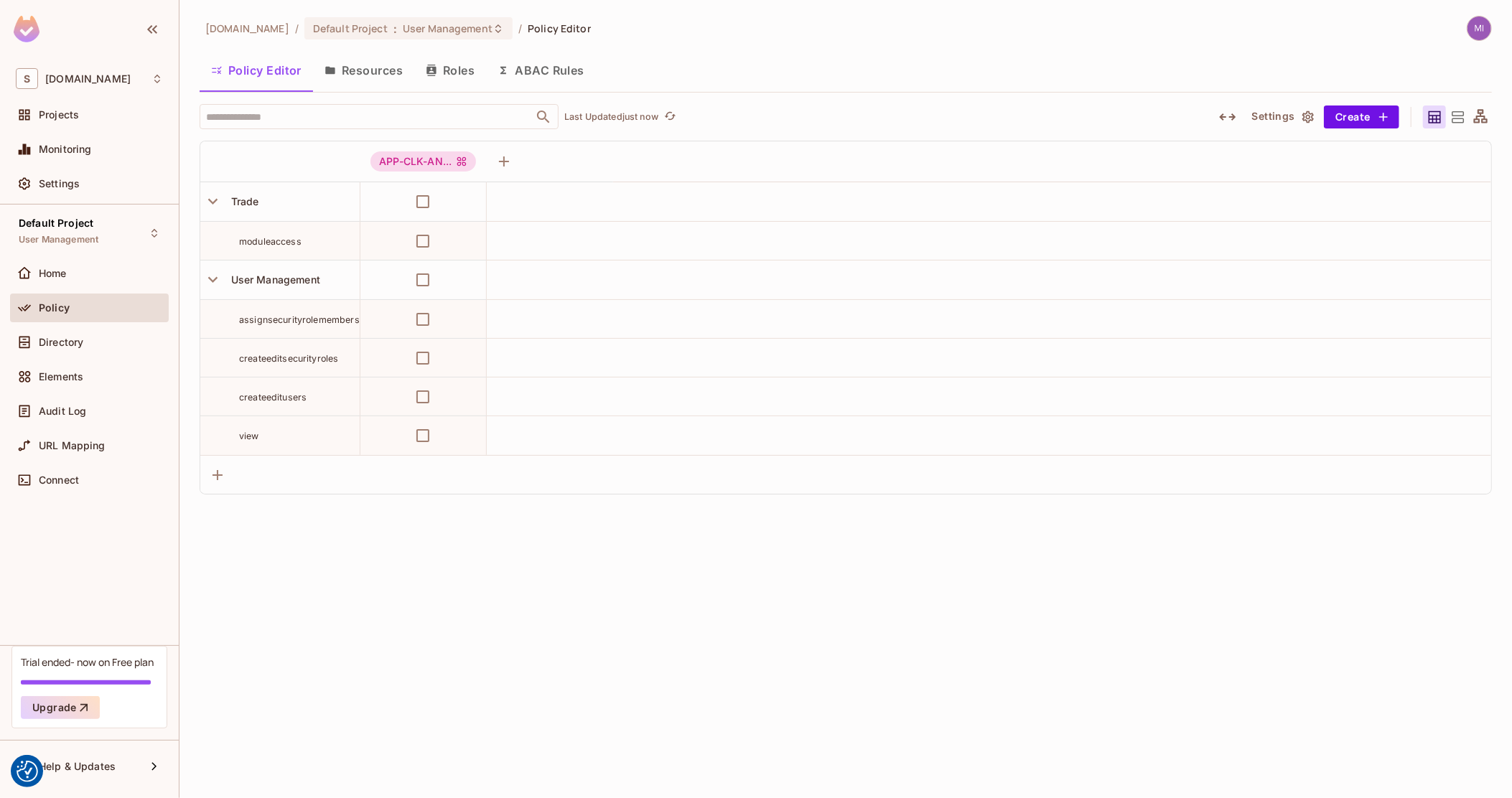
click at [1235, 115] on icon "button" at bounding box center [1227, 116] width 17 height 7
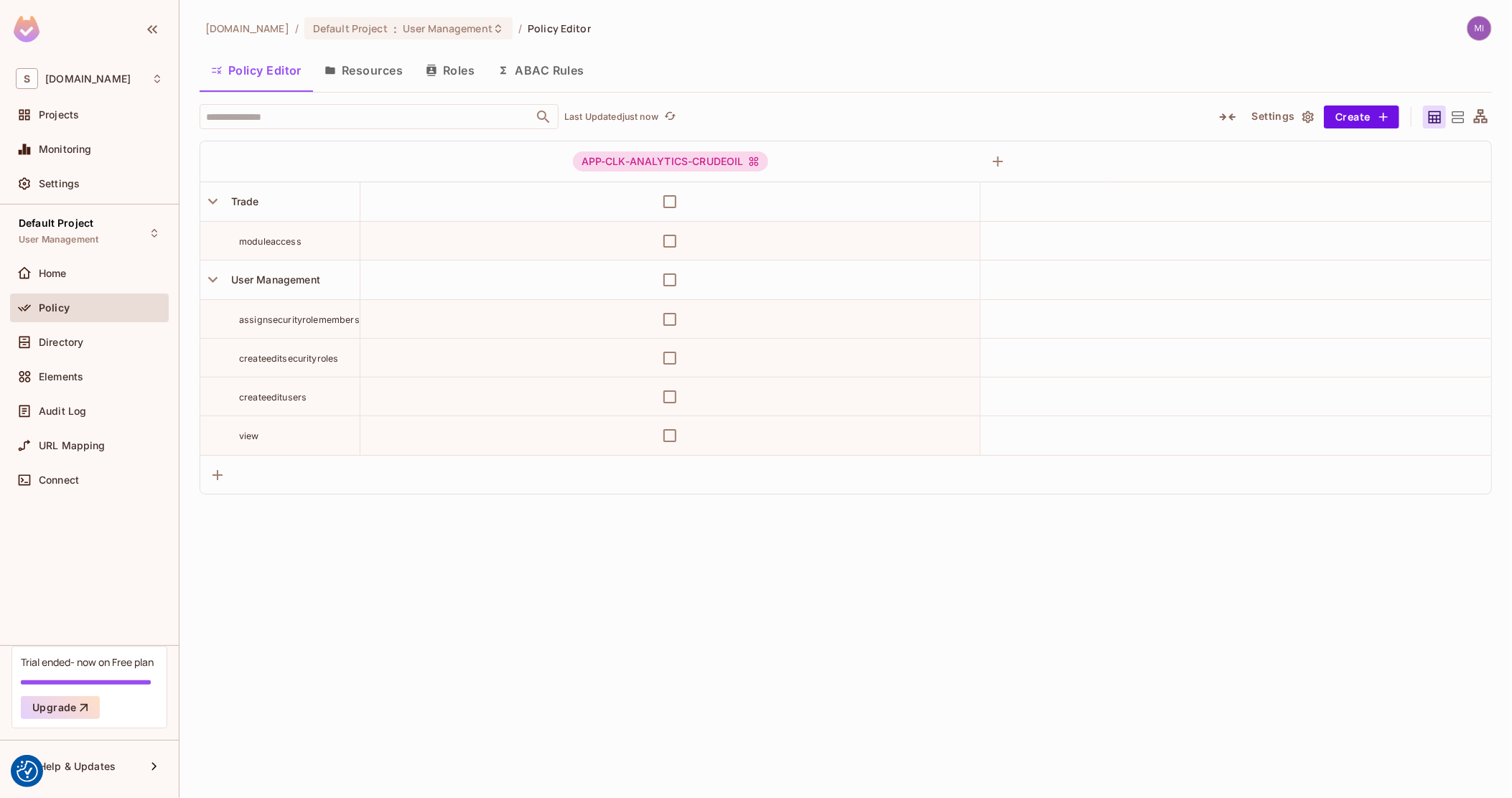
click at [636, 550] on div "sea.live / Default Project : User Management / Policy Editor Policy Editor Reso…" at bounding box center [846, 399] width 1332 height 798
click at [50, 111] on span "Projects" at bounding box center [59, 115] width 41 height 11
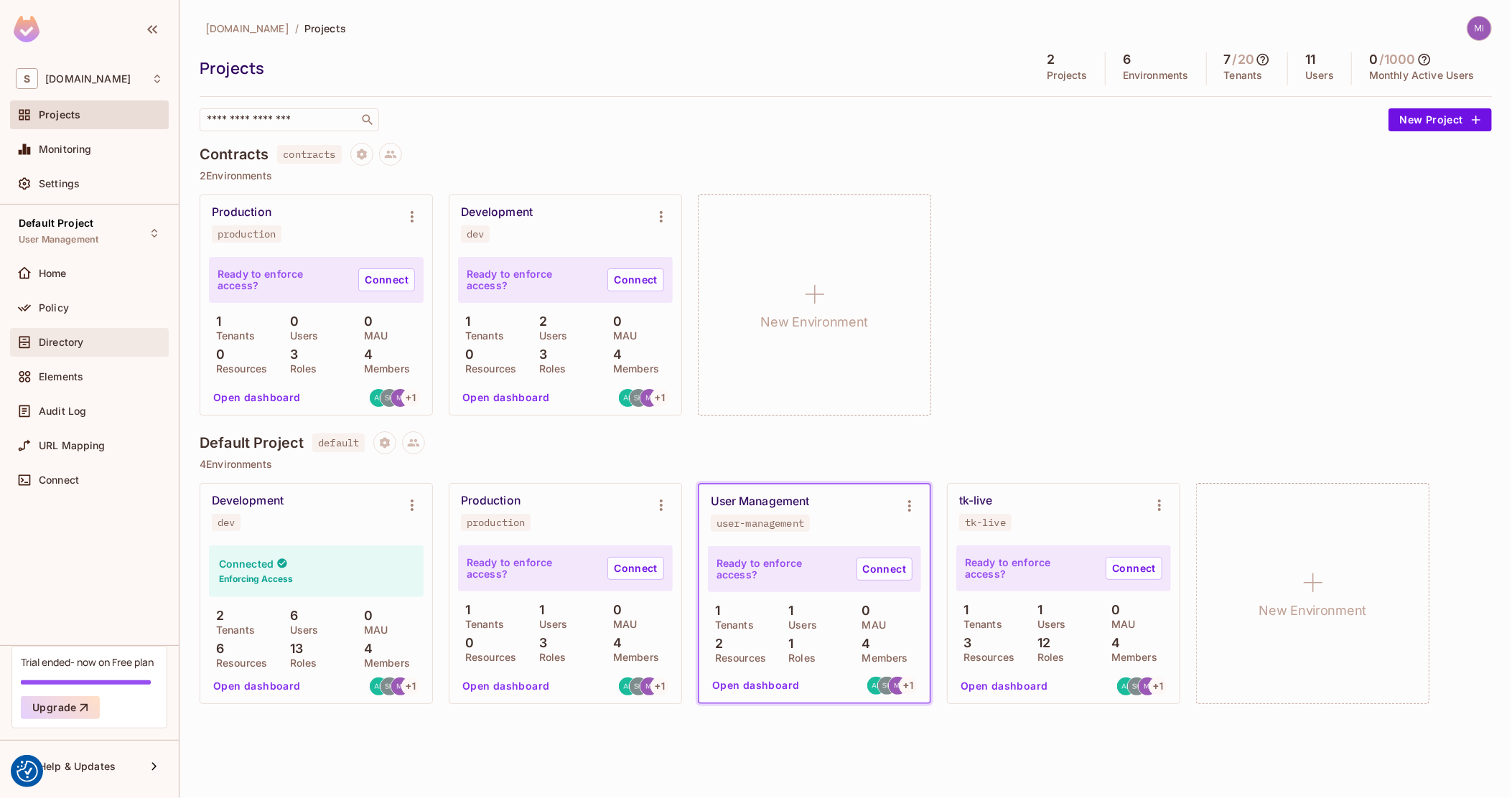
click at [74, 338] on span "Directory" at bounding box center [61, 342] width 44 height 11
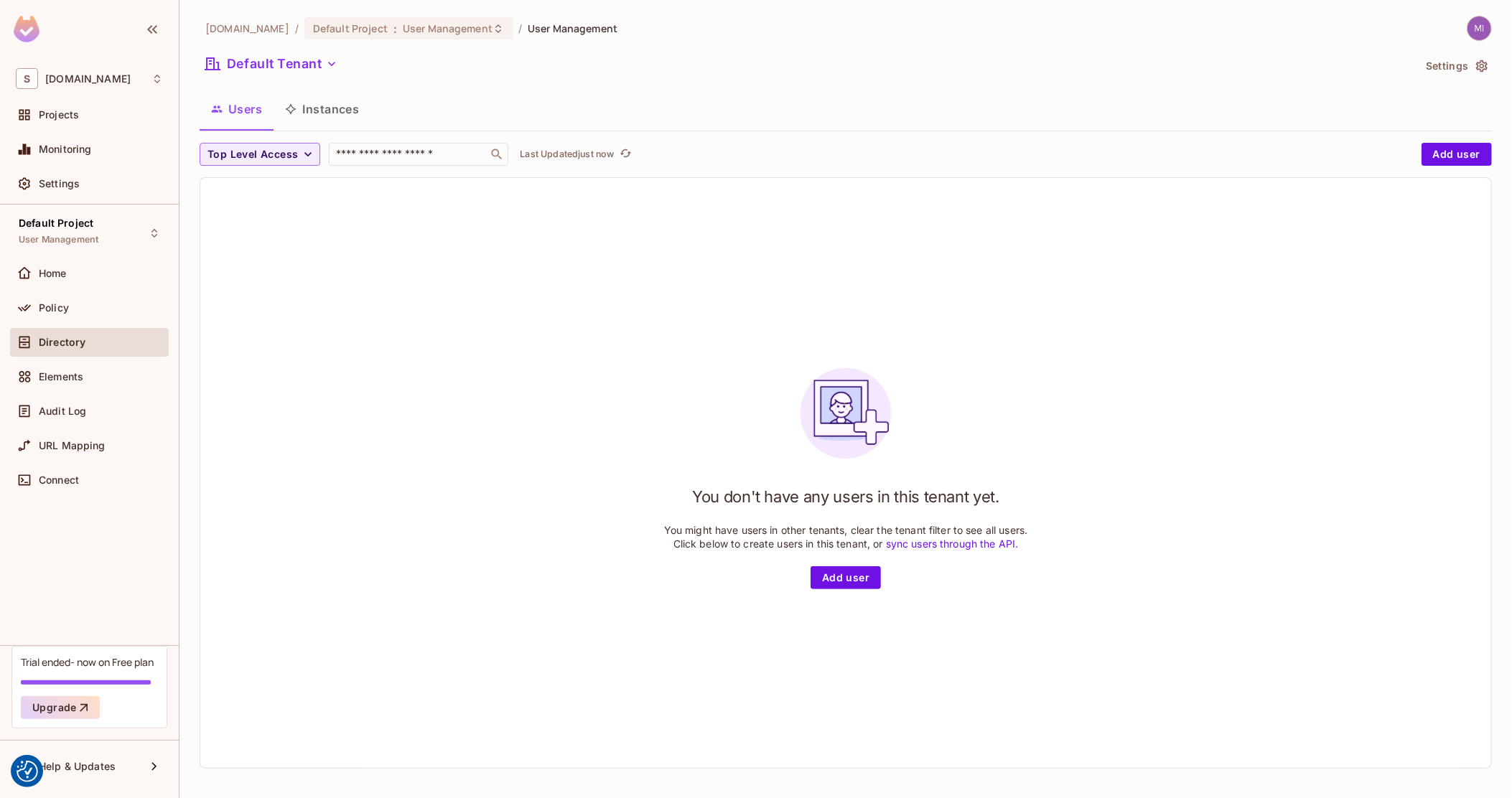
click at [312, 98] on button "Instances" at bounding box center [322, 109] width 97 height 36
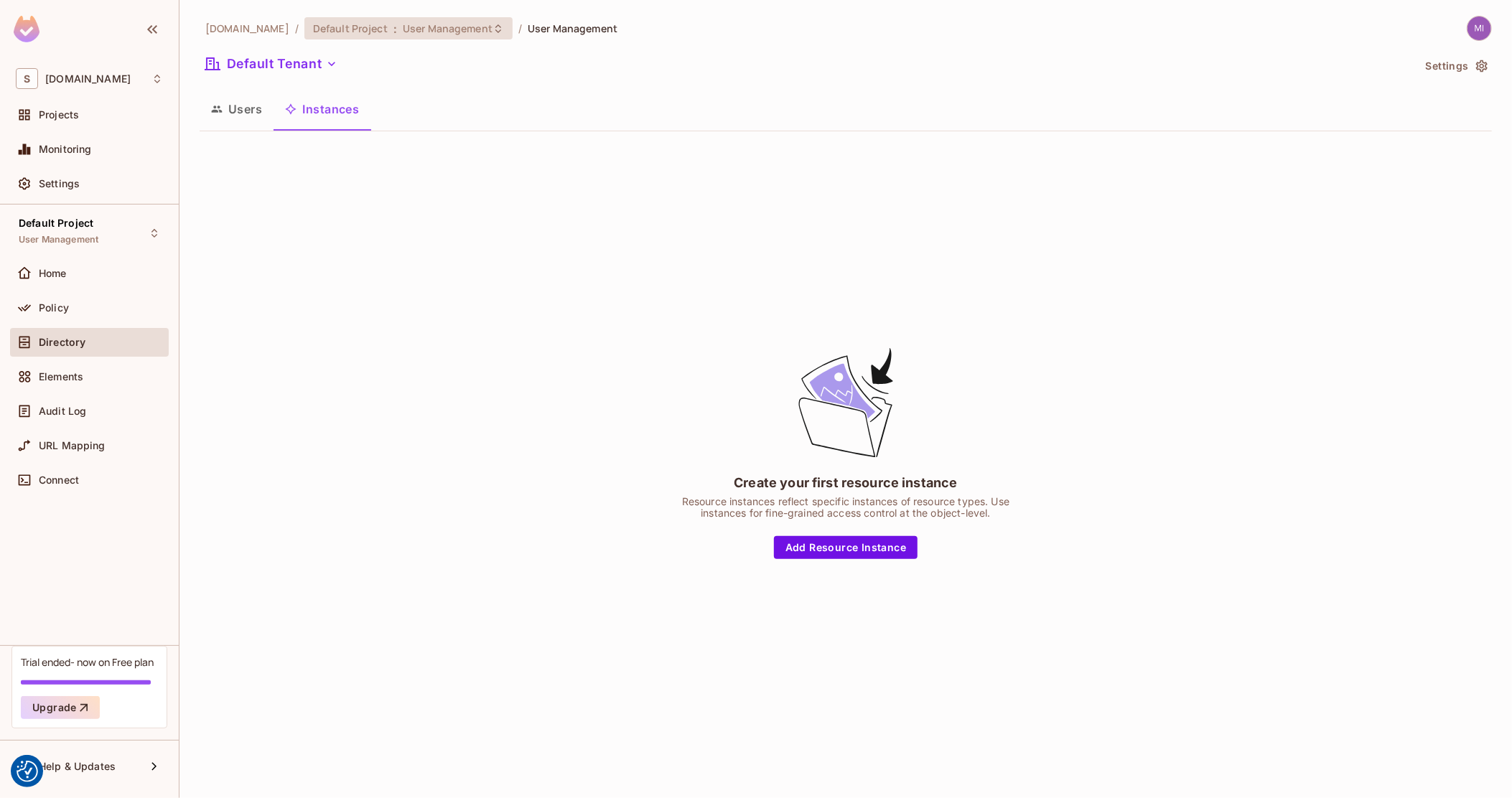
click at [336, 29] on span "Default Project" at bounding box center [350, 28] width 75 height 14
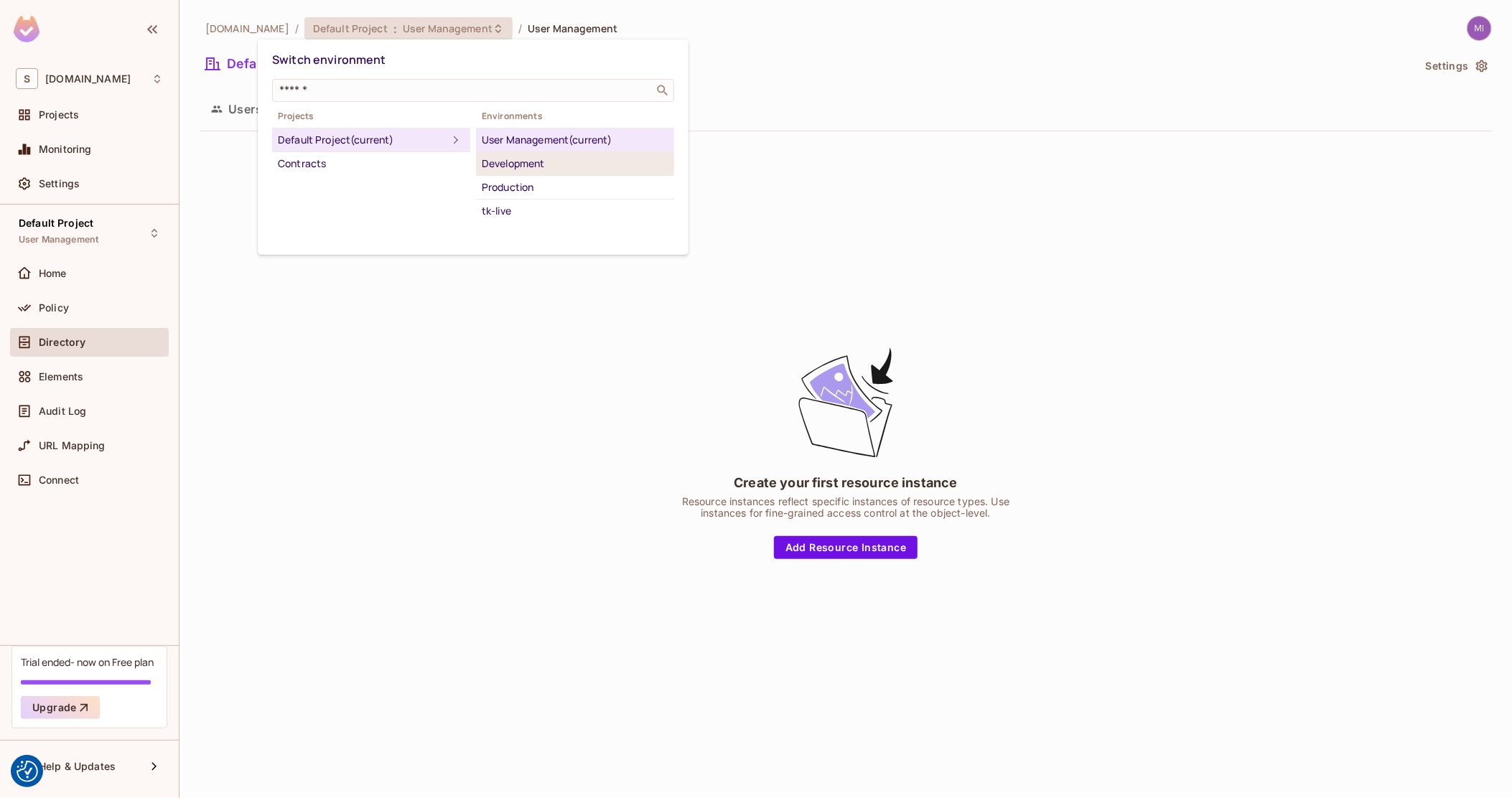
click at [508, 163] on div "Development" at bounding box center [575, 164] width 187 height 18
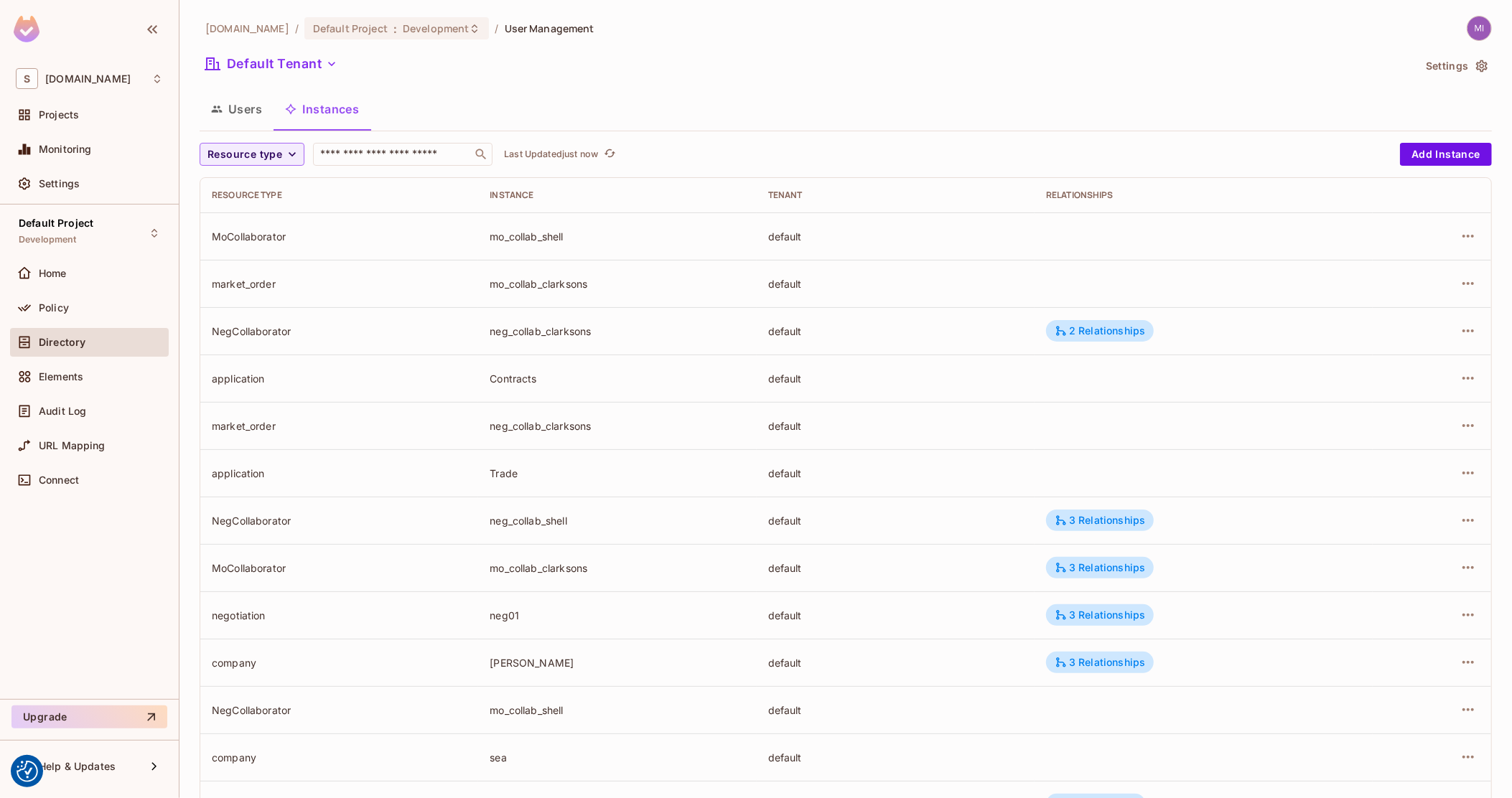
click at [245, 105] on button "Users" at bounding box center [236, 109] width 74 height 36
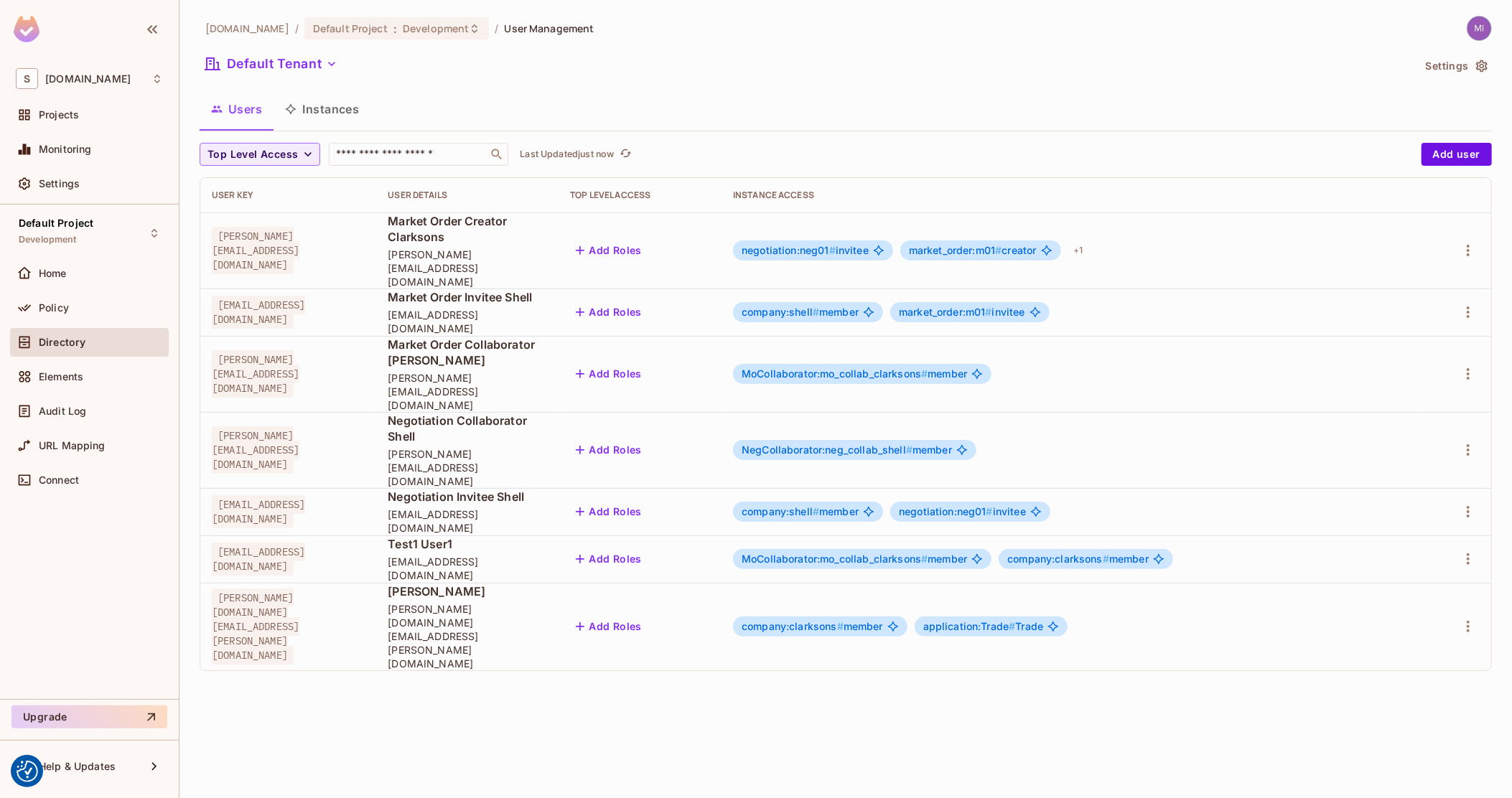
click at [1043, 621] on span "application:Trade # Trade" at bounding box center [983, 626] width 120 height 11
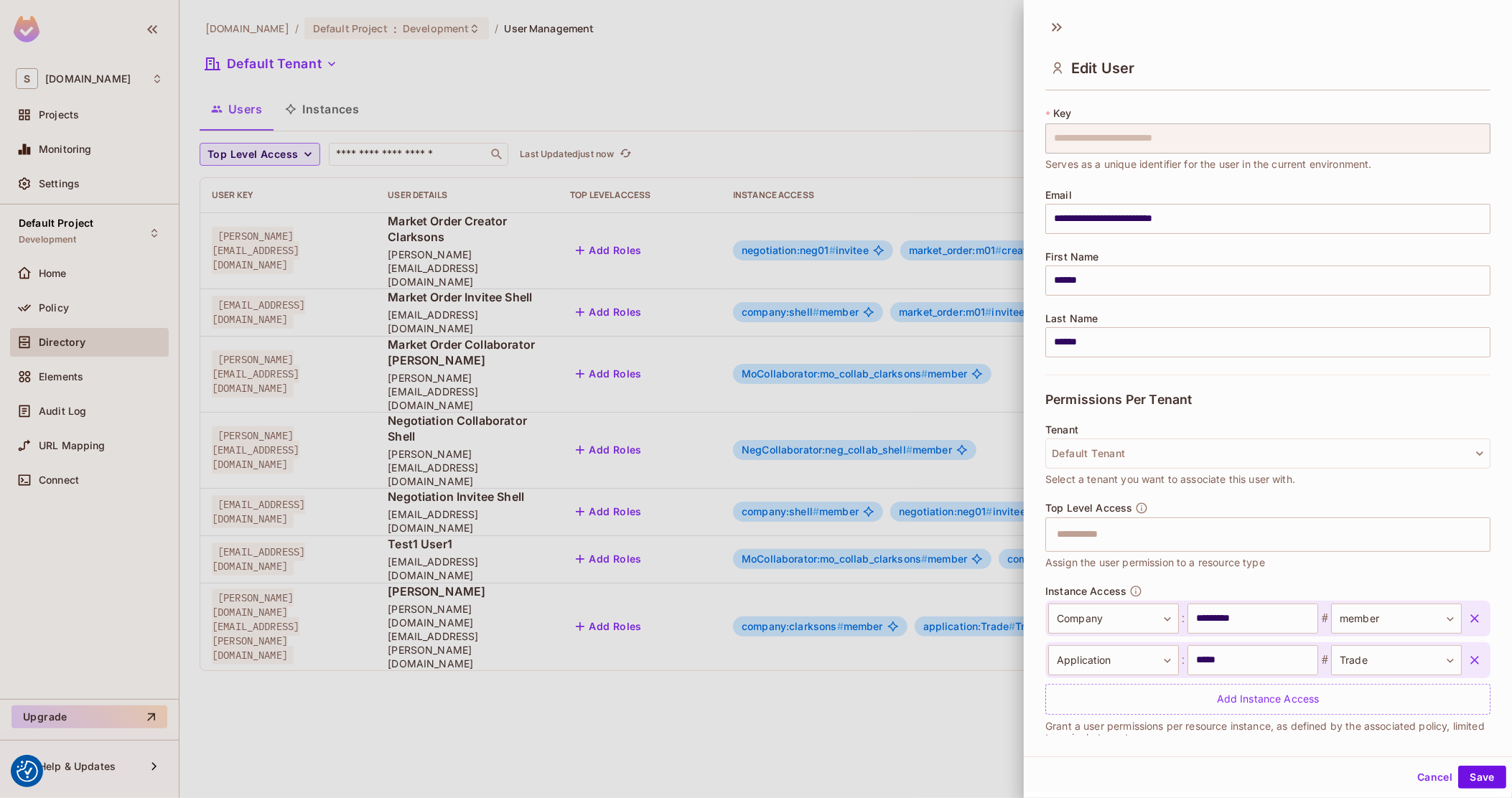
scroll to position [47, 0]
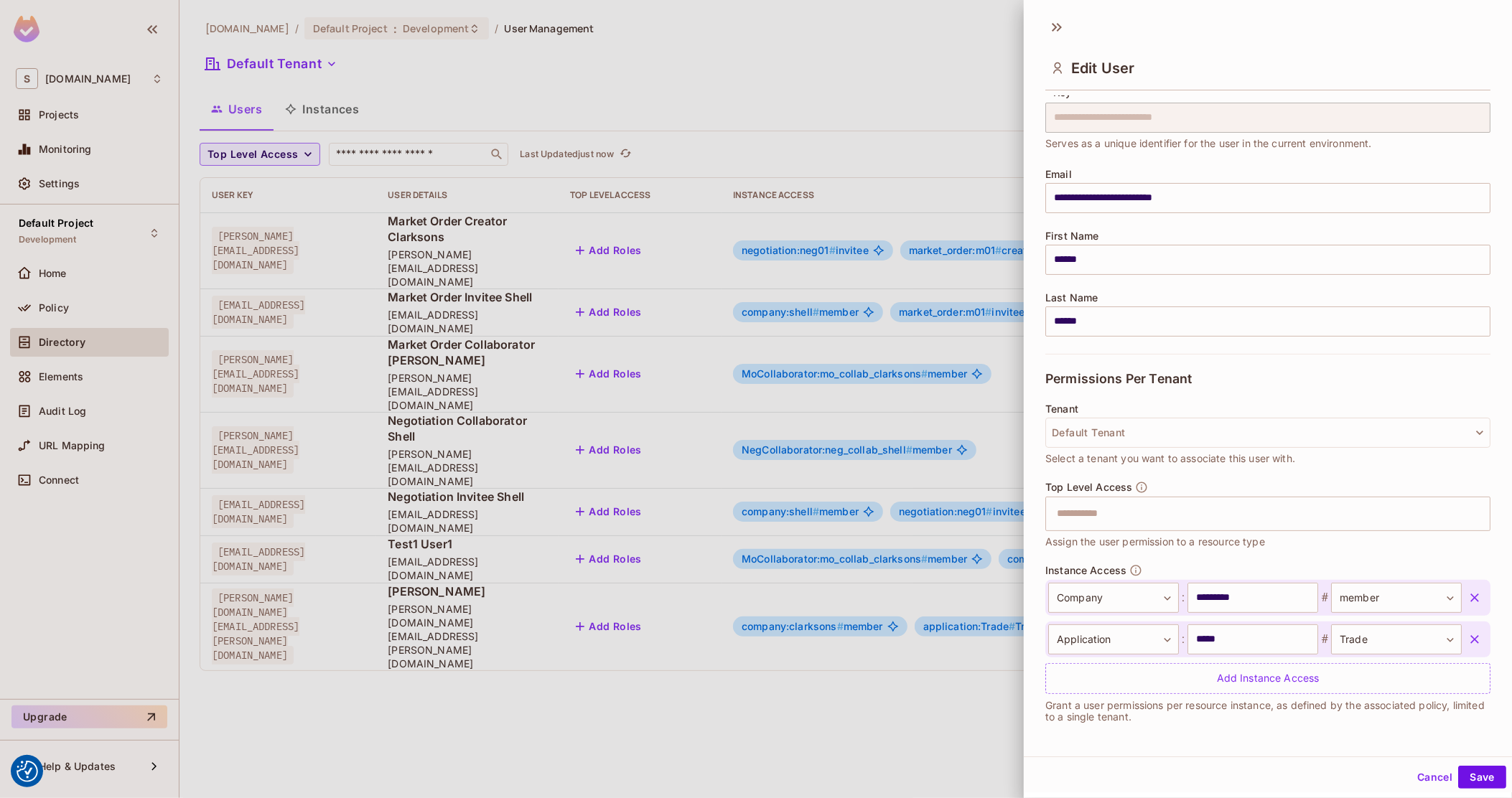
click at [1415, 771] on button "Cancel" at bounding box center [1435, 777] width 47 height 23
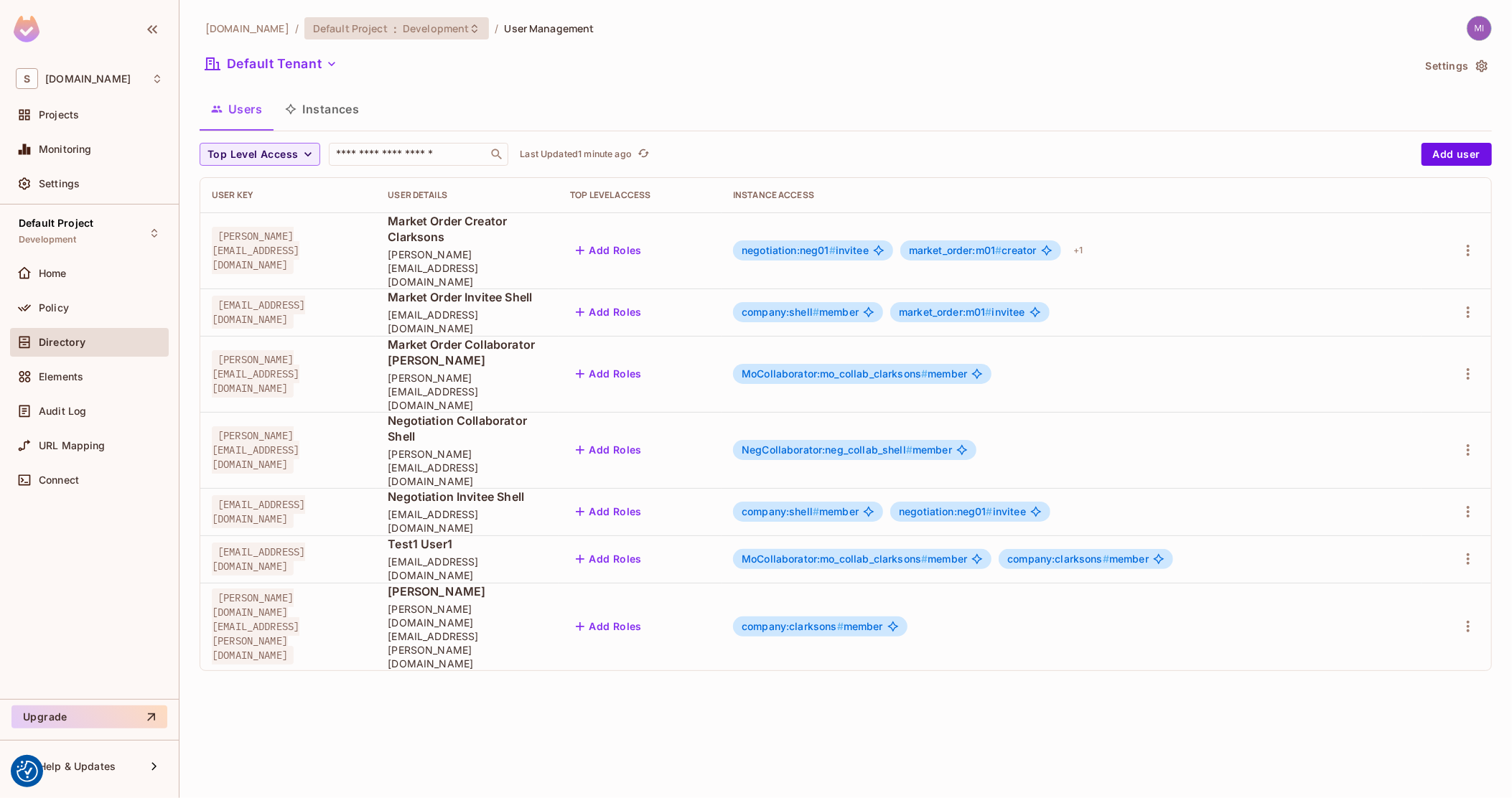
click at [403, 24] on span "Development" at bounding box center [436, 28] width 66 height 14
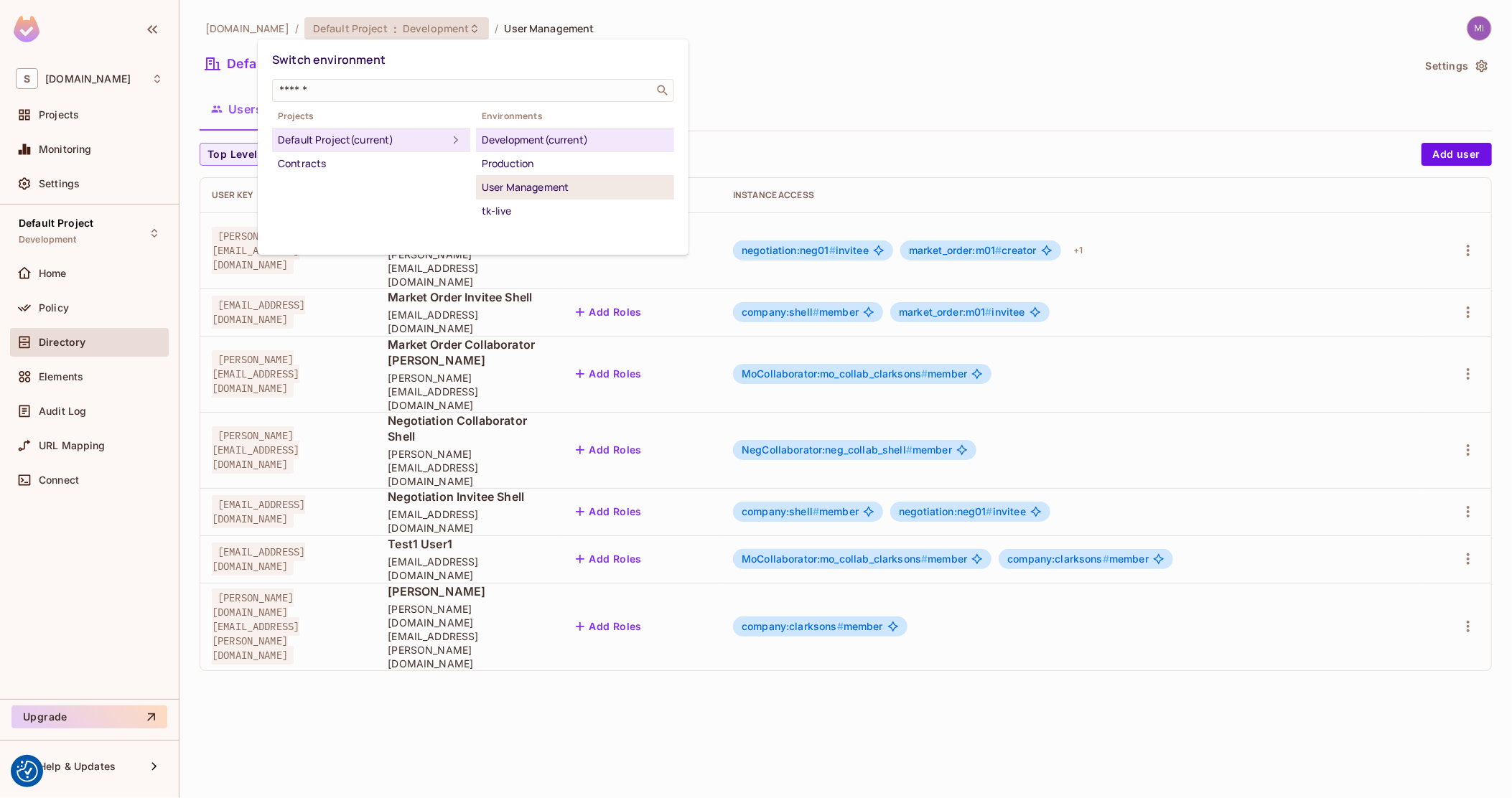
click at [511, 183] on div "User Management" at bounding box center [575, 187] width 187 height 18
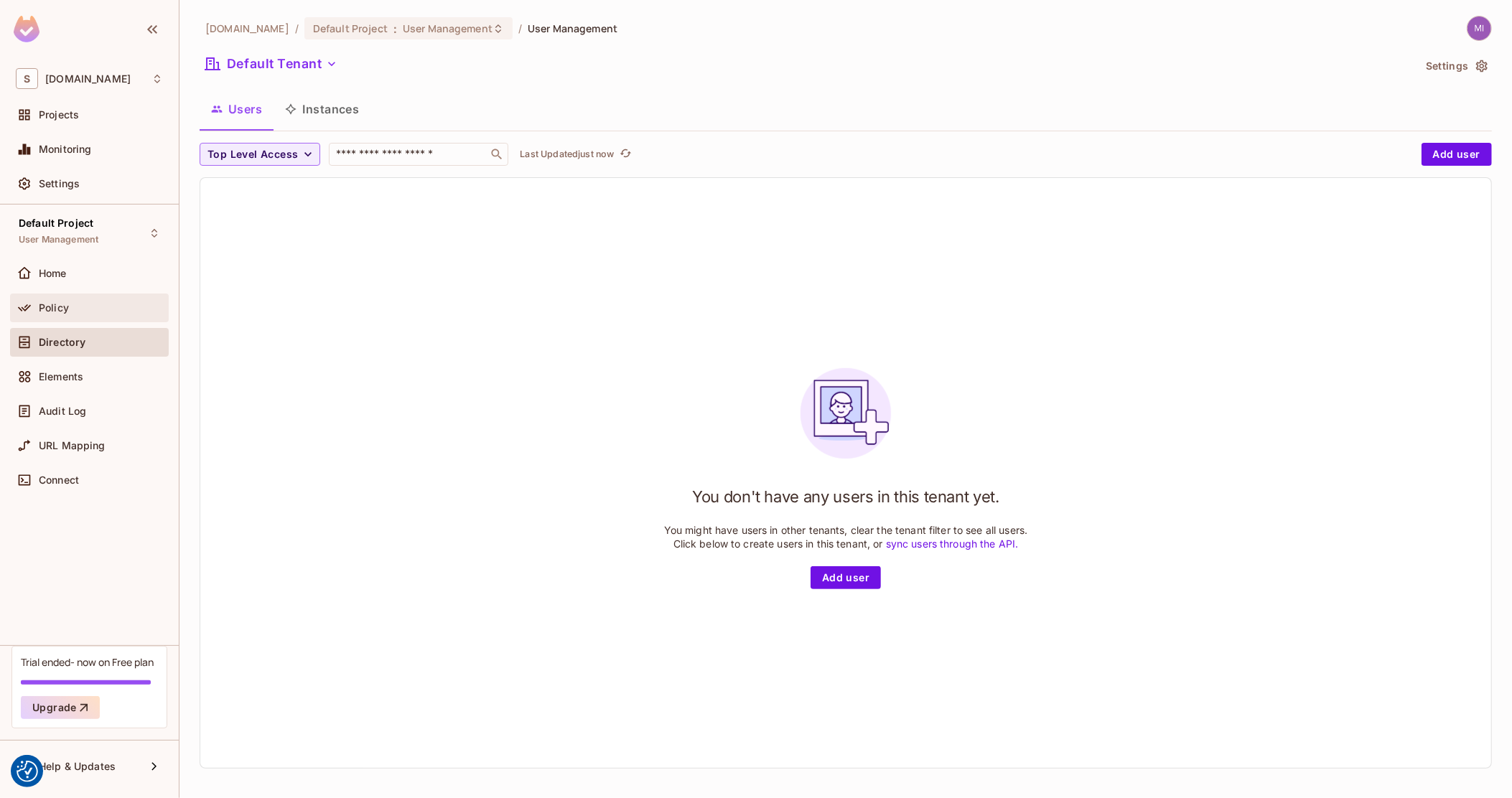
click at [83, 297] on div "Policy" at bounding box center [89, 308] width 158 height 29
